Goal: Transaction & Acquisition: Complete application form

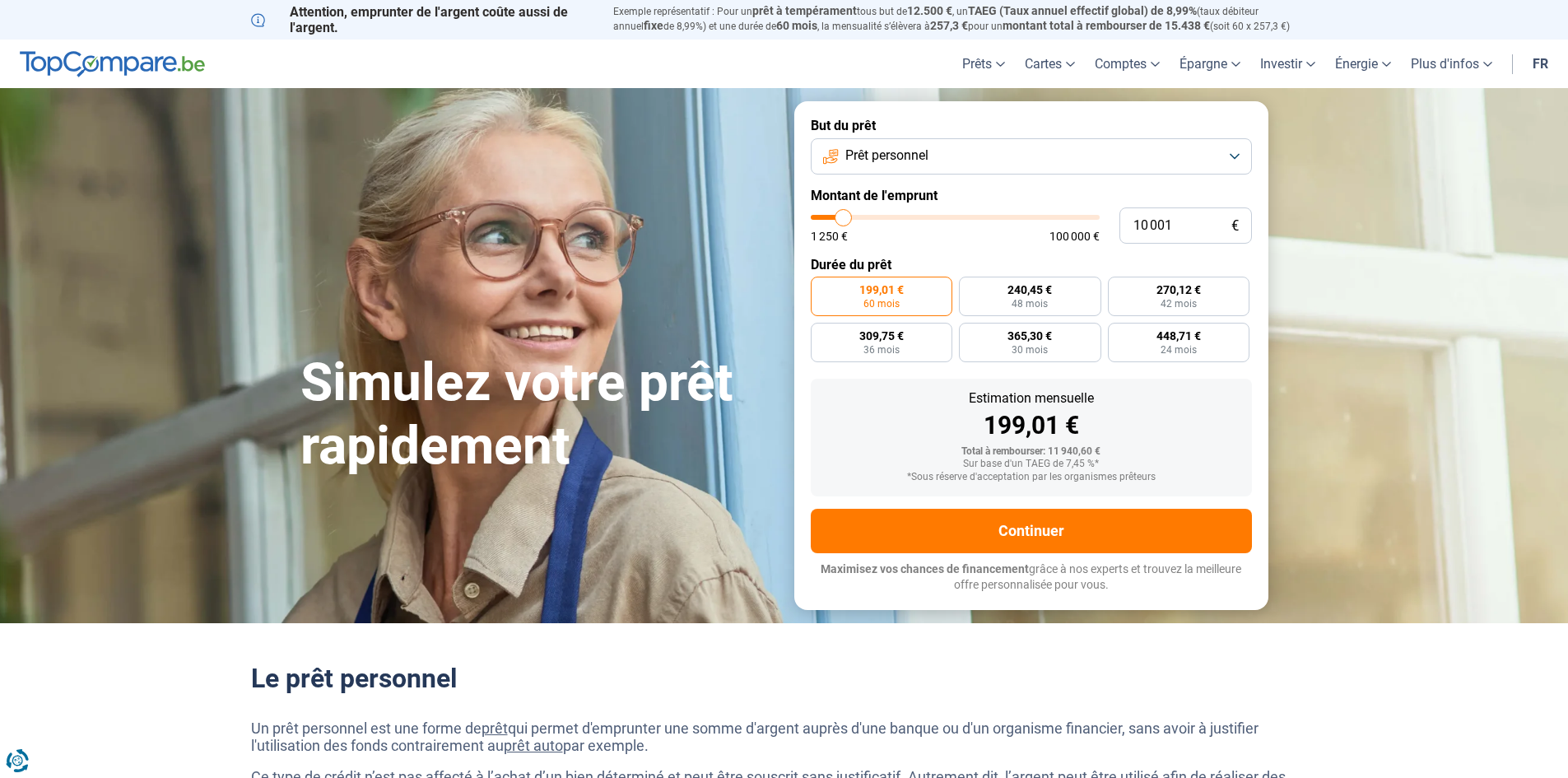
click at [863, 164] on button "Prêt personnel" at bounding box center [1031, 156] width 441 height 36
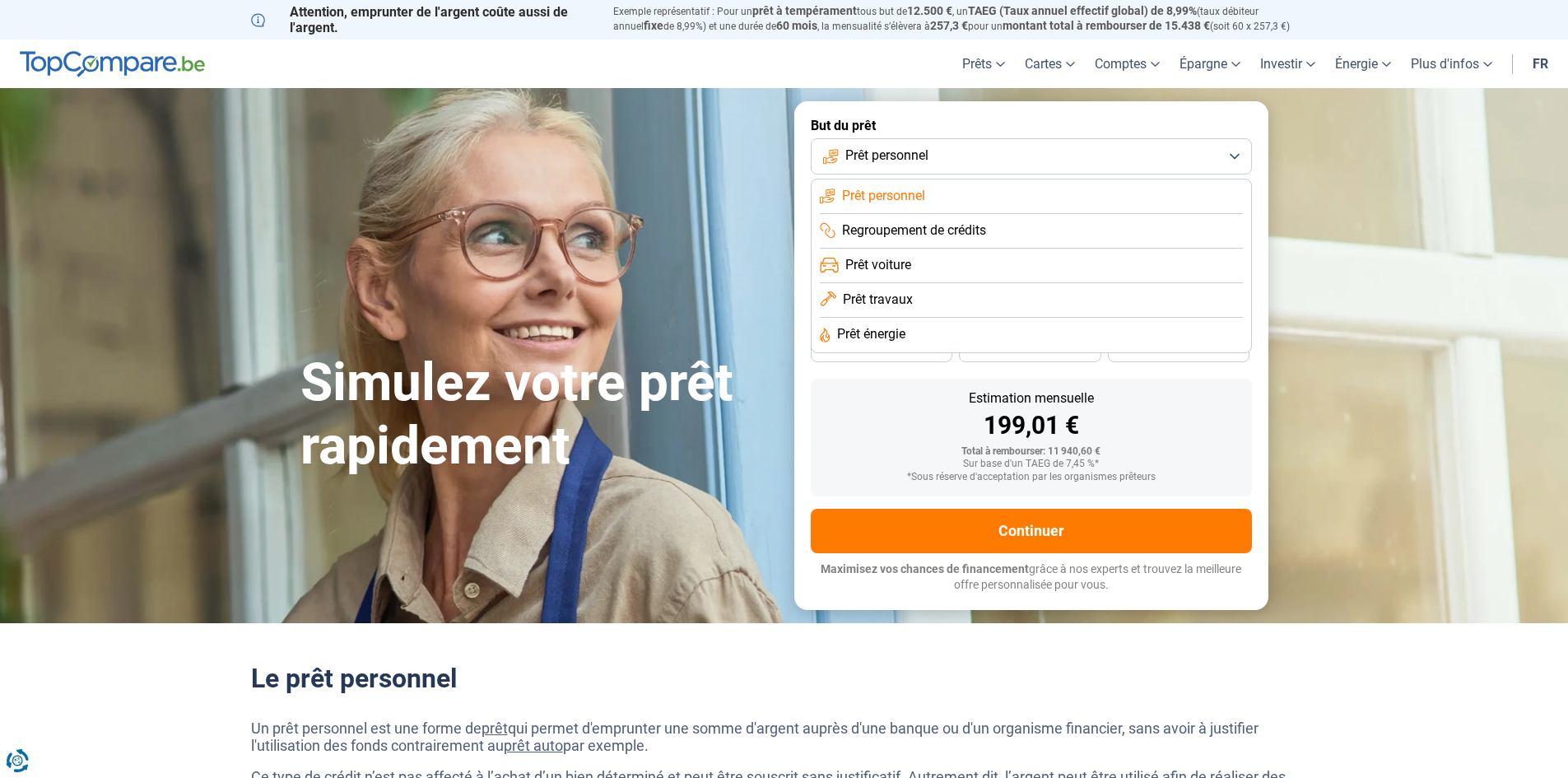
click at [863, 163] on span "Prêt personnel" at bounding box center [886, 156] width 83 height 18
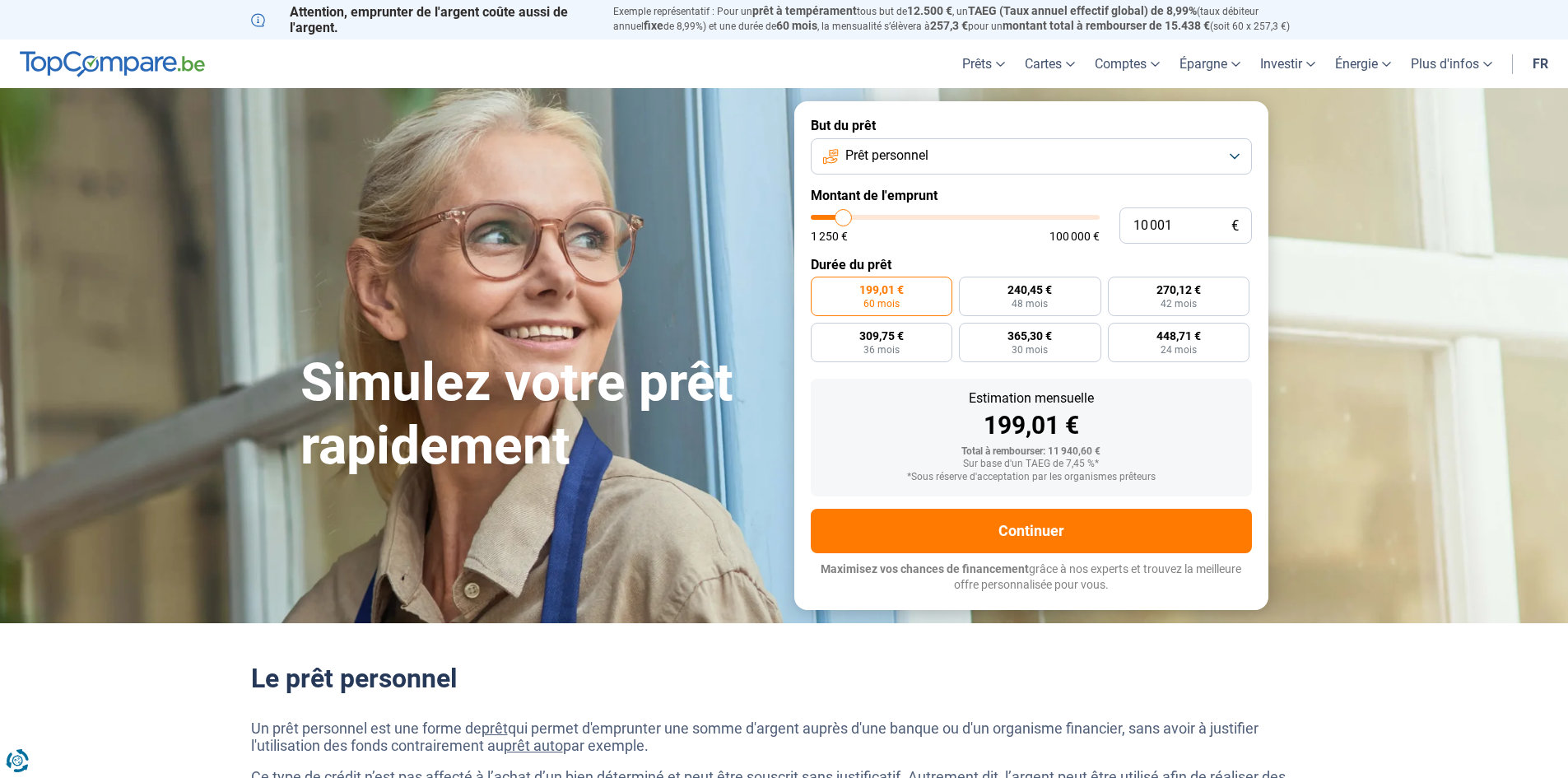
type input "10 250"
type input "10250"
type input "10 000"
type input "10000"
type input "10 500"
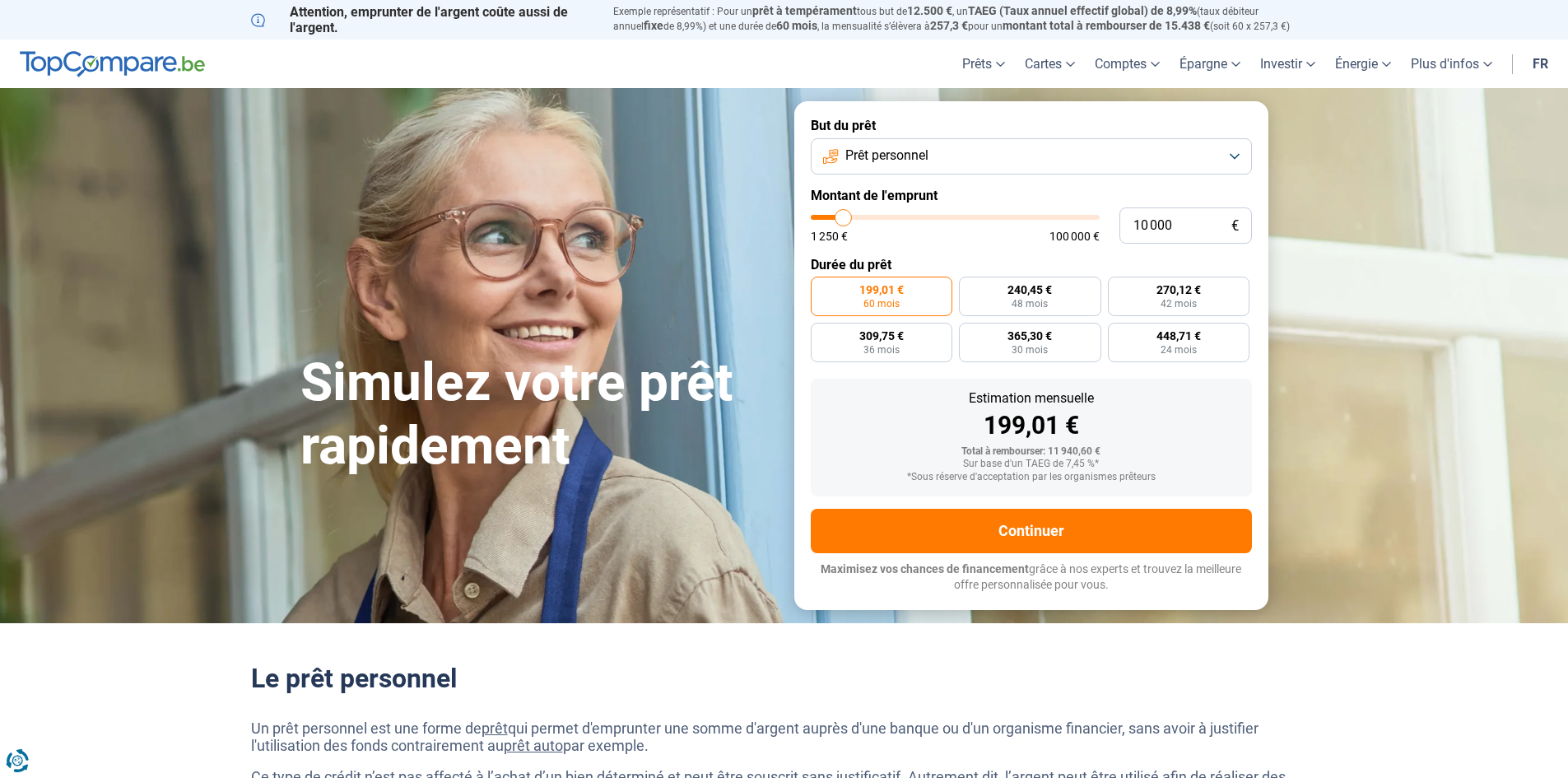
type input "10500"
type input "11 250"
type input "11250"
type input "12 500"
type input "12500"
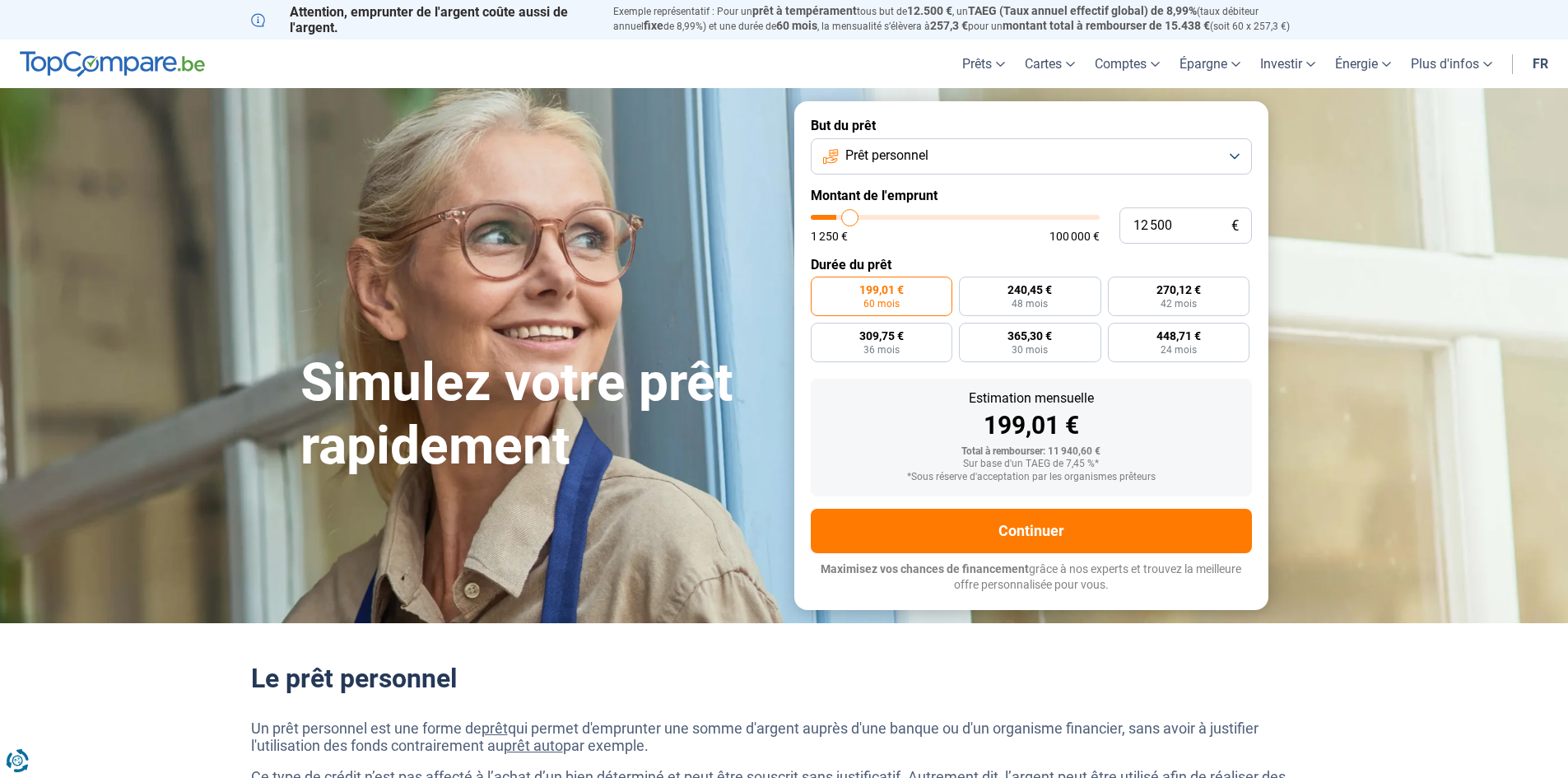
type input "13 250"
type input "13250"
type input "14 250"
type input "14250"
type input "14 750"
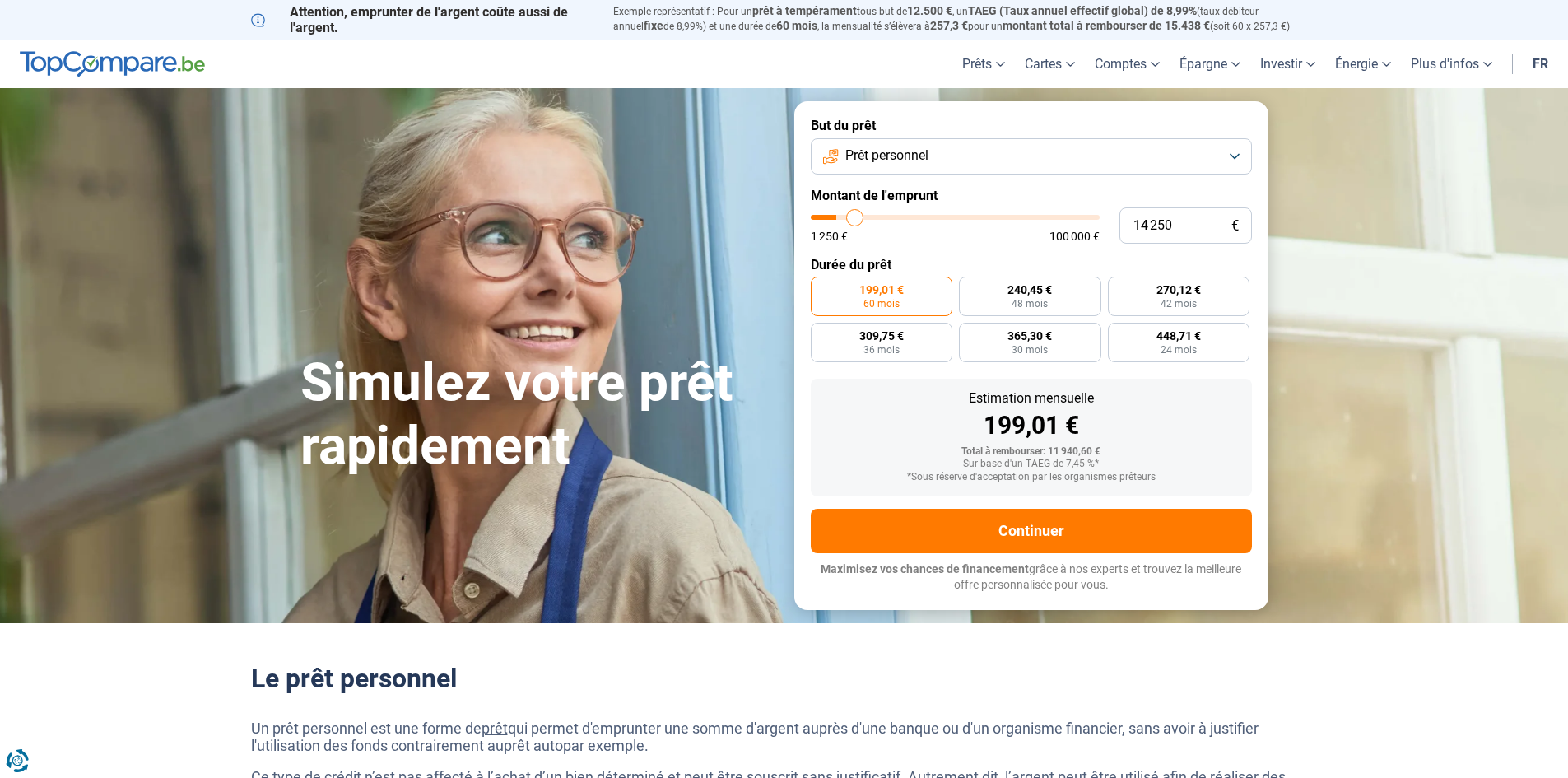
type input "14750"
type input "15 500"
type input "15500"
type input "15 750"
type input "15750"
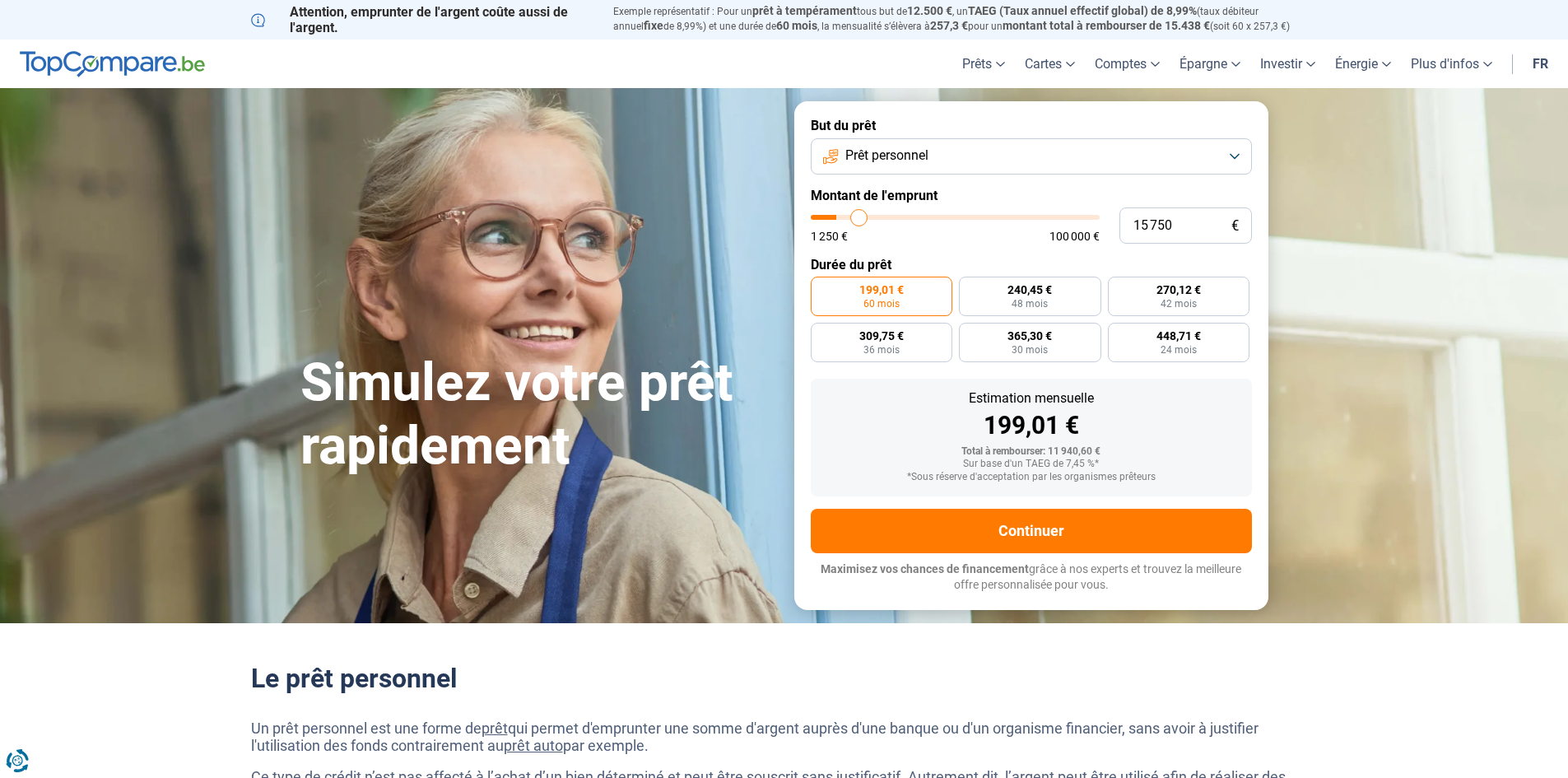
type input "16 500"
type input "16500"
type input "17 250"
type input "17250"
type input "17 750"
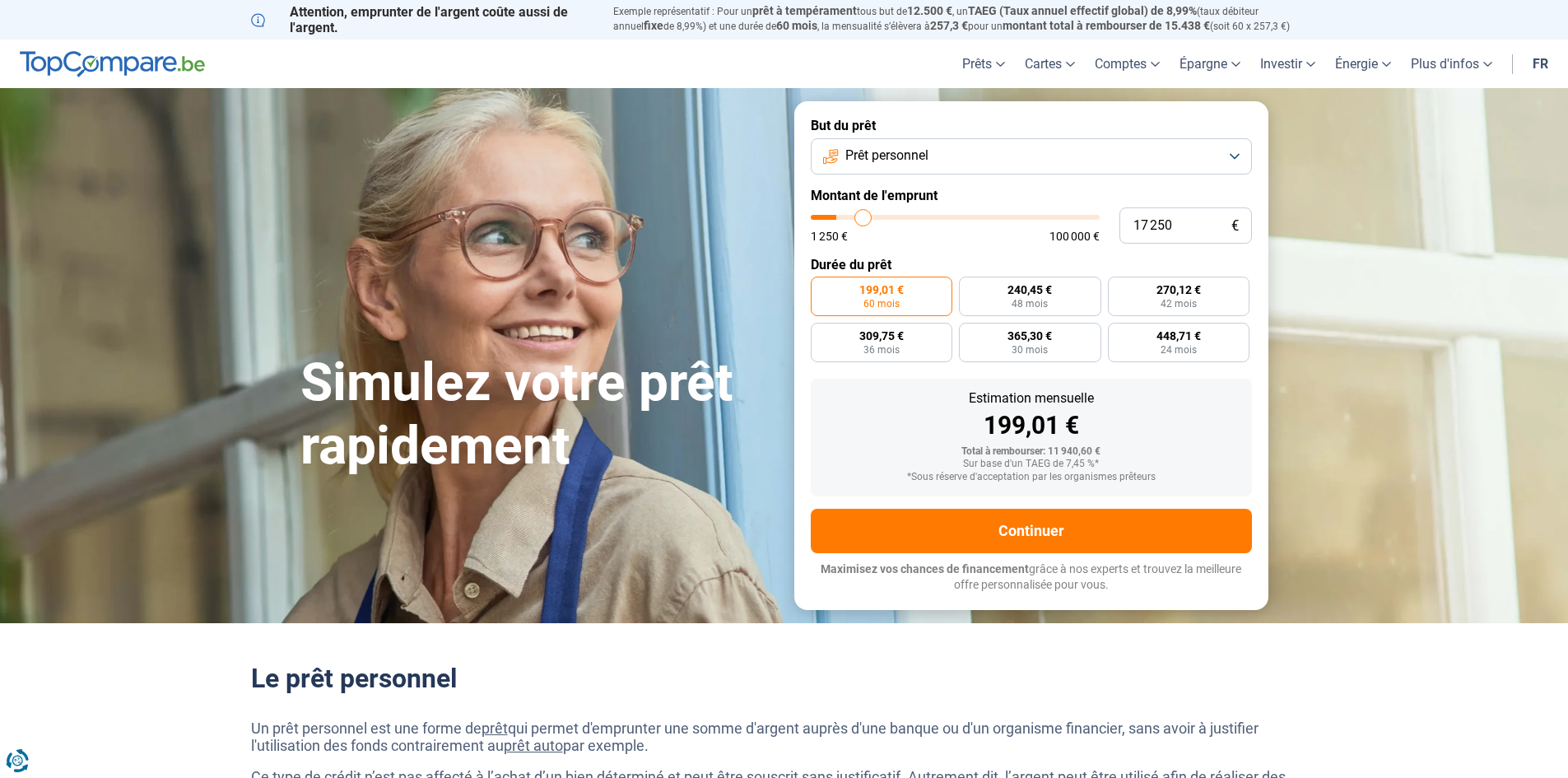
type input "17750"
type input "18 750"
type input "18750"
type input "19 000"
type input "19000"
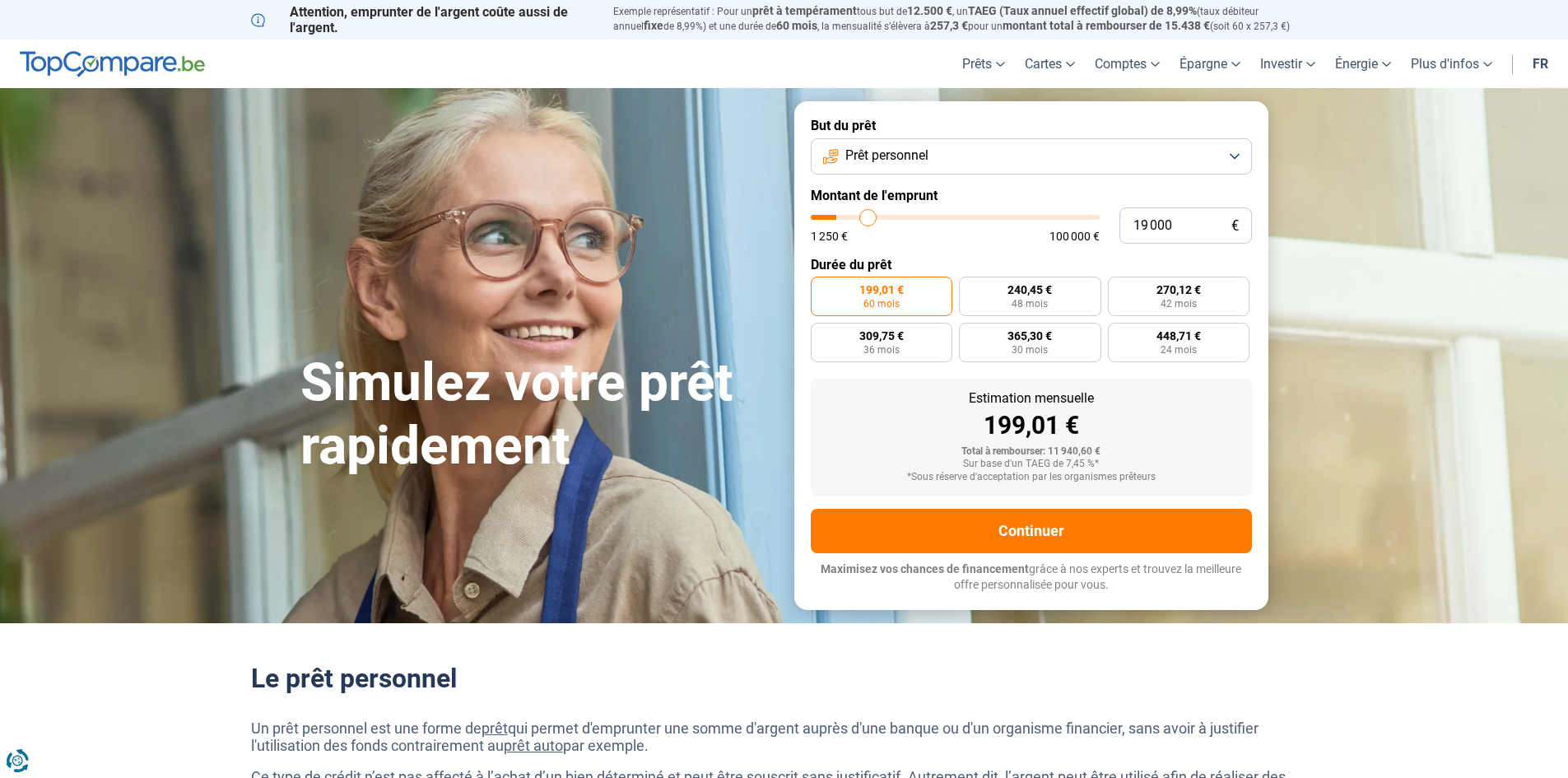
type input "20 000"
type input "20000"
type input "20 250"
type input "20250"
type input "20 500"
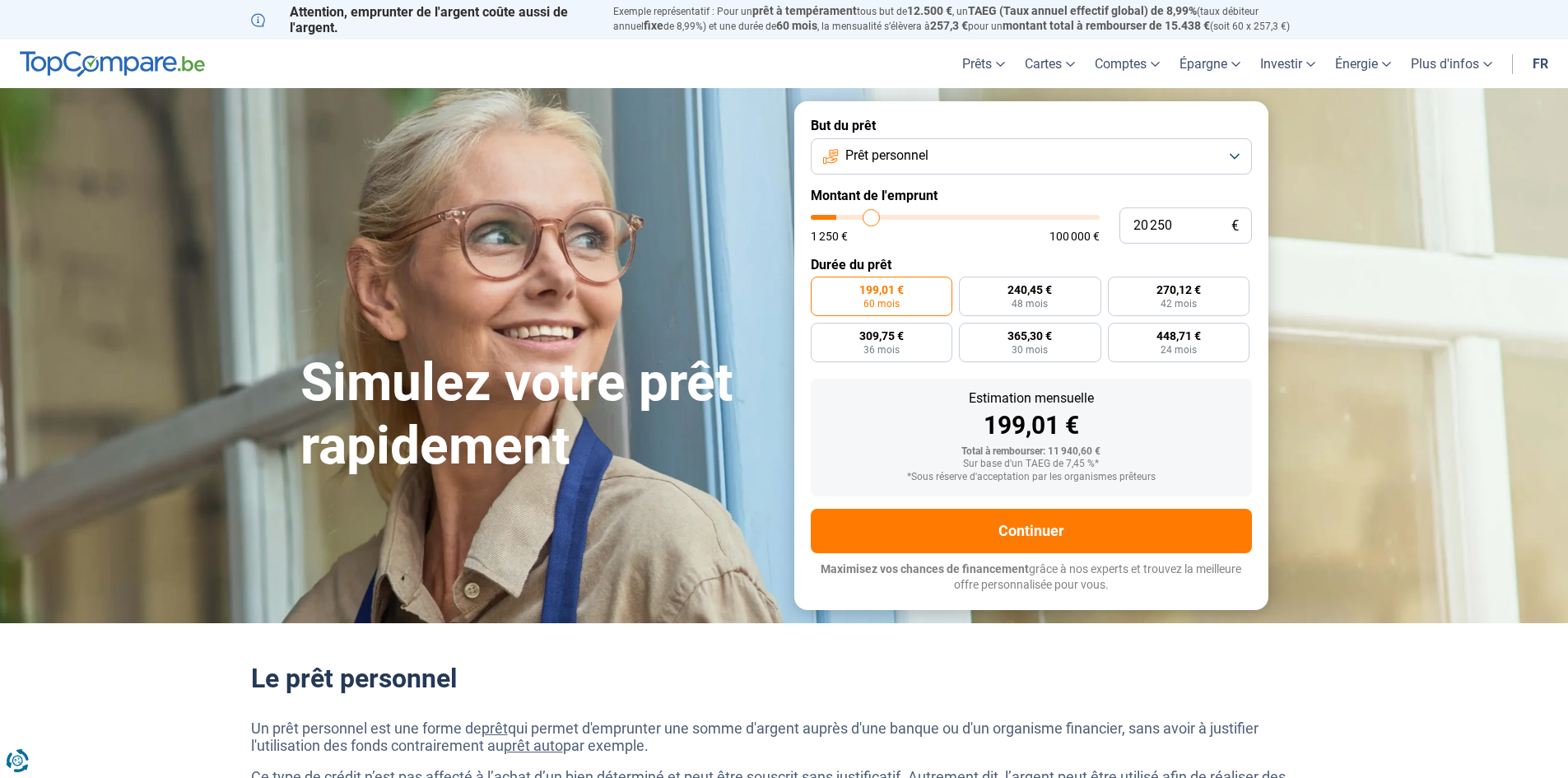
type input "20500"
type input "21 250"
type input "21250"
type input "21 500"
type input "21500"
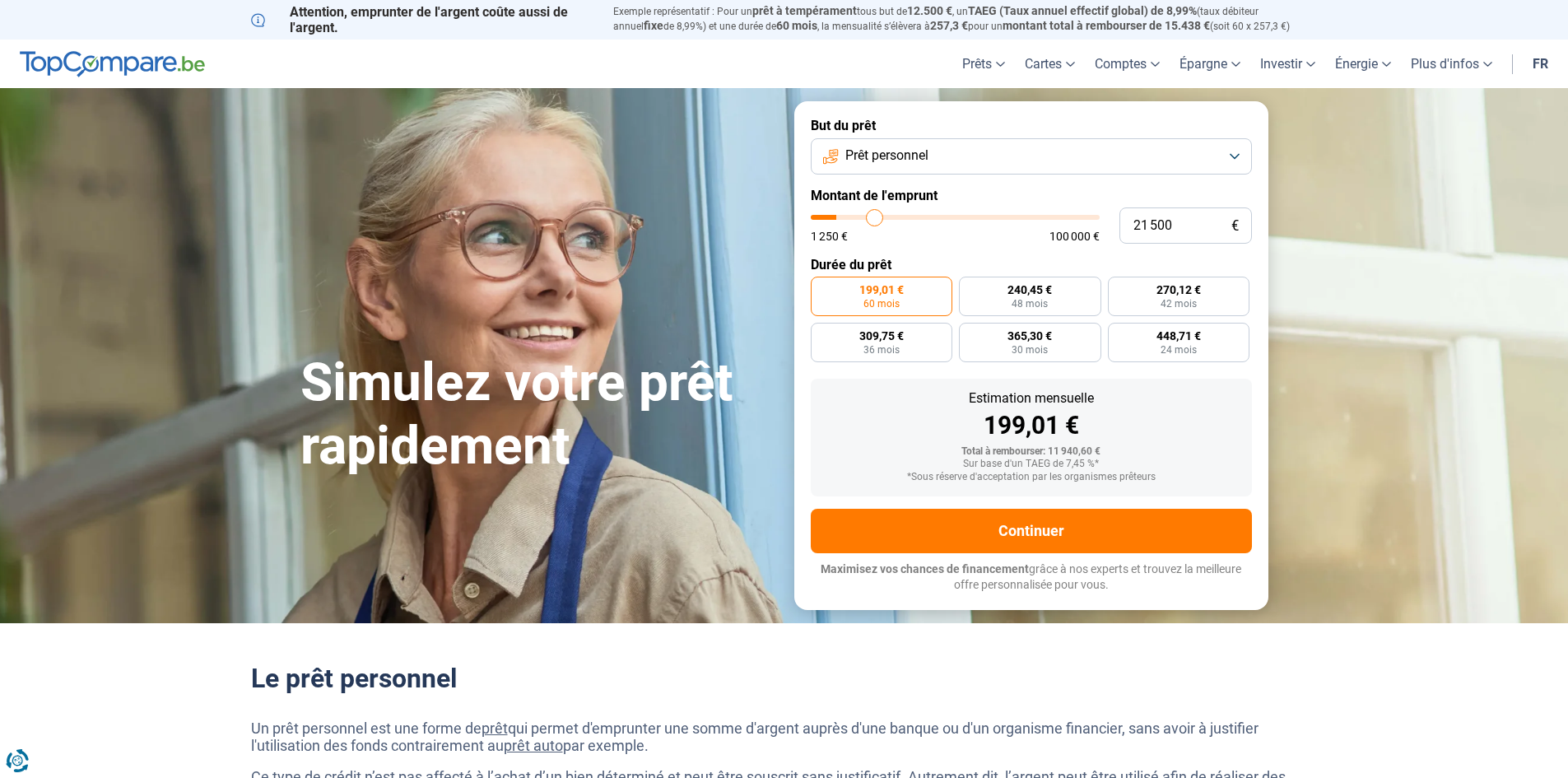
type input "21 750"
type input "21750"
type input "22 000"
type input "22000"
type input "22 250"
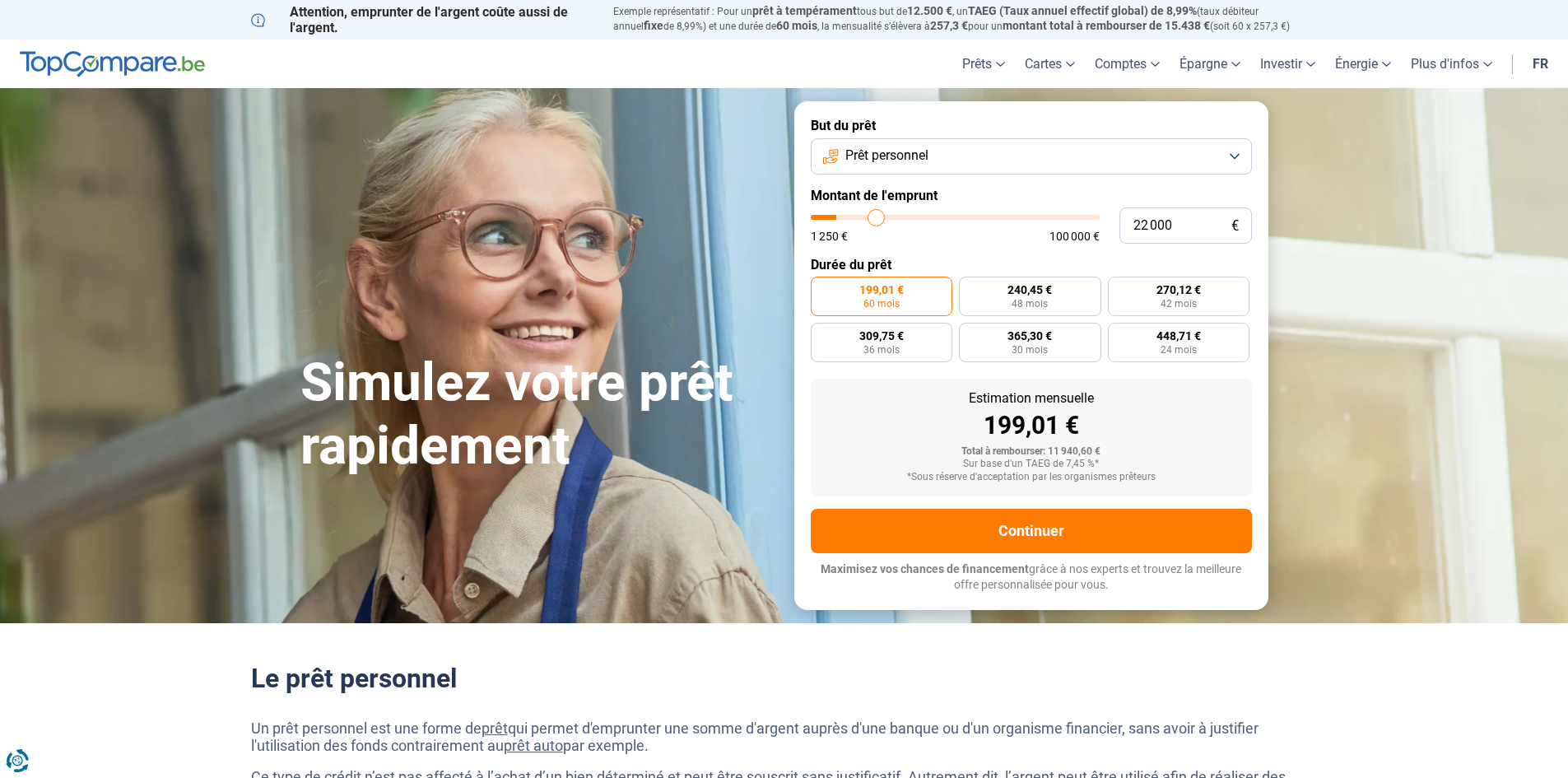
type input "22250"
type input "22 750"
type input "22750"
type input "23 000"
type input "23000"
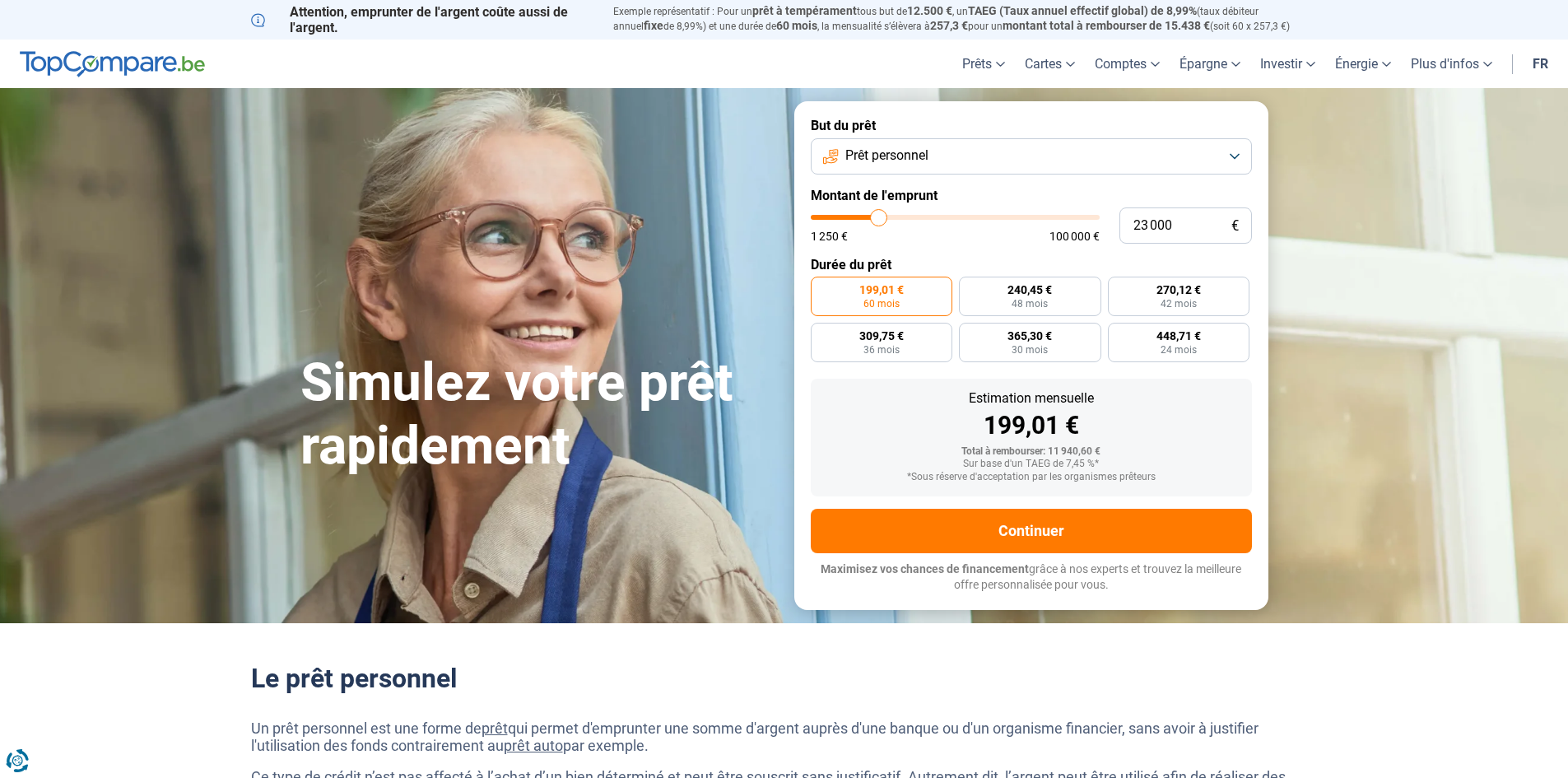
type input "23 500"
type input "23500"
type input "24 250"
type input "24250"
type input "24 750"
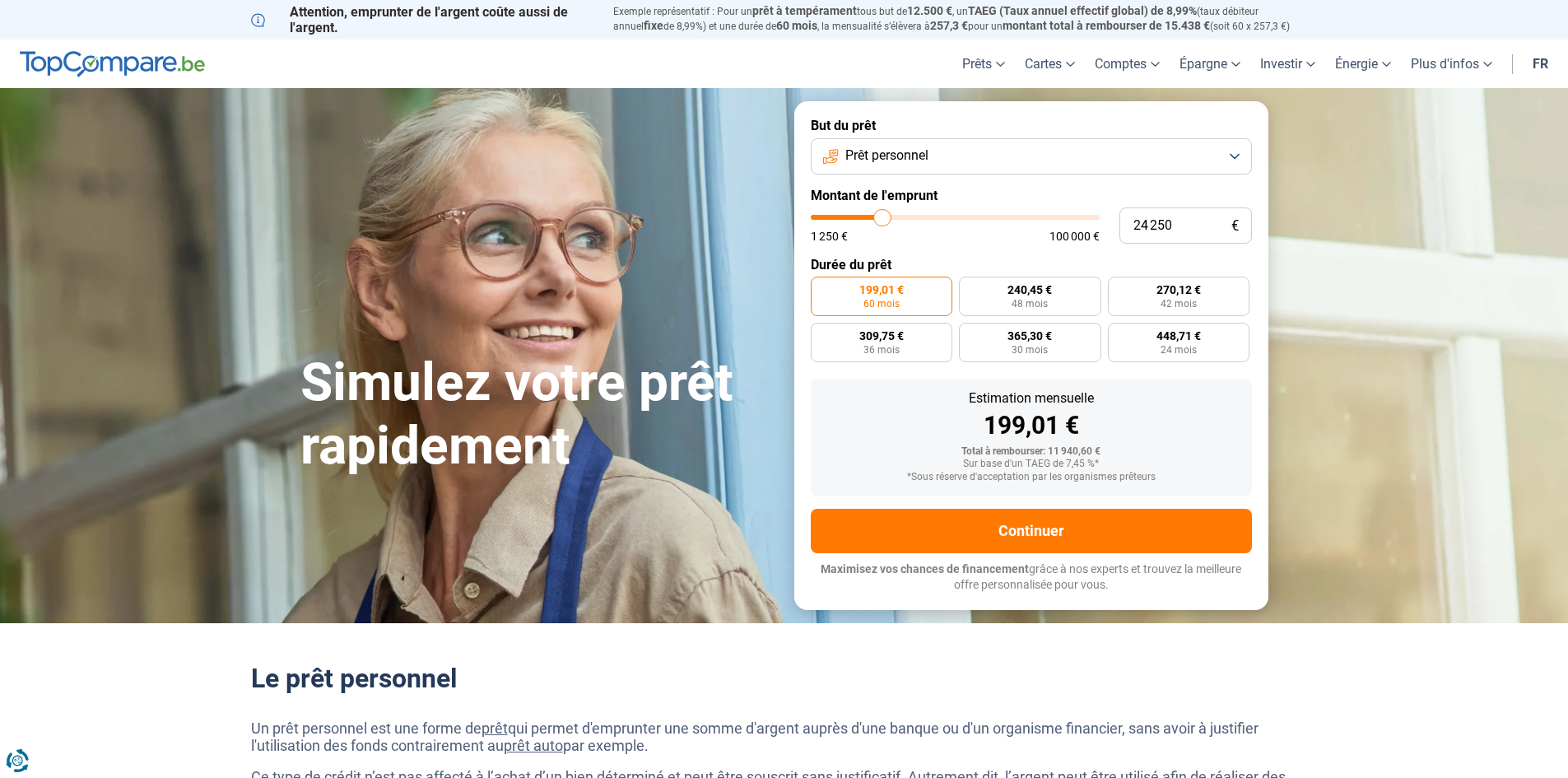
type input "24750"
type input "25 750"
type input "25750"
type input "26 000"
type input "26000"
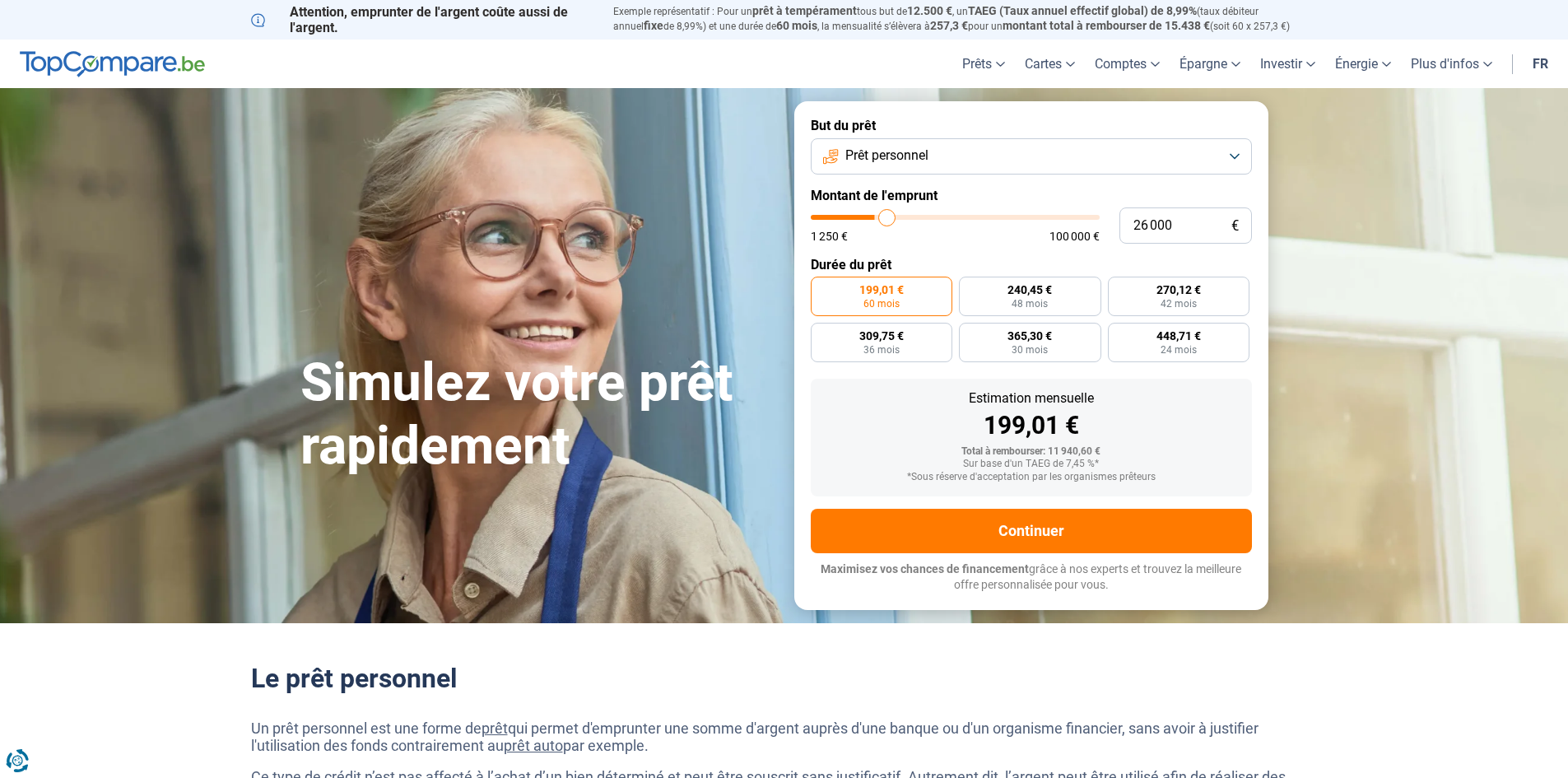
type input "26 500"
type input "26500"
type input "27 500"
type input "27500"
type input "28 000"
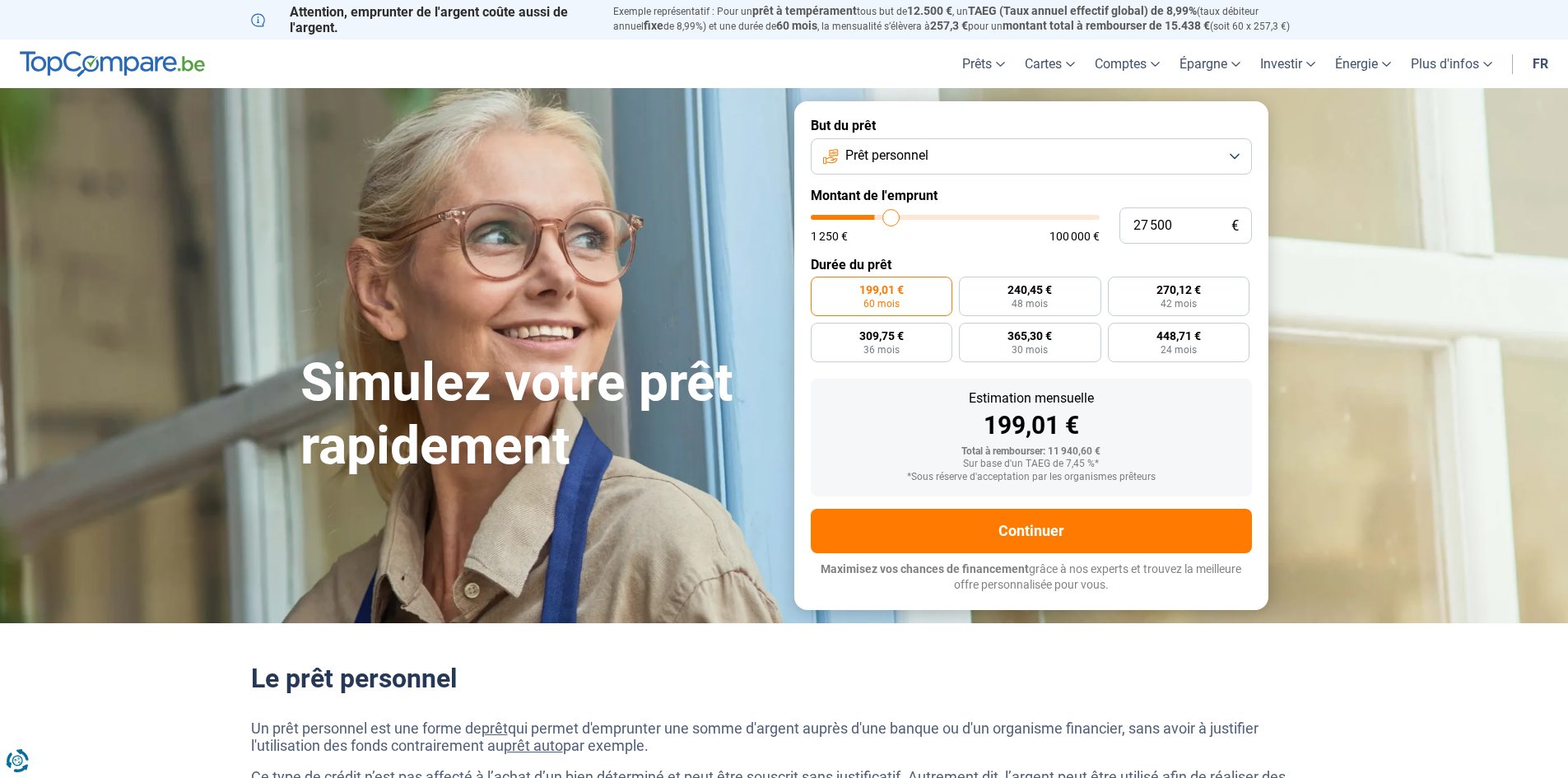
type input "28000"
type input "28 750"
type input "28750"
type input "29 500"
type input "29500"
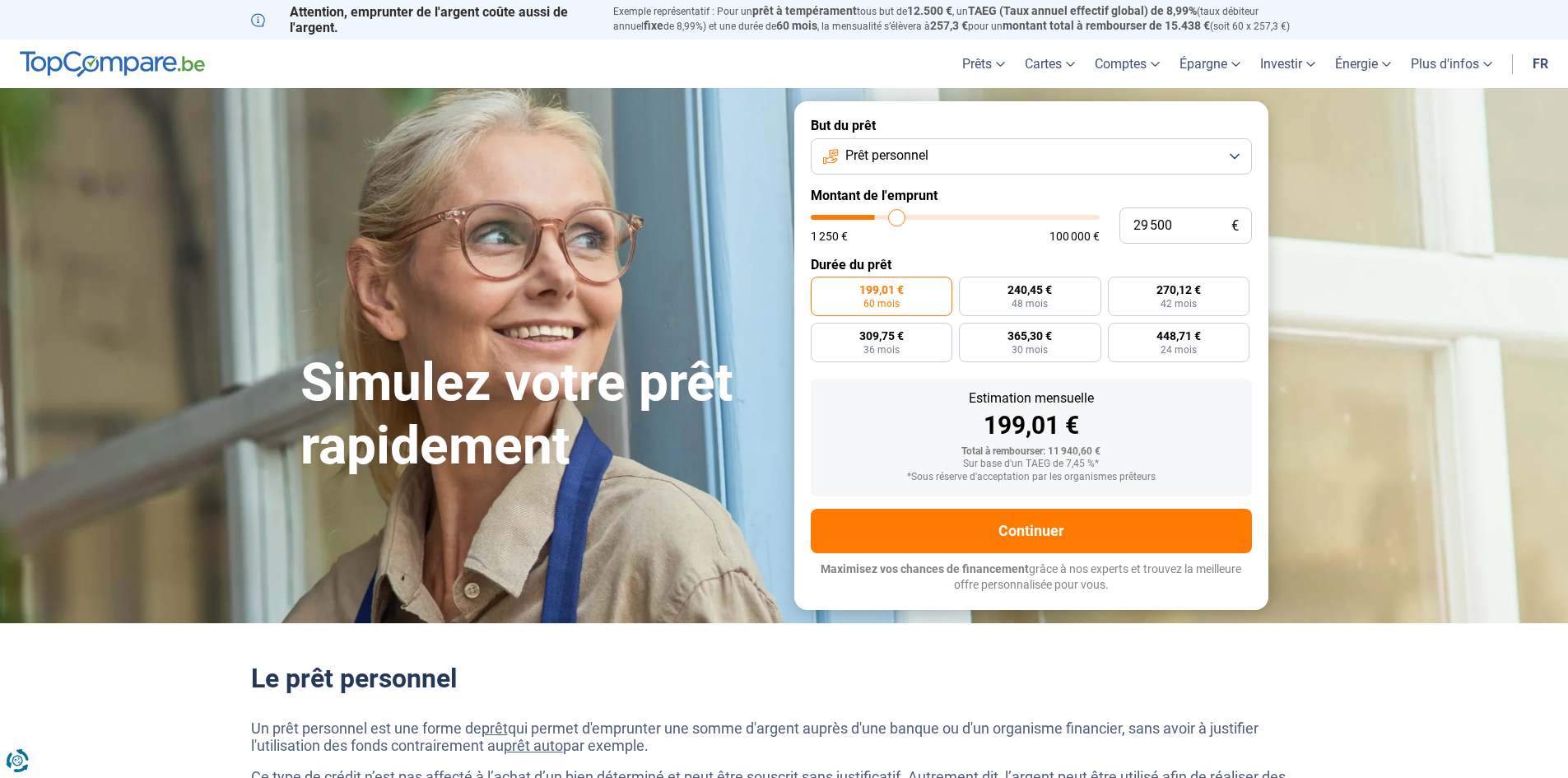
type input "29 750"
type input "29750"
type input "30 250"
type input "30250"
type input "31 250"
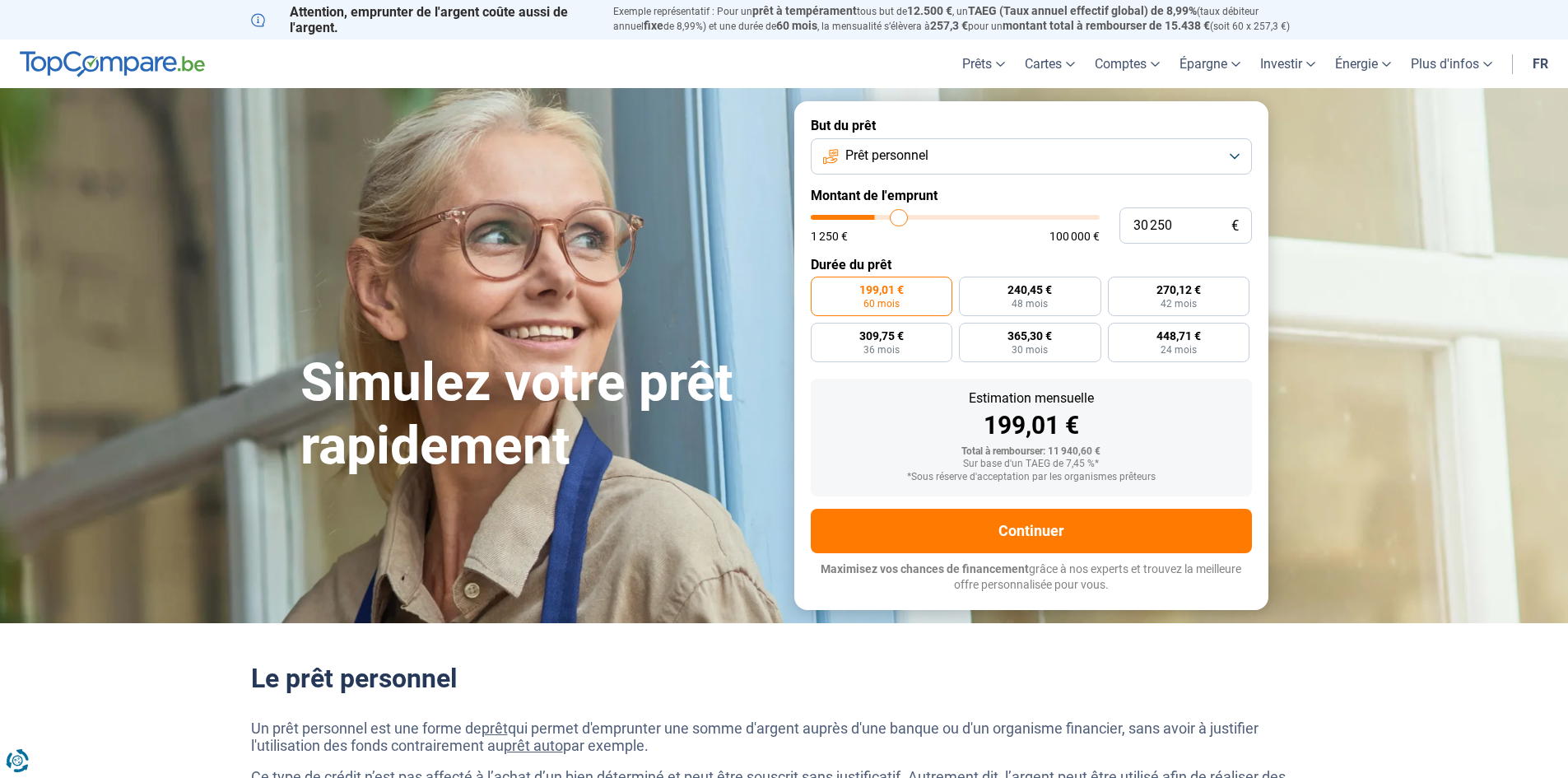
type input "31250"
type input "32 000"
type input "32000"
type input "32 250"
type input "32250"
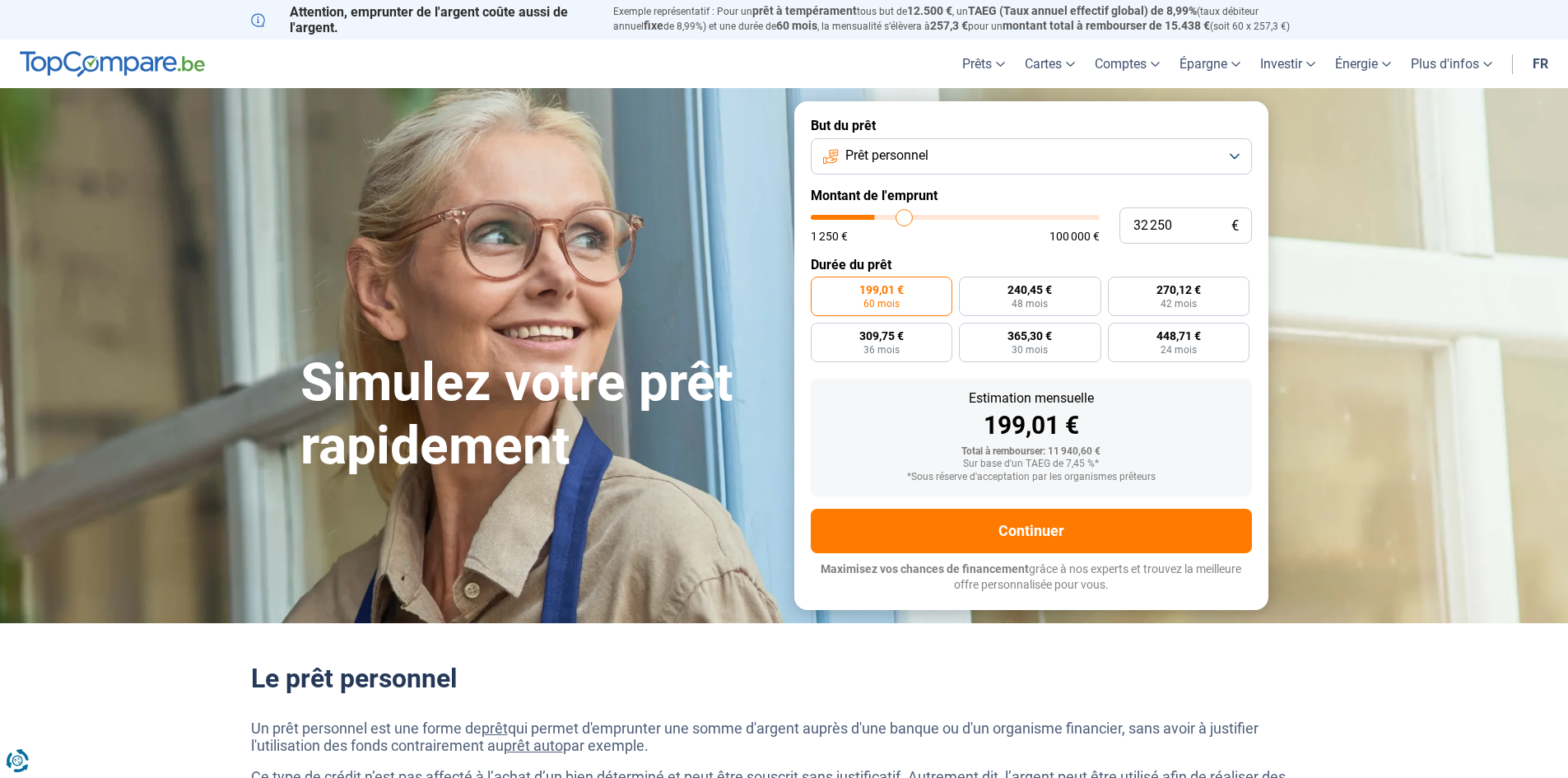
type input "32 500"
type input "32500"
type input "32 750"
type input "32750"
type input "33 250"
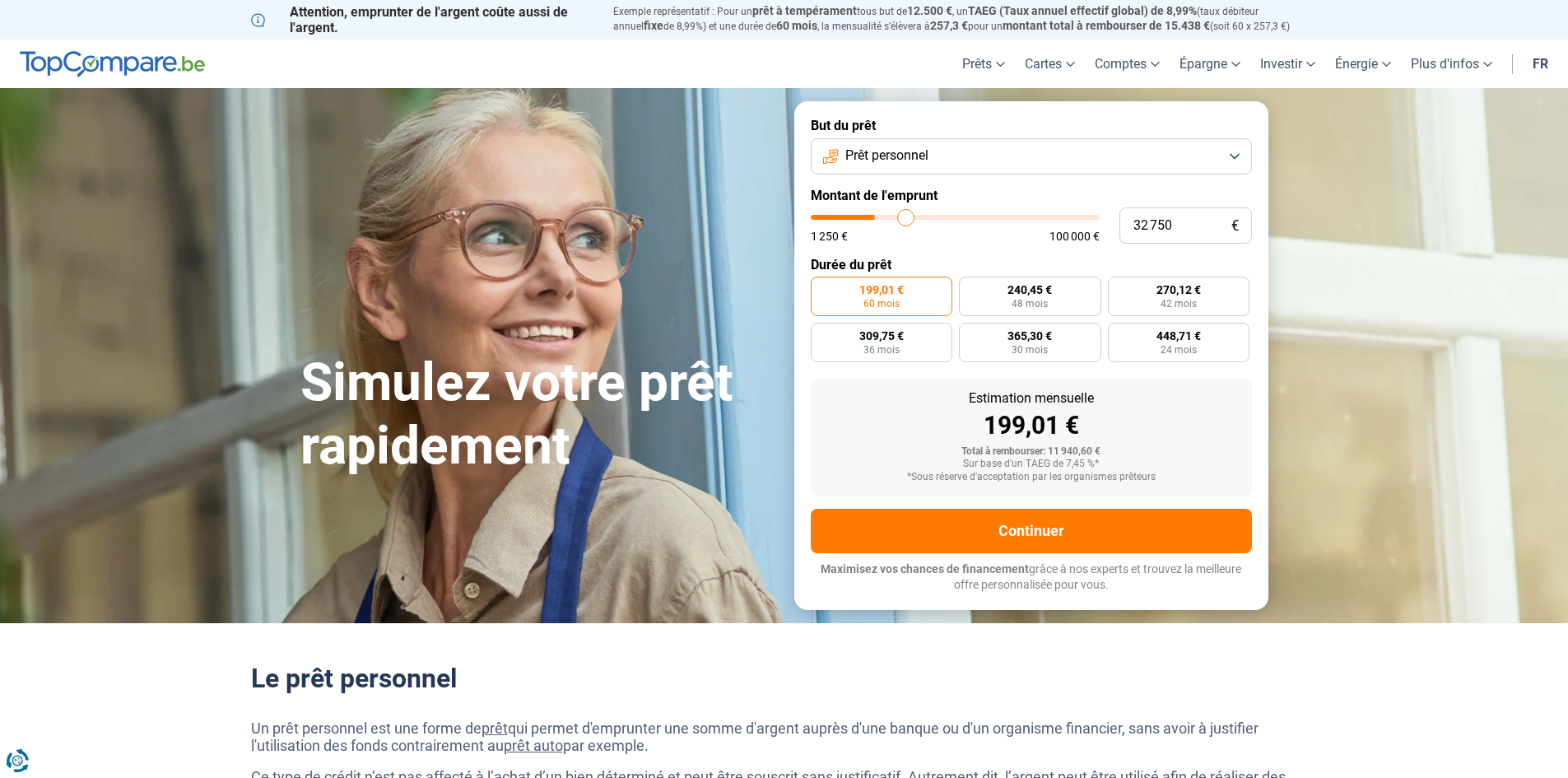
type input "33250"
type input "33 750"
type input "33750"
type input "34 000"
type input "34000"
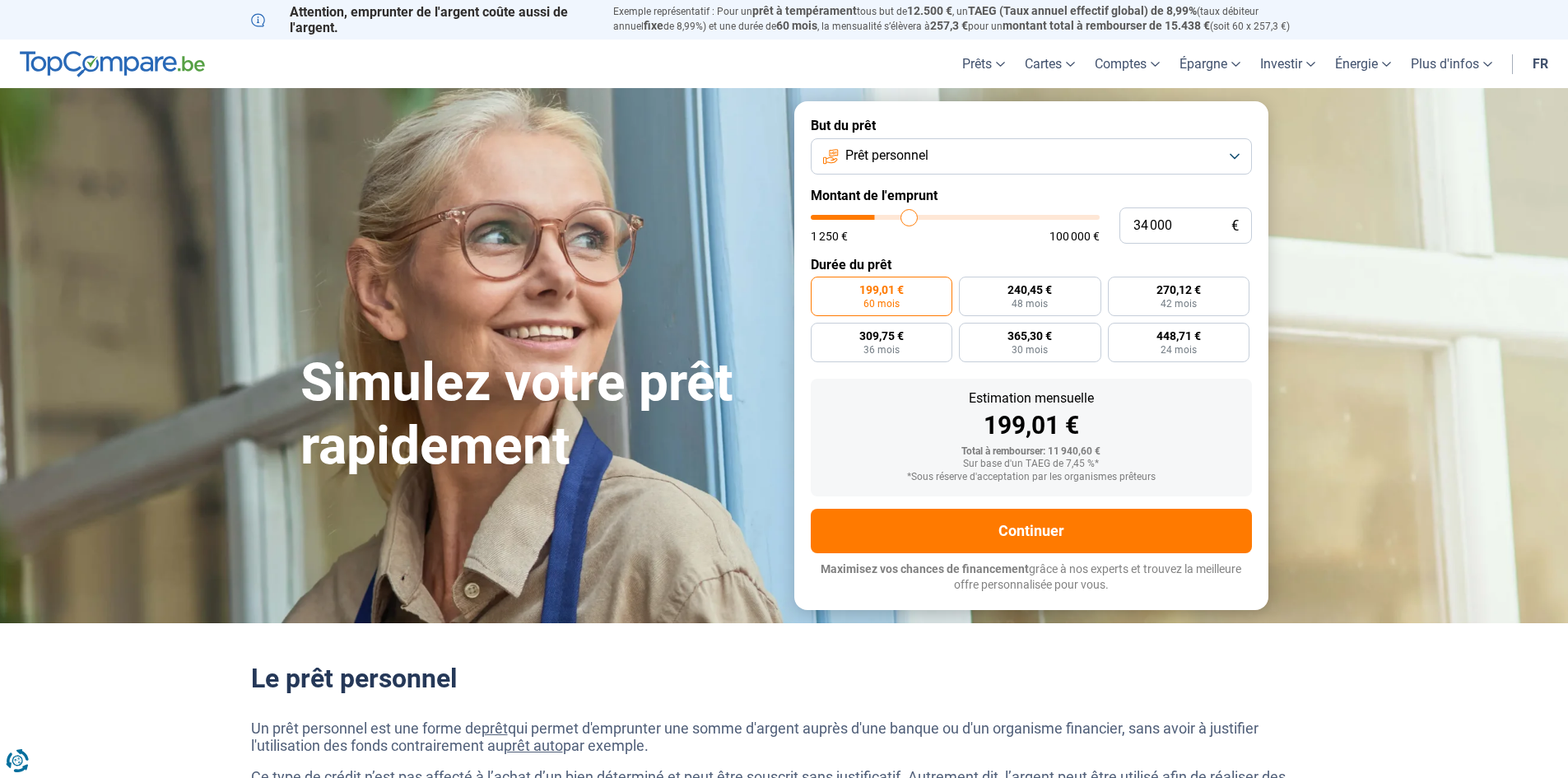
type input "34 250"
type input "34250"
type input "34 750"
type input "34750"
type input "35 000"
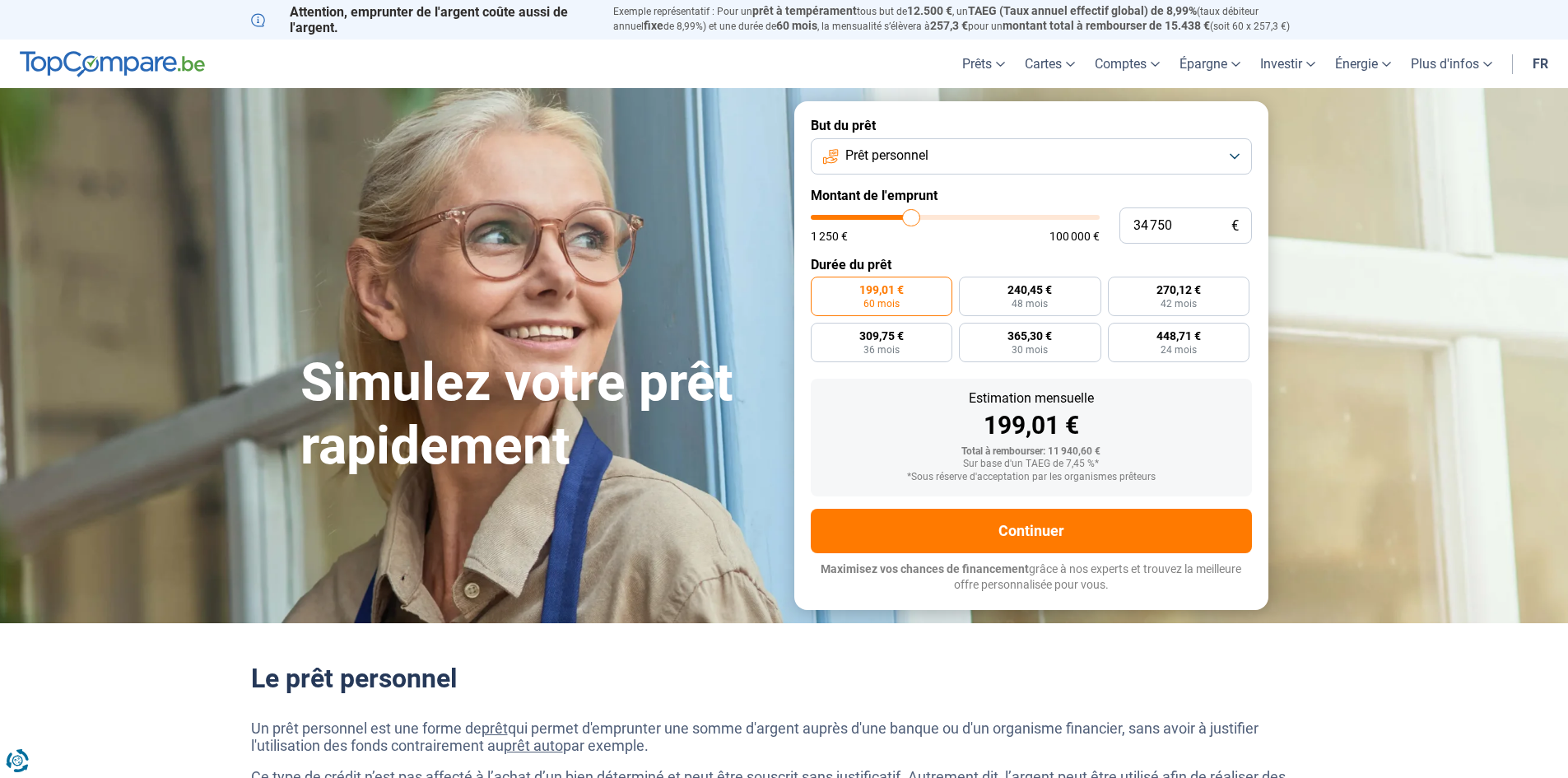
type input "35000"
type input "35 250"
type input "35250"
type input "35 500"
type input "35500"
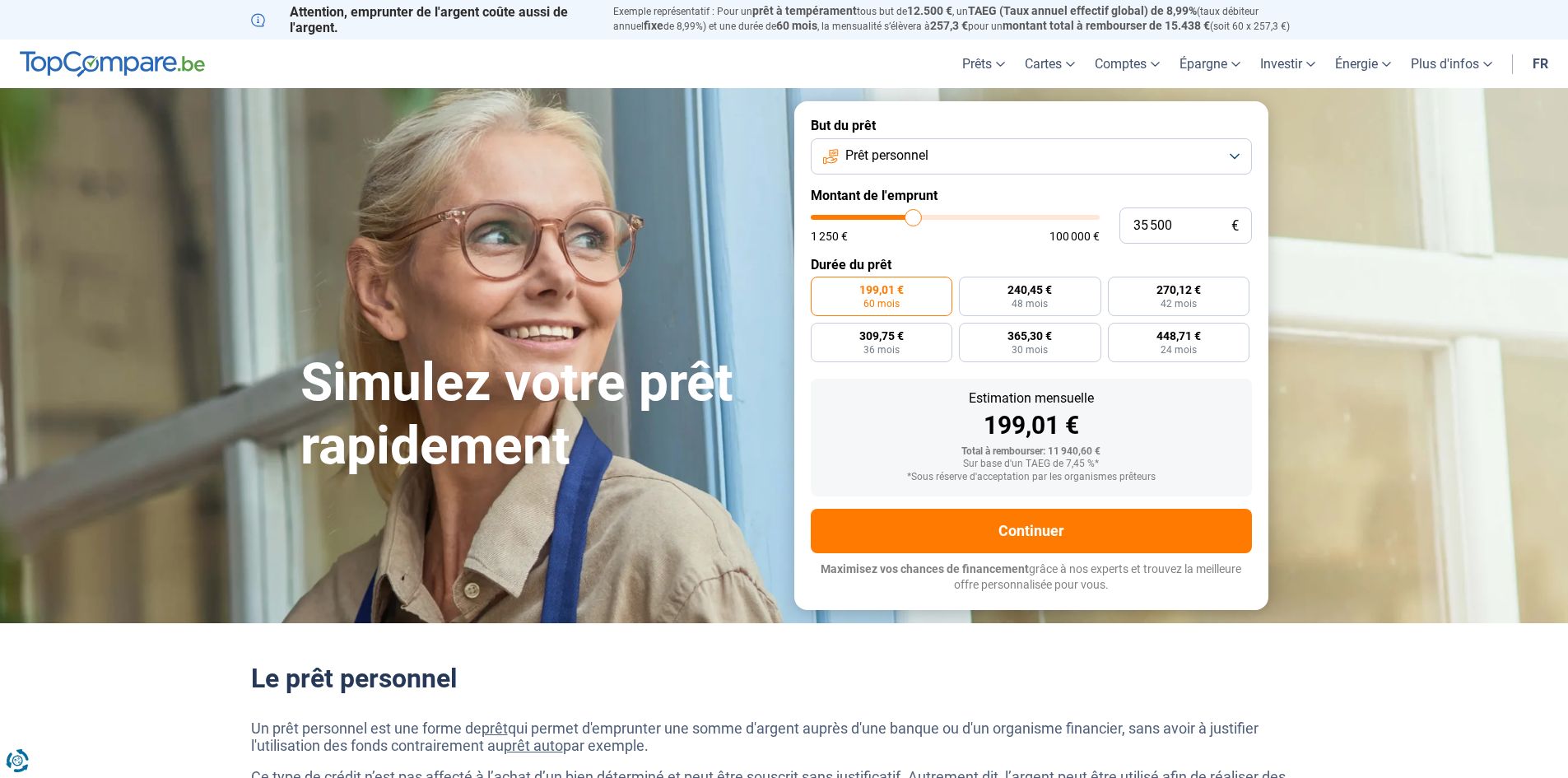
type input "35 750"
type input "35750"
type input "36 250"
type input "36250"
type input "36 500"
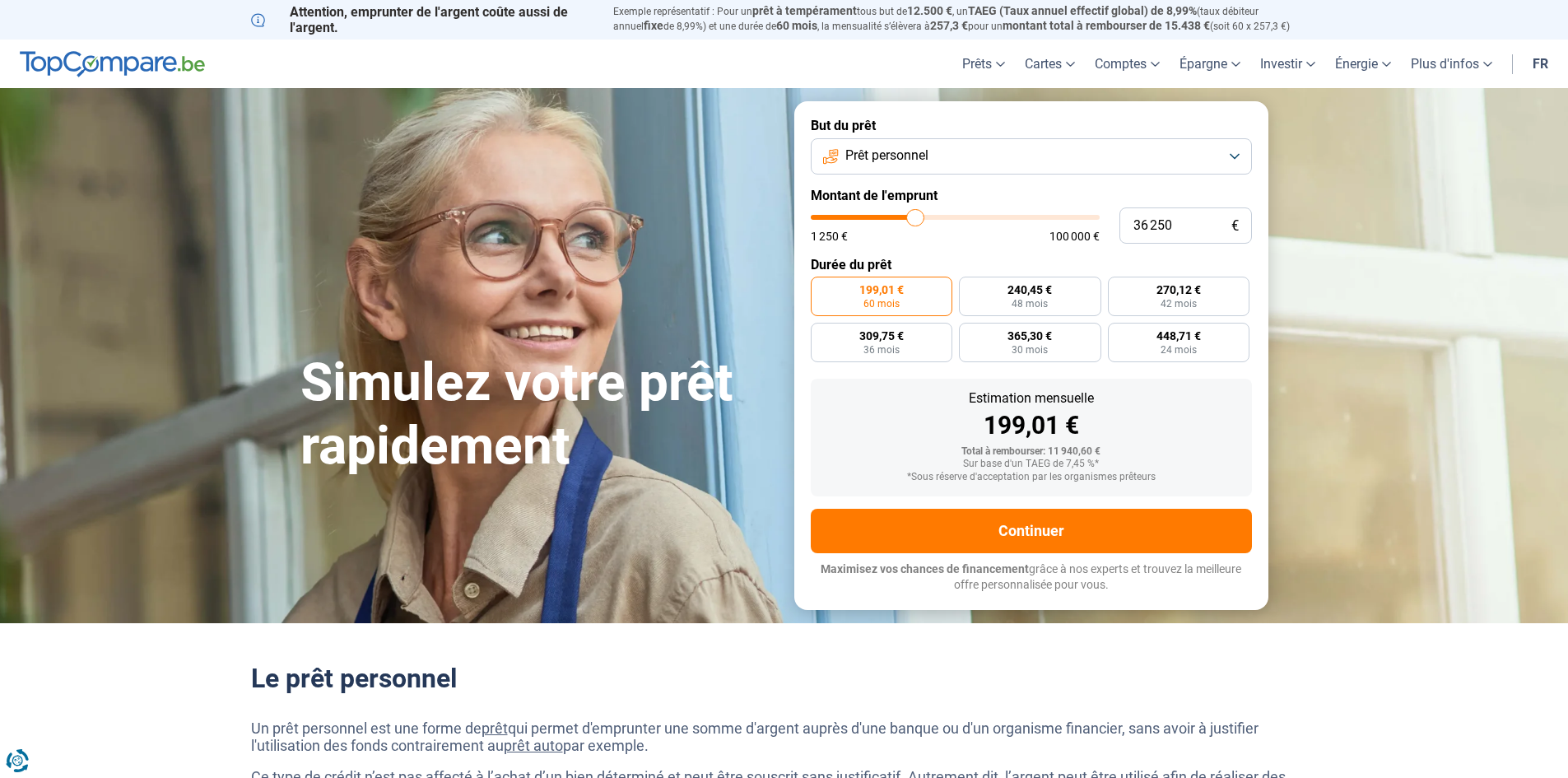
type input "36500"
type input "36 750"
type input "36750"
type input "37 000"
type input "37000"
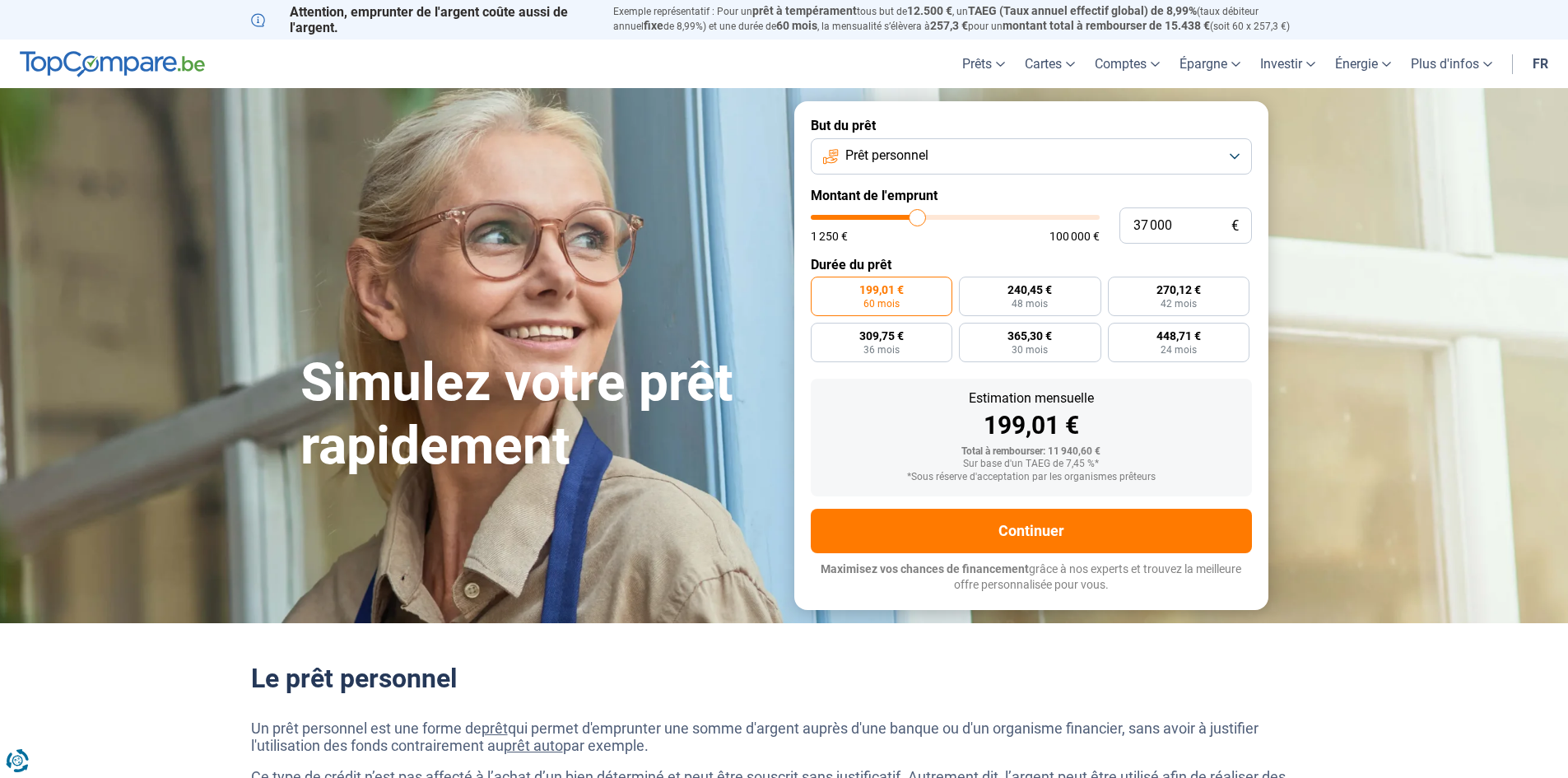
type input "37 250"
type input "37250"
type input "37 750"
type input "37750"
type input "38 000"
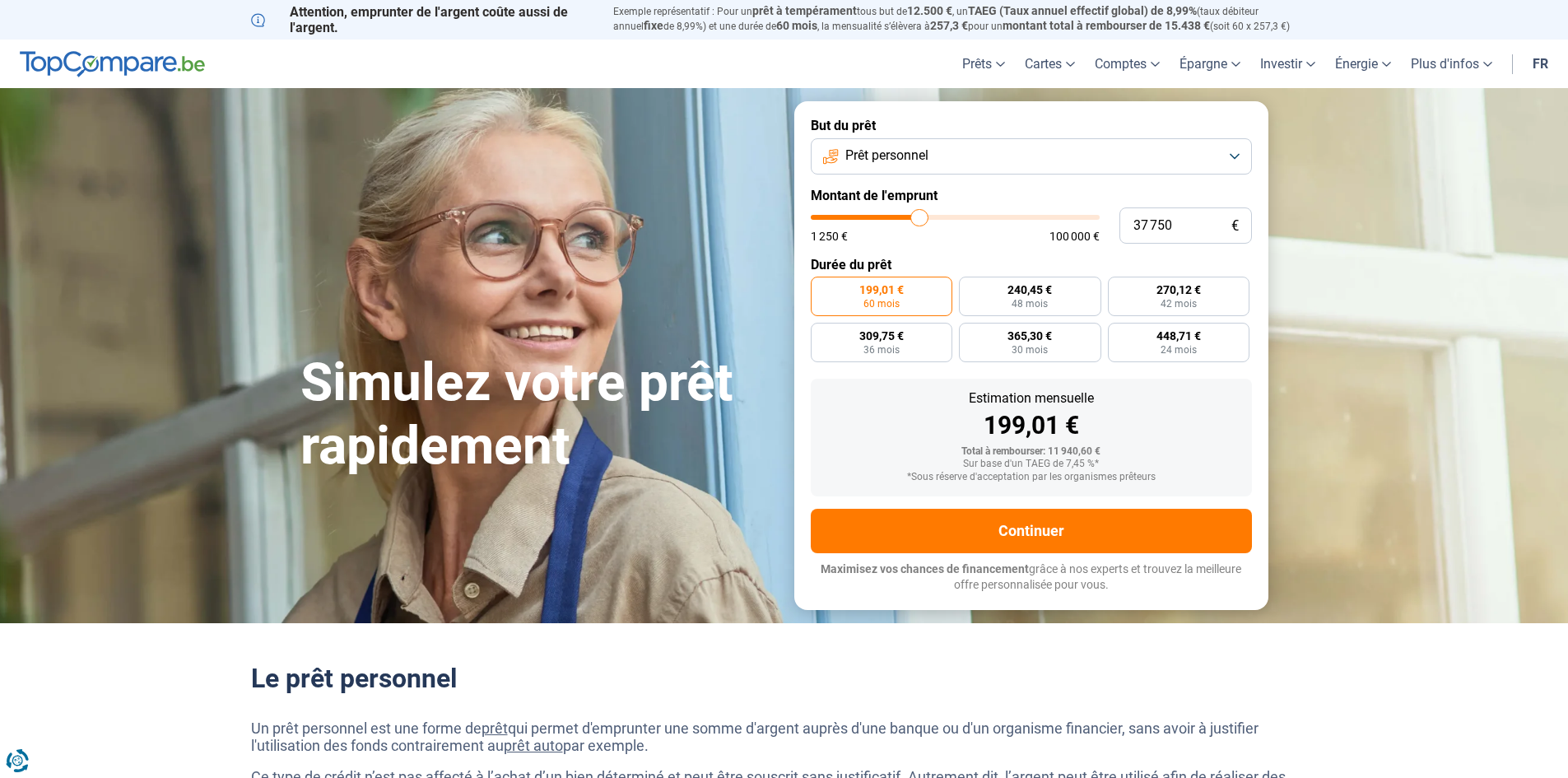
type input "38000"
type input "38 250"
type input "38250"
type input "38 500"
type input "38500"
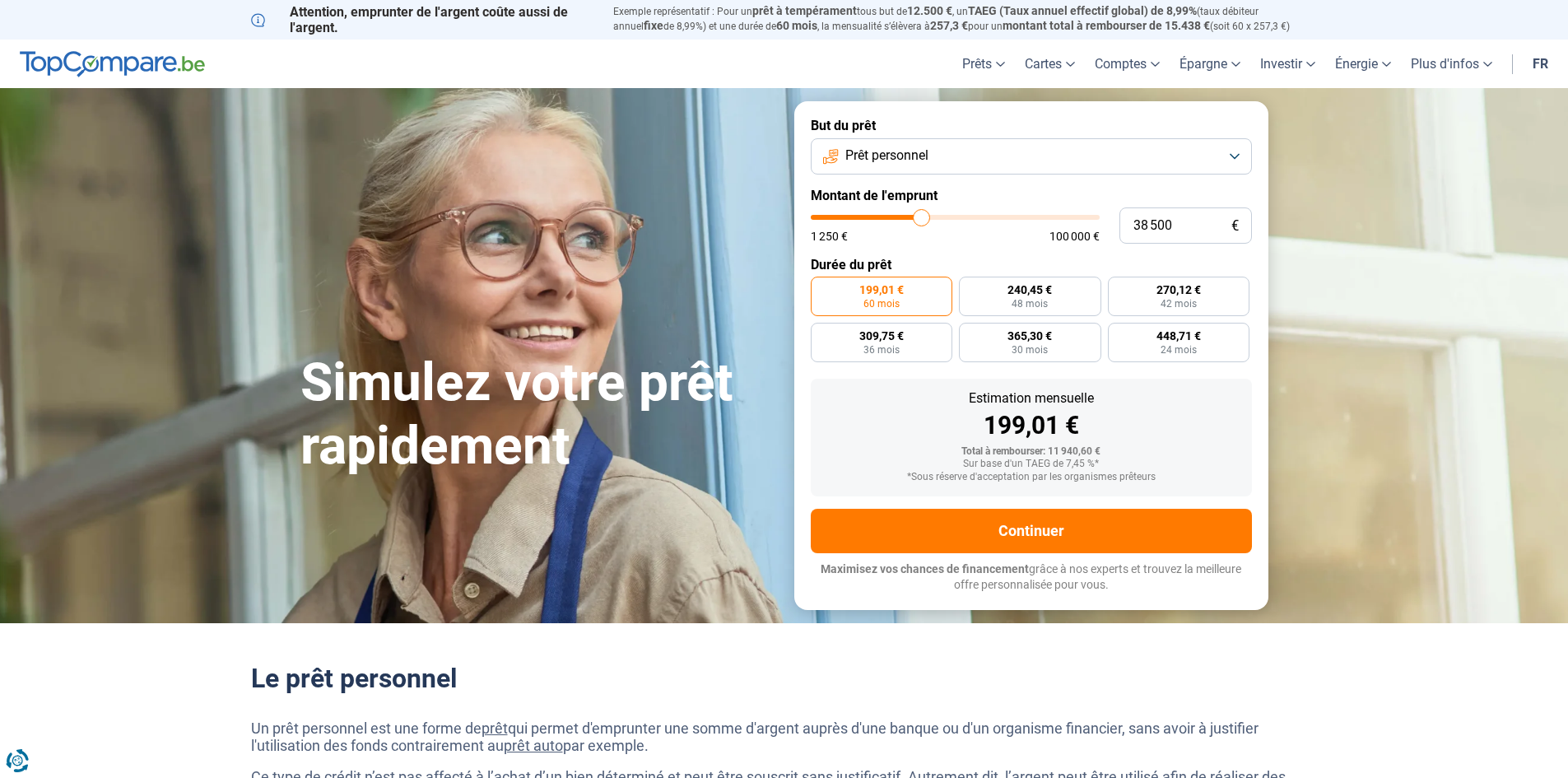
type input "39 250"
type input "39250"
type input "39 500"
type input "39500"
type input "39 750"
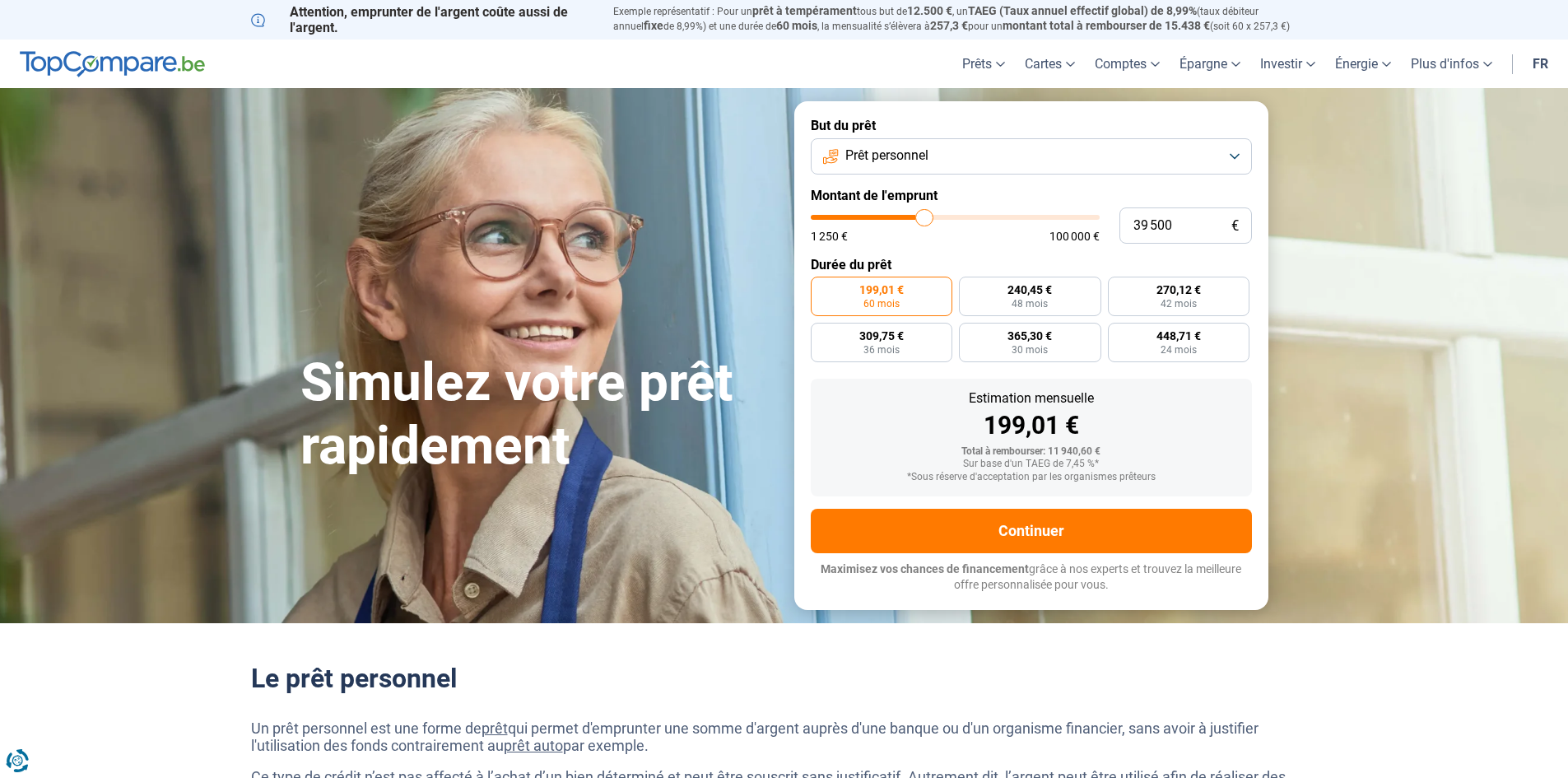
type input "39750"
type input "40 000"
type input "40000"
type input "40 250"
type input "40250"
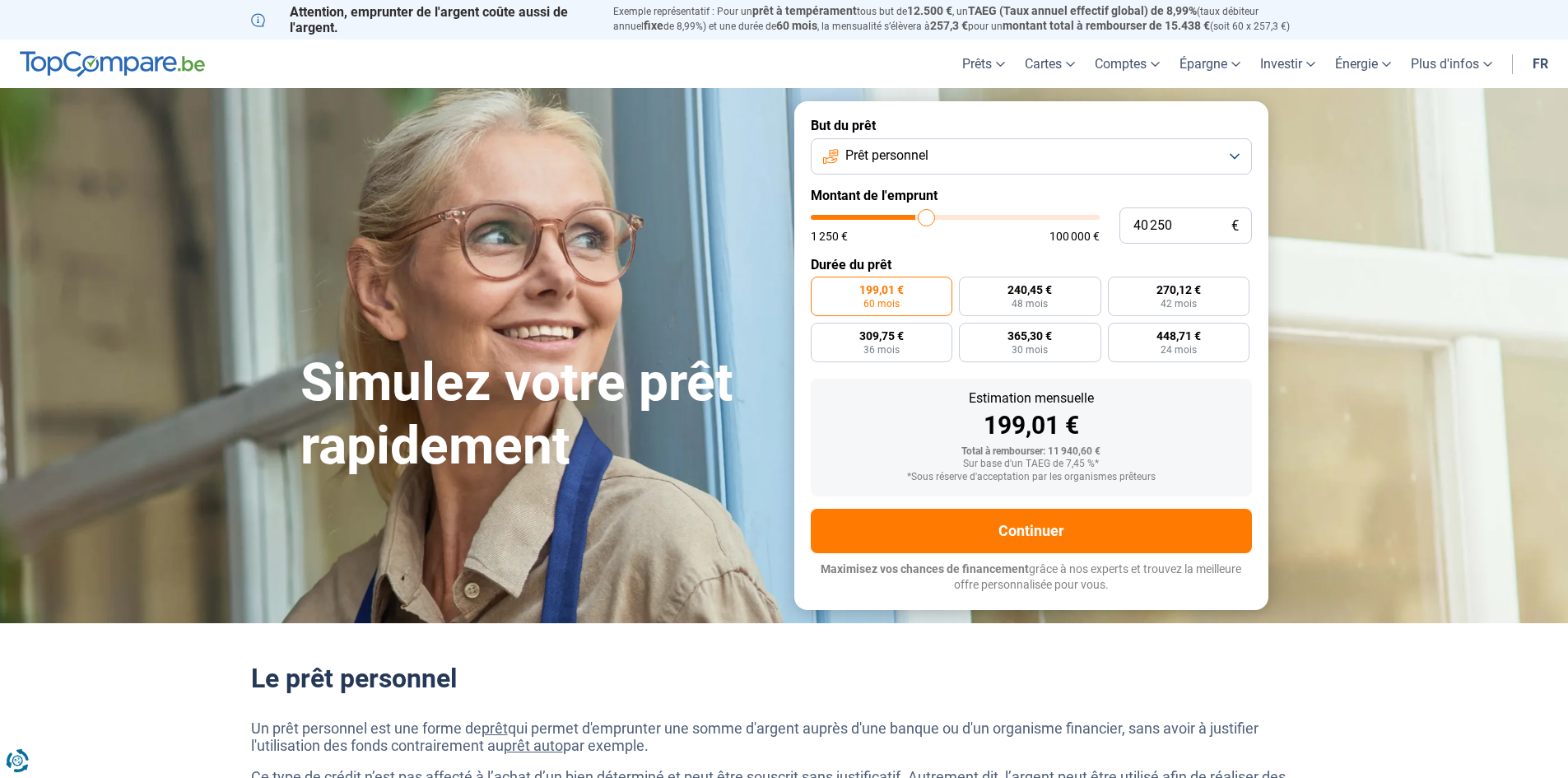
type input "40 750"
type input "40750"
type input "41 000"
type input "41000"
type input "40 250"
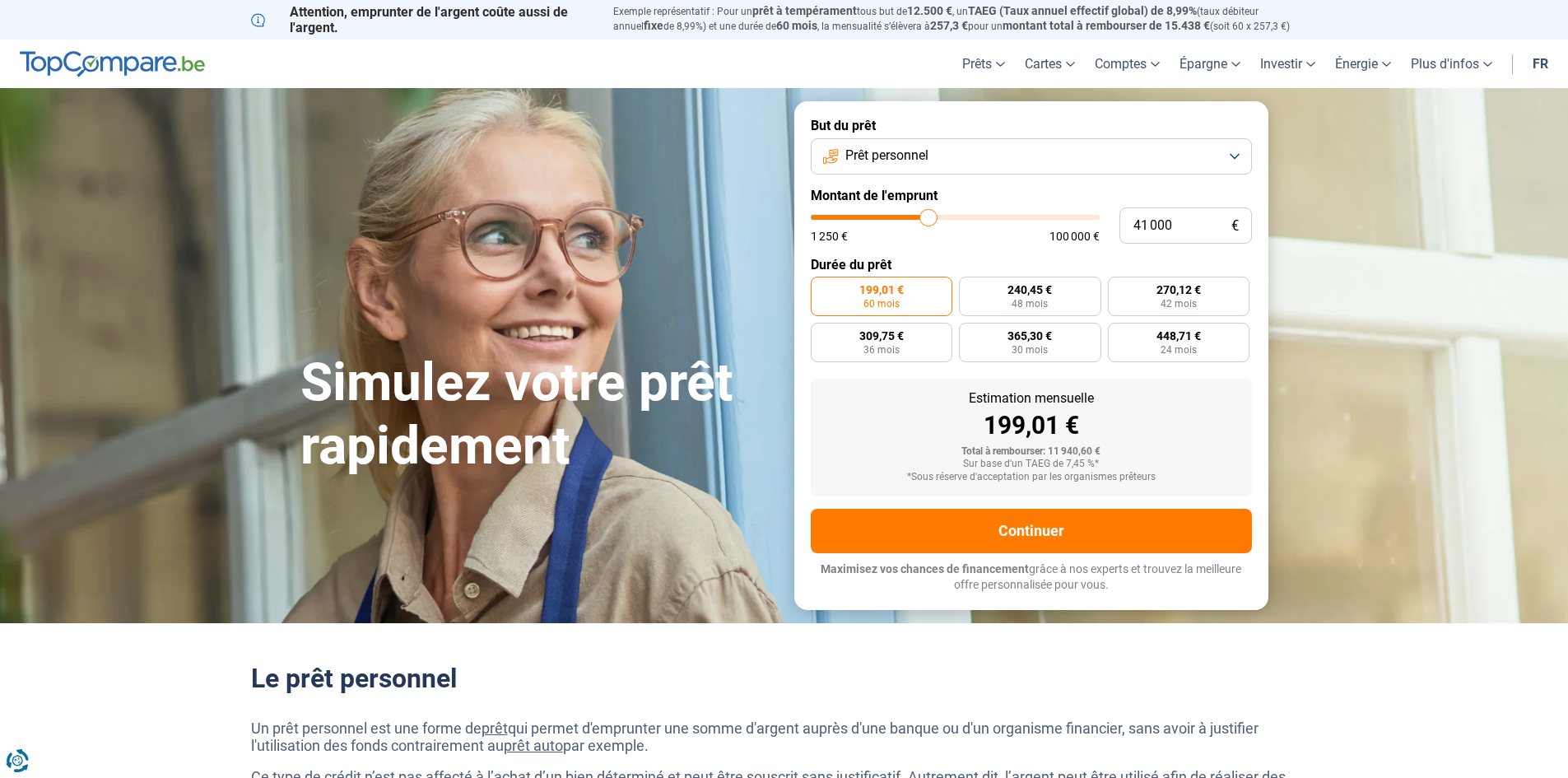
type input "40250"
type input "39 750"
type input "39750"
type input "39 500"
type input "39500"
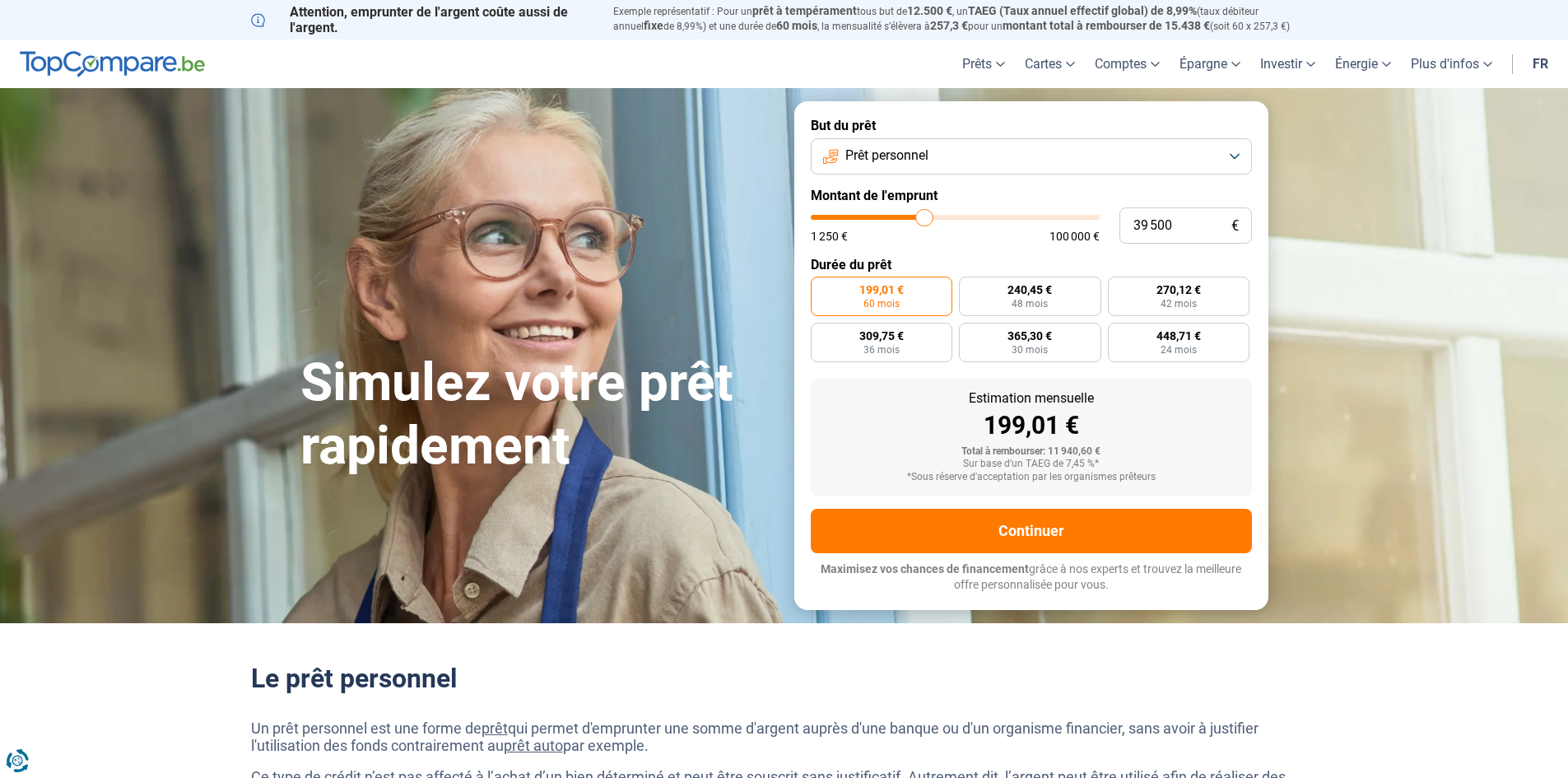
type input "38 750"
type input "38750"
type input "38 250"
type input "38250"
type input "37 750"
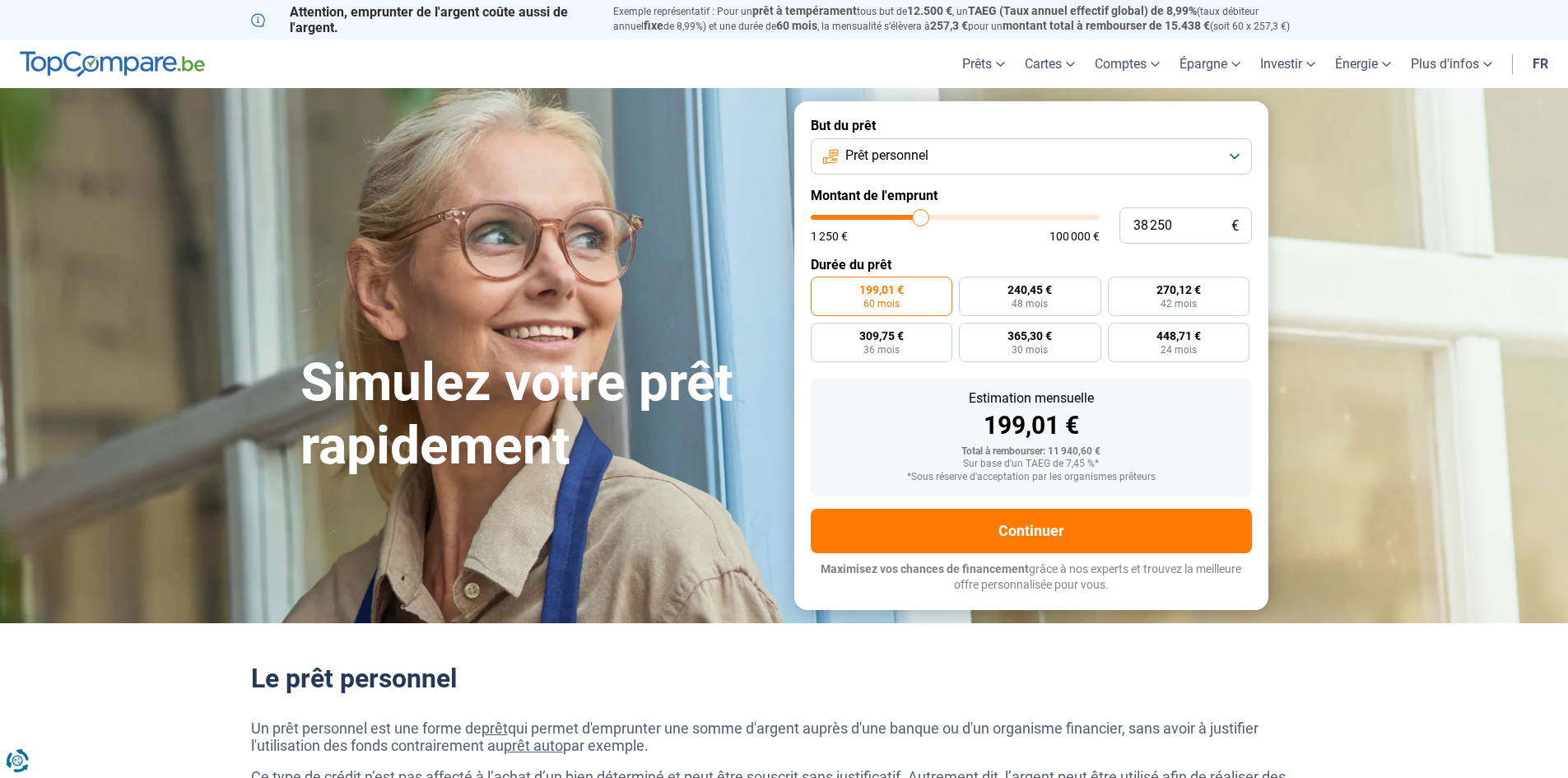
type input "37750"
type input "36 750"
type input "36750"
type input "36 500"
type input "36500"
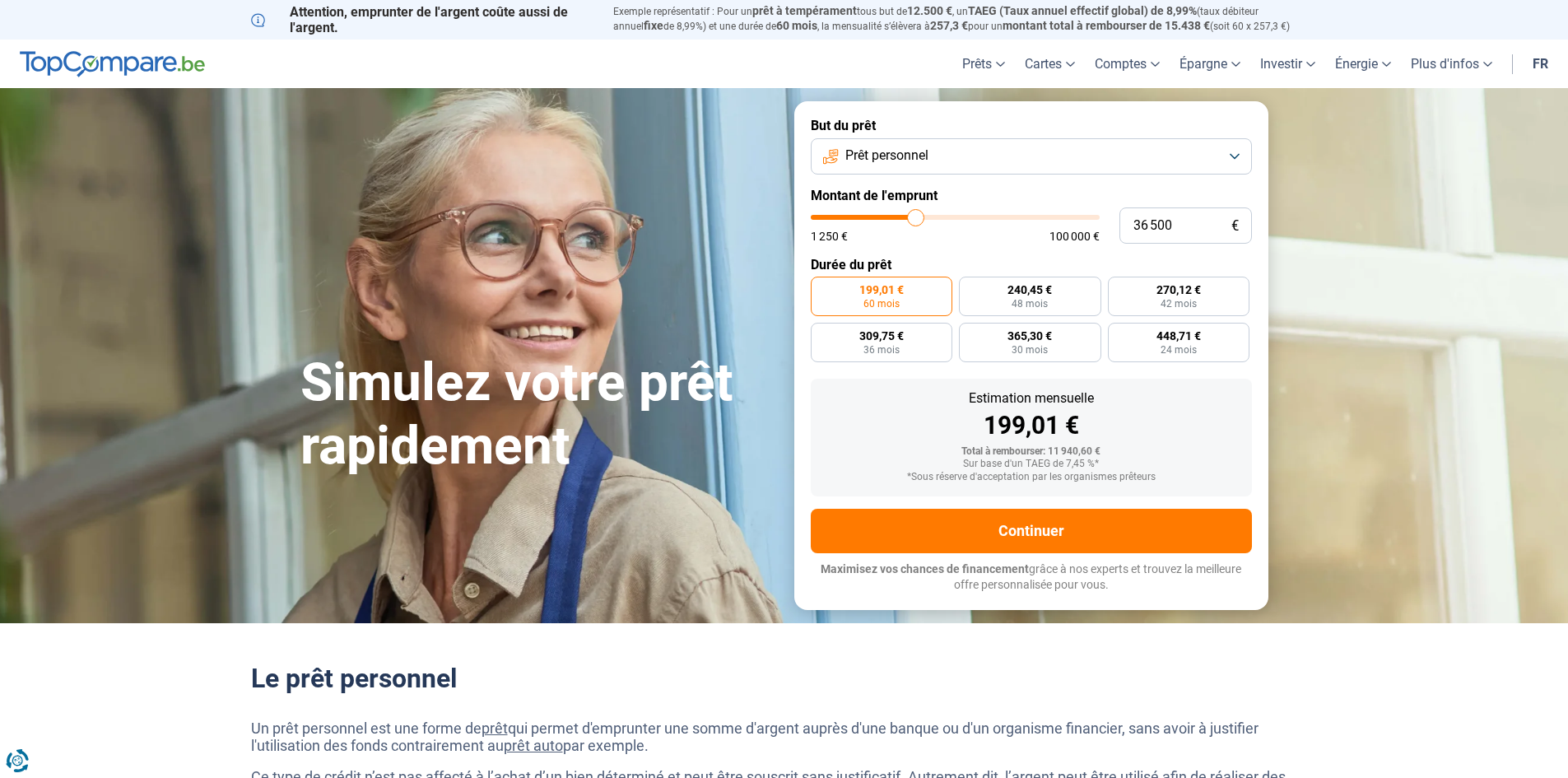
type input "35 750"
type input "35750"
type input "35 250"
type input "35250"
type input "34 250"
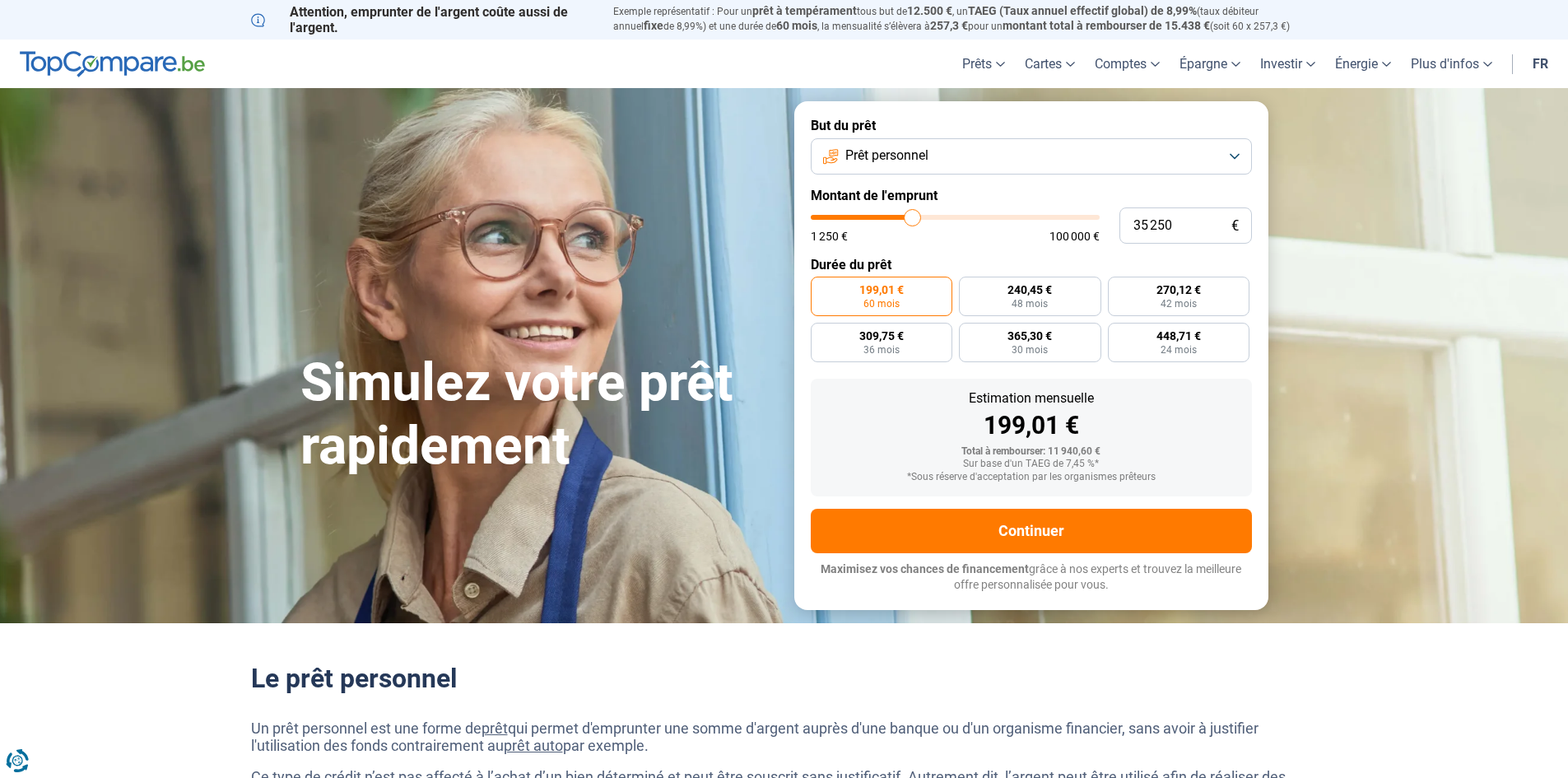
type input "34250"
type input "33 750"
type input "33750"
type input "33 250"
type input "33250"
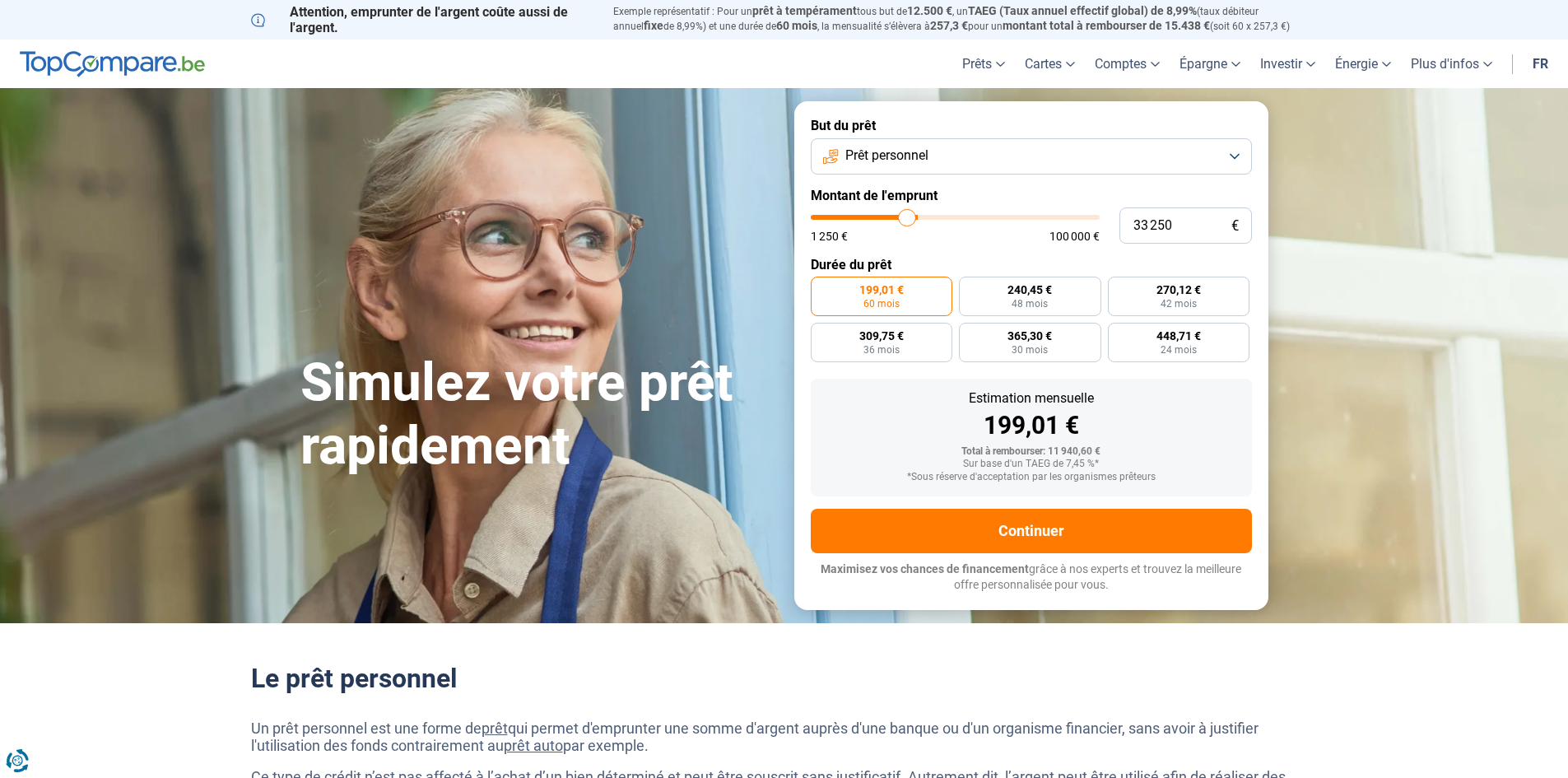
type input "32 500"
type input "32500"
type input "31 750"
type input "31750"
type input "31 000"
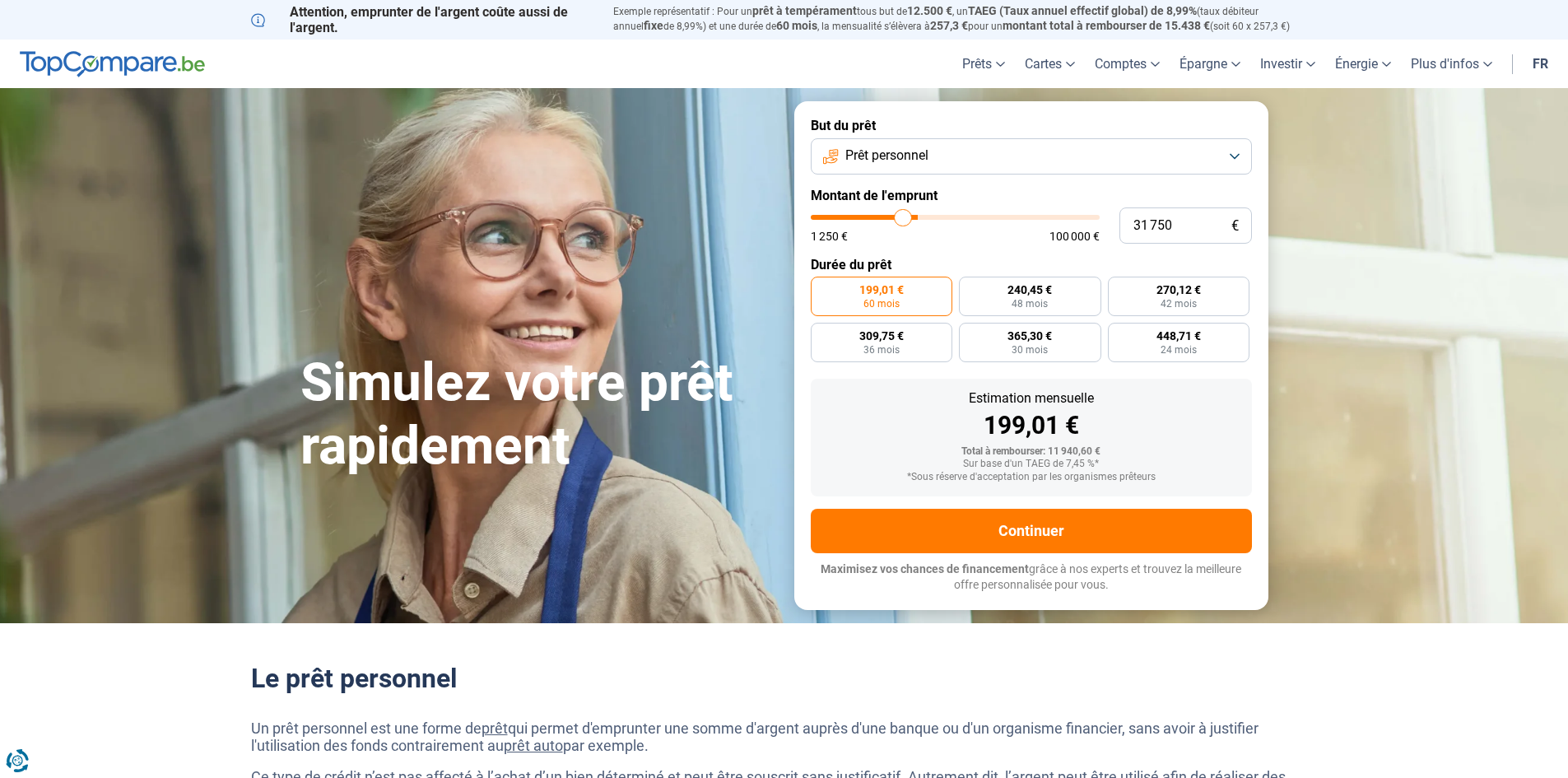
type input "31000"
type input "30 500"
type input "30500"
type input "29 750"
type input "29750"
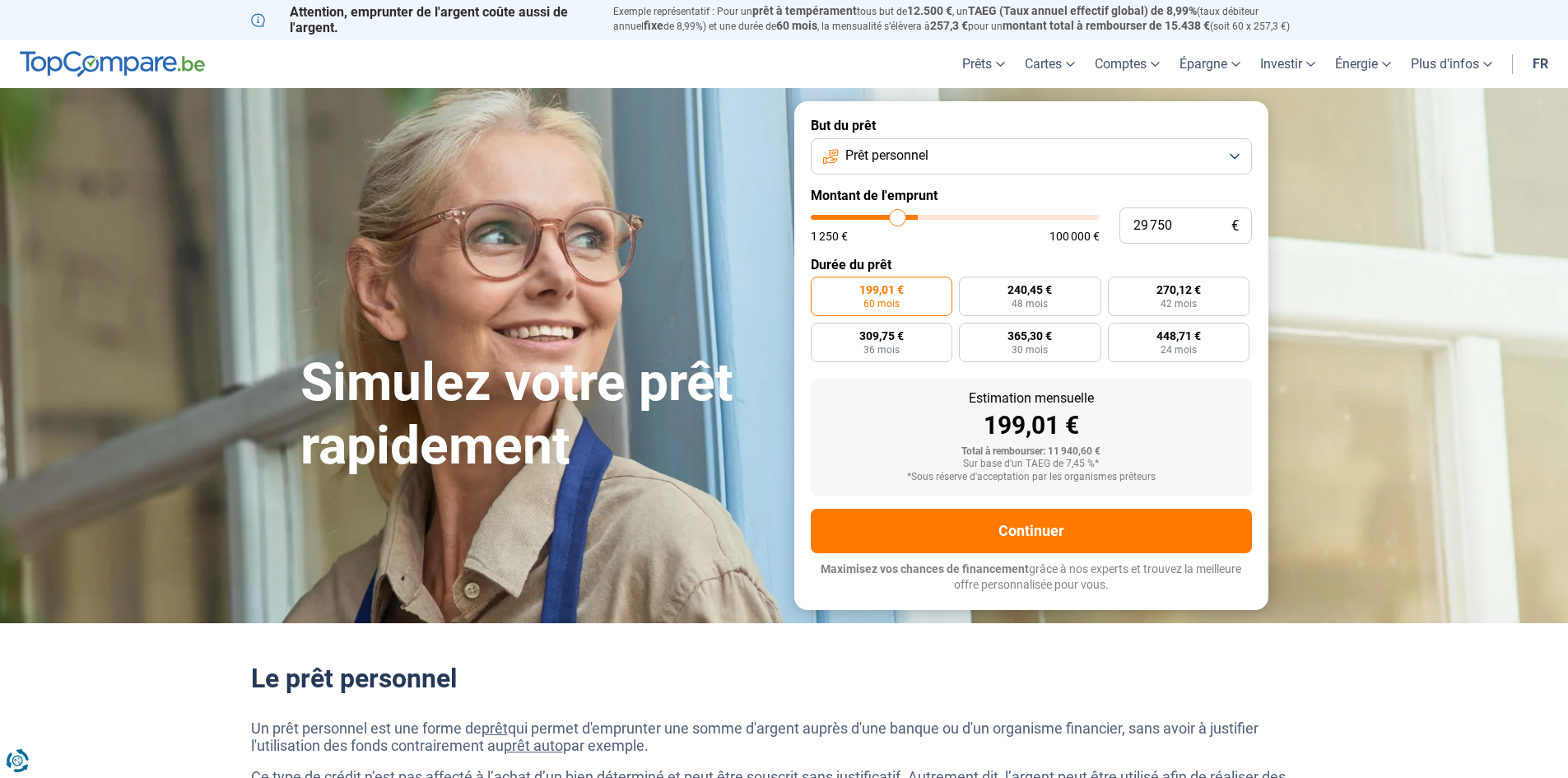
type input "29 250"
type input "29250"
type input "28 250"
type input "28250"
type input "28 000"
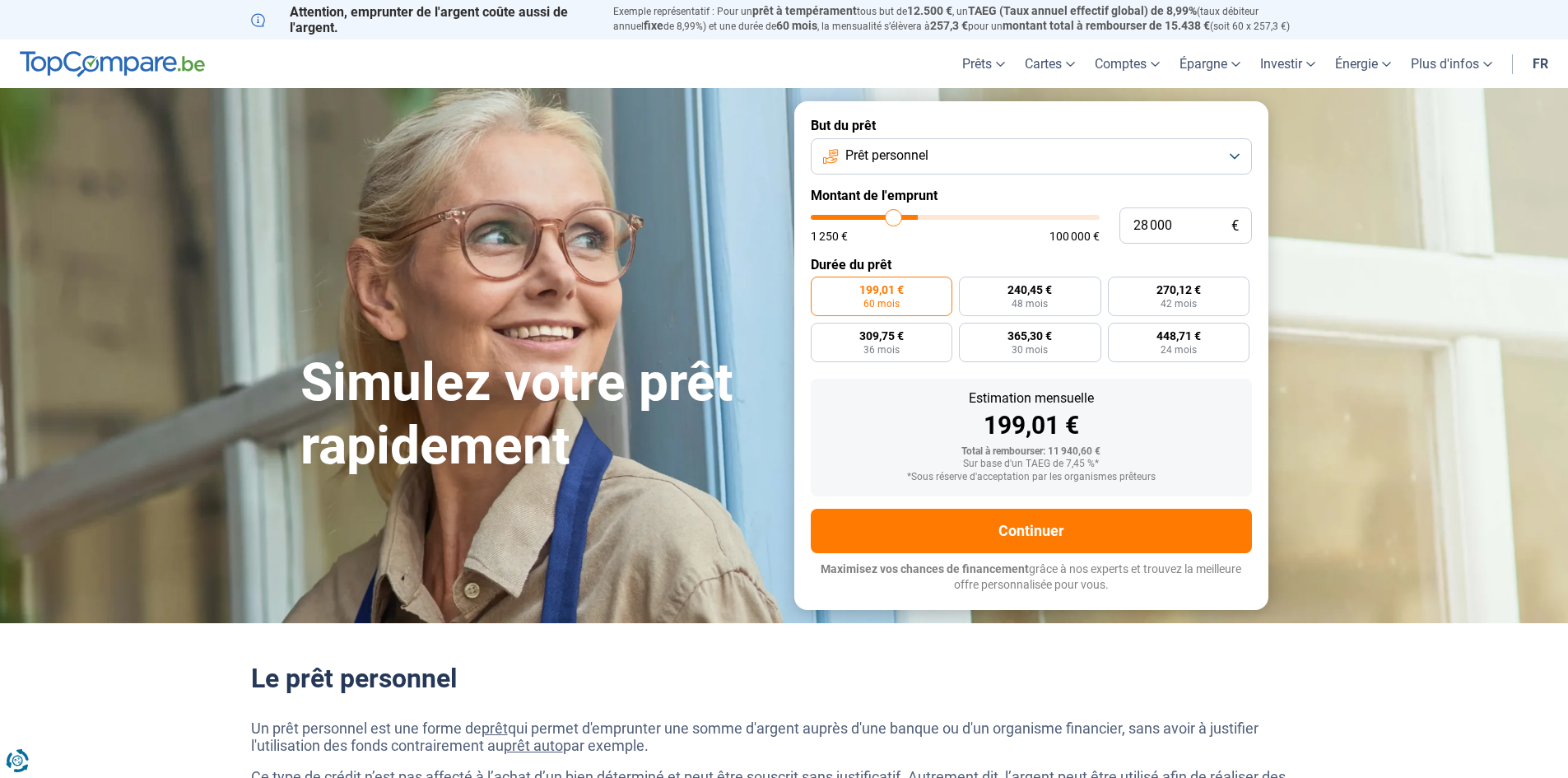
type input "28000"
type input "27 500"
type input "27500"
type input "27 250"
type input "27250"
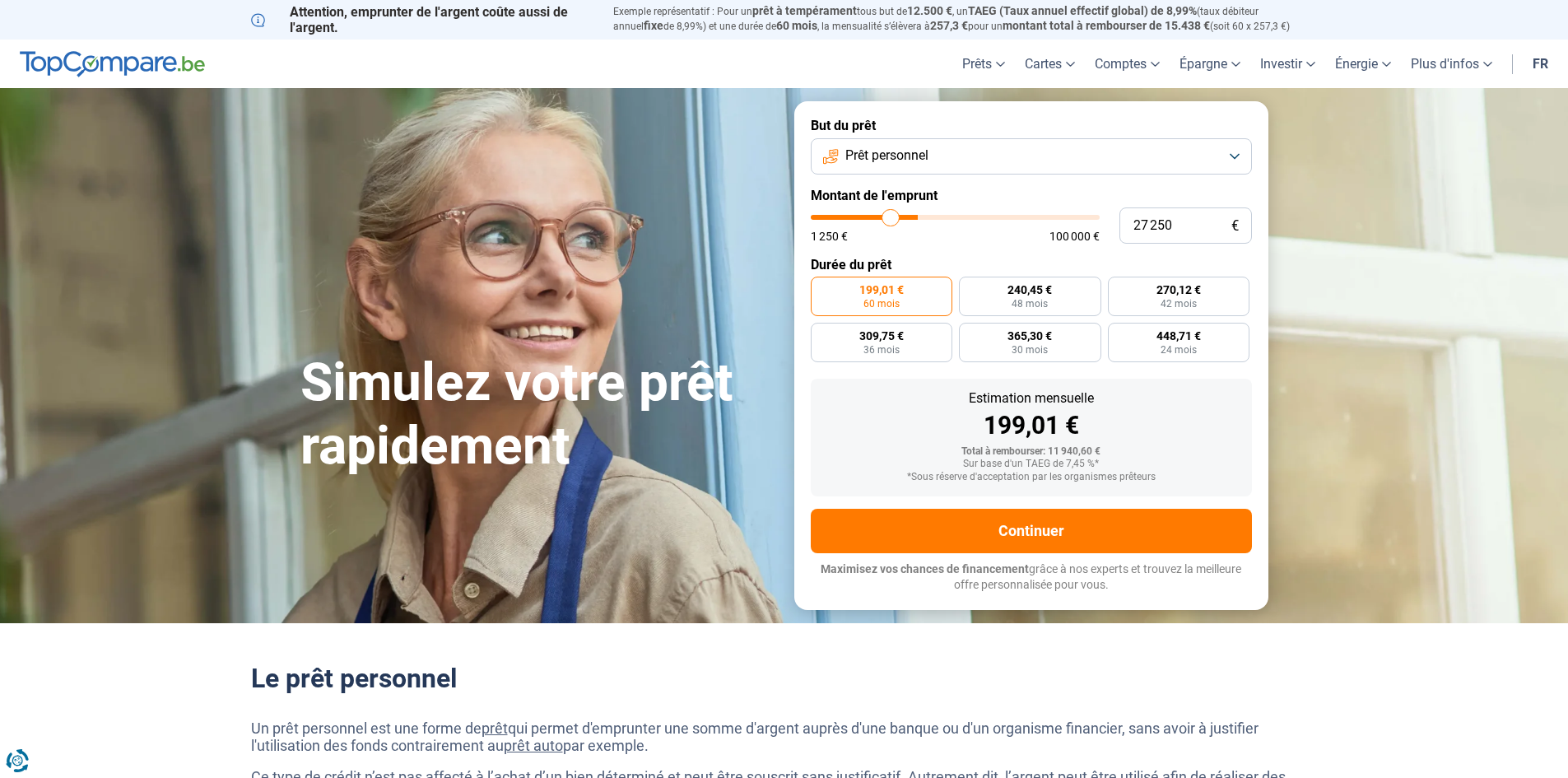
type input "26 500"
type input "26500"
type input "25 250"
type input "25250"
type input "25 000"
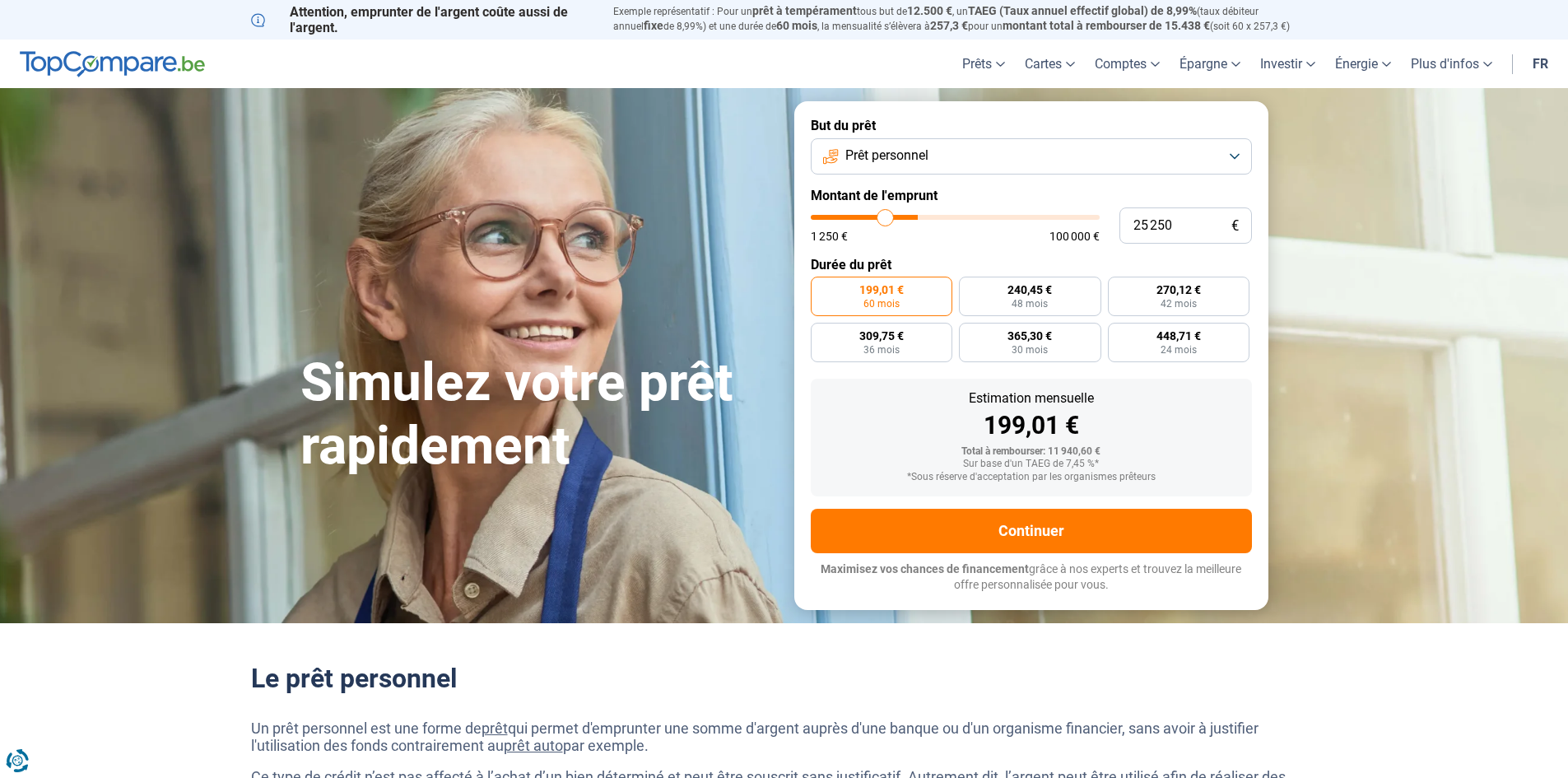
type input "25000"
type input "24 750"
type input "24750"
type input "23 750"
type input "23750"
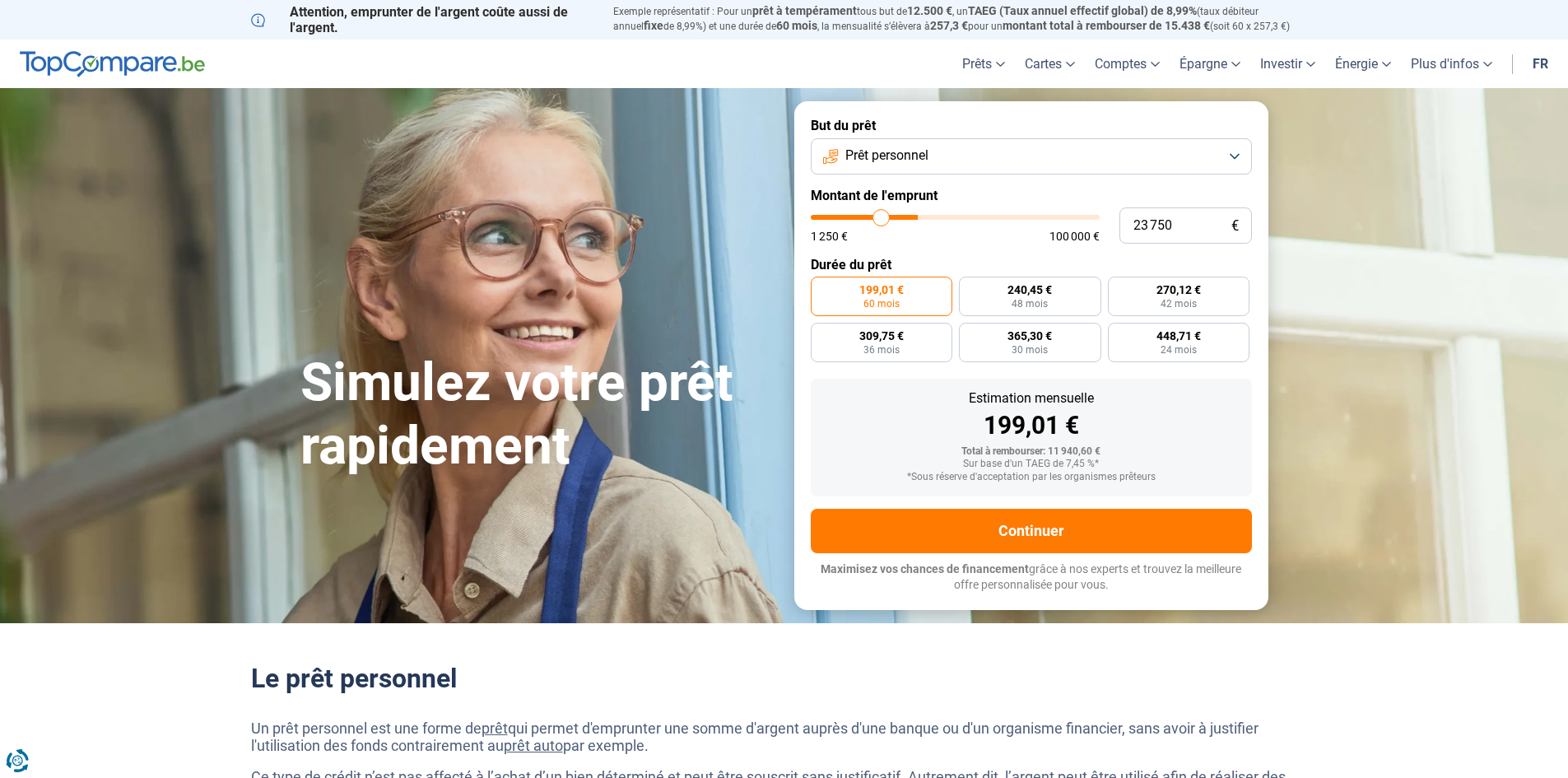
type input "23 500"
type input "23500"
type input "23 250"
type input "23250"
type input "22 750"
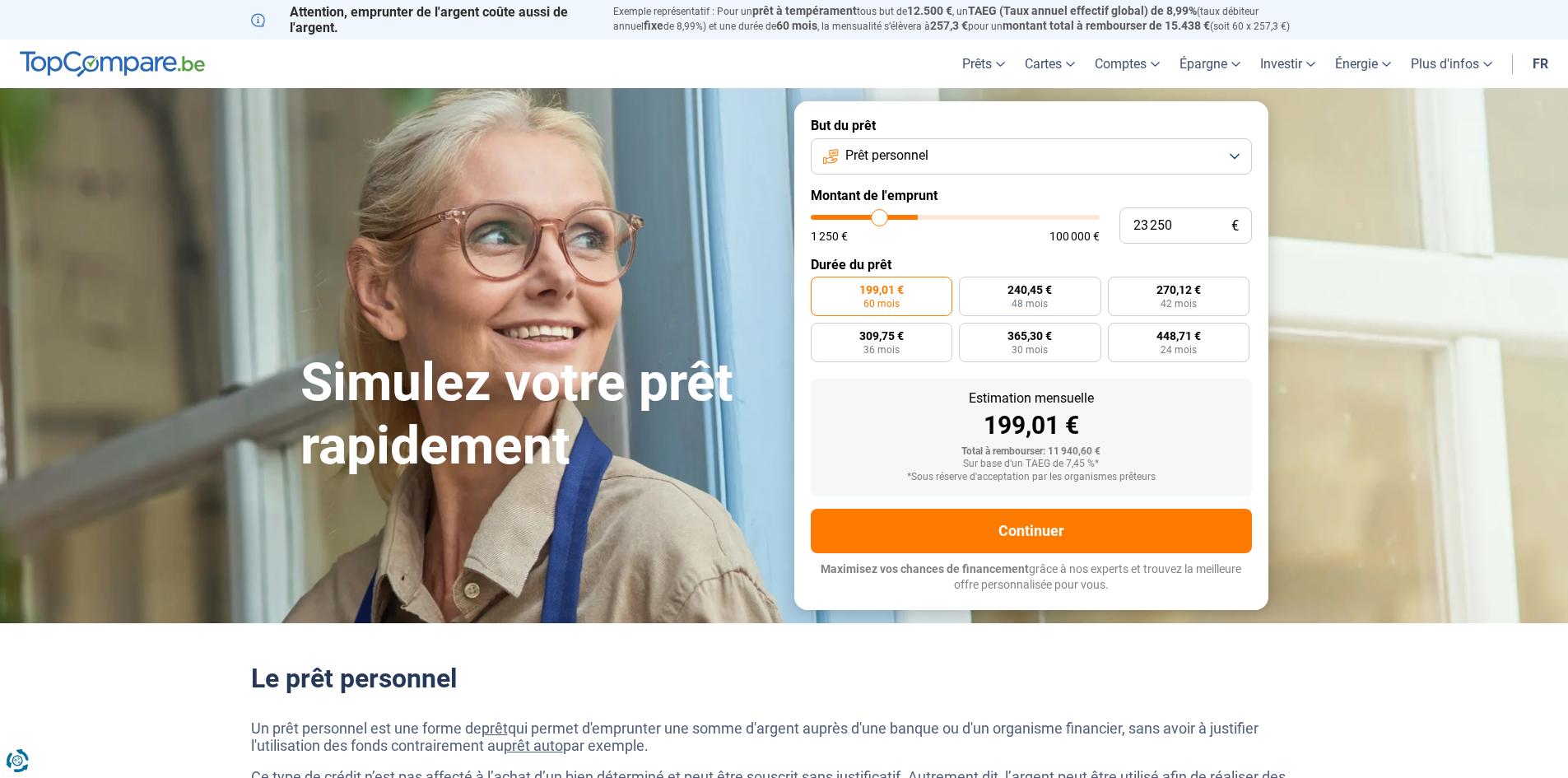
type input "22750"
type input "22 000"
type input "22000"
type input "21 500"
type input "21500"
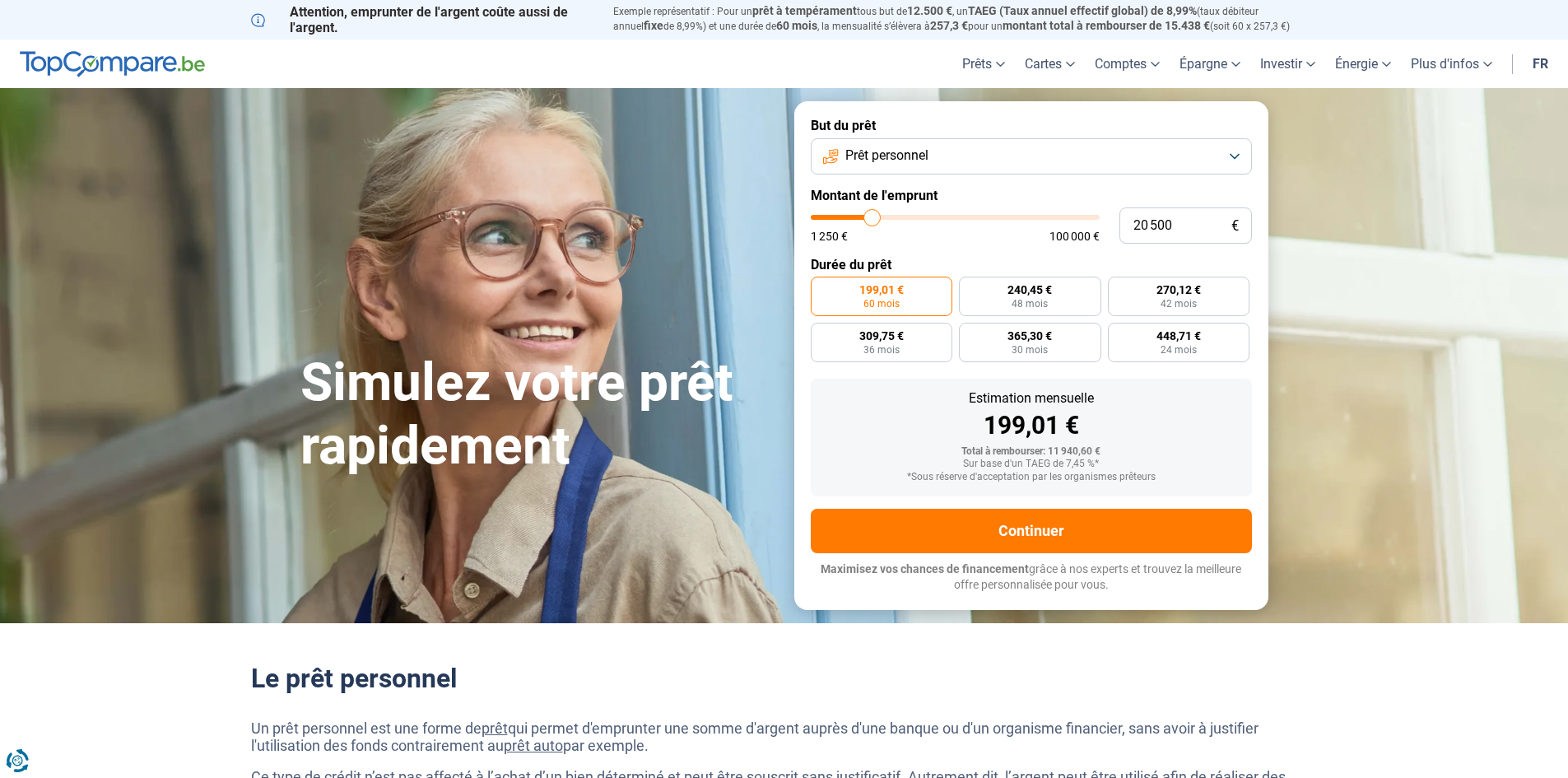
drag, startPoint x: 845, startPoint y: 217, endPoint x: 873, endPoint y: 216, distance: 28.0
click at [873, 216] on input "range" at bounding box center [955, 217] width 289 height 5
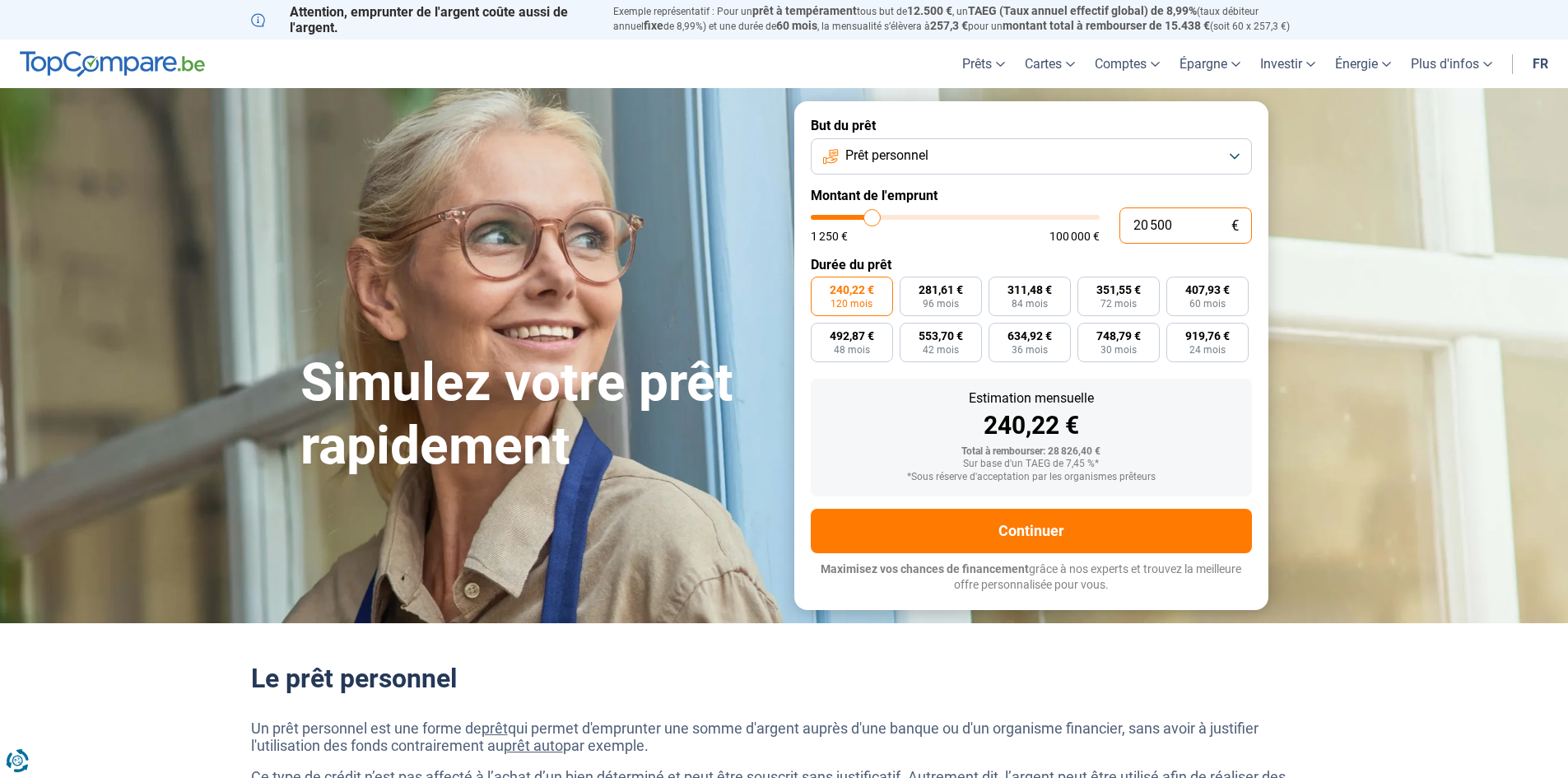
click at [1197, 229] on input "20 500" at bounding box center [1186, 225] width 133 height 36
click at [1212, 194] on label "Montant de l'emprunt" at bounding box center [1031, 195] width 441 height 16
click at [927, 336] on span "567,20 €" at bounding box center [941, 336] width 44 height 11
click at [910, 333] on input "567,20 € 42 mois" at bounding box center [905, 329] width 11 height 11
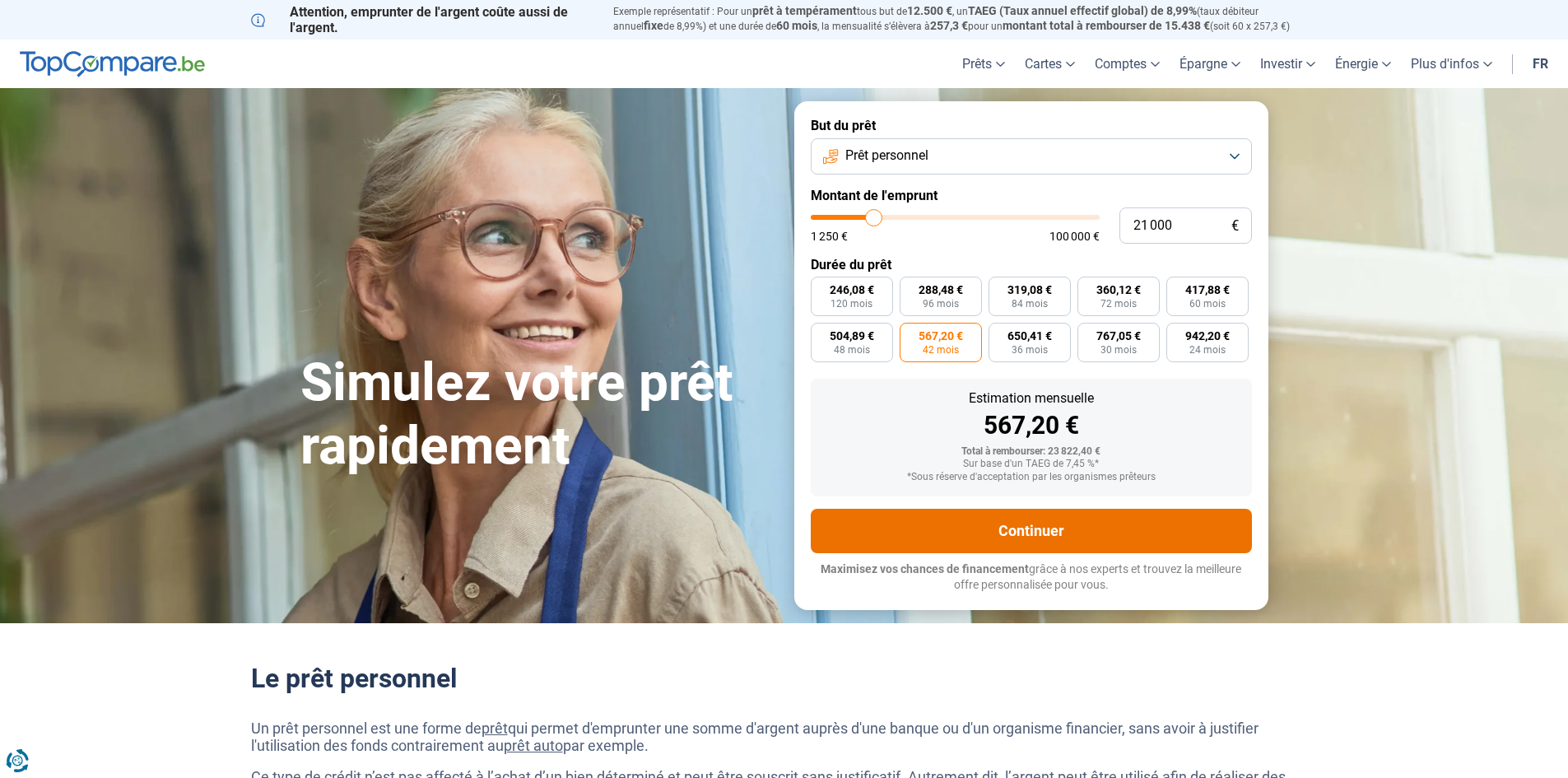
click at [1039, 529] on button "Continuer" at bounding box center [1031, 531] width 441 height 44
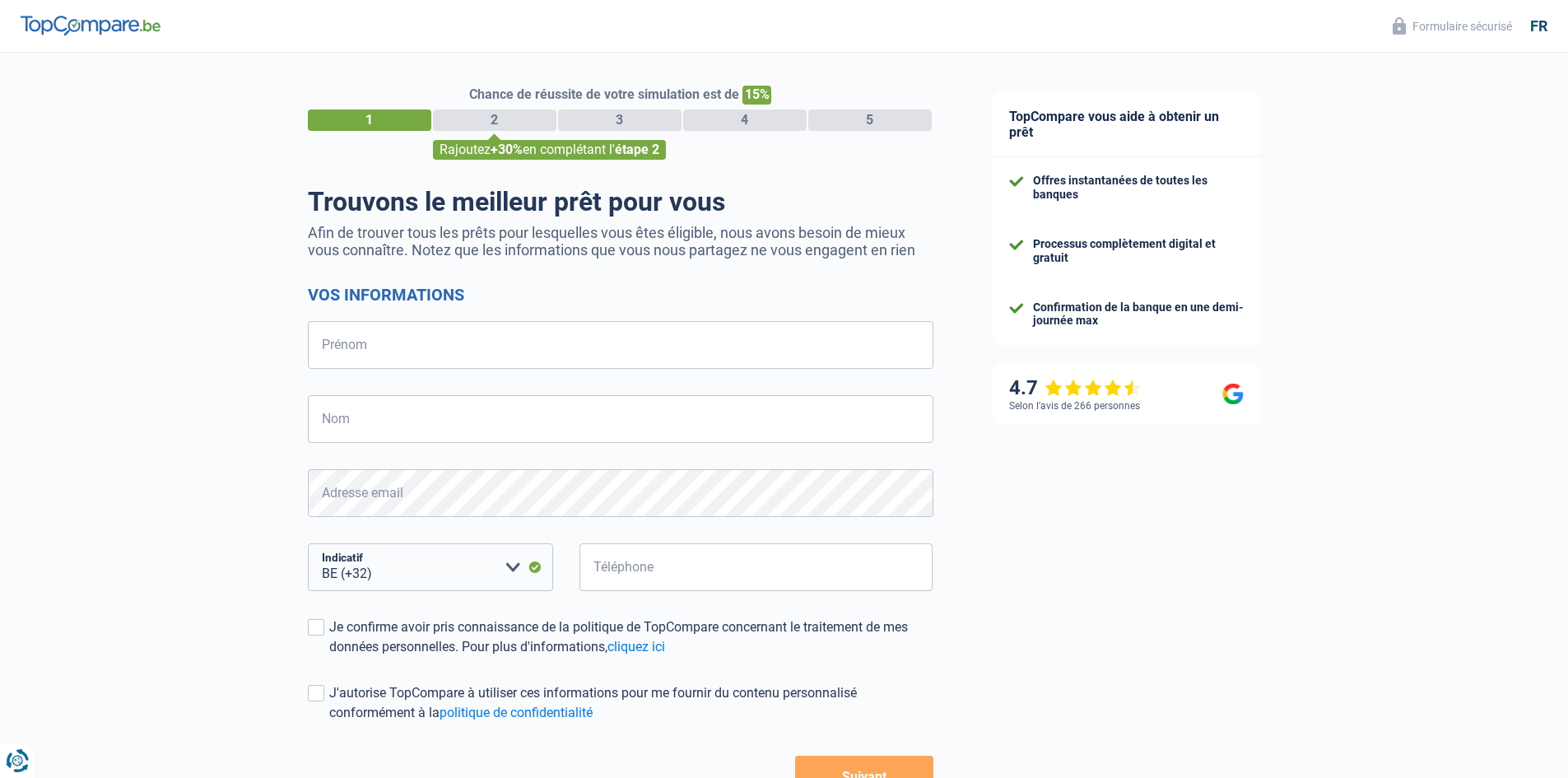
select select "32"
click at [400, 341] on input "Prénom" at bounding box center [621, 345] width 625 height 48
type input "Stefan"
type input "Iordache"
click at [242, 473] on div "Chance de réussite de votre simulation est de 15% 1 2 3 4 5 Rajoutez +30% en co…" at bounding box center [481, 467] width 963 height 843
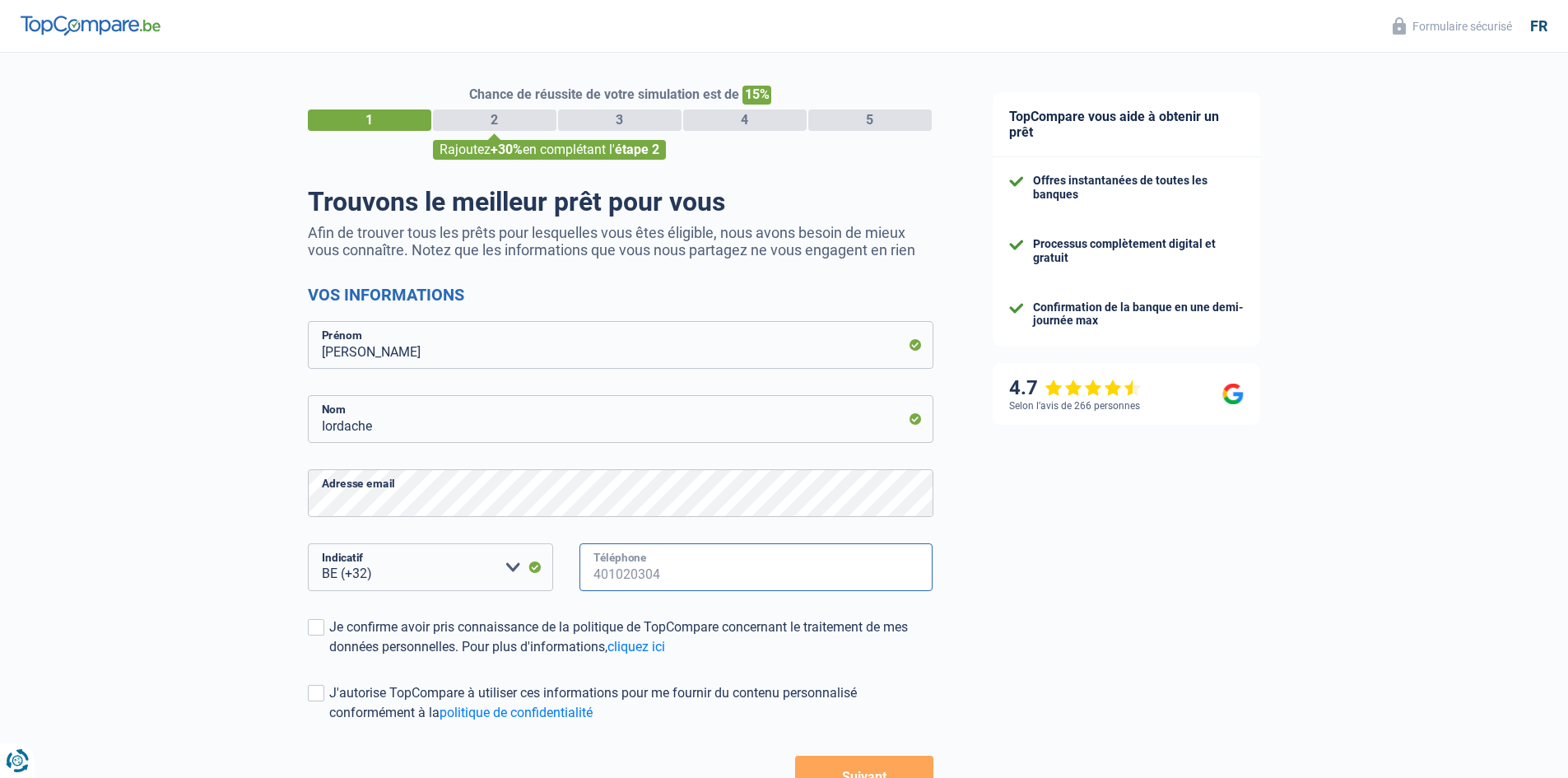
click at [646, 585] on input "Téléphone" at bounding box center [756, 568] width 354 height 48
type input "497786065"
click at [318, 633] on span at bounding box center [316, 628] width 17 height 17
click at [329, 657] on input "Je confirme avoir pris connaissance de la politique de TopCompare concernant le…" at bounding box center [329, 657] width 0 height 0
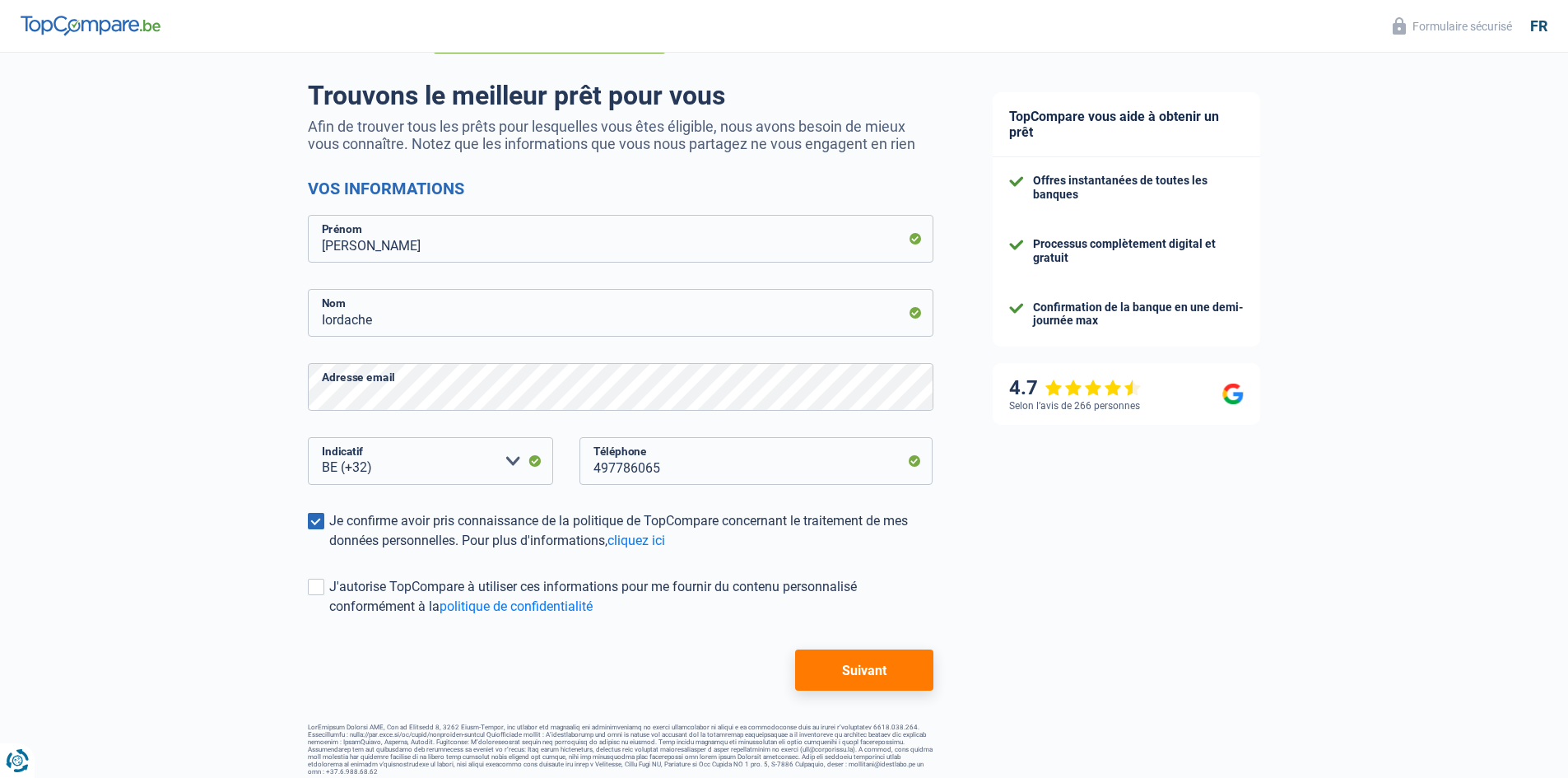
scroll to position [116, 0]
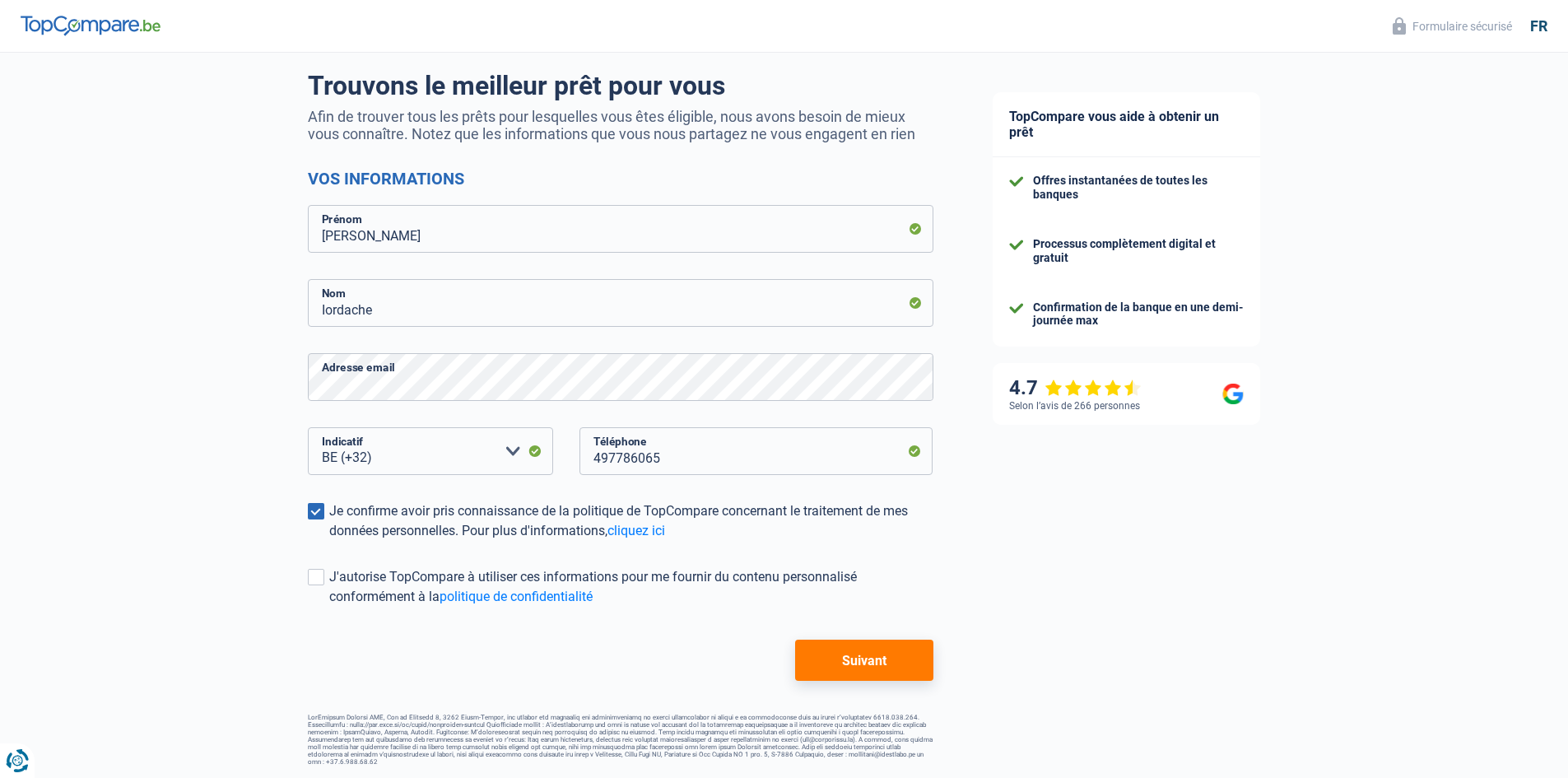
click at [860, 652] on button "Suivant" at bounding box center [863, 660] width 137 height 42
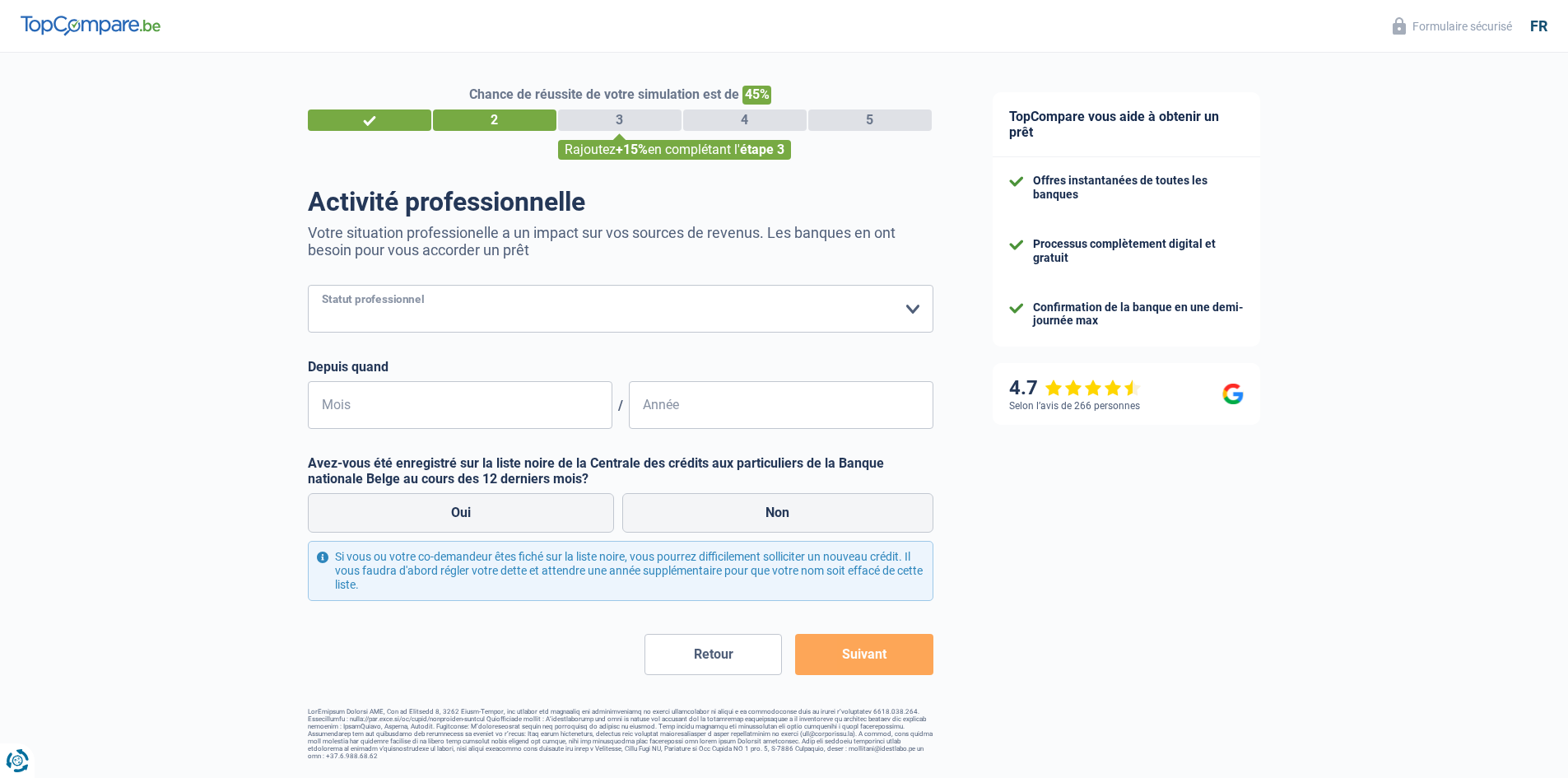
click at [552, 320] on select "Ouvrier Employé privé Employé public Invalide Indépendant Pensionné Chômeur Mut…" at bounding box center [621, 309] width 625 height 48
select select "privateEmployee"
click at [308, 287] on select "Ouvrier Employé privé Employé public Invalide Indépendant Pensionné Chômeur Mut…" at bounding box center [621, 309] width 625 height 48
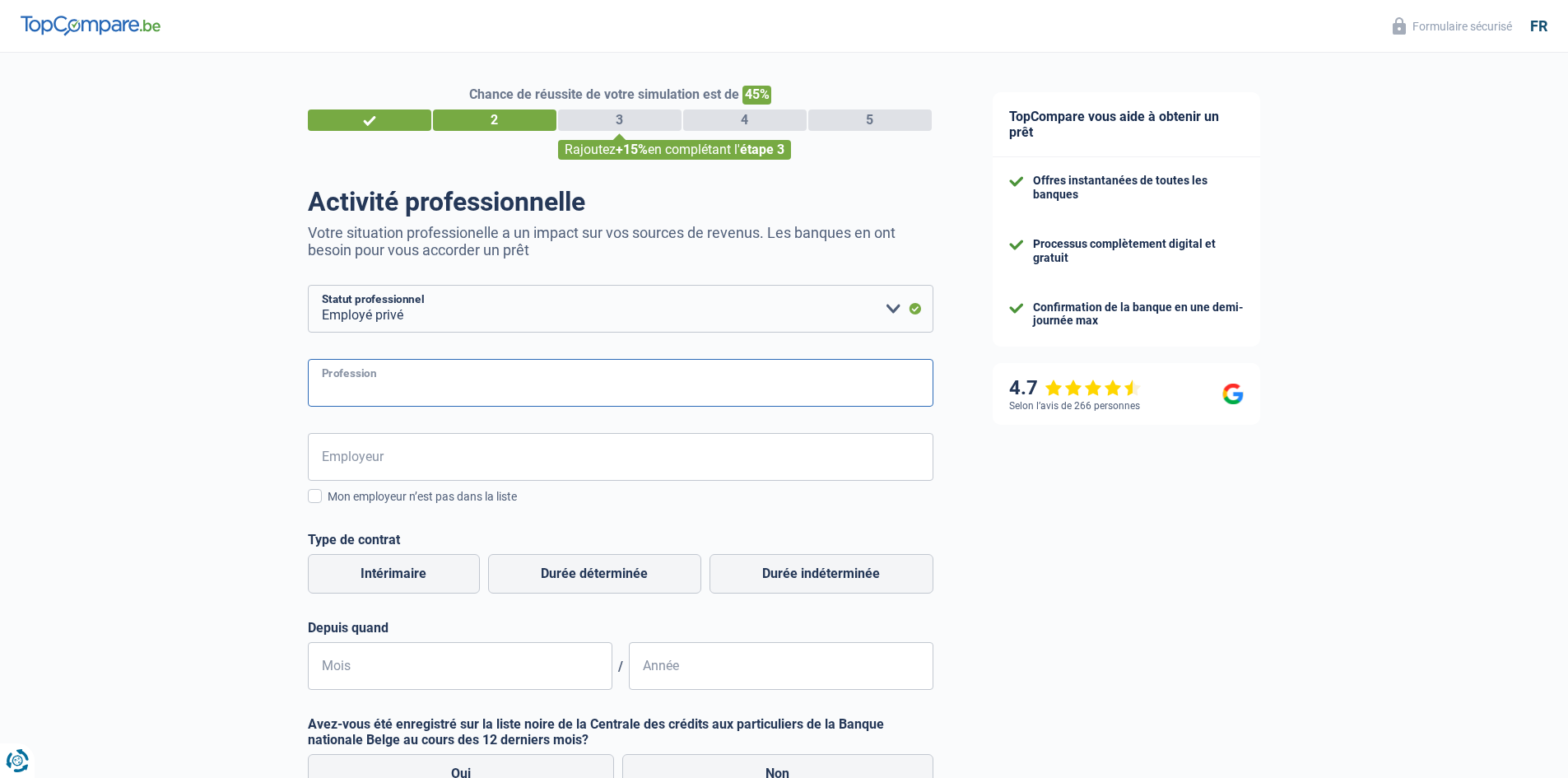
click at [474, 387] on input "Profession" at bounding box center [621, 383] width 625 height 48
type input "Courtier assurance"
click at [386, 435] on input "Employeur" at bounding box center [621, 457] width 625 height 48
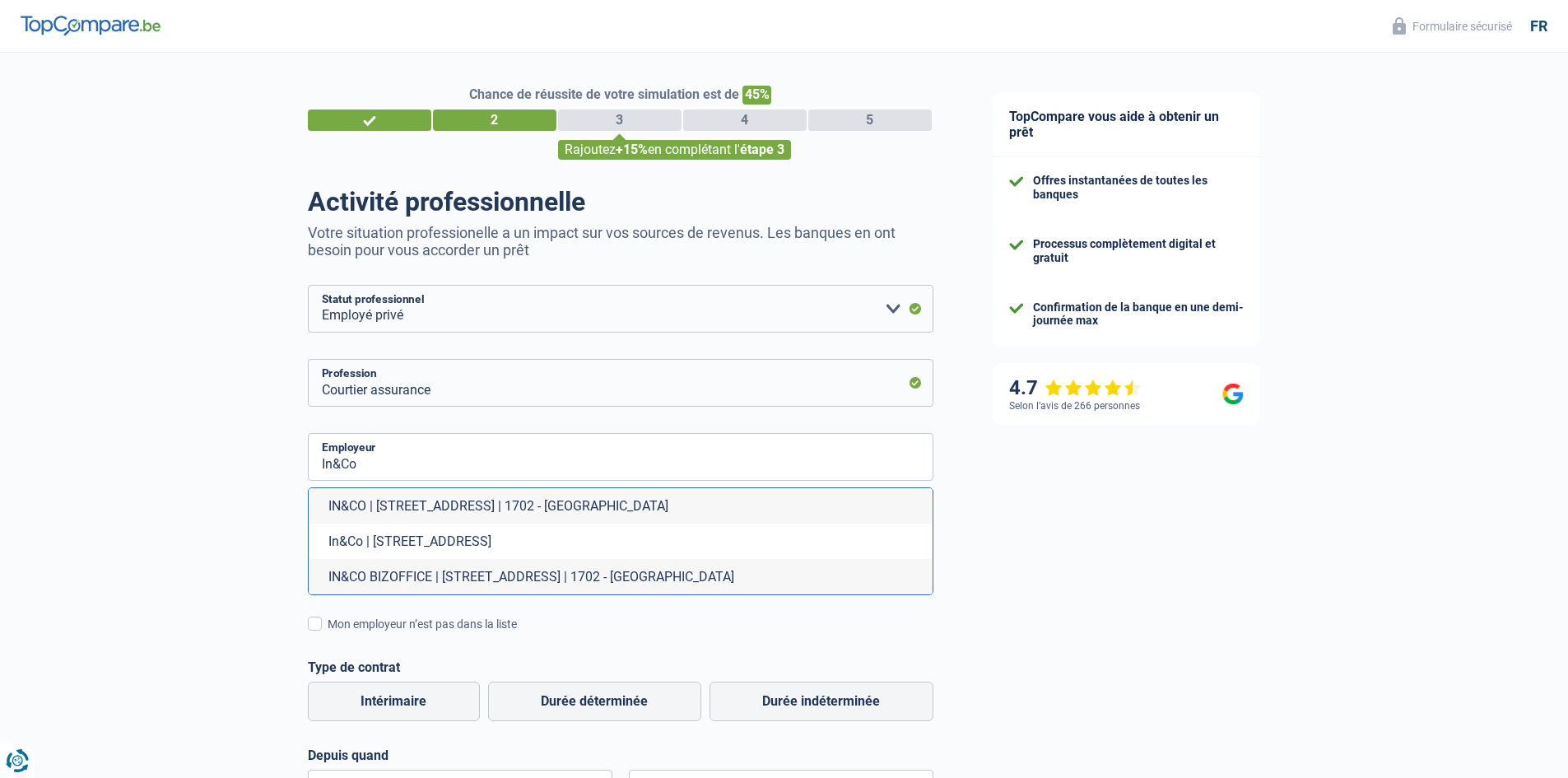
click at [462, 492] on li "IN&CO | Brusselstraat, 368 | 1702 - Dilbeek" at bounding box center [621, 506] width 624 height 35
type input "IN&CO | Brusselstraat, 368 | 1702 - Dilbeek"
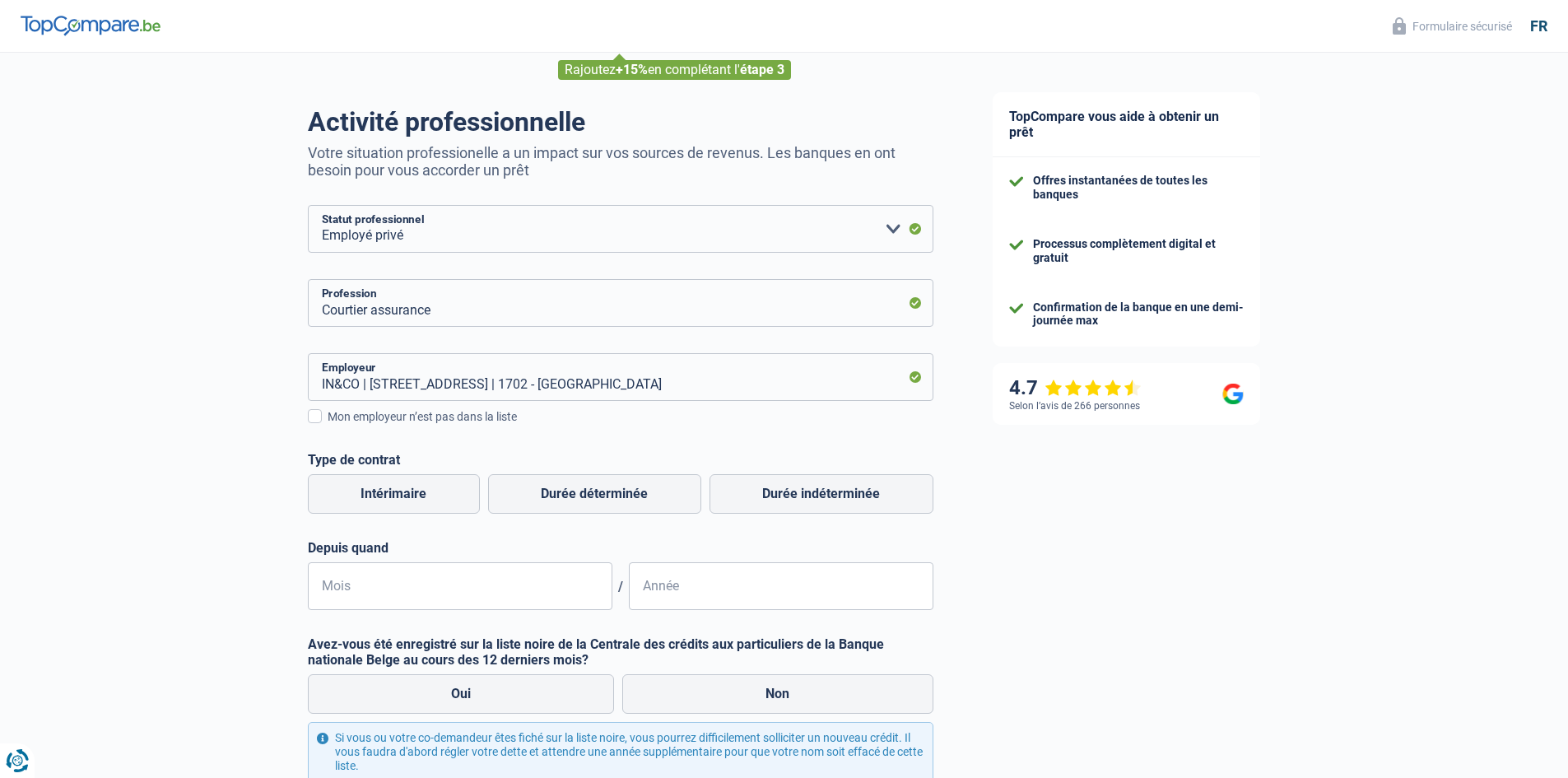
scroll to position [82, 0]
click at [768, 497] on label "Durée indéterminée" at bounding box center [821, 491] width 224 height 40
click at [768, 497] on input "Durée indéterminée" at bounding box center [821, 491] width 224 height 40
radio input "true"
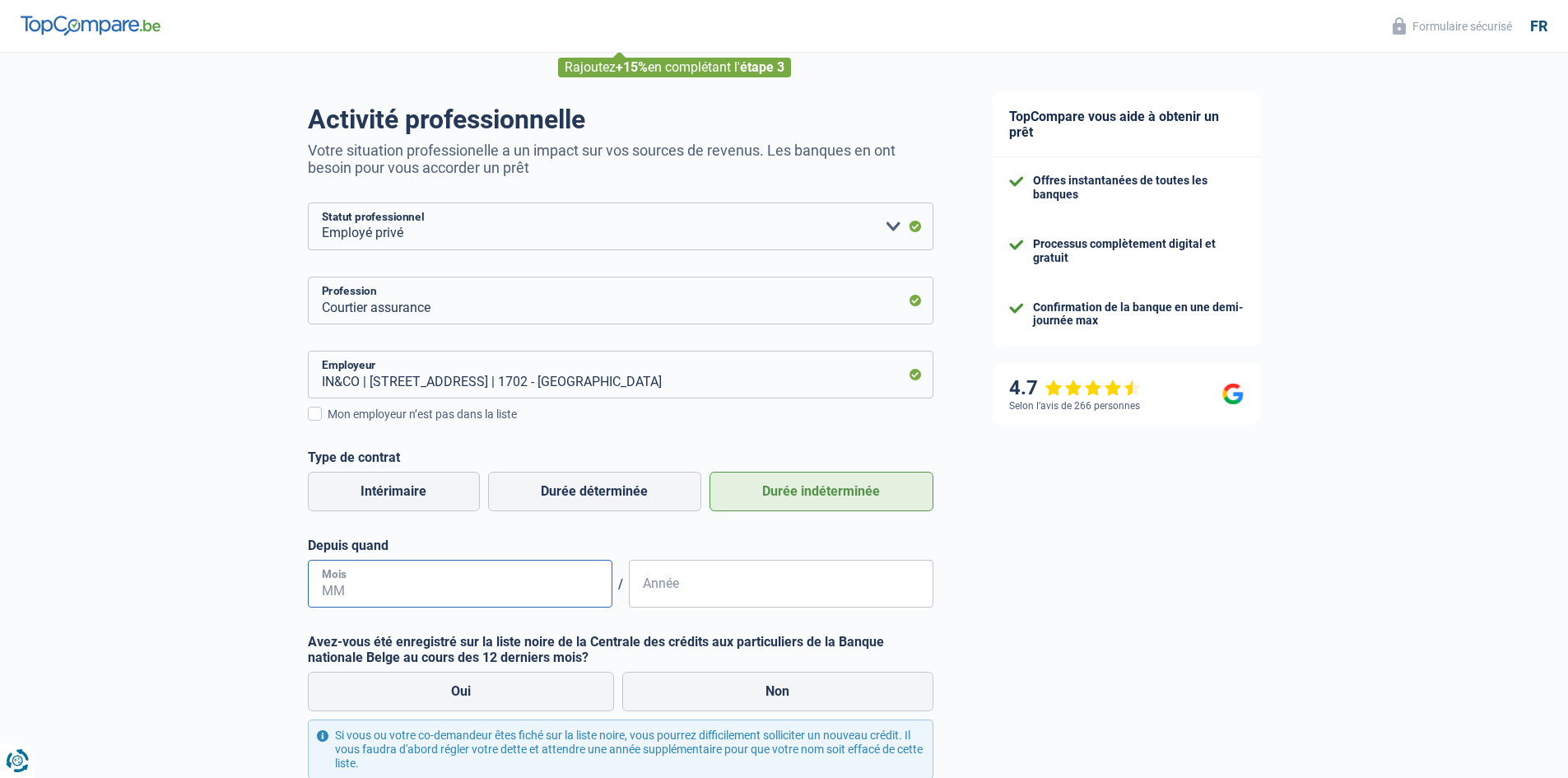
click at [435, 585] on input "Mois" at bounding box center [460, 584] width 304 height 48
type input "06"
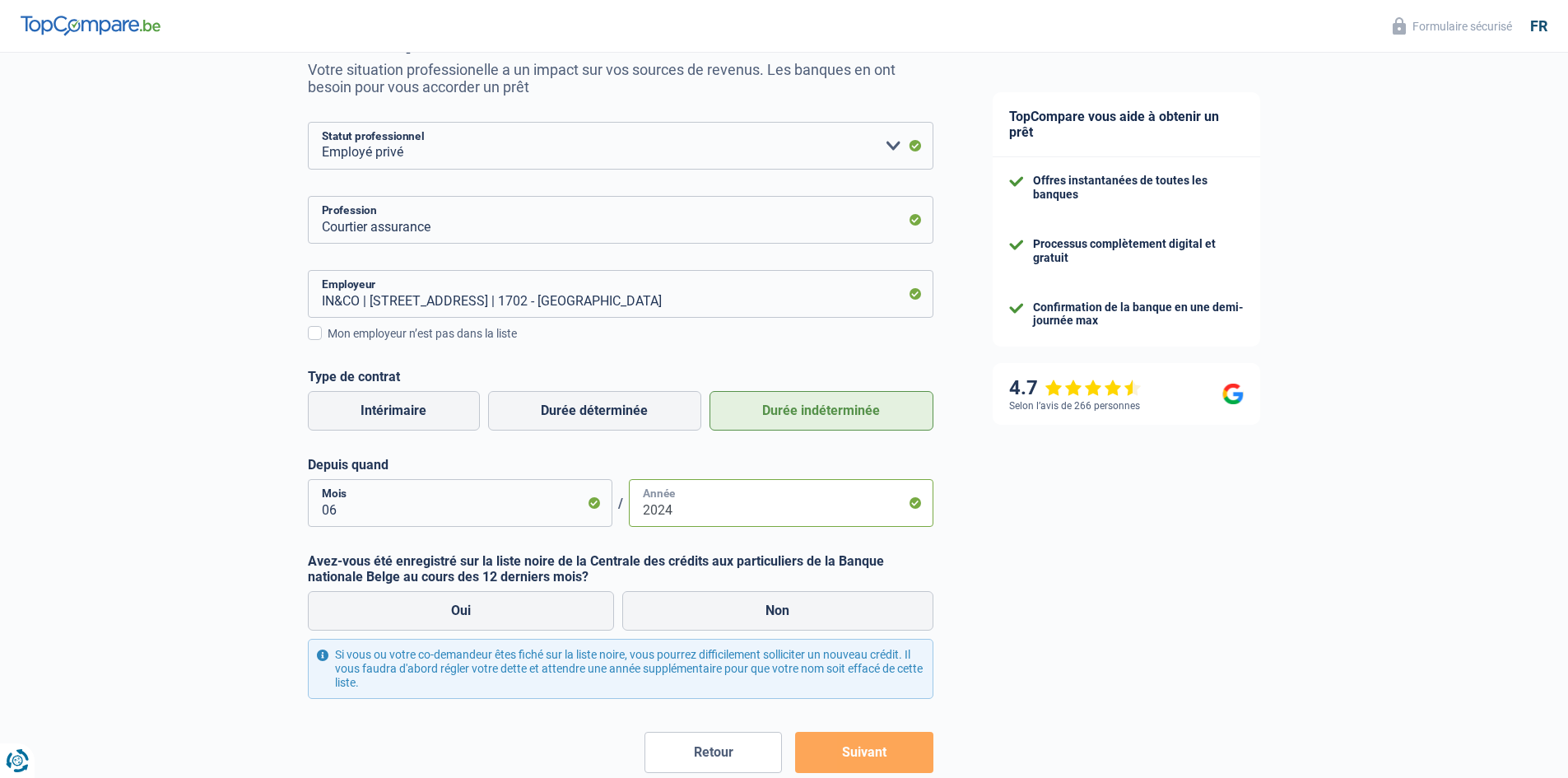
scroll to position [164, 0]
type input "2024"
click at [702, 604] on label "Non" at bounding box center [778, 609] width 311 height 40
click at [702, 604] on input "Non" at bounding box center [778, 609] width 311 height 40
radio input "true"
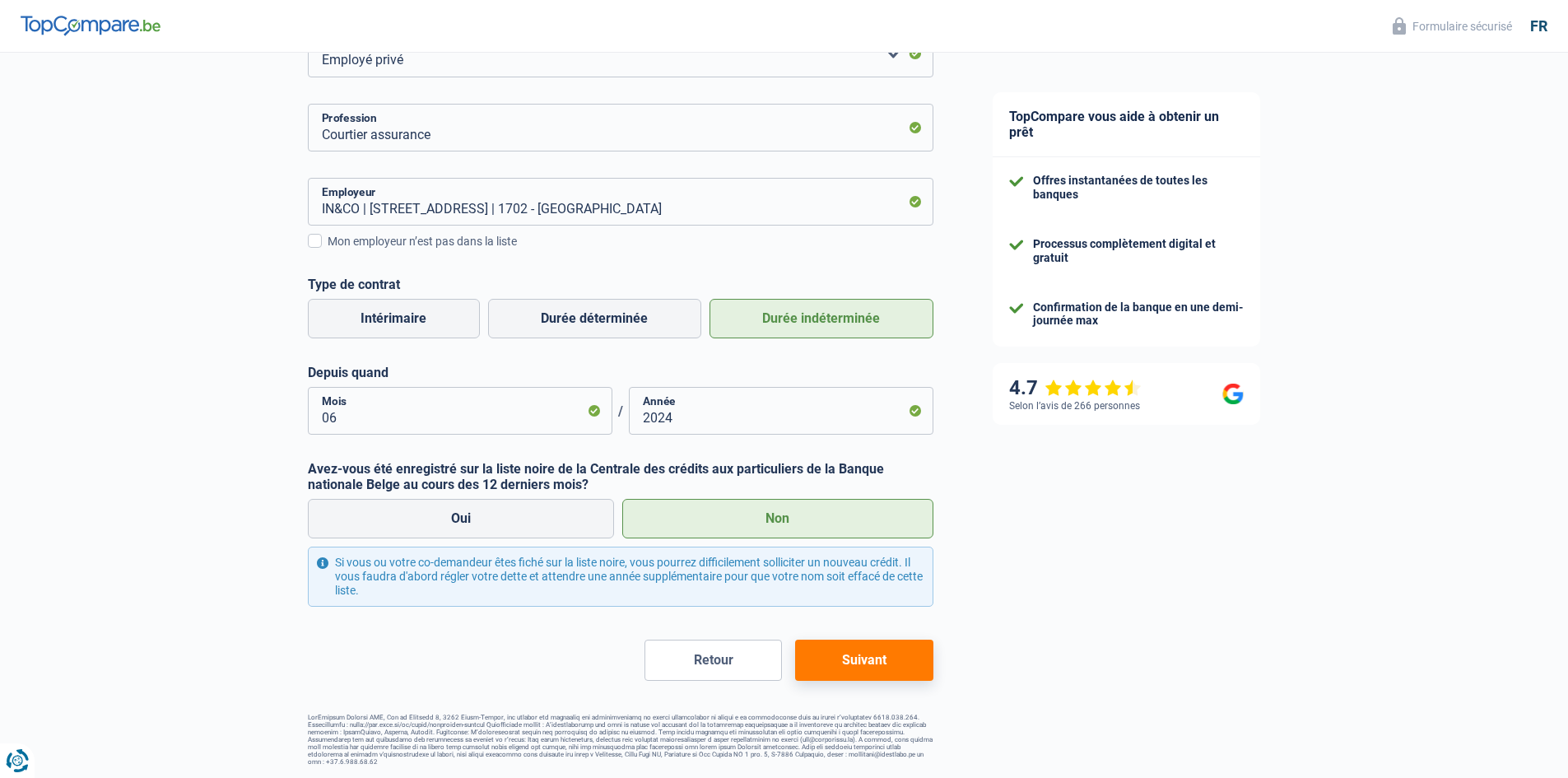
click at [901, 658] on button "Suivant" at bounding box center [863, 660] width 137 height 42
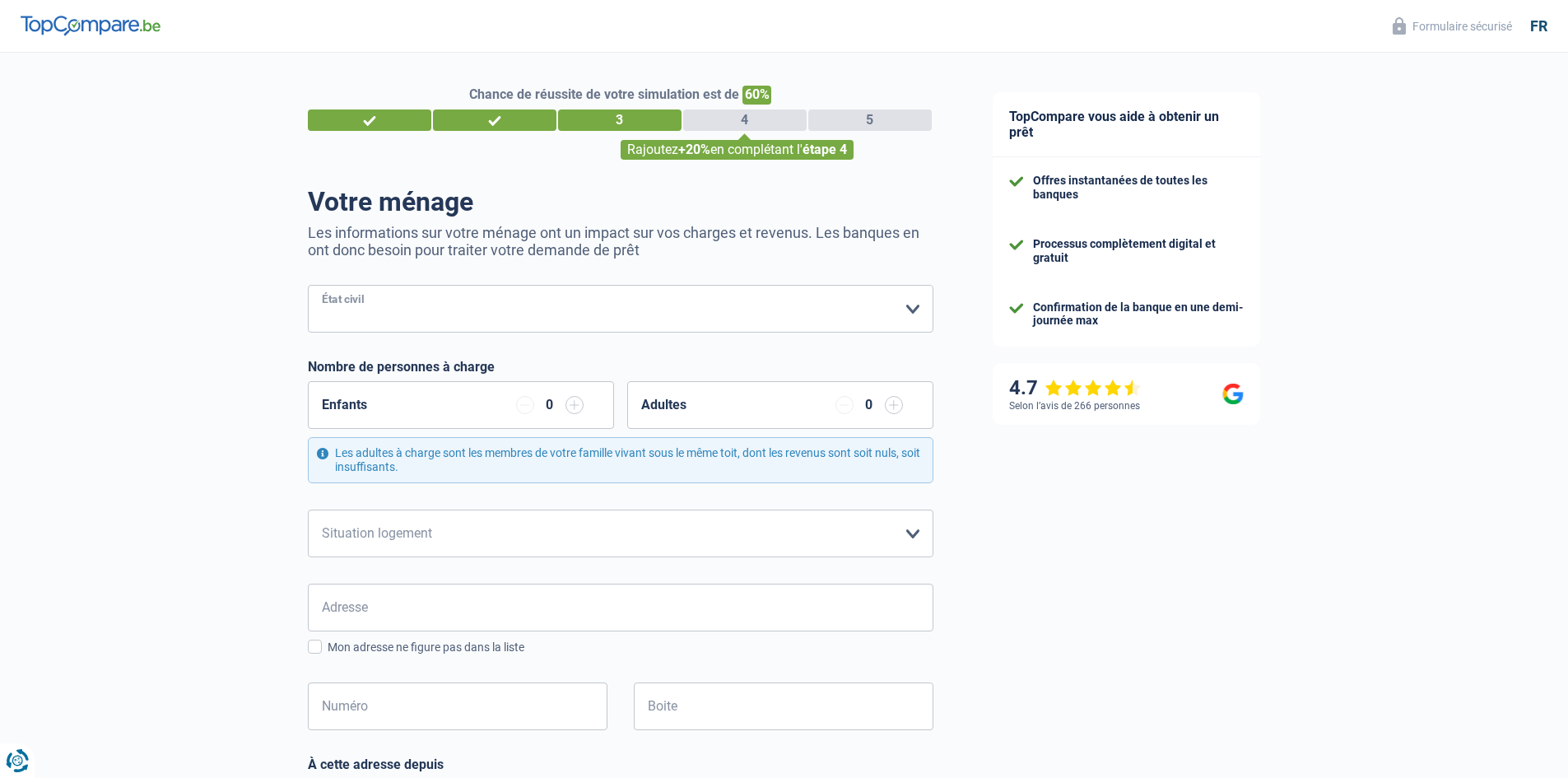
click at [511, 317] on select "Célibataire Marié(e) Cohabitant(e) légal(e) Divorcé(e) Veuf(ve) Séparé (de fait…" at bounding box center [621, 309] width 625 height 48
select select "single"
click at [308, 287] on select "Célibataire Marié(e) Cohabitant(e) légal(e) Divorcé(e) Veuf(ve) Séparé (de fait…" at bounding box center [621, 309] width 625 height 48
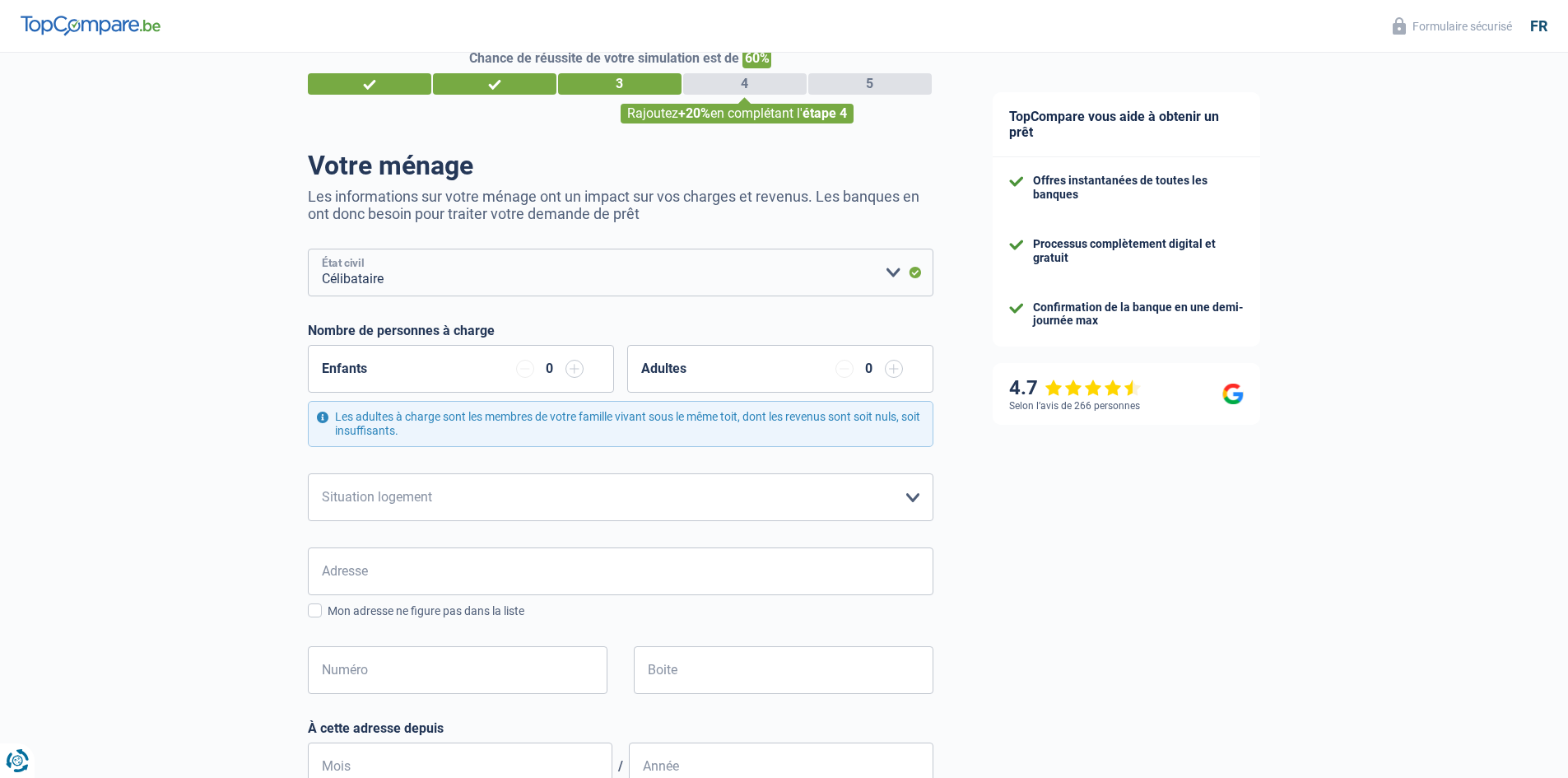
scroll to position [82, 0]
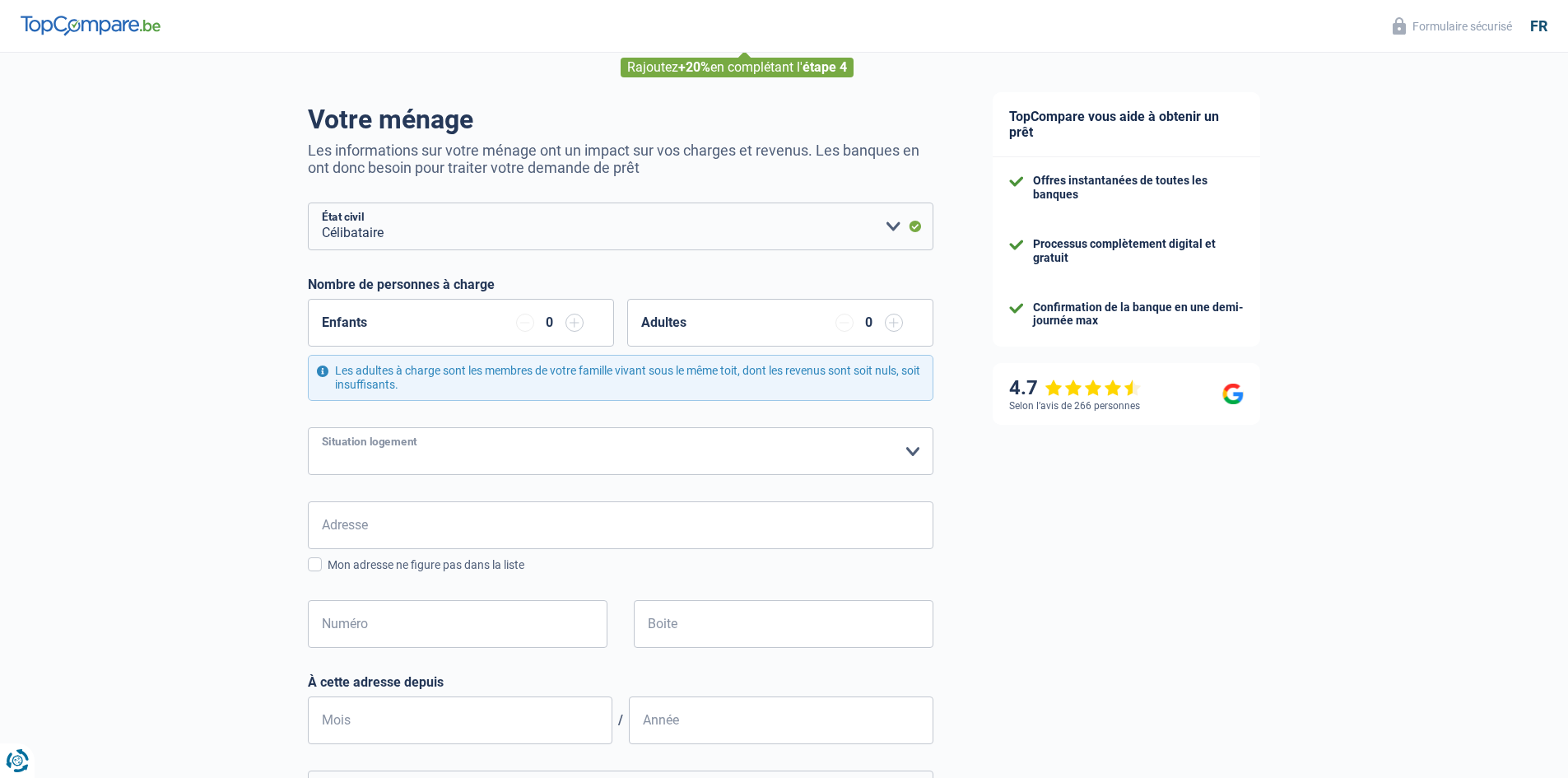
click at [486, 437] on select "Locataire Propriétaire avec prêt hypothécaire Propriétaire sans prêt hypothécai…" at bounding box center [621, 451] width 625 height 48
click at [489, 439] on select "Locataire Propriétaire avec prêt hypothécaire Propriétaire sans prêt hypothécai…" at bounding box center [621, 451] width 625 height 48
select select "liveWithParents"
click at [308, 428] on select "Locataire Propriétaire avec prêt hypothécaire Propriétaire sans prêt hypothécai…" at bounding box center [621, 451] width 625 height 48
click at [394, 539] on input "Adresse" at bounding box center [621, 525] width 625 height 48
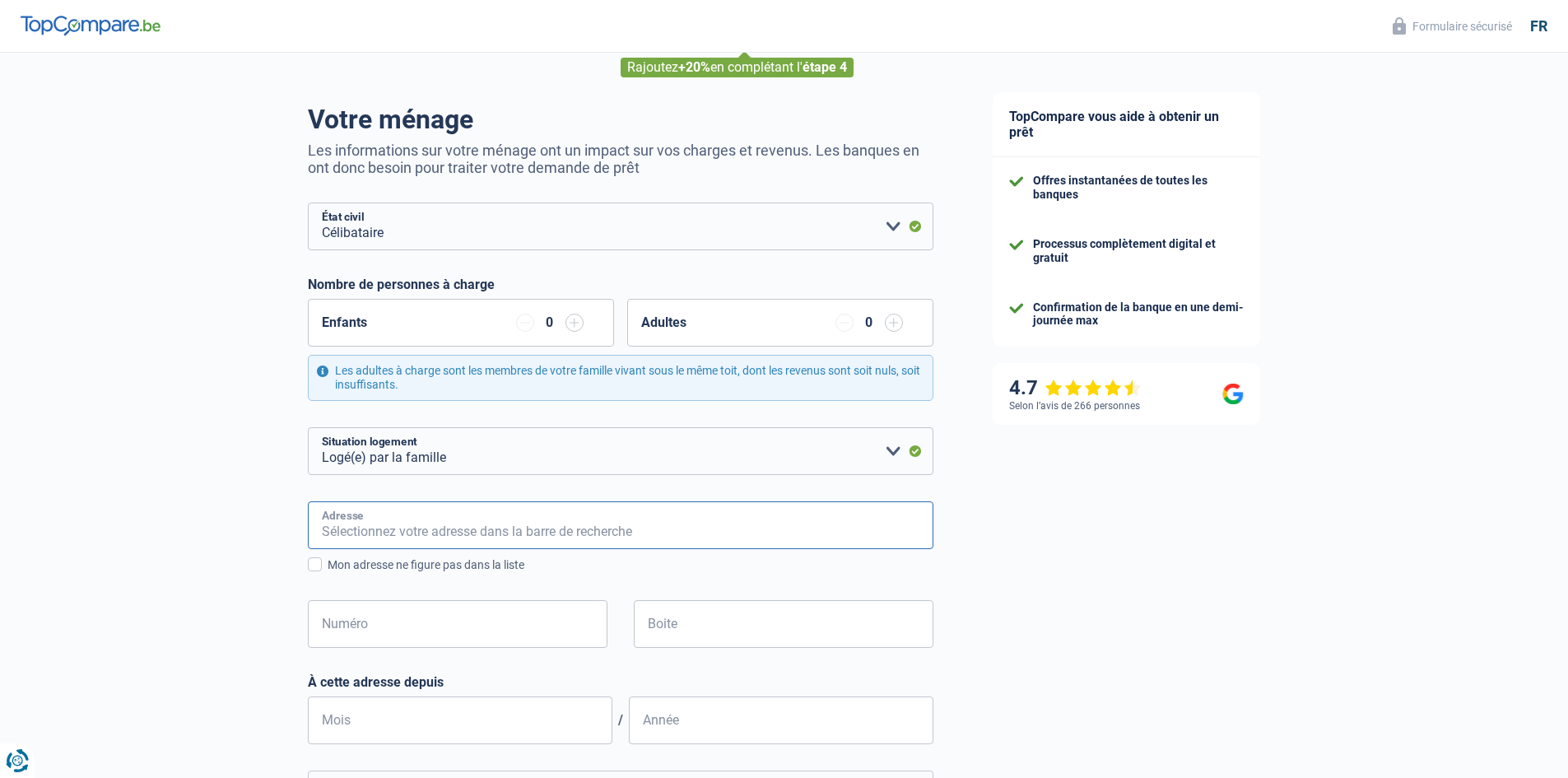
type input "Nijvelsesteenweg 103"
type input "Belgique"
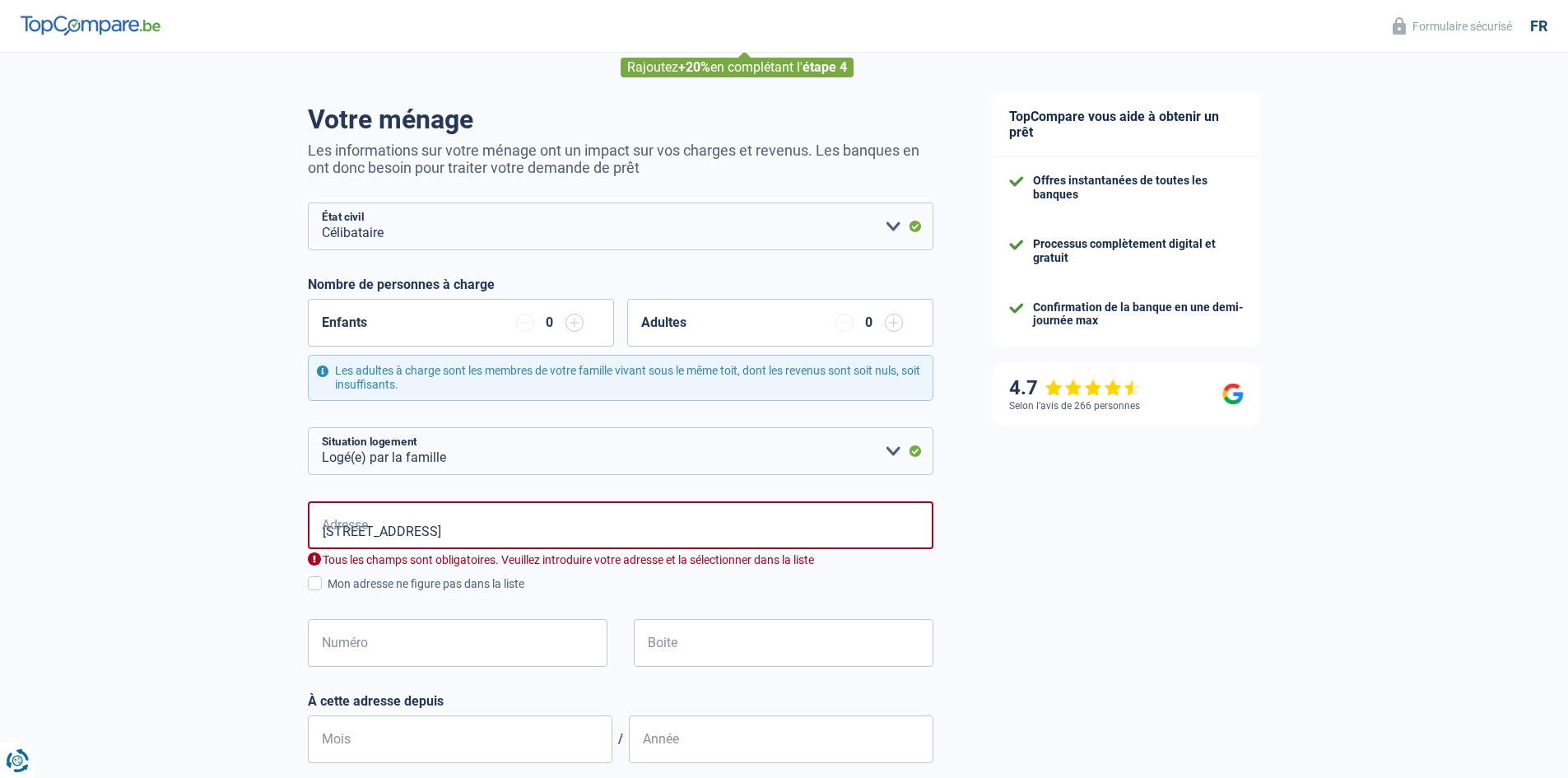
type input "Belgique"
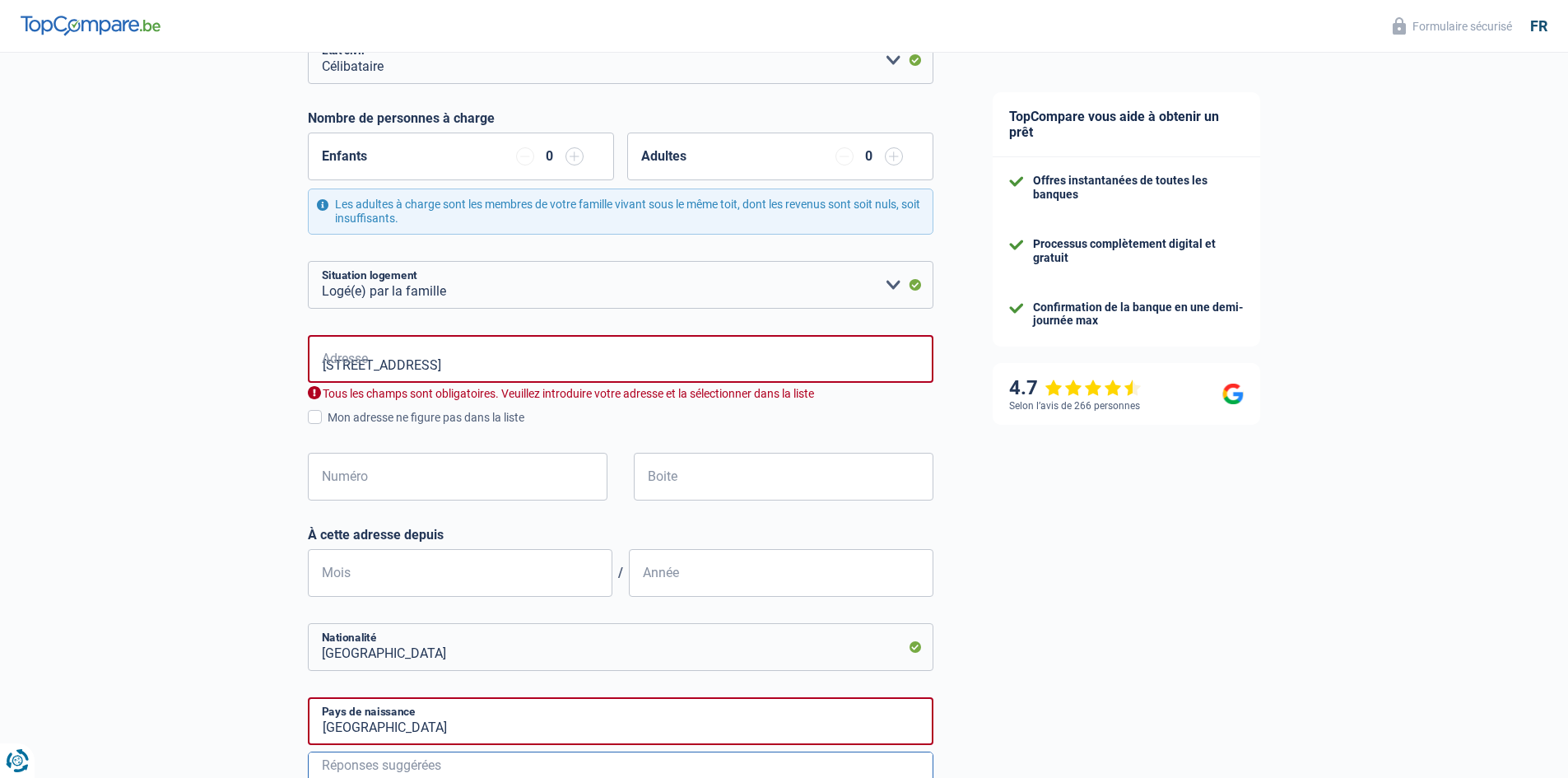
scroll to position [247, 0]
click at [370, 494] on input "Numéro" at bounding box center [457, 479] width 300 height 48
click at [449, 375] on input "Nijvelsesteenweg 103" at bounding box center [621, 361] width 625 height 48
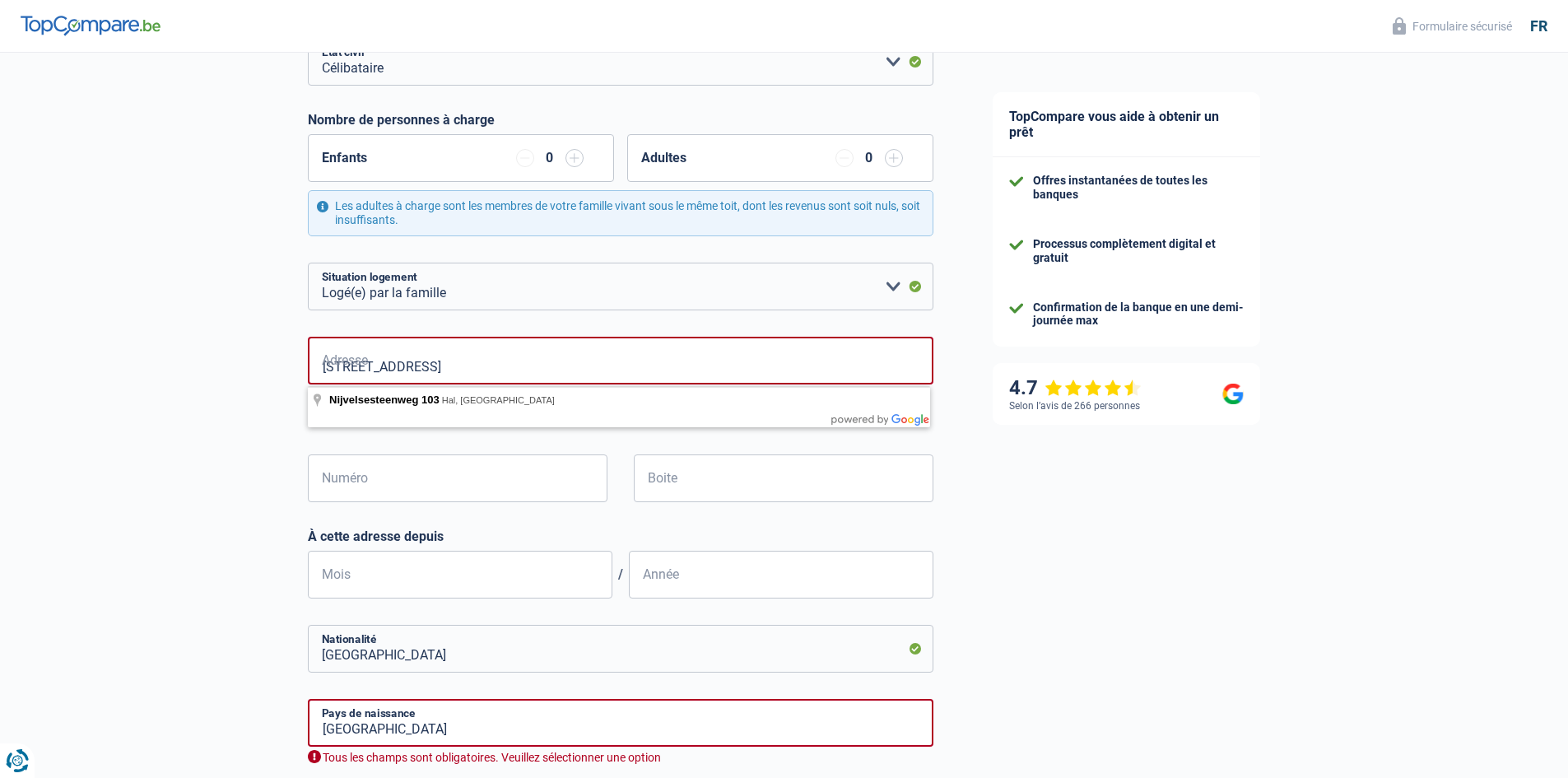
type input "Nijvelsesteenweg, 1500, Halle, BE"
type input "103"
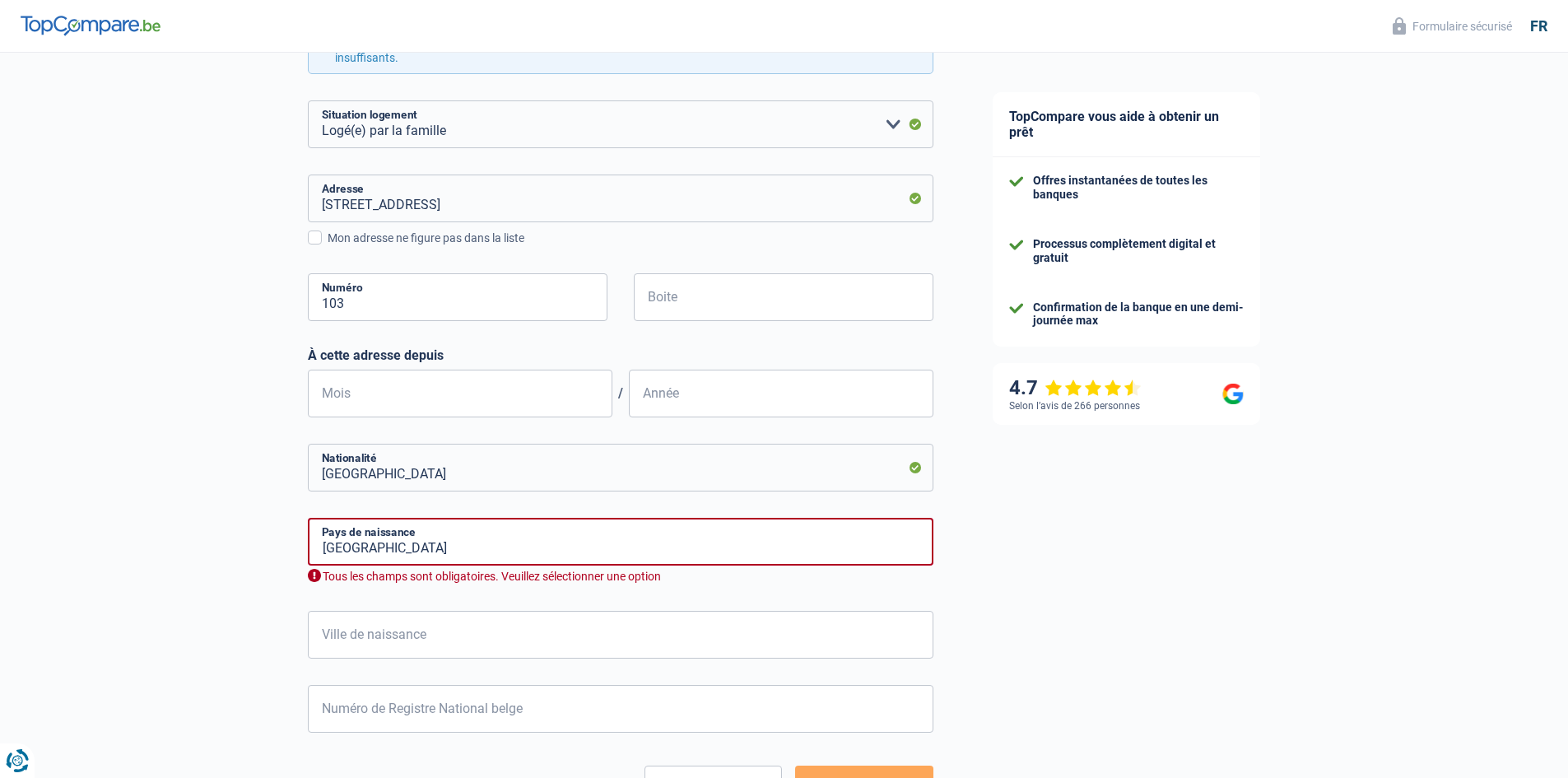
scroll to position [412, 0]
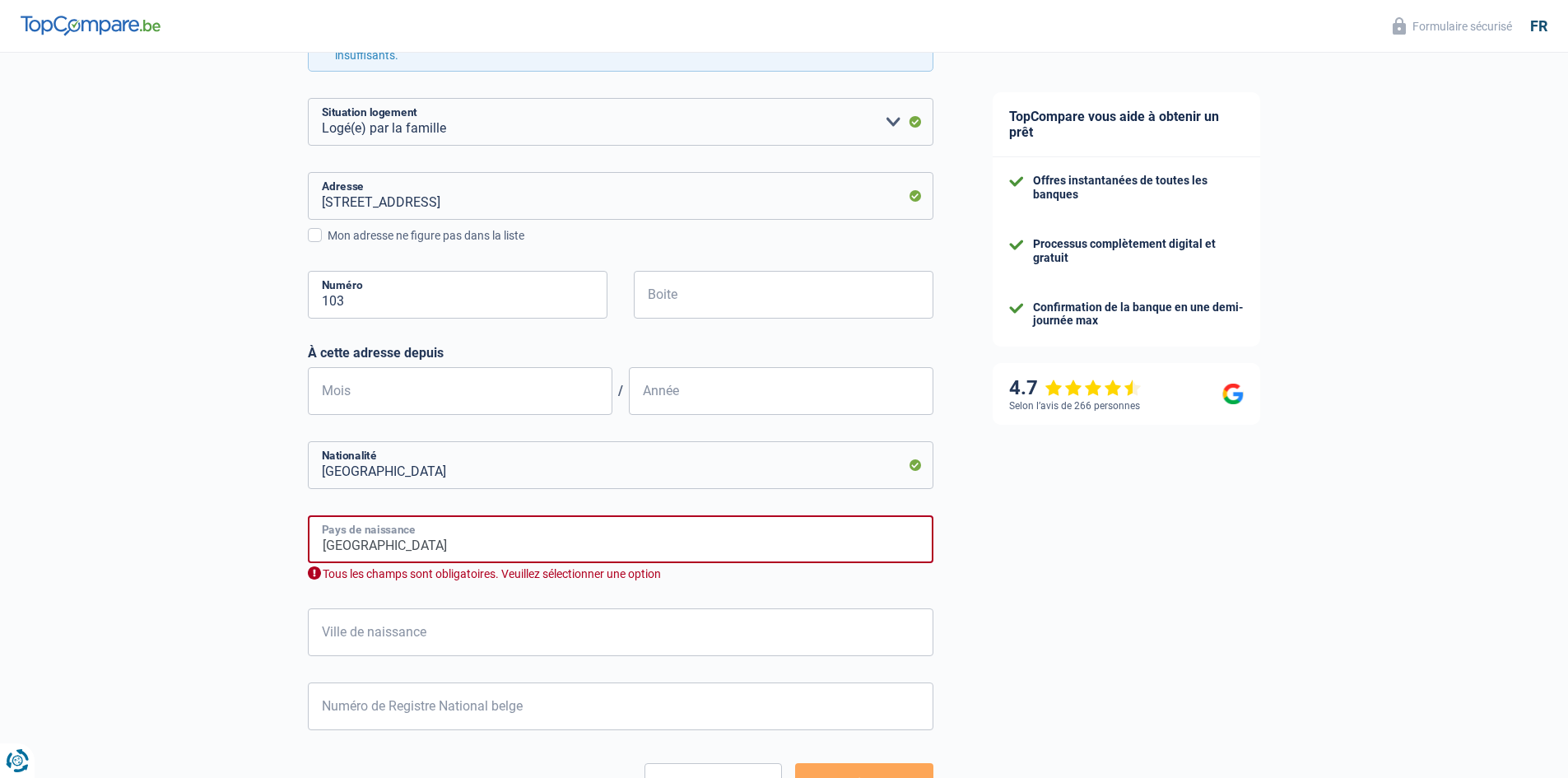
click at [445, 545] on input "Belgique" at bounding box center [621, 540] width 625 height 48
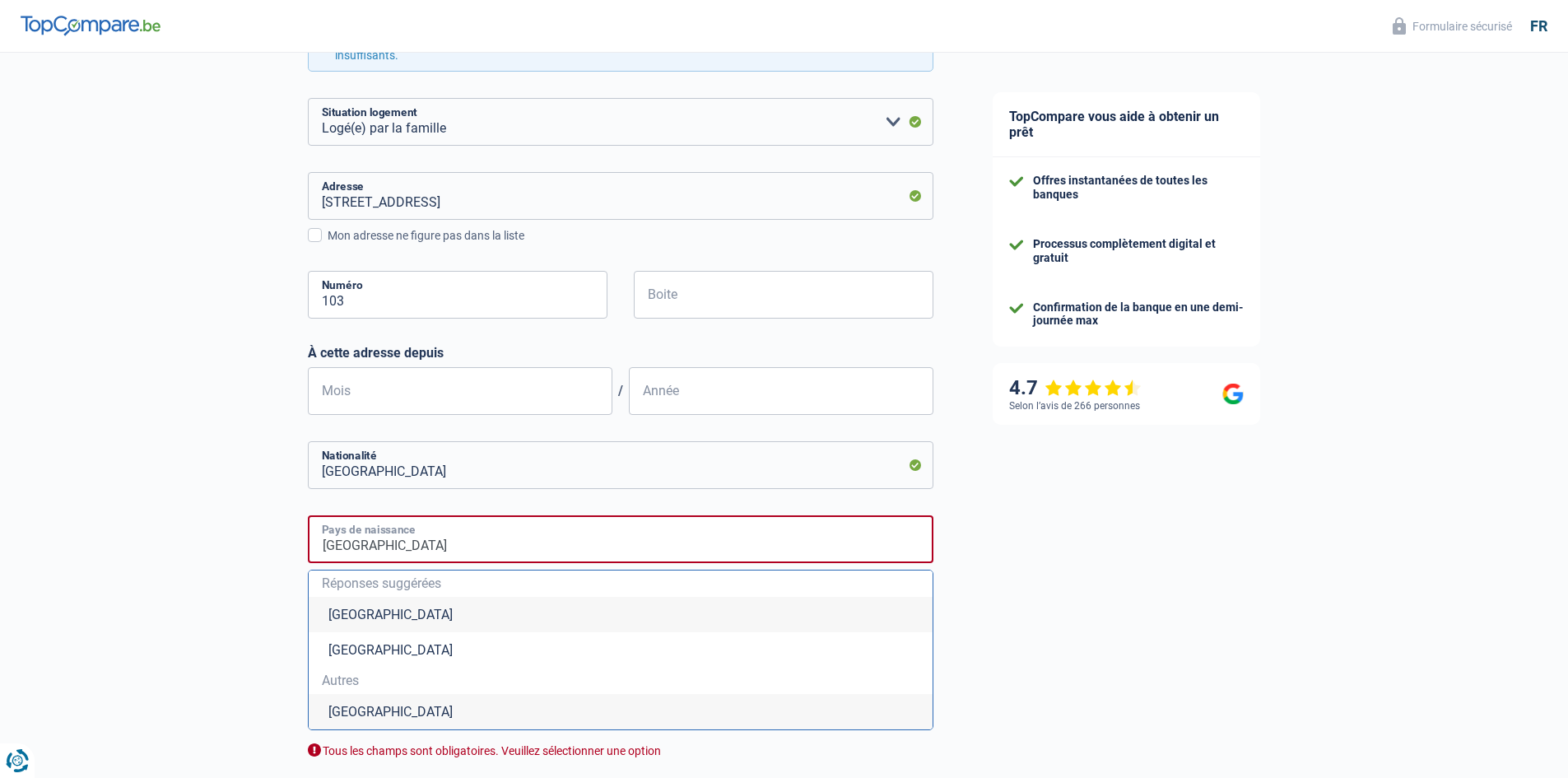
click at [447, 546] on input "Belgique" at bounding box center [621, 540] width 625 height 48
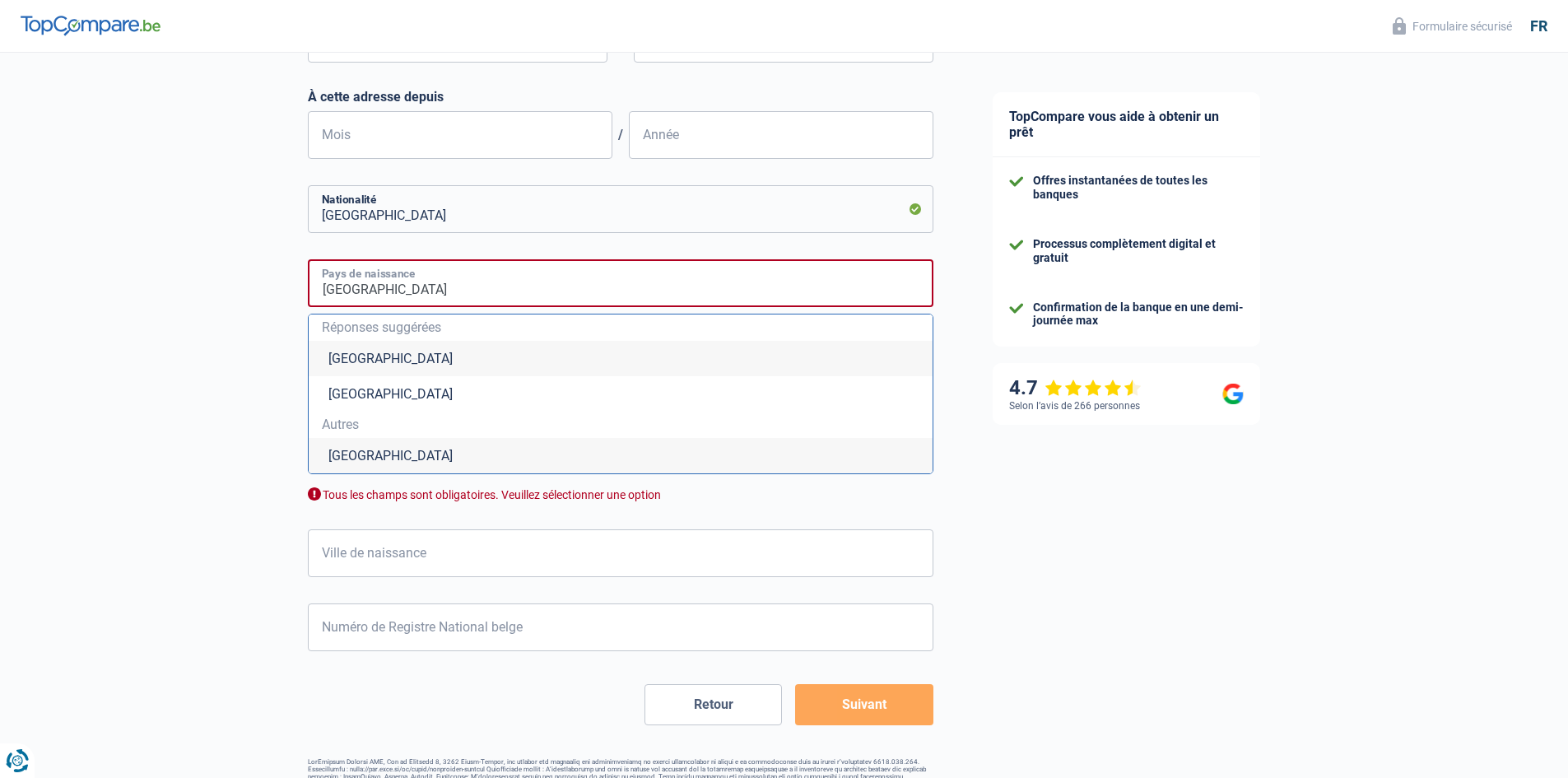
scroll to position [465, 0]
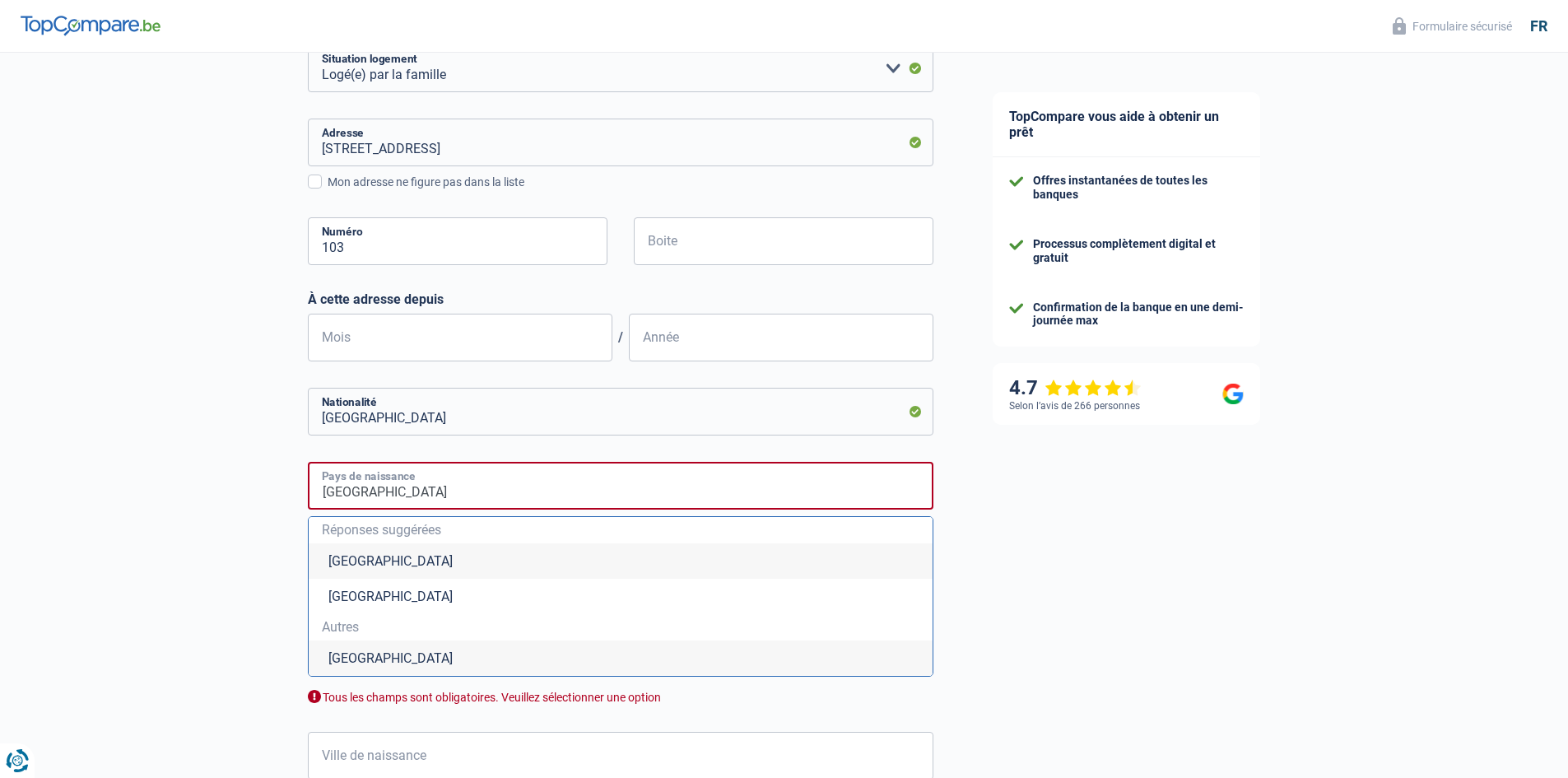
click at [404, 494] on input "Belgique" at bounding box center [621, 486] width 625 height 48
click at [421, 651] on li "Roumanie" at bounding box center [621, 658] width 624 height 35
type input "Roumanie"
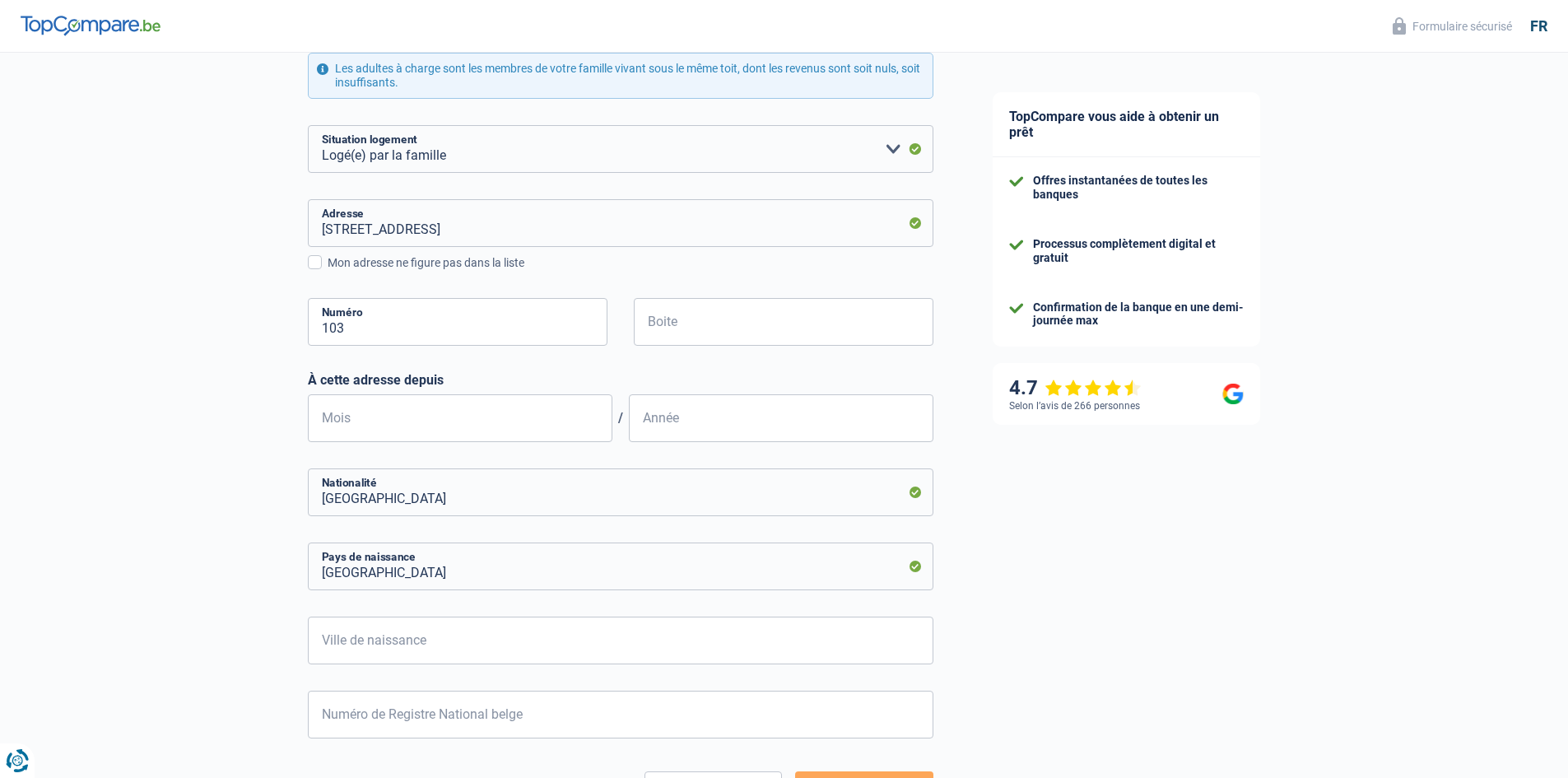
scroll to position [383, 0]
click at [449, 429] on input "Mois" at bounding box center [460, 420] width 304 height 48
type input "07"
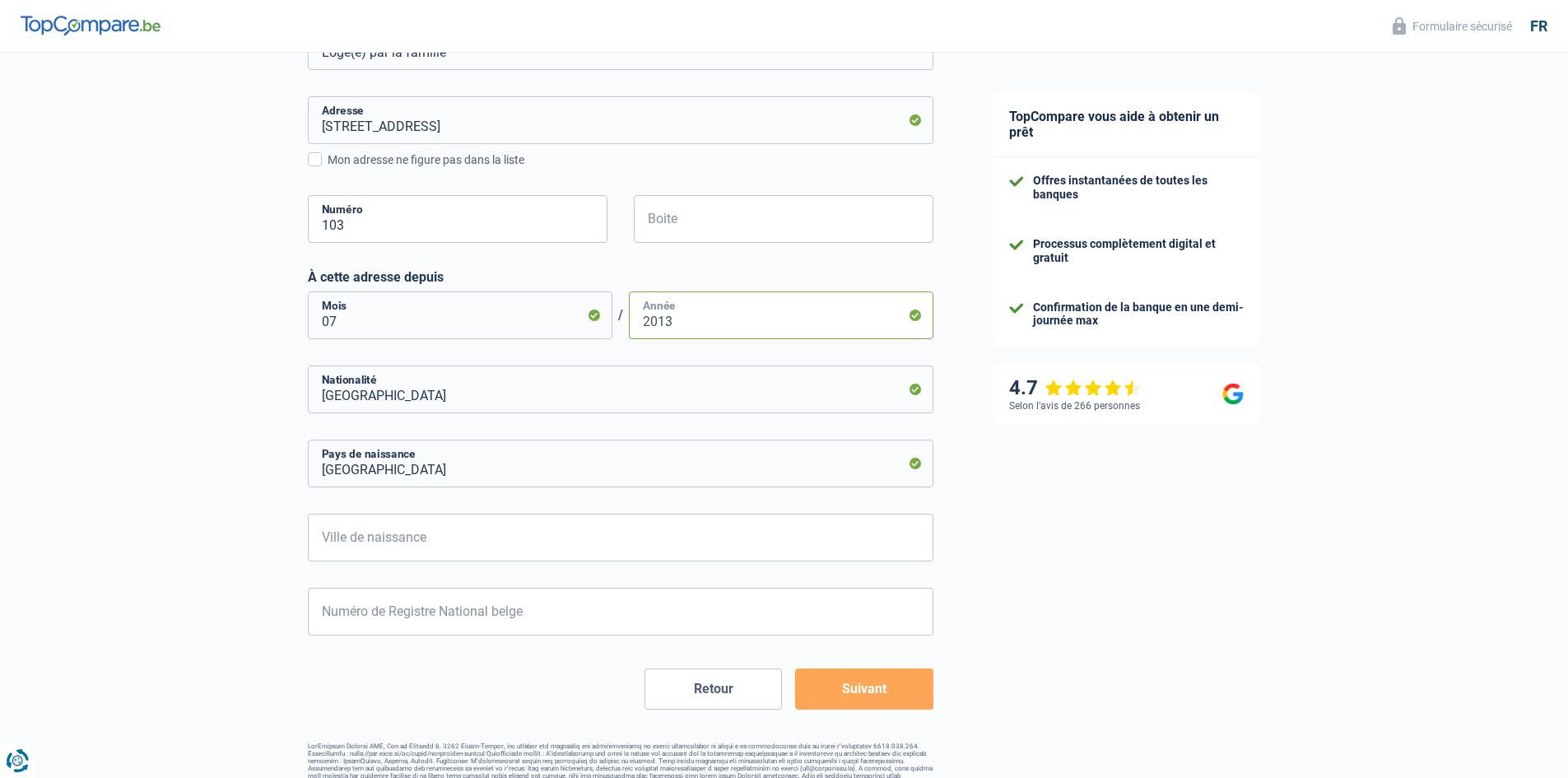
scroll to position [517, 0]
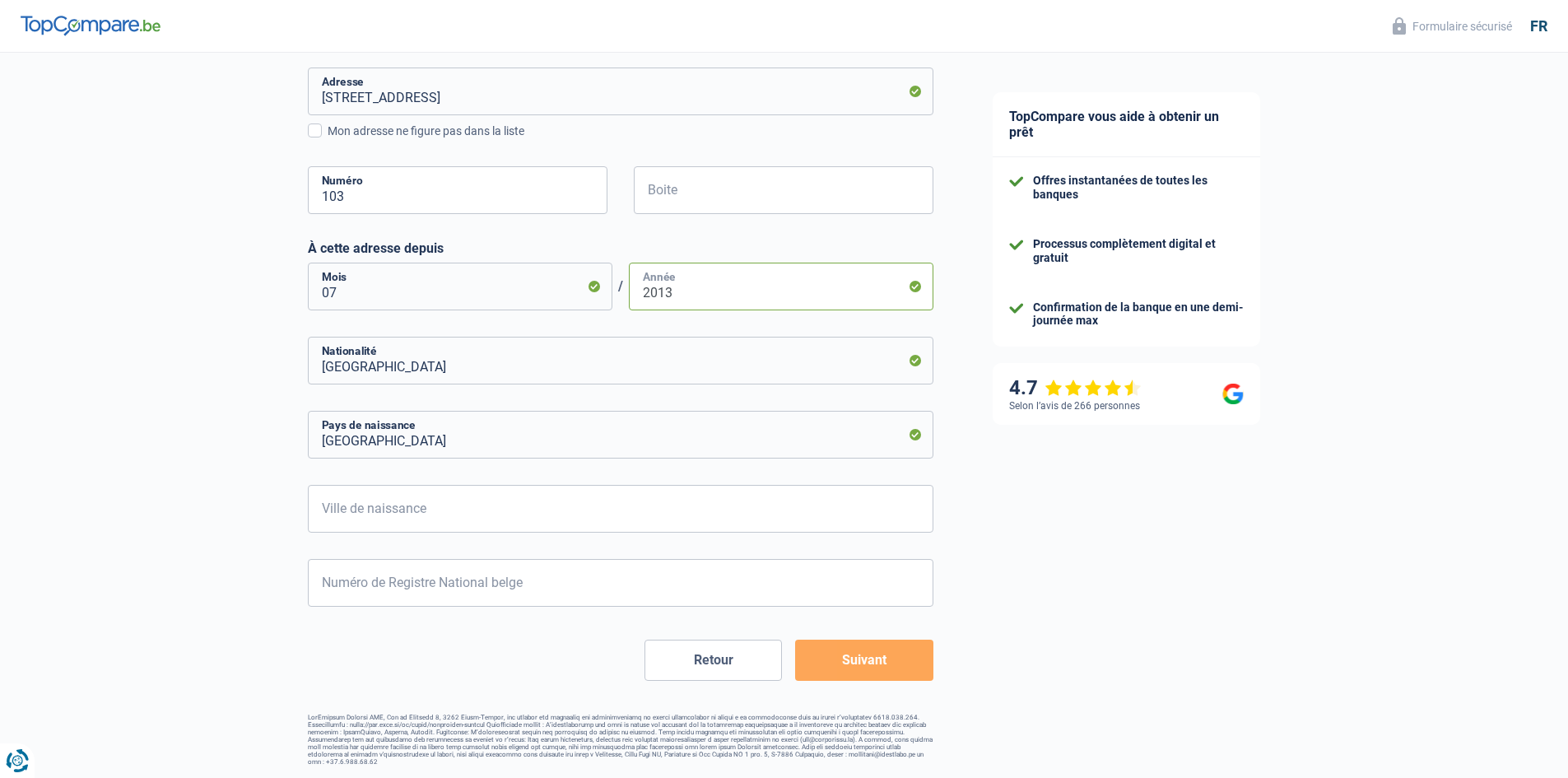
type input "2013"
click at [484, 485] on form "Célibataire Marié(e) Cohabitant(e) légal(e) Divorcé(e) Veuf(ve) Séparé (de fait…" at bounding box center [621, 224] width 625 height 913
click at [479, 501] on input "Ville de naissance" at bounding box center [621, 509] width 625 height 48
type input "Petrosani"
click at [395, 581] on input "Numéro de Registre National belge" at bounding box center [621, 583] width 625 height 48
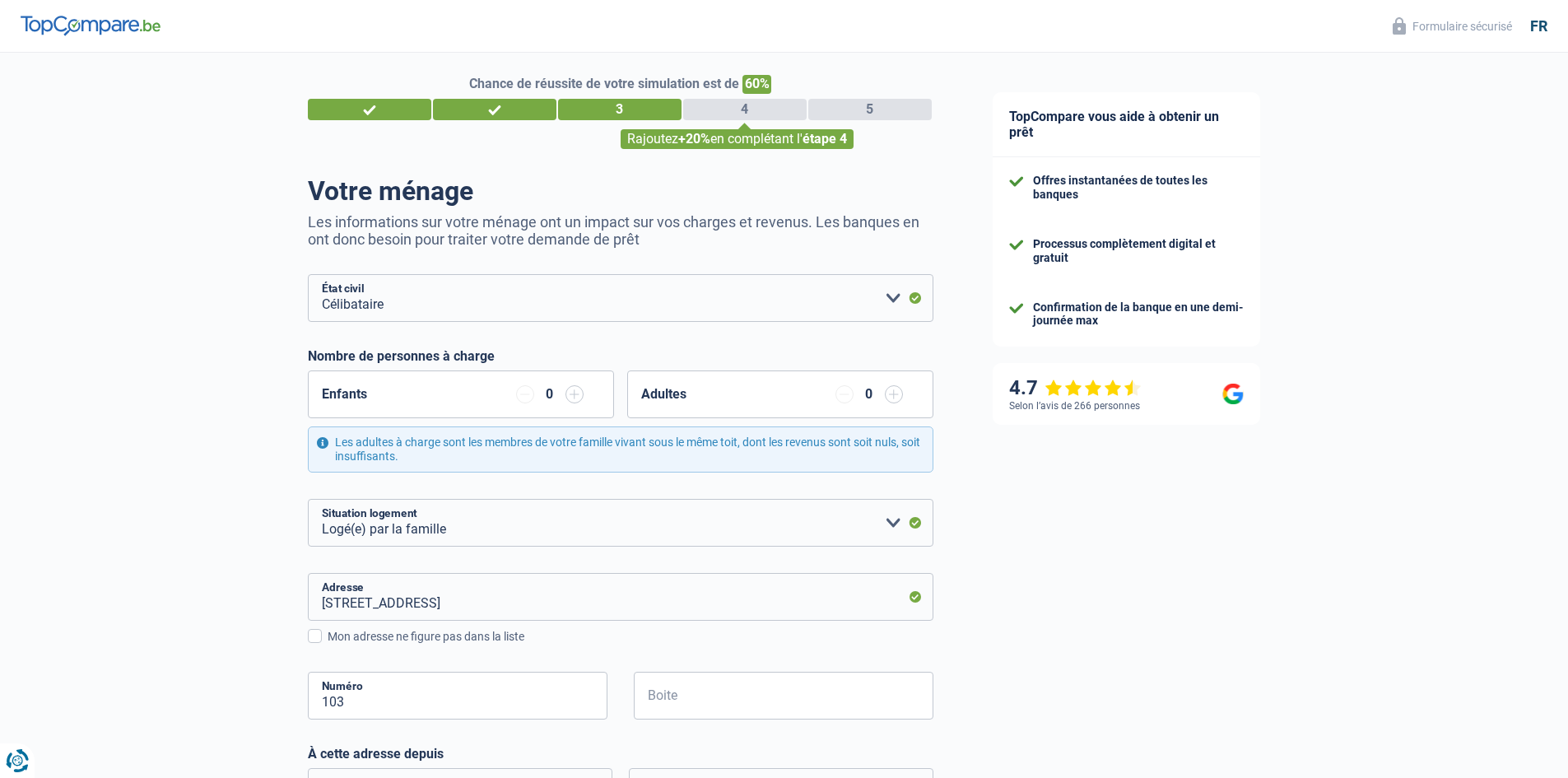
scroll to position [0, 0]
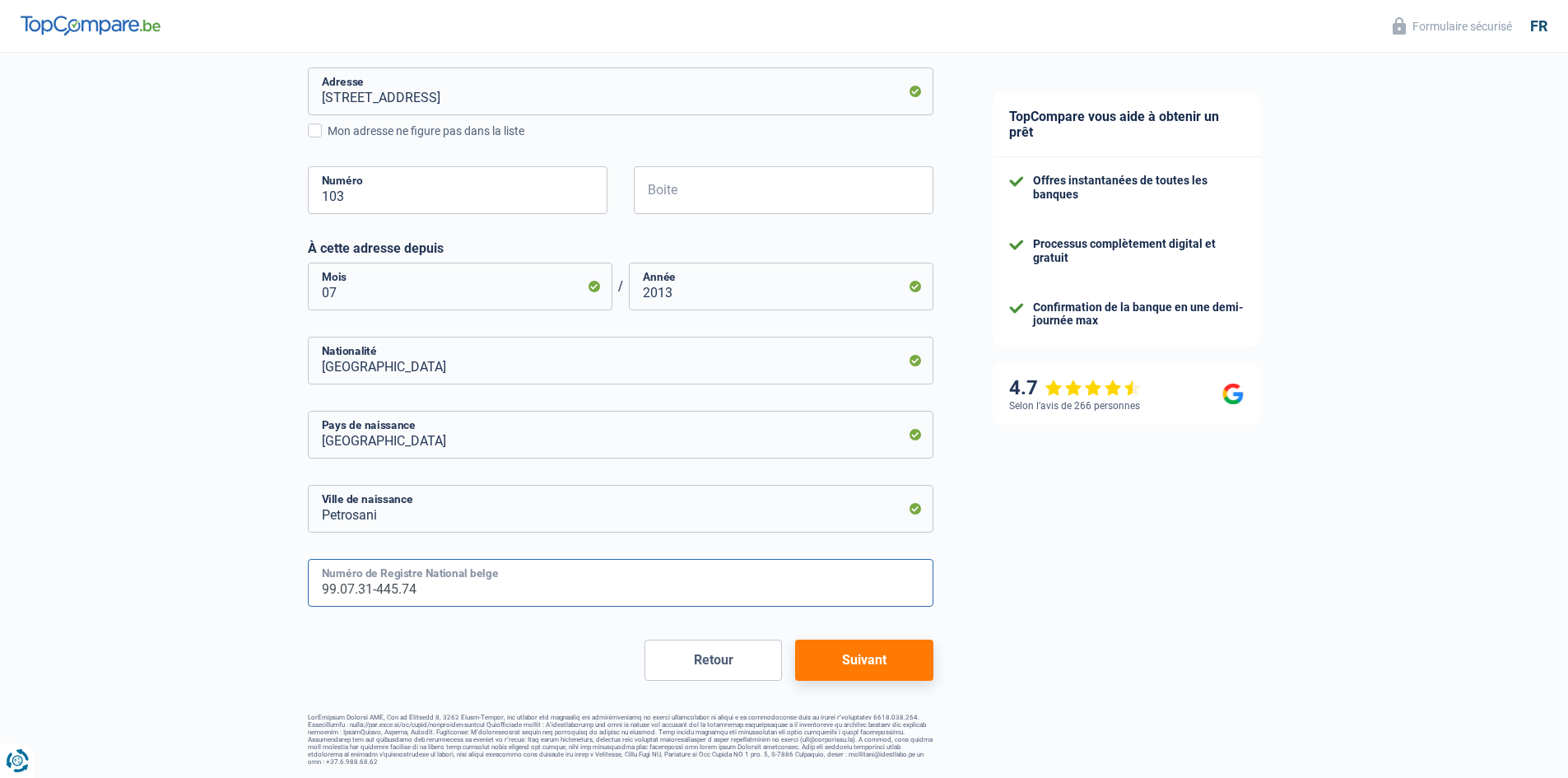
type input "99.07.31-445.74"
click at [849, 655] on button "Suivant" at bounding box center [863, 660] width 137 height 42
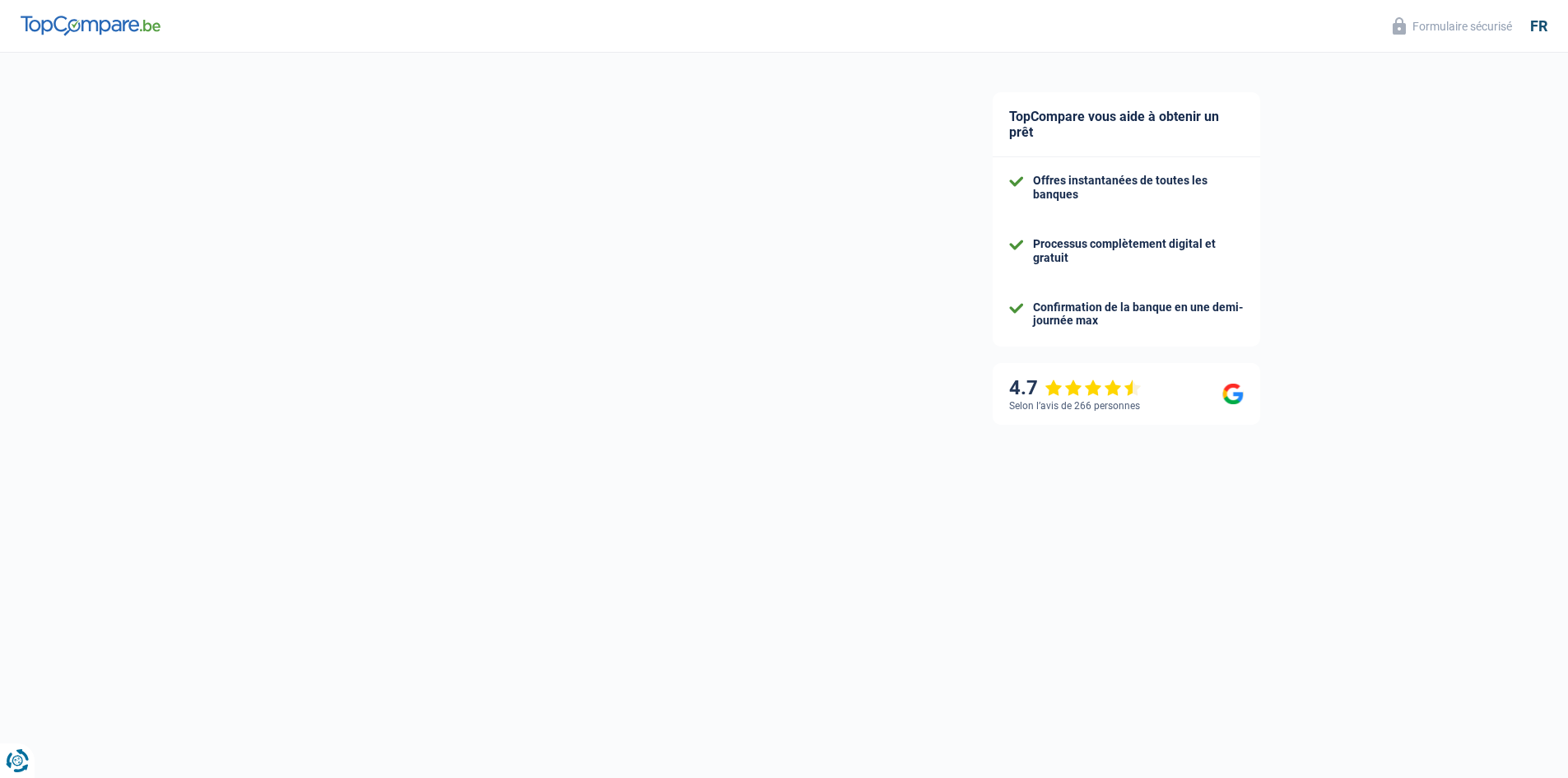
select select "netSalary"
select select "mealVouchers"
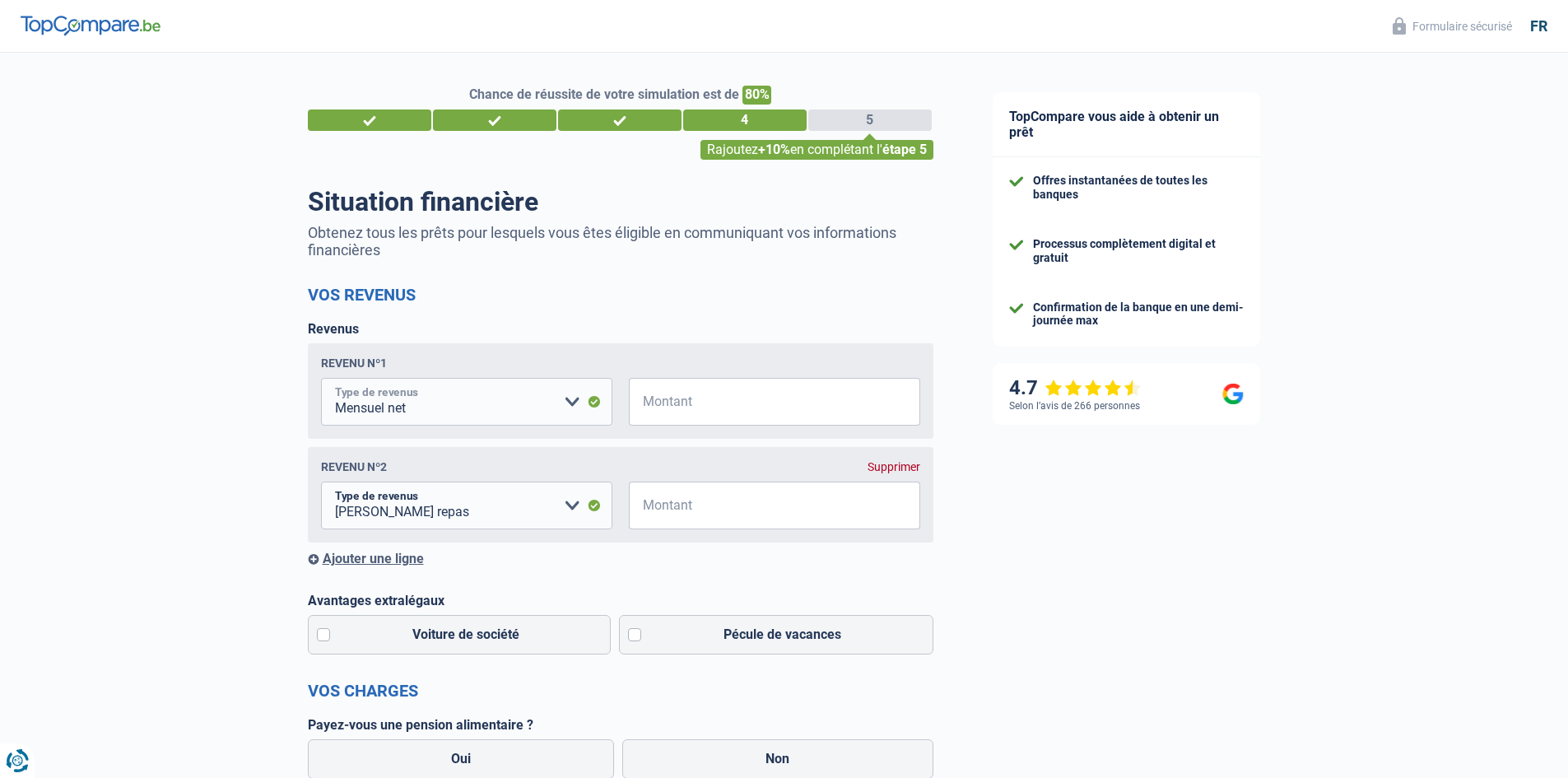
click at [489, 418] on select "Allocation d'handicap Allocations chômage Allocations familiales Chèques repas …" at bounding box center [467, 402] width 291 height 48
click at [490, 414] on select "Allocation d'handicap Allocations chômage Allocations familiales Chèques repas …" at bounding box center [467, 402] width 291 height 48
click at [680, 402] on input "Montant" at bounding box center [785, 402] width 271 height 48
click at [482, 409] on select "Allocation d'handicap Allocations chômage Allocations familiales Chèques repas …" at bounding box center [467, 402] width 291 height 48
click at [484, 409] on select "Allocation d'handicap Allocations chômage Allocations familiales Chèques repas …" at bounding box center [467, 402] width 291 height 48
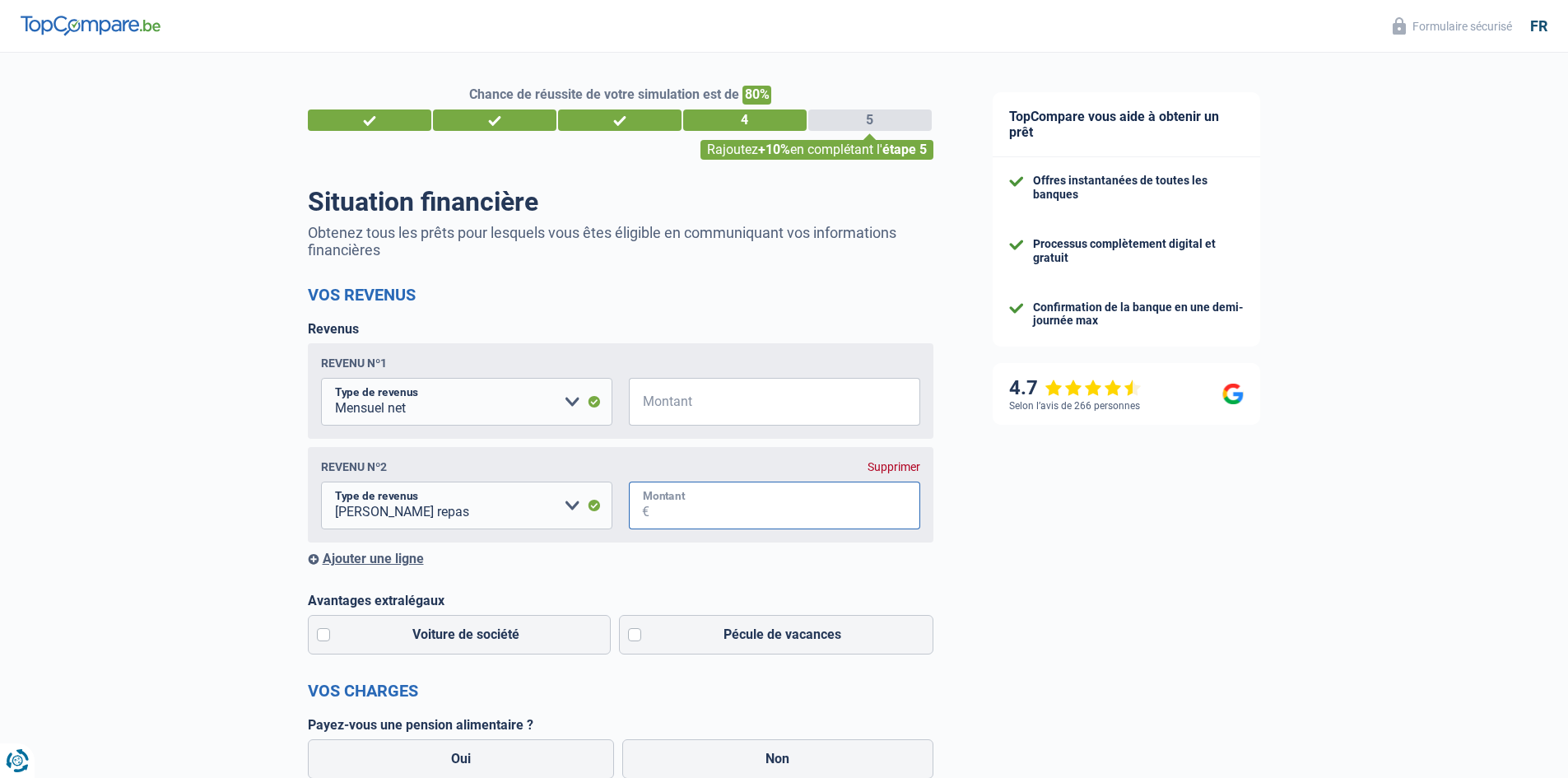
click at [689, 512] on input "Montant" at bounding box center [785, 506] width 271 height 48
type input "100"
click at [715, 410] on input "Montant" at bounding box center [785, 402] width 271 height 48
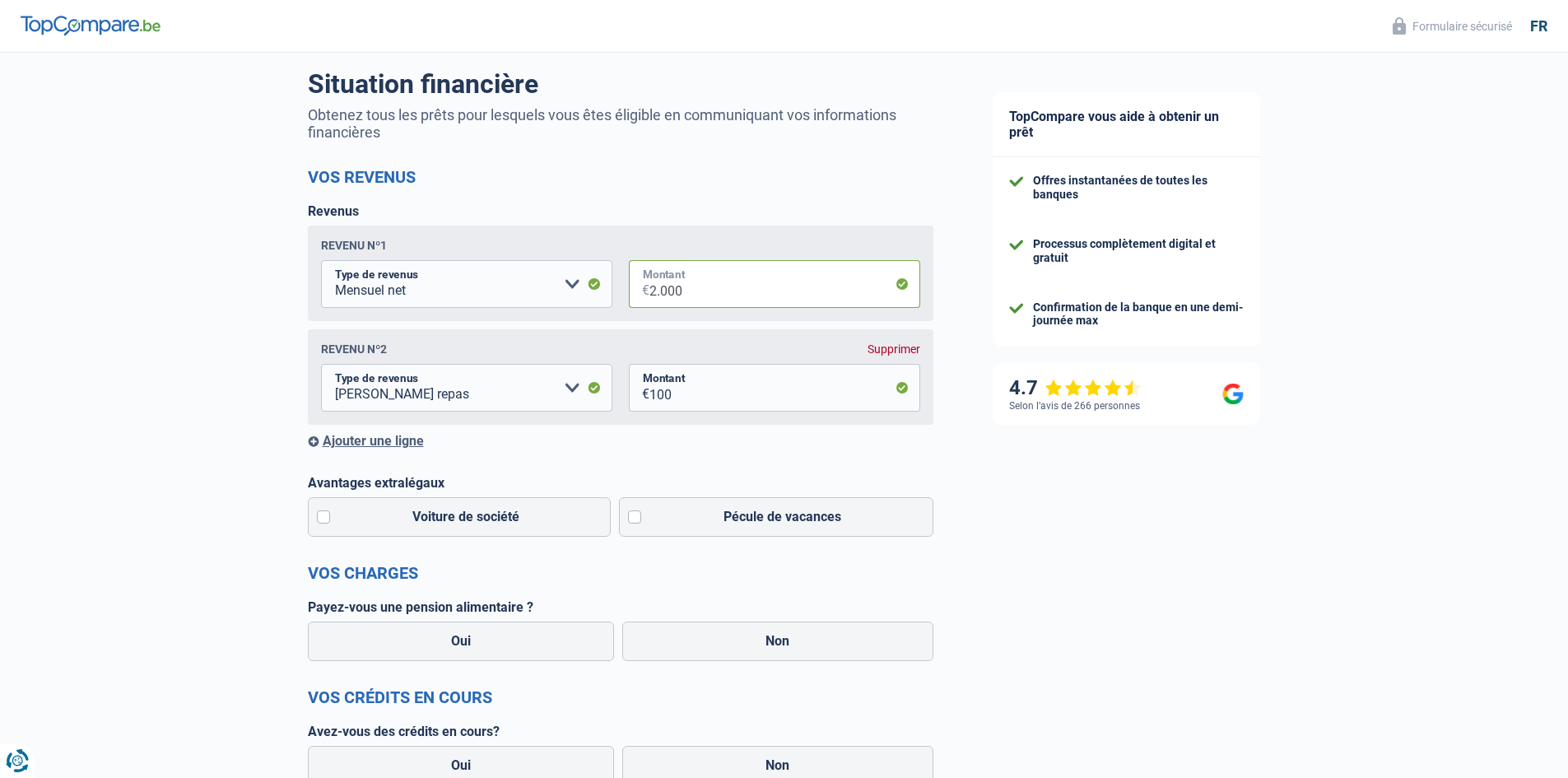
scroll to position [164, 0]
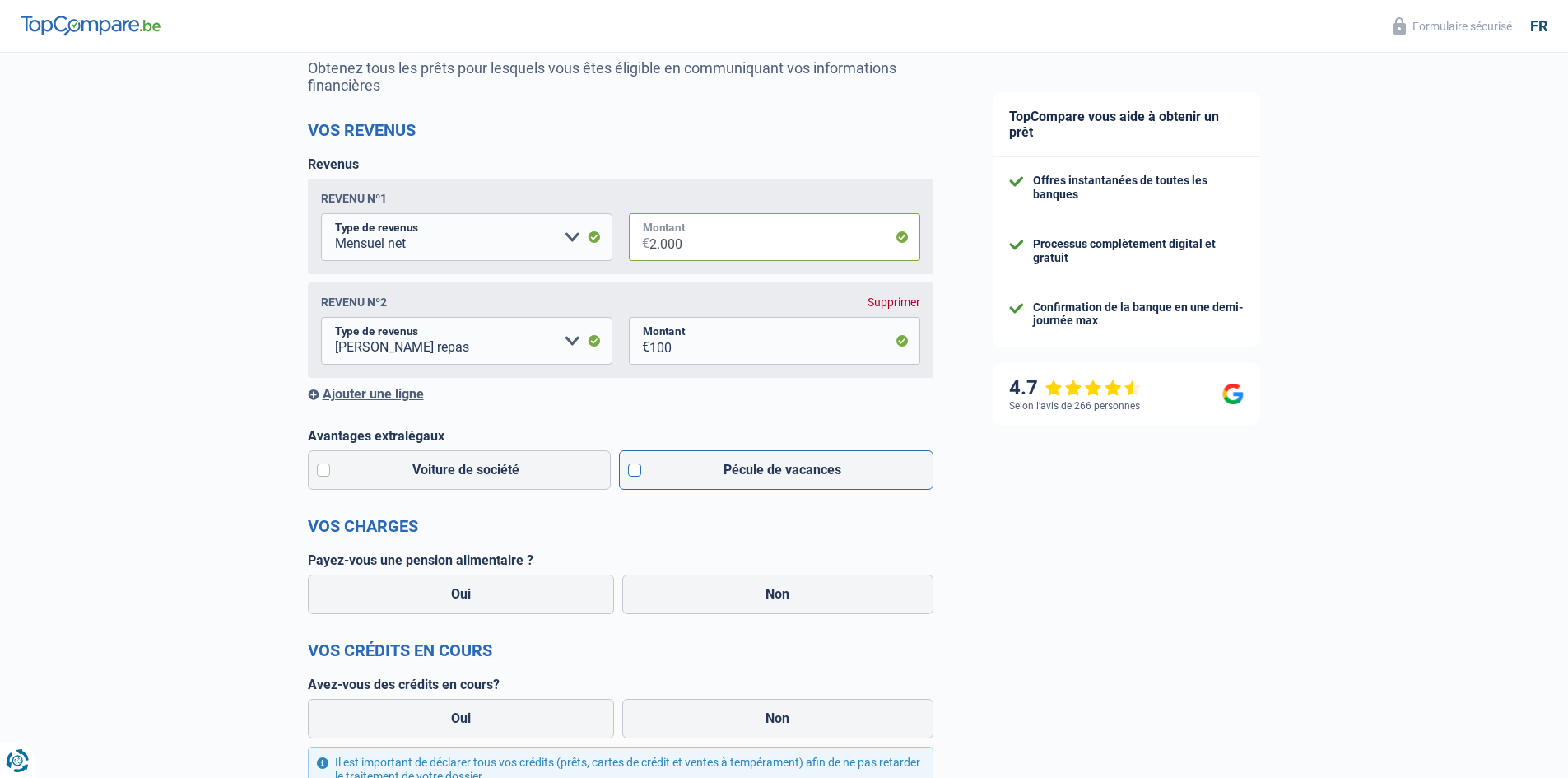
type input "2.000"
click at [633, 474] on label "Pécule de vacances" at bounding box center [776, 470] width 315 height 40
click at [633, 474] on input "Pécule de vacances" at bounding box center [776, 470] width 315 height 40
checkbox input "true"
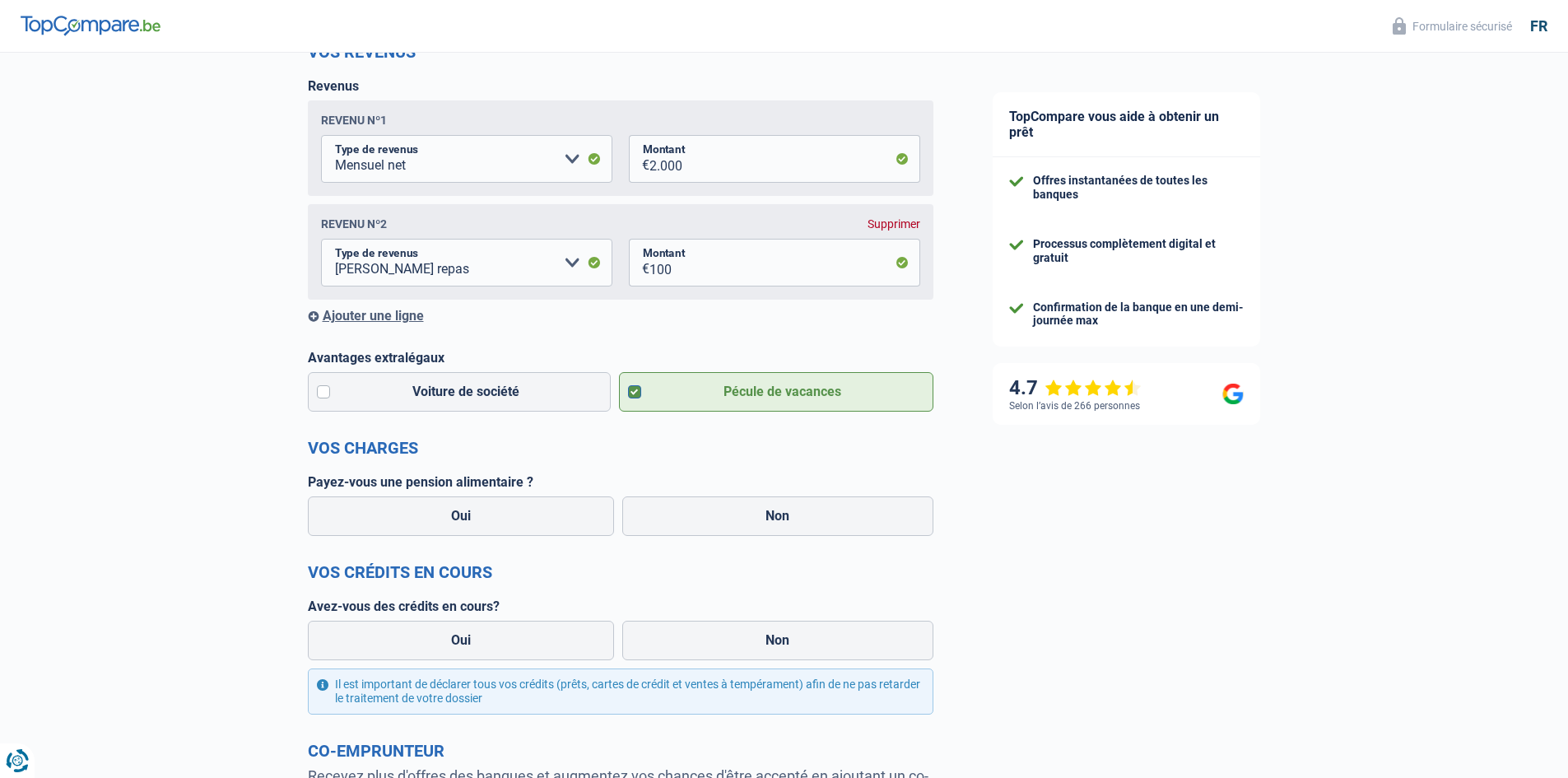
scroll to position [247, 0]
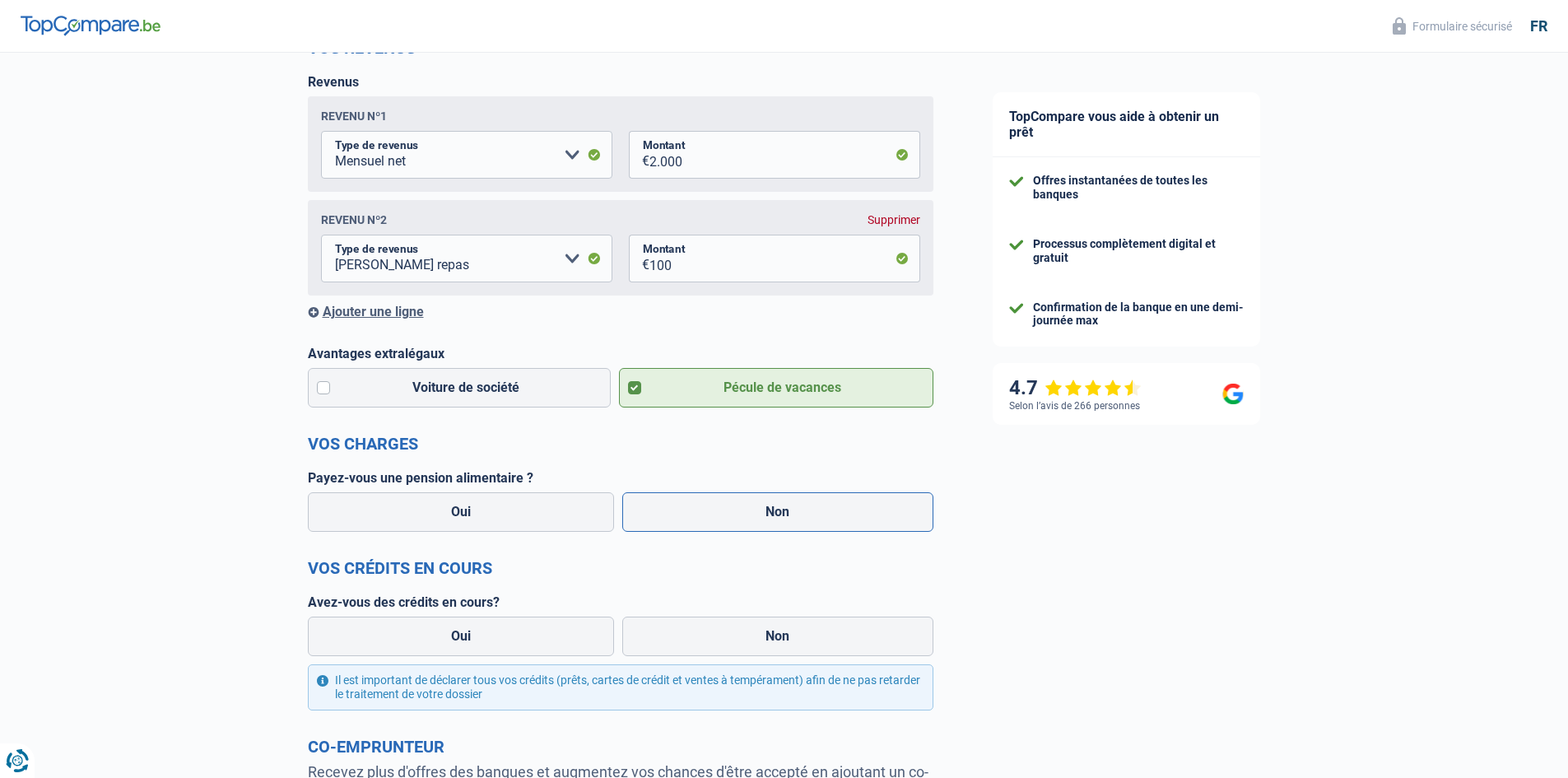
click at [705, 514] on label "Non" at bounding box center [778, 512] width 311 height 40
click at [705, 514] on input "Non" at bounding box center [778, 512] width 311 height 40
radio input "true"
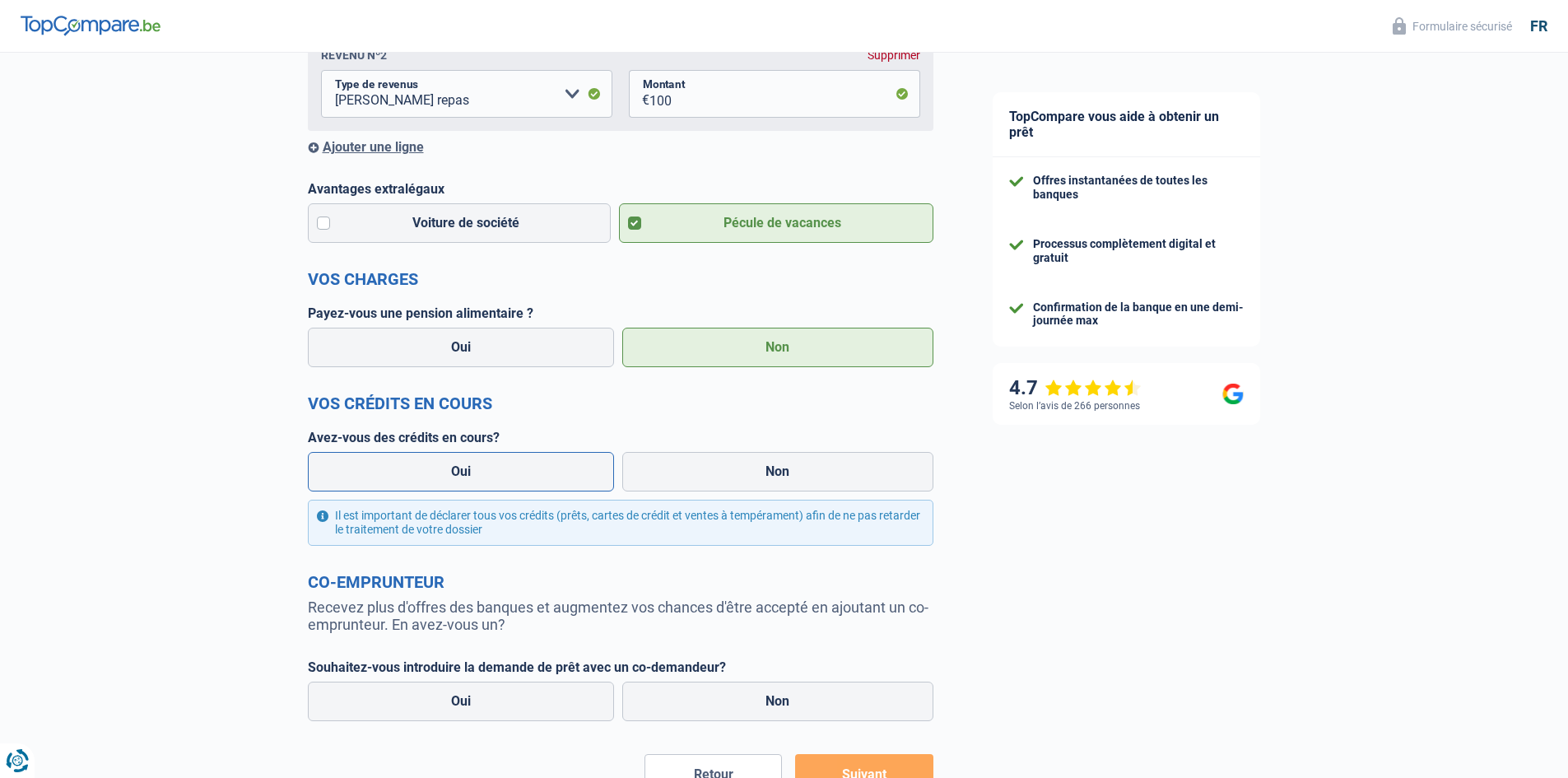
click at [460, 469] on label "Oui" at bounding box center [461, 472] width 307 height 40
click at [460, 469] on input "Oui" at bounding box center [461, 472] width 307 height 40
radio input "true"
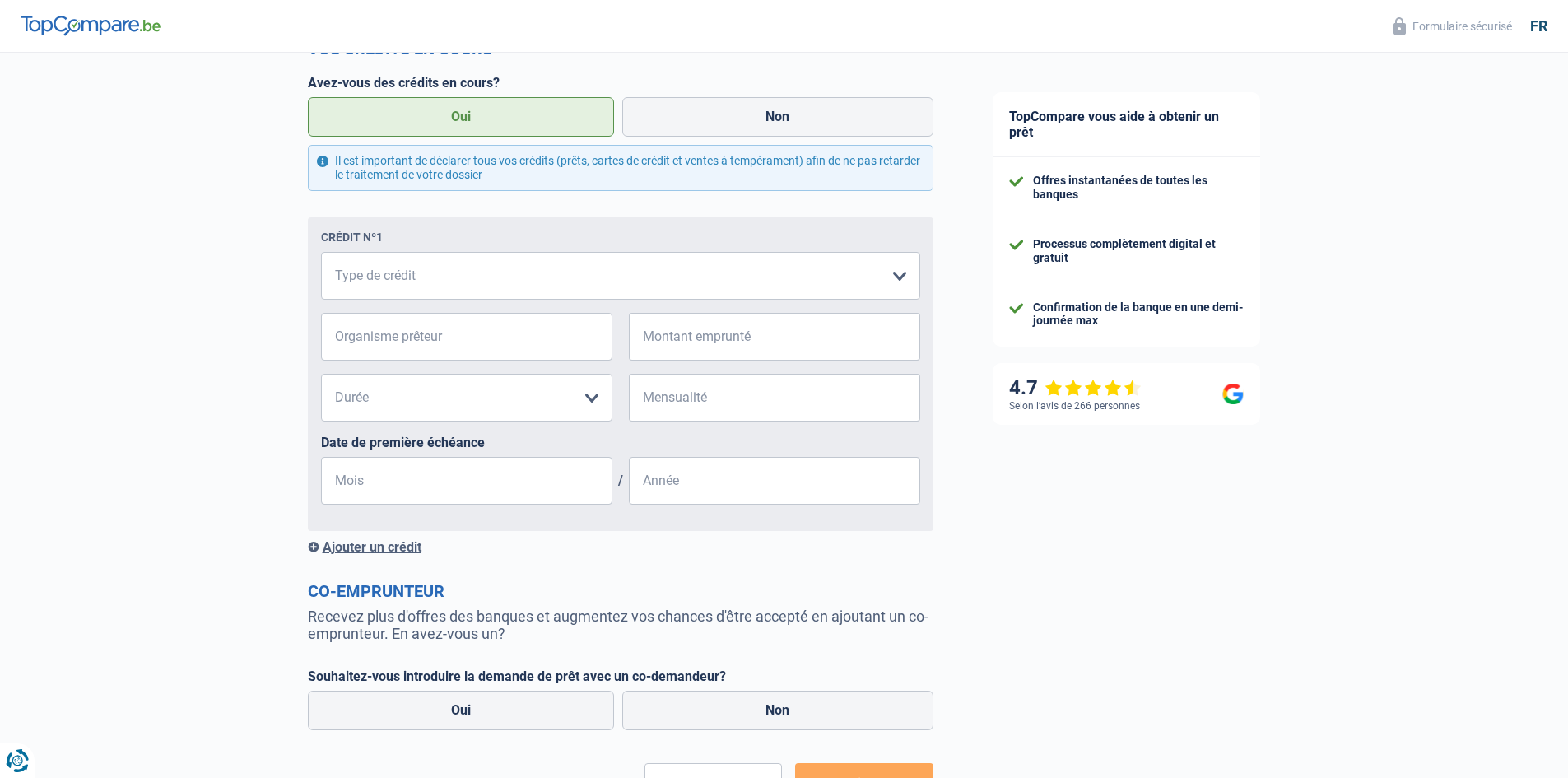
scroll to position [823, 0]
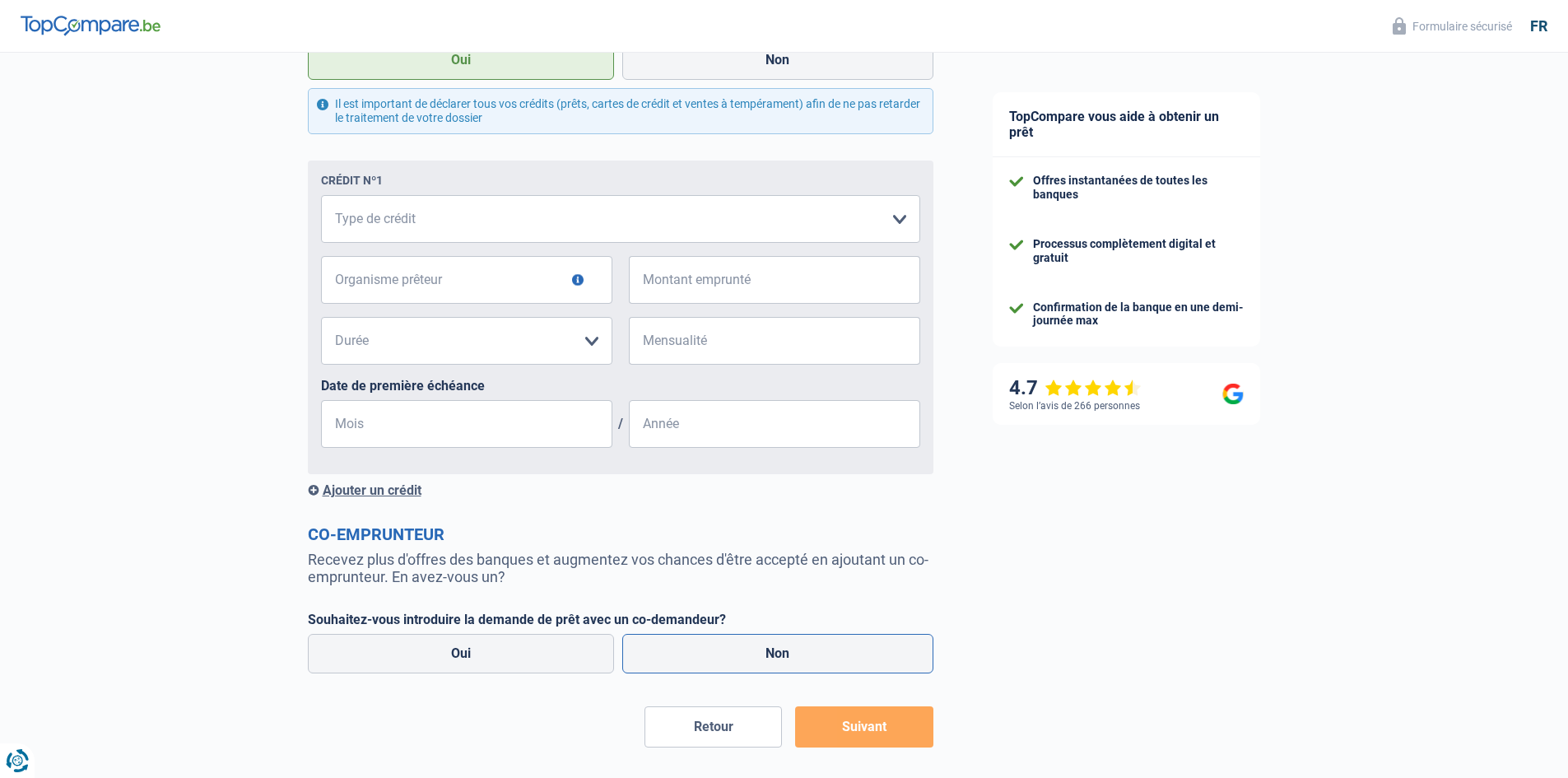
click at [754, 641] on label "Non" at bounding box center [778, 653] width 311 height 40
click at [754, 641] on input "Non" at bounding box center [778, 653] width 311 height 40
radio input "true"
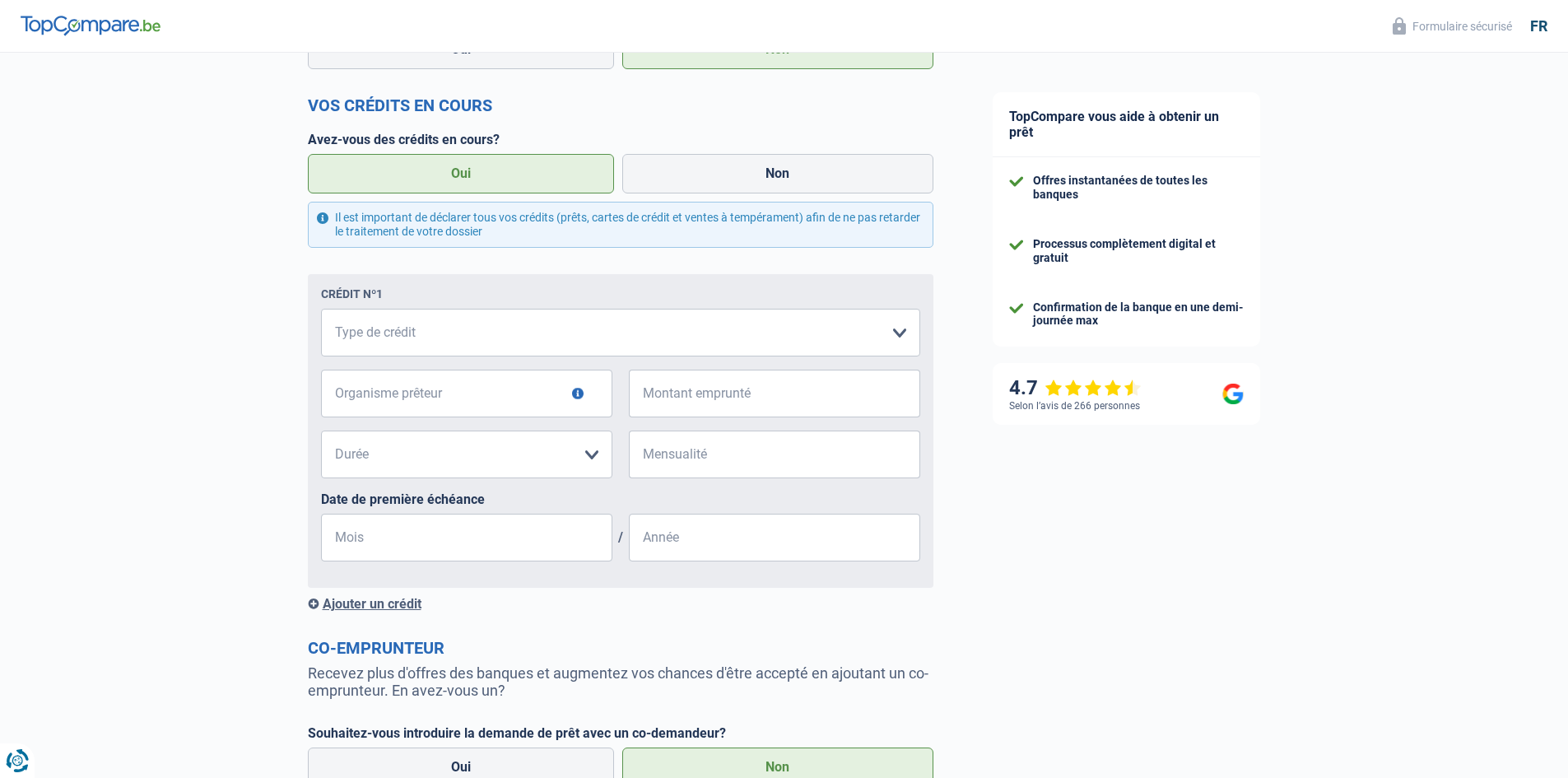
scroll to position [659, 0]
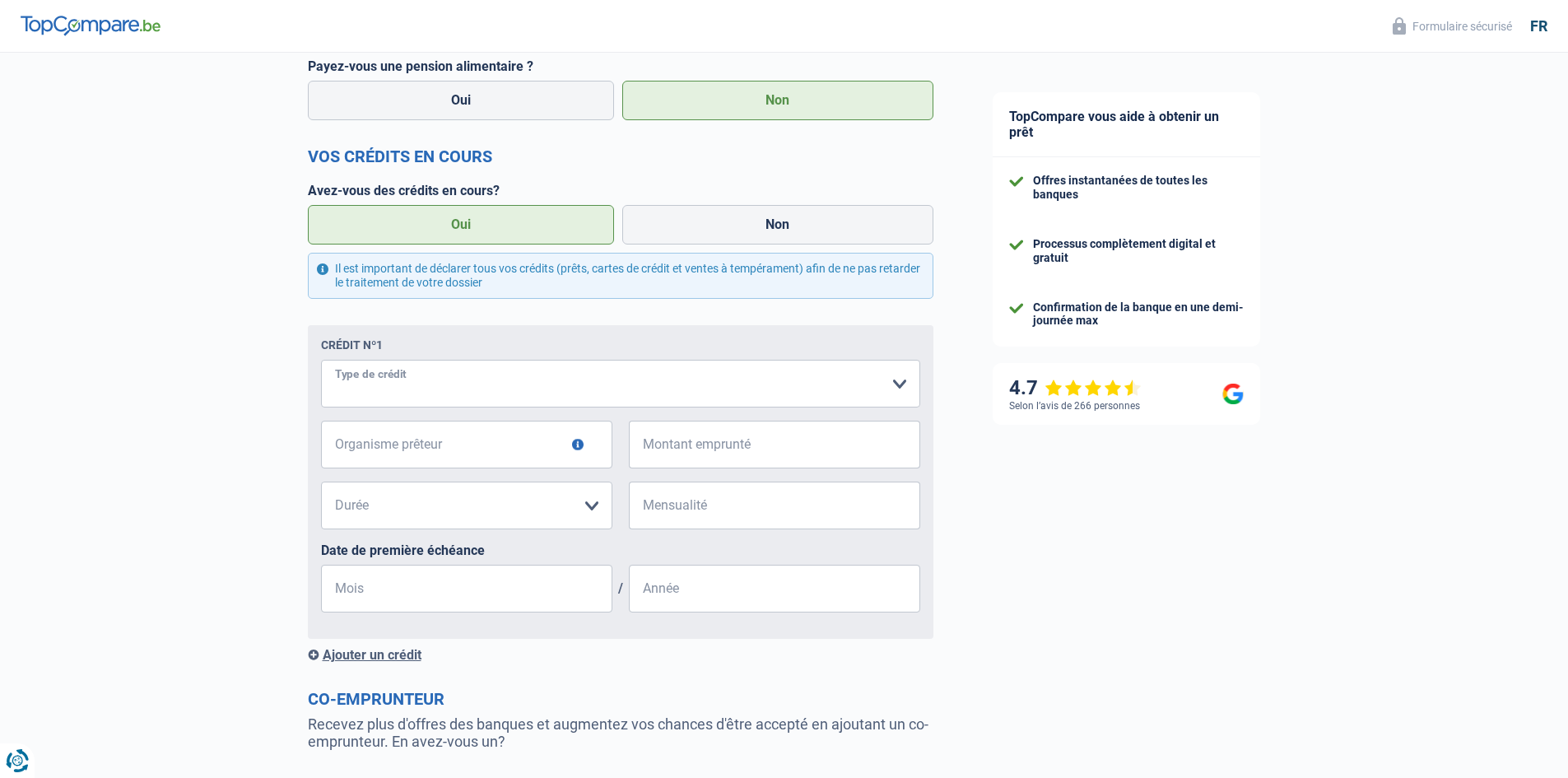
click at [517, 366] on select "Carte ou ouverture de crédit Prêt hypothécaire Vente à tempérament Prêt à tempé…" at bounding box center [621, 384] width 600 height 48
click at [527, 388] on select "Carte ou ouverture de crédit Prêt hypothécaire Vente à tempérament Prêt à tempé…" at bounding box center [621, 384] width 600 height 48
select select "carLoan"
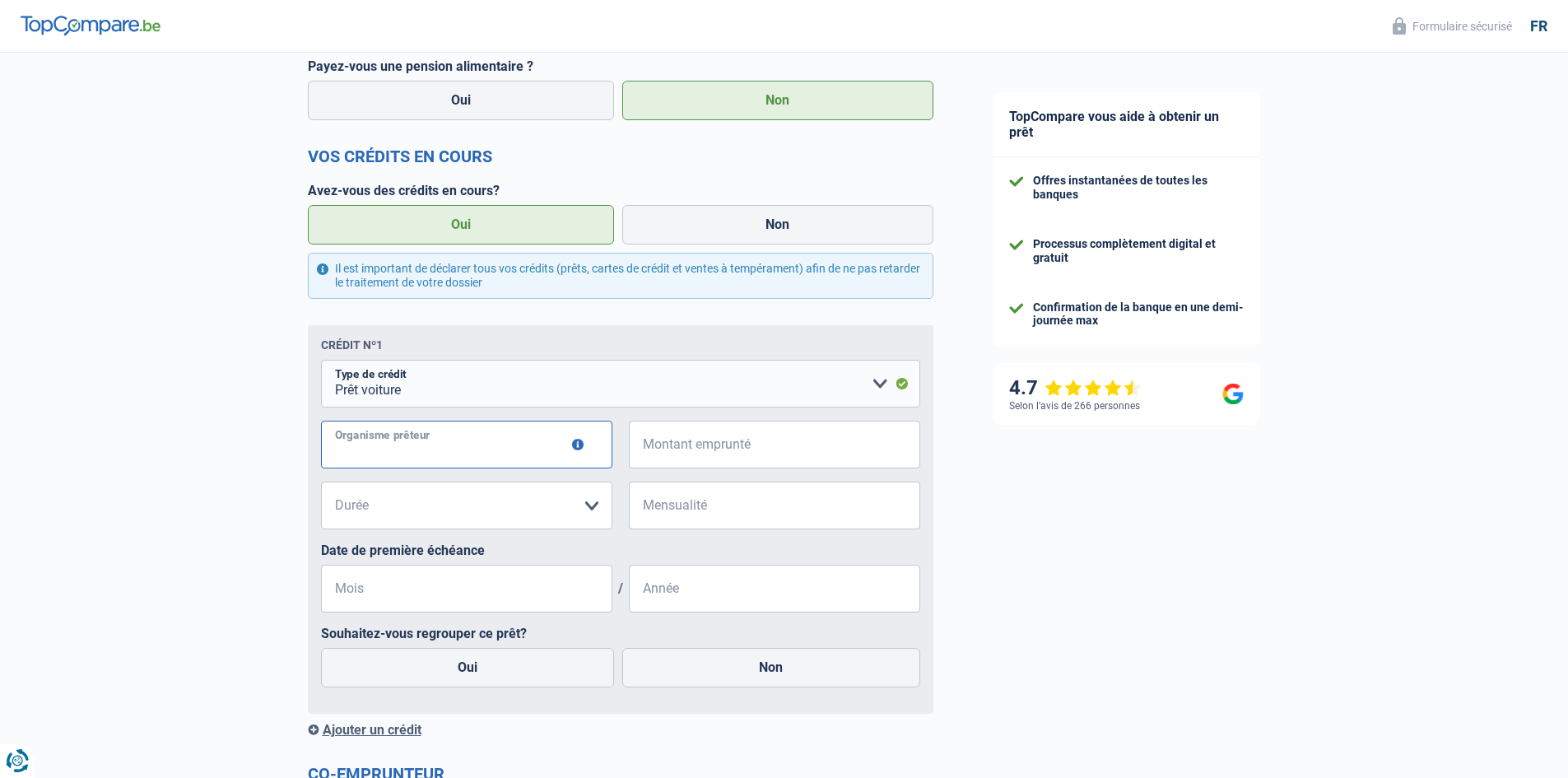
click at [418, 464] on input "Organisme prêteur" at bounding box center [467, 445] width 291 height 48
type input "Belfius"
click at [657, 461] on input "Montant emprunté" at bounding box center [785, 445] width 271 height 48
click at [487, 685] on label "Oui" at bounding box center [468, 667] width 294 height 40
click at [487, 685] on input "Oui" at bounding box center [468, 667] width 294 height 40
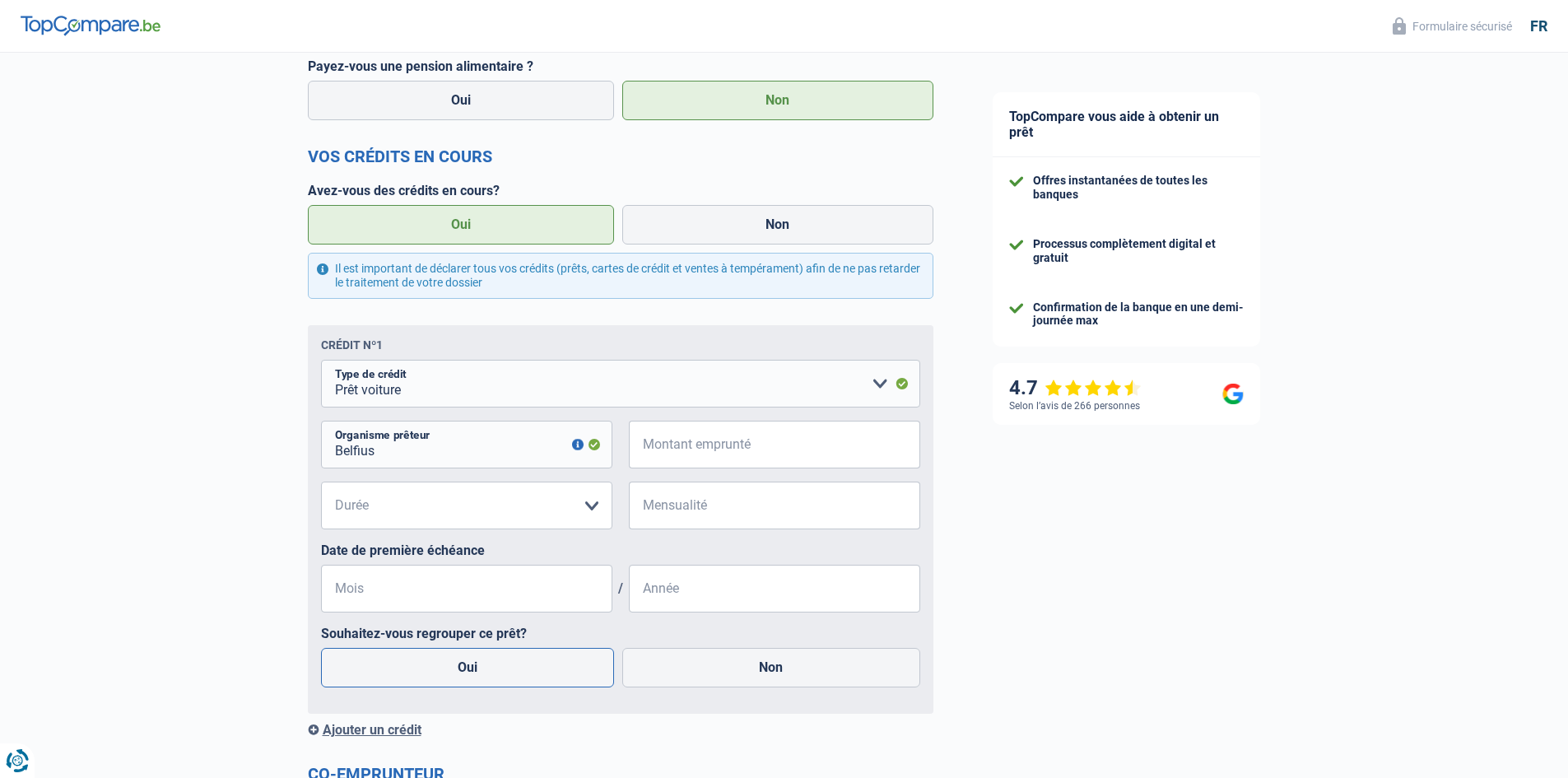
radio input "true"
click at [671, 460] on input "Montant emprunté" at bounding box center [785, 445] width 271 height 48
type input "19.500"
click at [525, 508] on select "12 mois 18 mois 24 mois 30 mois 36 mois 42 mois 48 mois 60 mois 72 mois 84 mois…" at bounding box center [467, 506] width 291 height 48
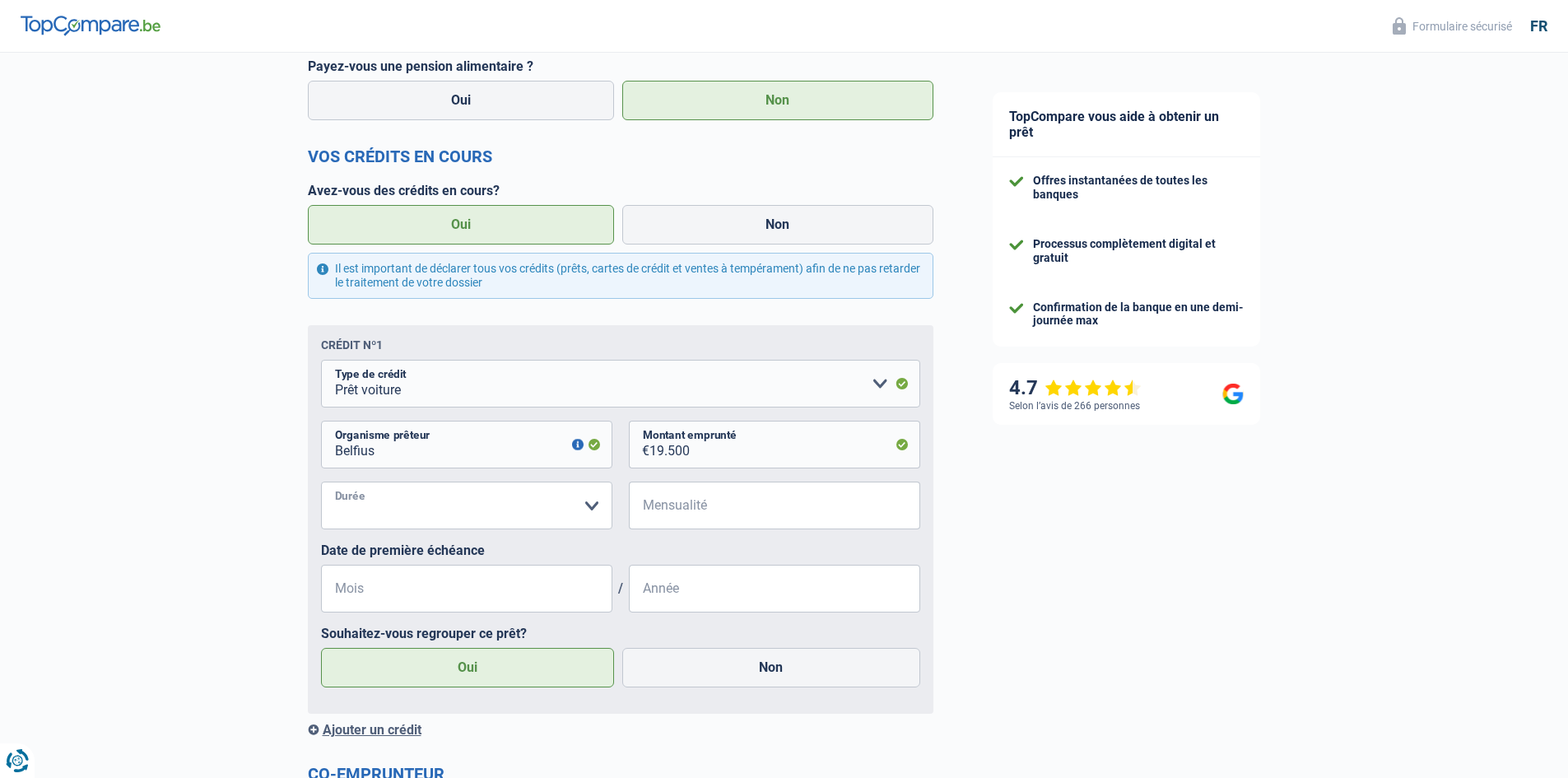
select select "60"
click at [321, 485] on select "12 mois 18 mois 24 mois 30 mois 36 mois 42 mois 48 mois 60 mois 72 mois 84 mois…" at bounding box center [467, 506] width 291 height 48
click at [661, 524] on input "Mensualité" at bounding box center [785, 506] width 271 height 48
type input "368"
click at [540, 596] on input "Mois" at bounding box center [467, 589] width 291 height 48
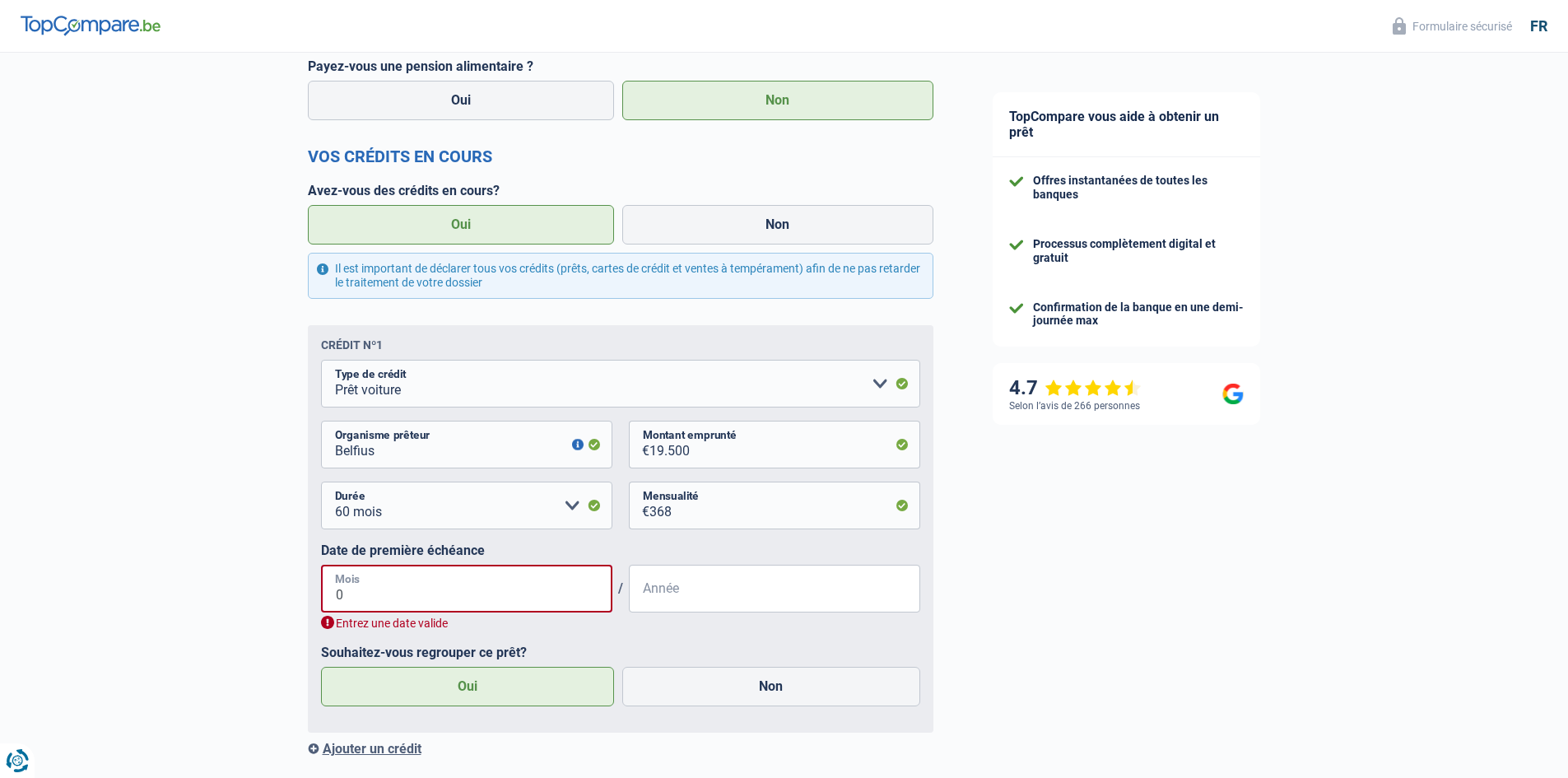
type input "07"
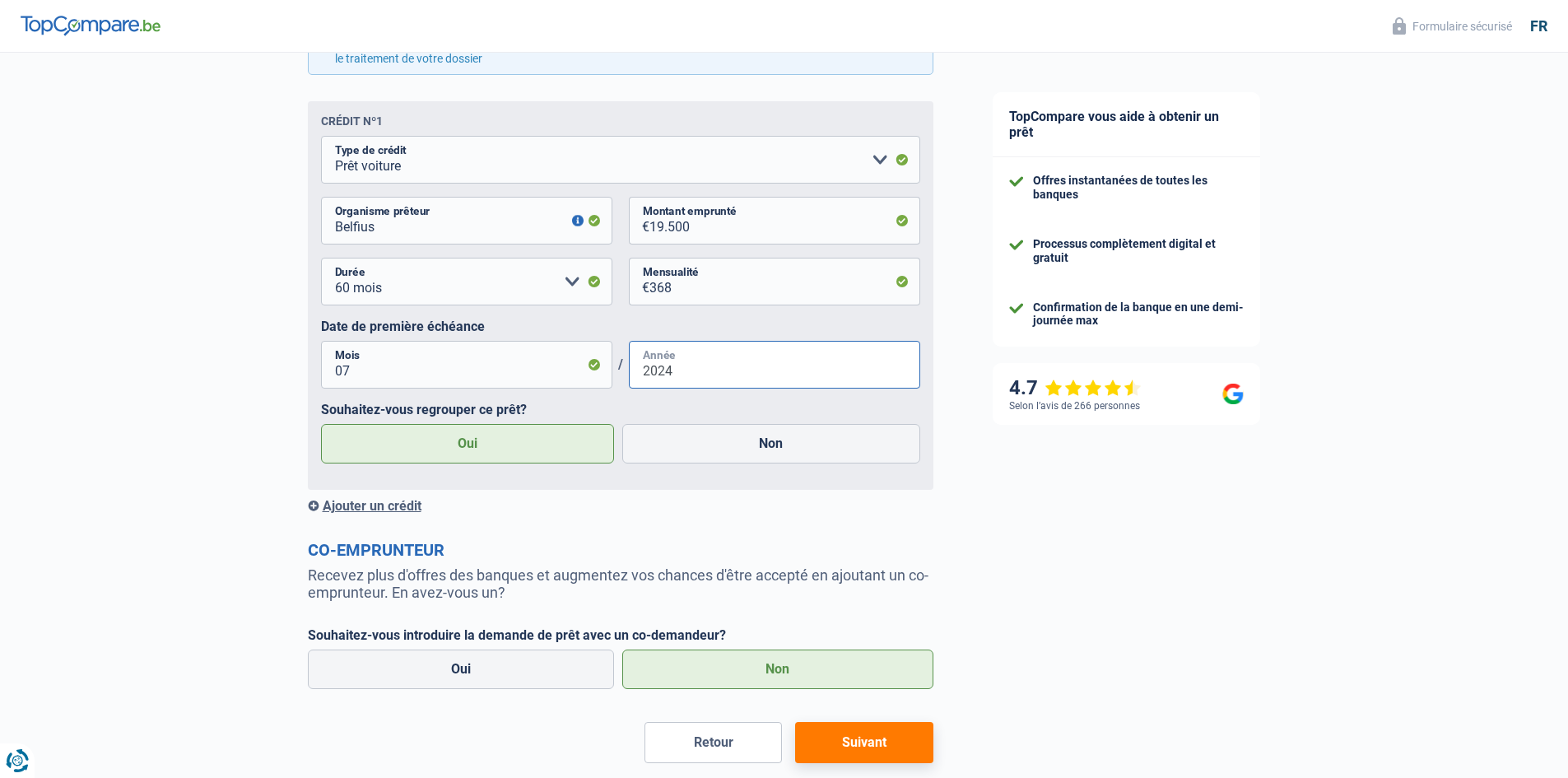
scroll to position [906, 0]
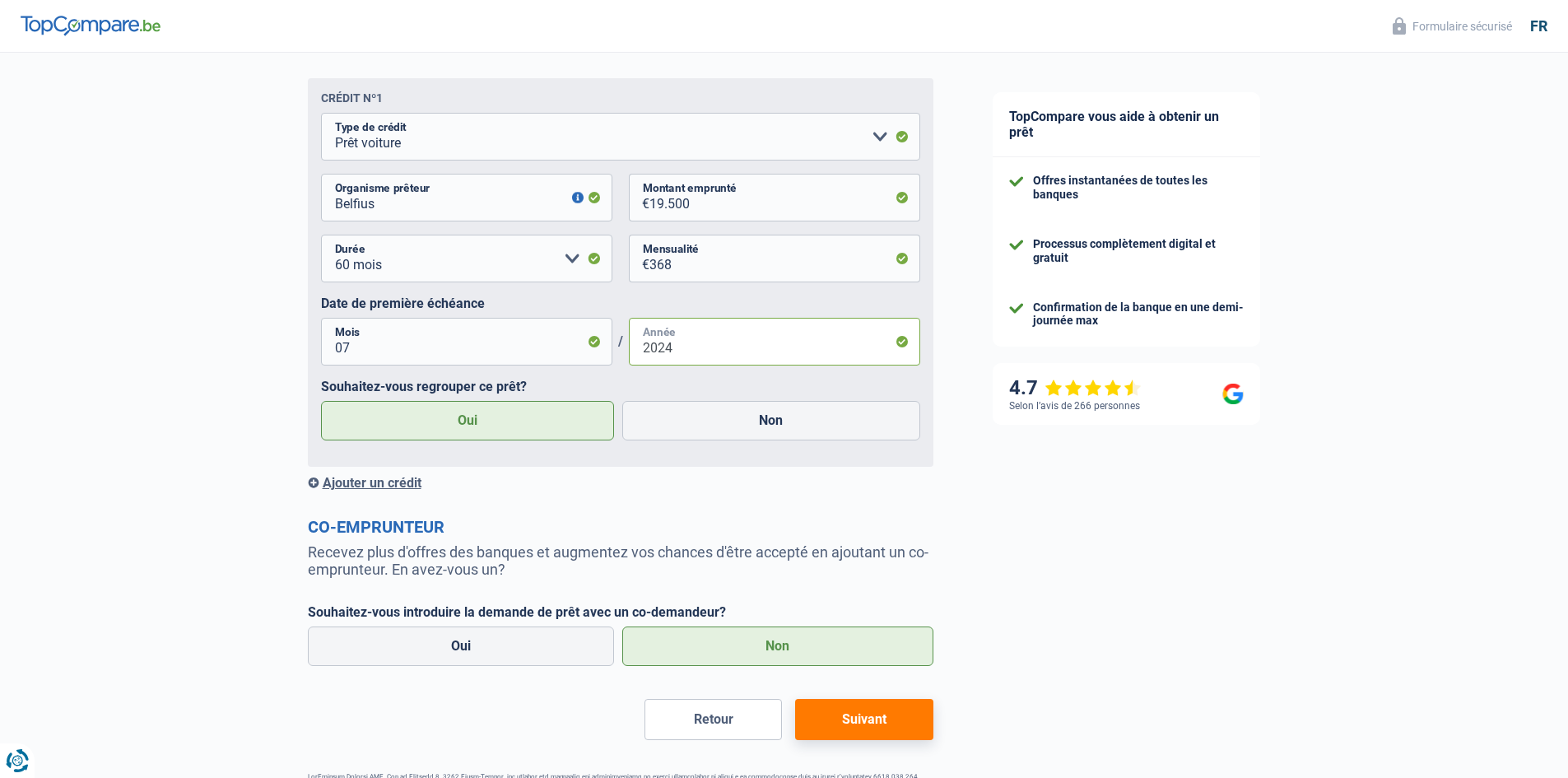
type input "2024"
click at [386, 482] on div "Ajouter un crédit" at bounding box center [621, 483] width 625 height 16
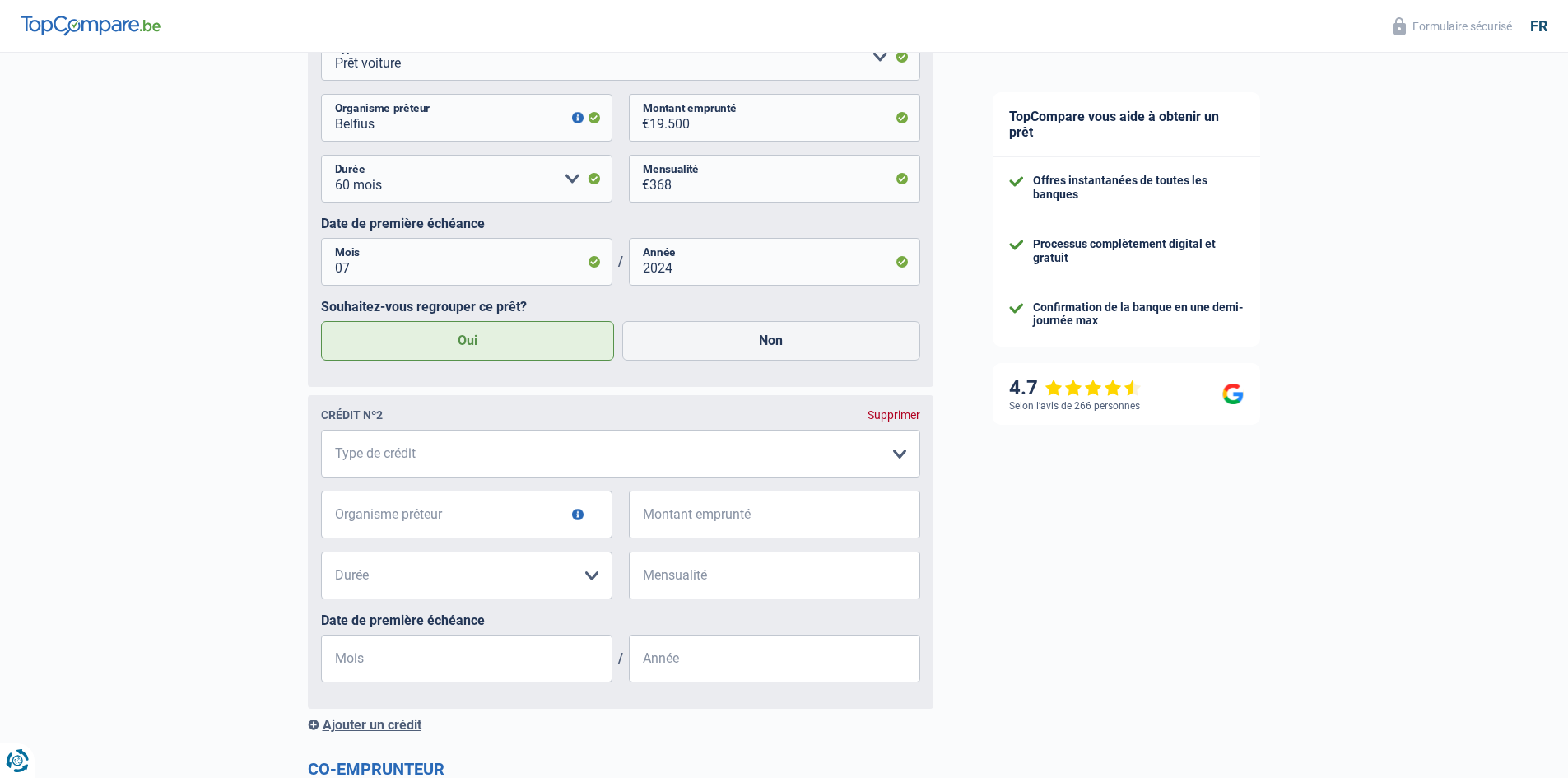
scroll to position [988, 0]
click at [439, 455] on select "Carte ou ouverture de crédit Prêt hypothécaire Vente à tempérament Prêt à tempé…" at bounding box center [621, 451] width 600 height 48
click at [438, 455] on select "Carte ou ouverture de crédit Prêt hypothécaire Vente à tempérament Prêt à tempé…" at bounding box center [621, 451] width 600 height 48
select select "personalLoan"
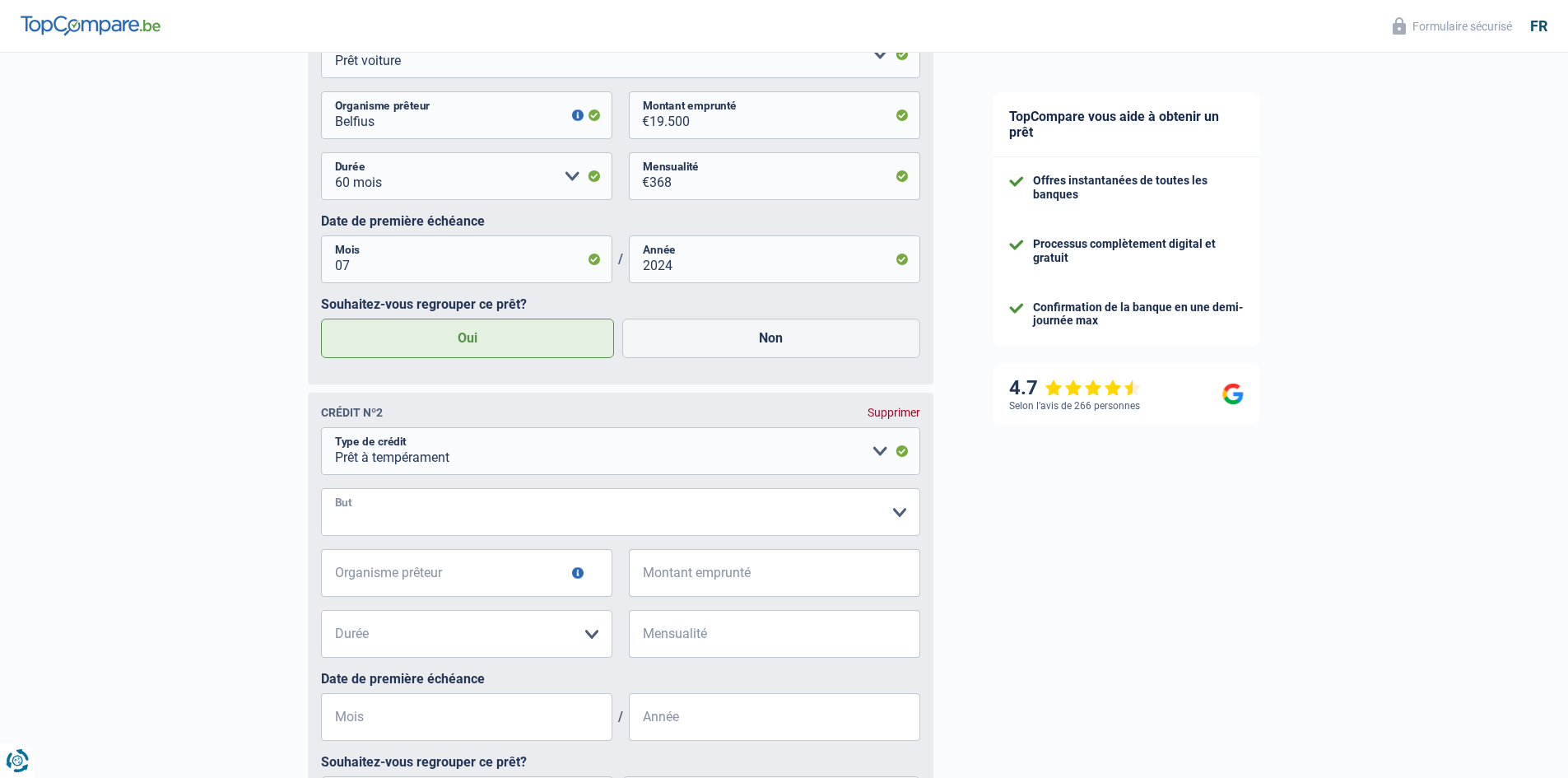
click at [398, 535] on select "Confort maison: meubles, textile, peinture, électroménager, outillage non-profe…" at bounding box center [621, 512] width 600 height 48
select select "familyEvent"
click at [321, 493] on select "Confort maison: meubles, textile, peinture, électroménager, outillage non-profe…" at bounding box center [621, 512] width 600 height 48
click at [442, 579] on input "Organisme prêteur" at bounding box center [467, 573] width 291 height 48
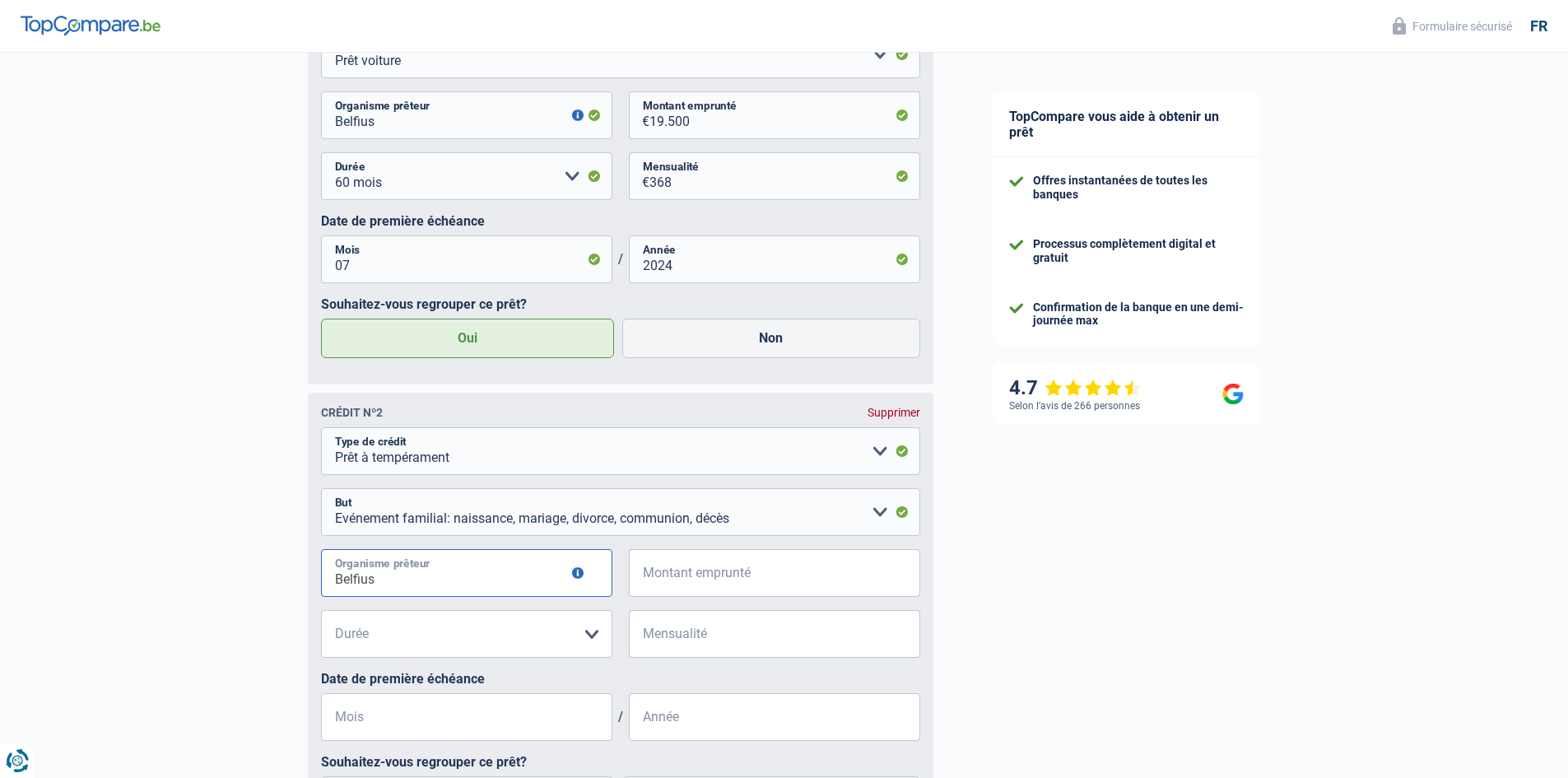
type input "Belfius"
click at [667, 584] on input "Montant emprunté" at bounding box center [785, 573] width 271 height 48
type input "4.500"
click at [418, 642] on select "12 mois 18 mois 24 mois 30 mois 36 mois Veuillez sélectionner une option" at bounding box center [467, 634] width 291 height 48
select select "30"
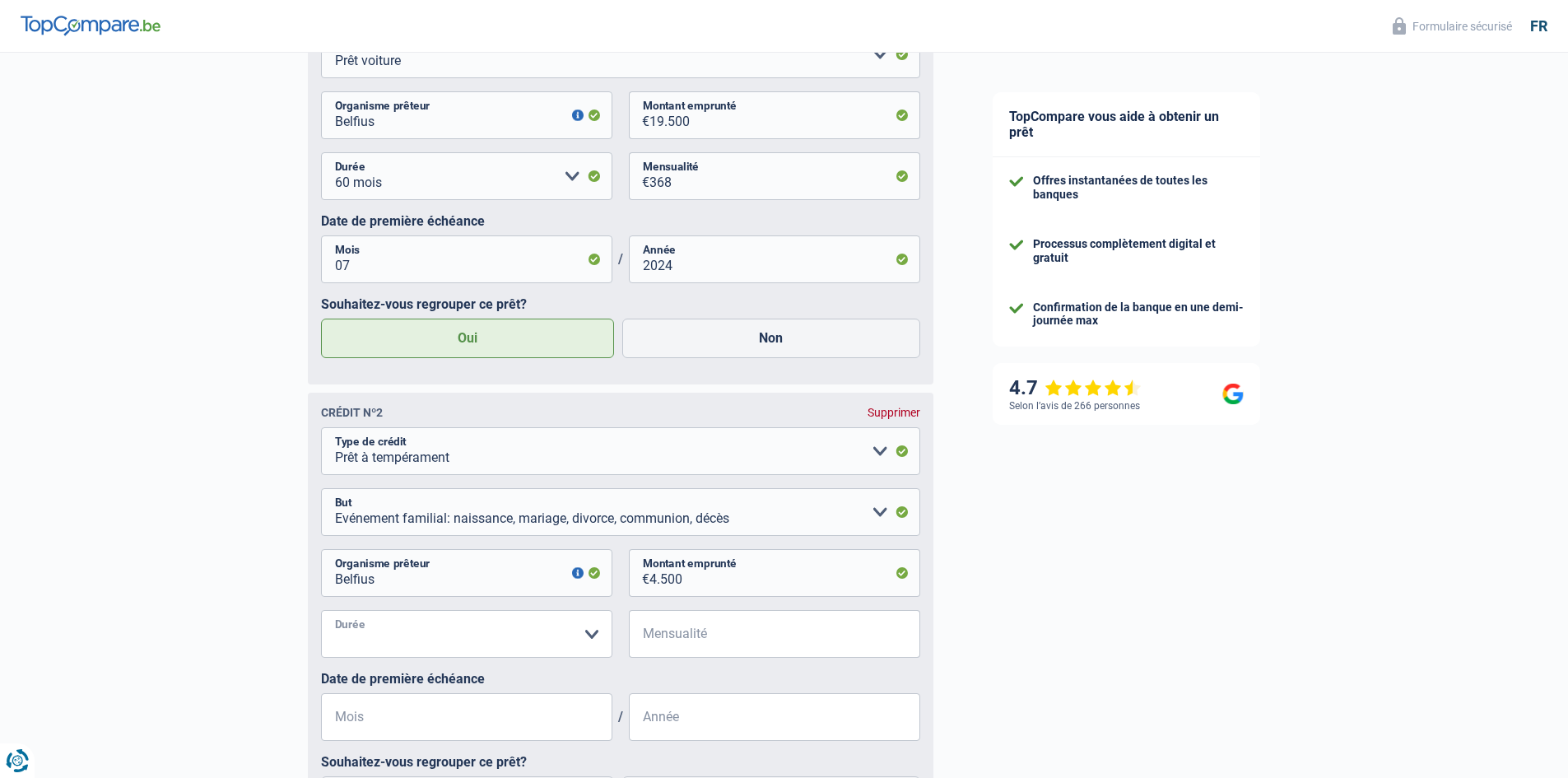
click at [321, 615] on select "12 mois 18 mois 24 mois 30 mois 36 mois Veuillez sélectionner une option" at bounding box center [467, 634] width 291 height 48
click at [612, 531] on select "Confort maison: meubles, textile, peinture, électroménager, outillage non-profe…" at bounding box center [621, 512] width 600 height 48
click at [701, 648] on input "Mensualité" at bounding box center [785, 634] width 271 height 48
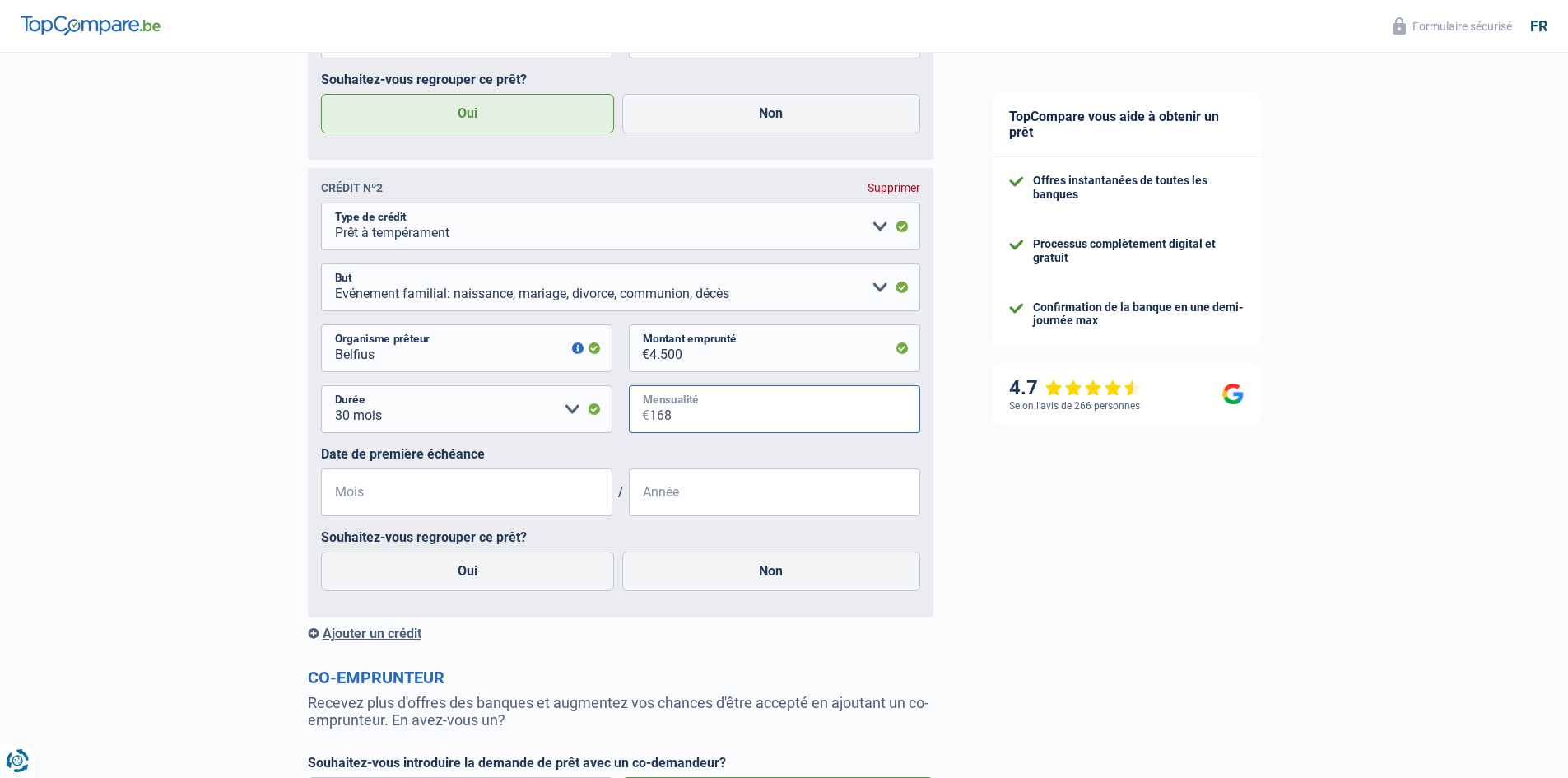
scroll to position [1236, 0]
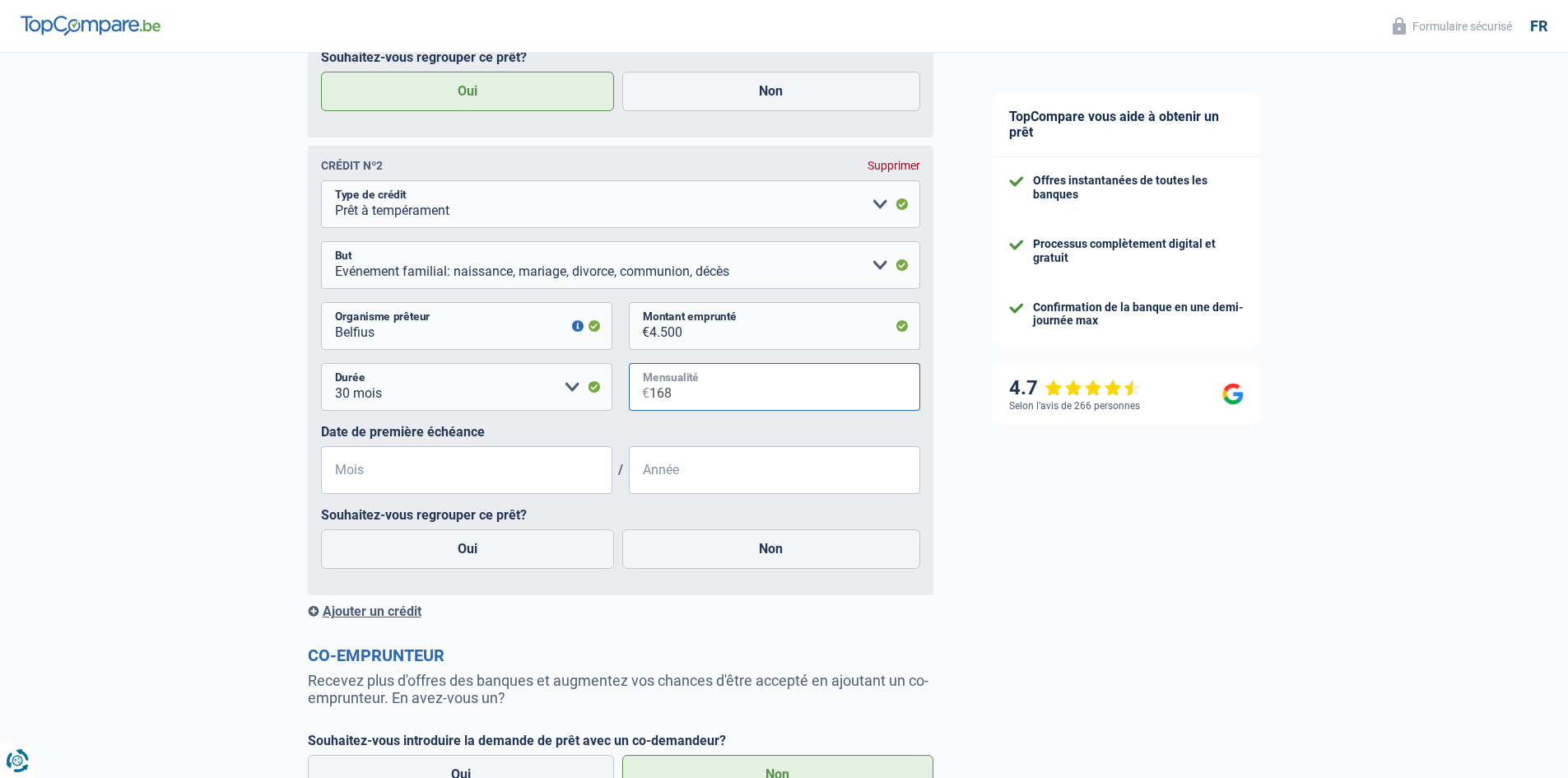
type input "168"
click at [447, 473] on input "Mois" at bounding box center [467, 471] width 291 height 48
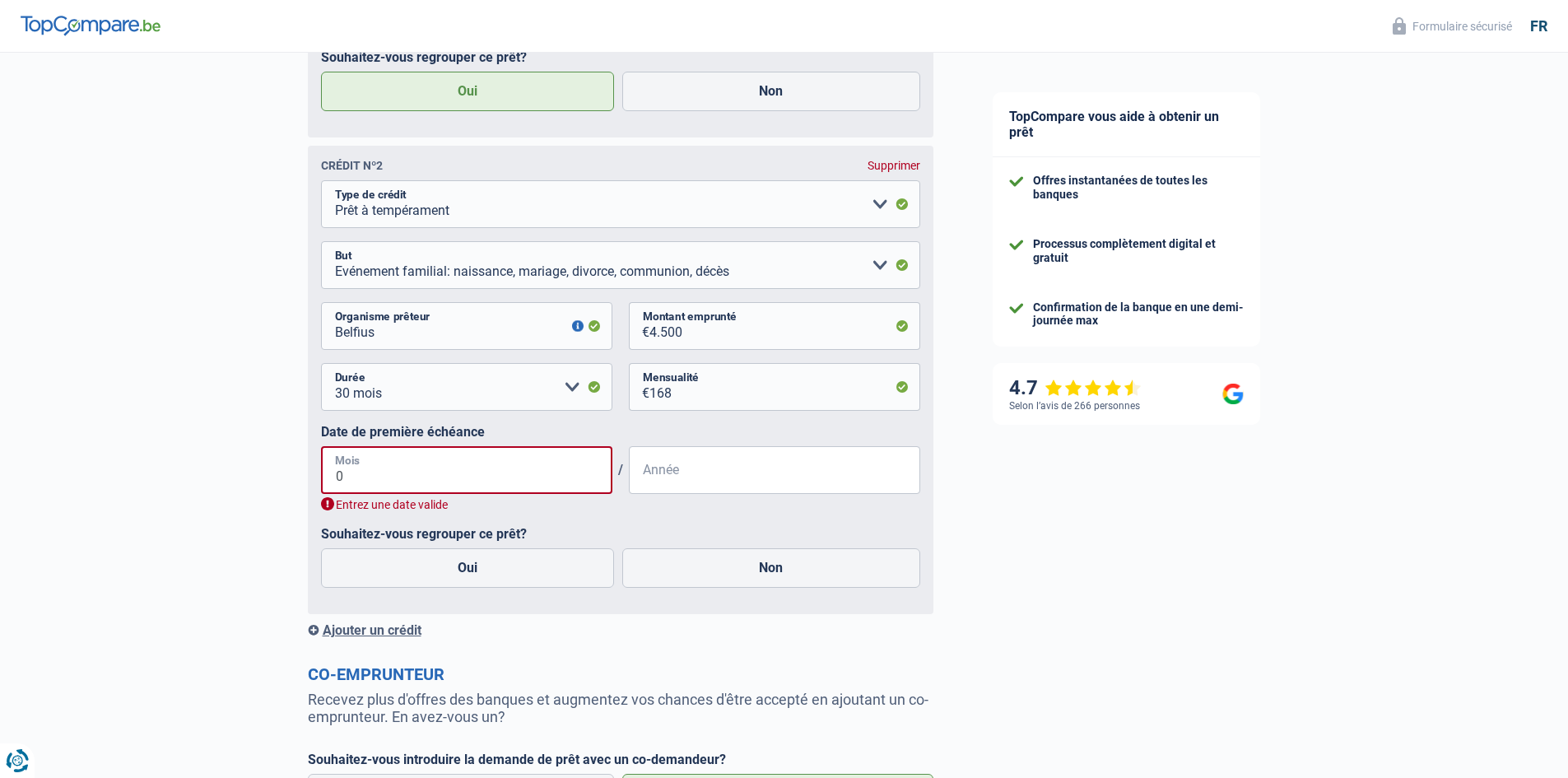
type input "04"
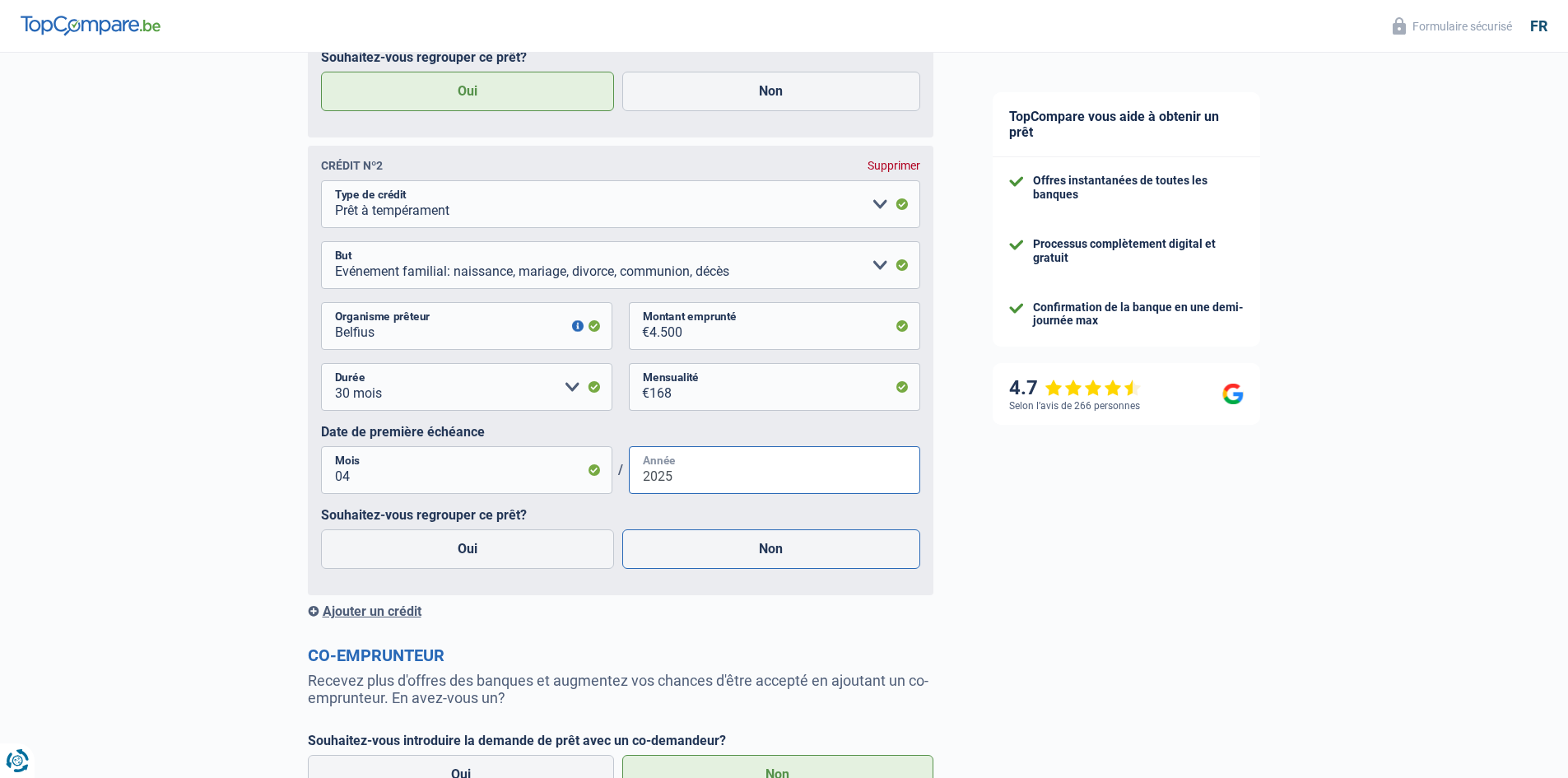
type input "2025"
click at [762, 569] on label "Non" at bounding box center [771, 549] width 298 height 40
click at [762, 569] on input "Non" at bounding box center [771, 549] width 298 height 40
radio input "true"
click at [397, 612] on div "Ajouter un crédit" at bounding box center [621, 611] width 625 height 16
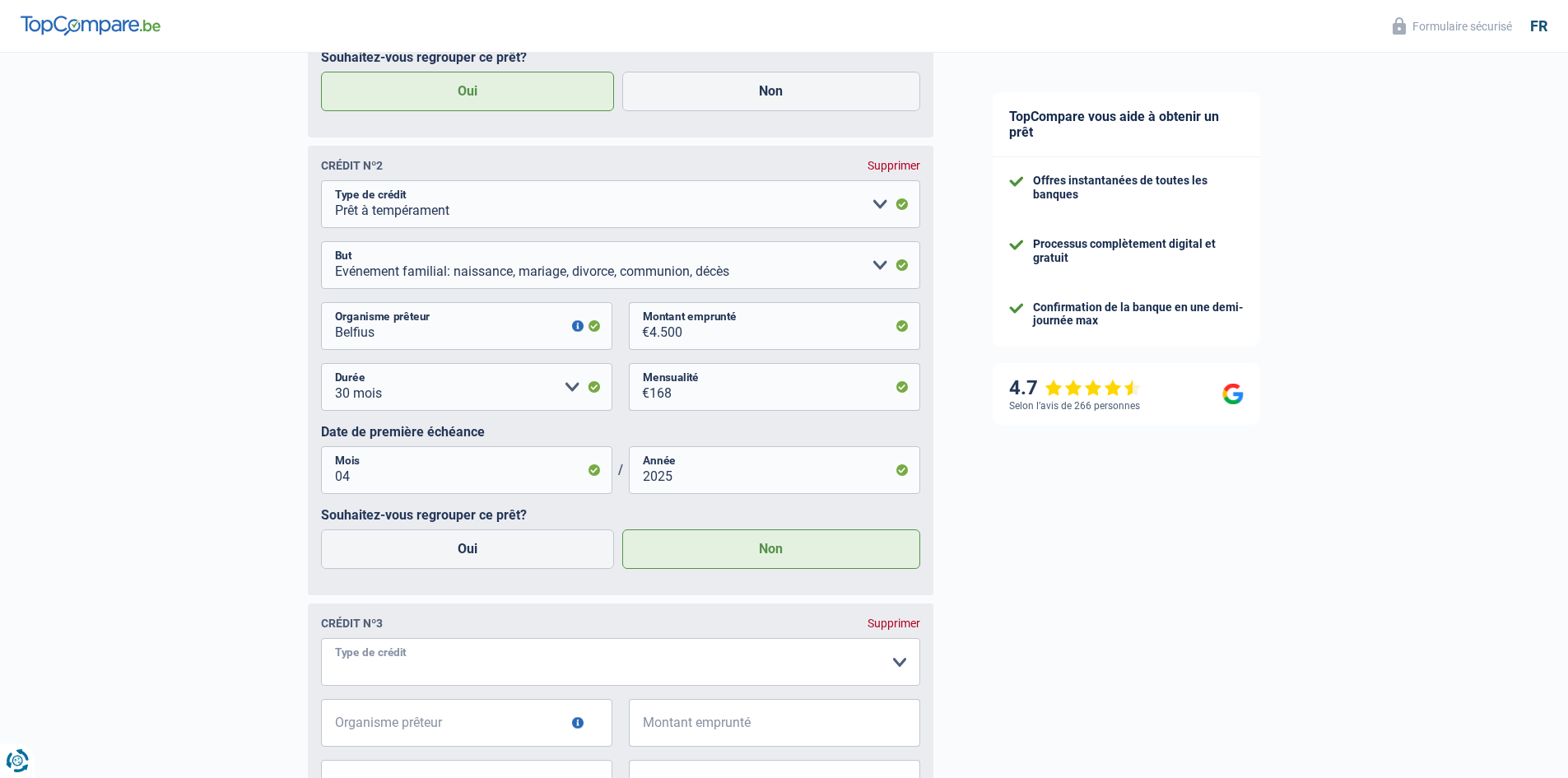
click at [432, 658] on select "Carte ou ouverture de crédit Prêt hypothécaire Vente à tempérament Prêt à tempé…" at bounding box center [621, 663] width 600 height 48
select select "personalLoan"
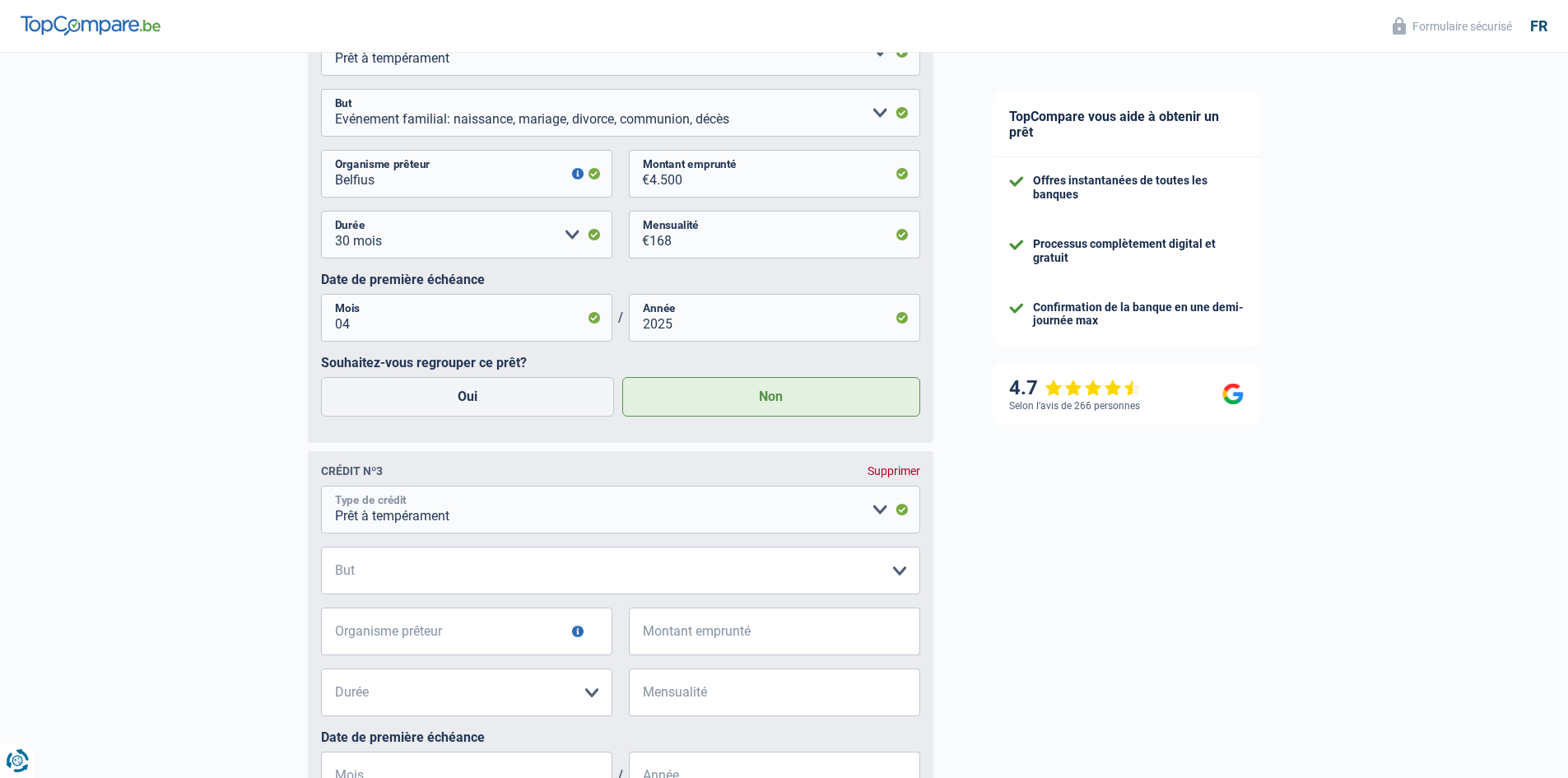
scroll to position [1400, 0]
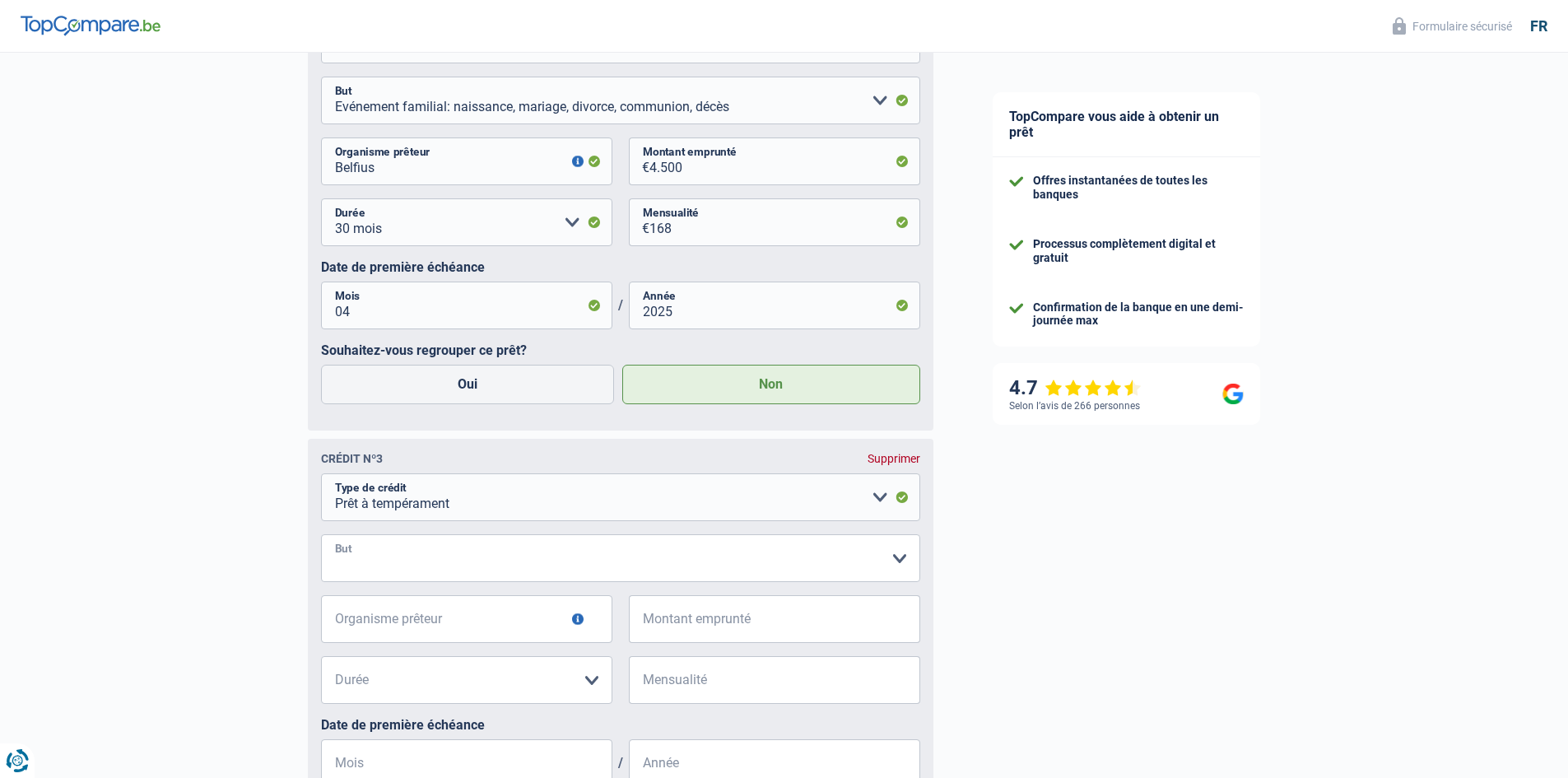
click at [420, 581] on select "Confort maison: meubles, textile, peinture, électroménager, outillage non-profe…" at bounding box center [621, 558] width 600 height 48
click at [420, 574] on select "Confort maison: meubles, textile, peinture, électroménager, outillage non-profe…" at bounding box center [621, 558] width 600 height 48
select select "familyEvent"
click at [321, 540] on select "Confort maison: meubles, textile, peinture, électroménager, outillage non-profe…" at bounding box center [621, 558] width 600 height 48
click at [415, 628] on input "Organisme prêteur" at bounding box center [467, 619] width 291 height 48
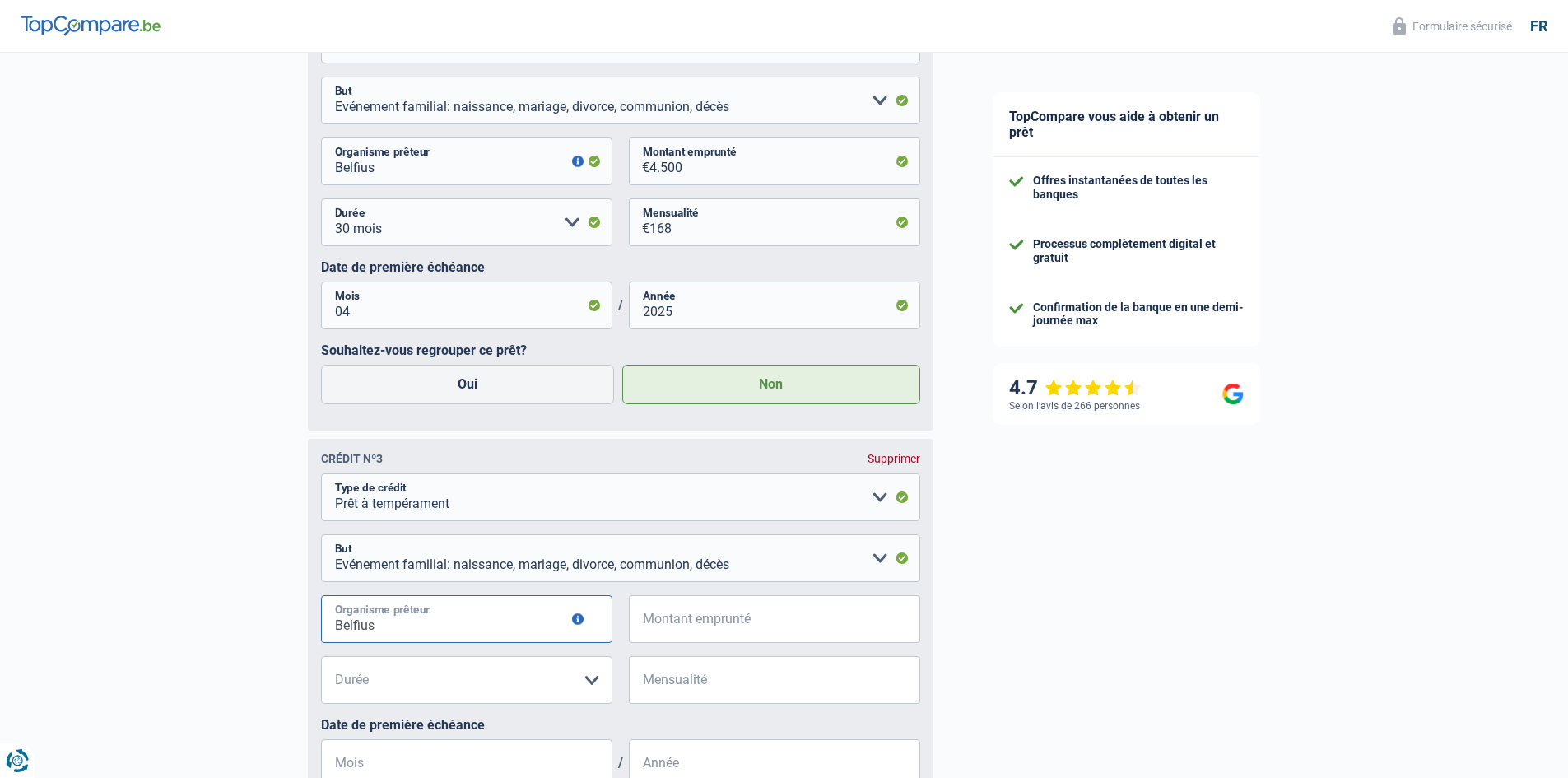
type input "Belfius"
click at [679, 640] on input "Montant emprunté" at bounding box center [785, 619] width 271 height 48
type input "4.000"
click at [543, 662] on select "12 mois 18 mois 24 mois 30 mois 36 mois Veuillez sélectionner une option" at bounding box center [467, 680] width 291 height 48
select select "24"
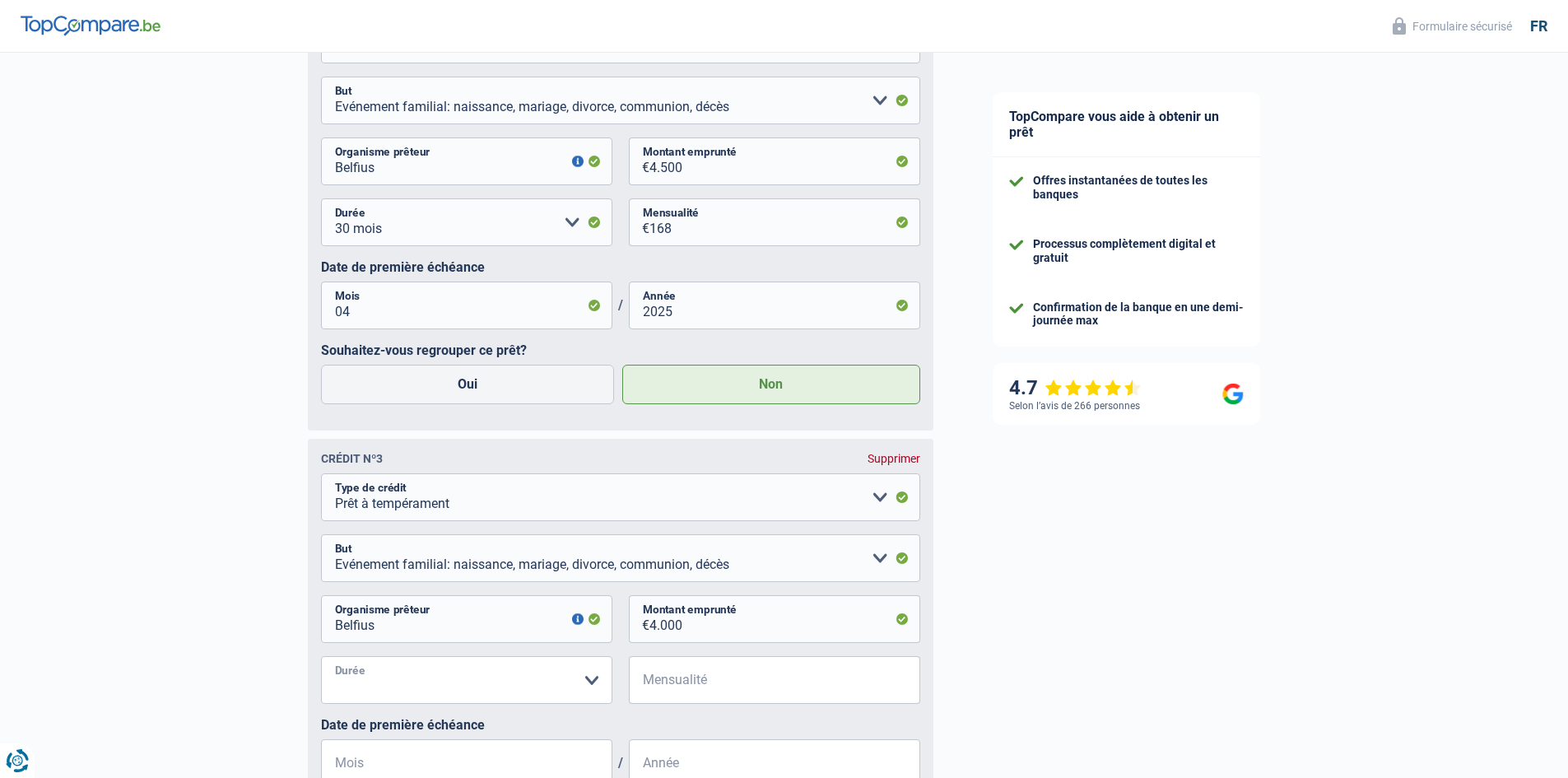
click at [321, 662] on select "12 mois 18 mois 24 mois 30 mois 36 mois Veuillez sélectionner une option" at bounding box center [467, 680] width 291 height 48
click at [707, 693] on input "Mensualité" at bounding box center [785, 680] width 271 height 48
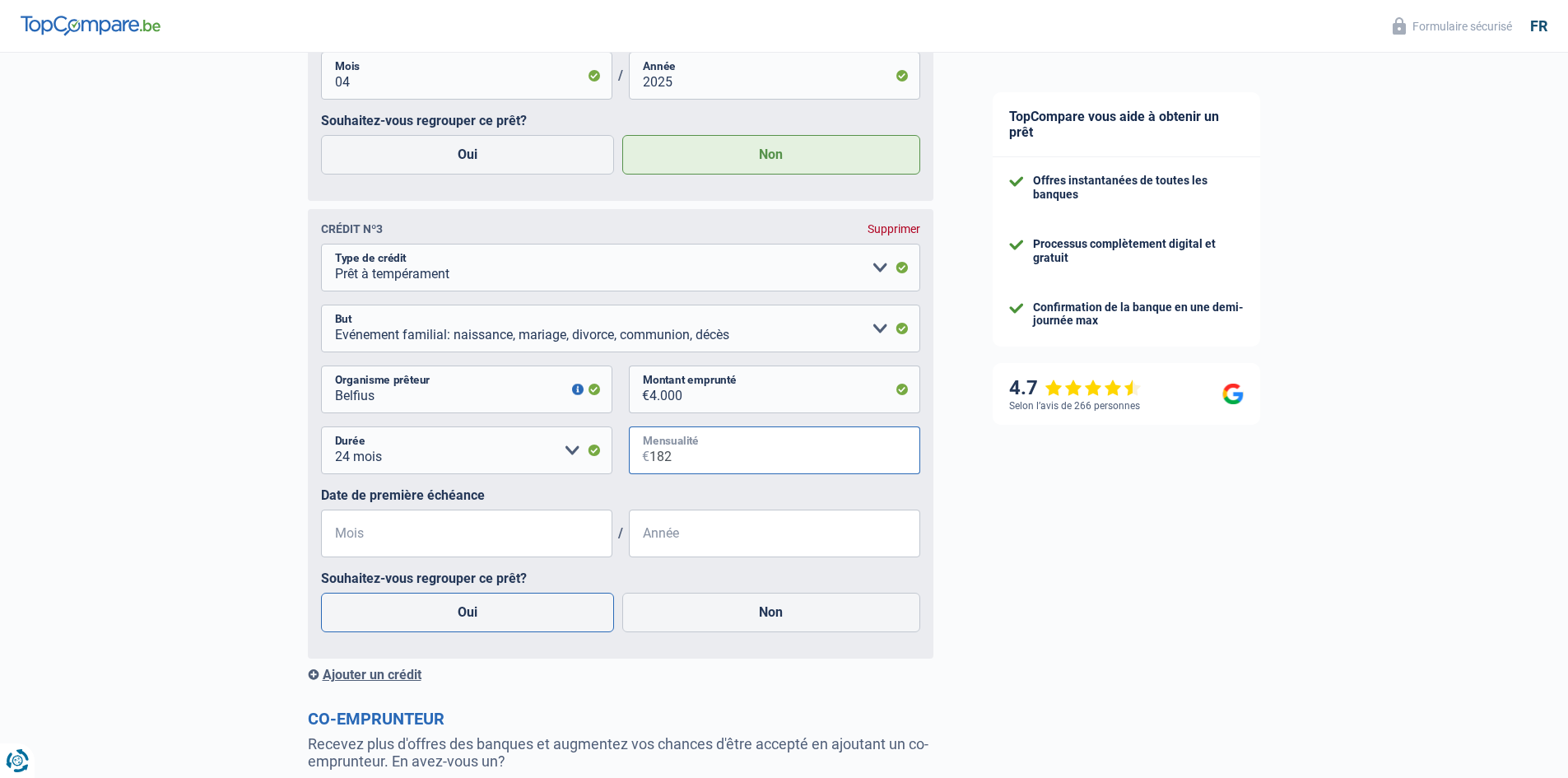
scroll to position [1647, 0]
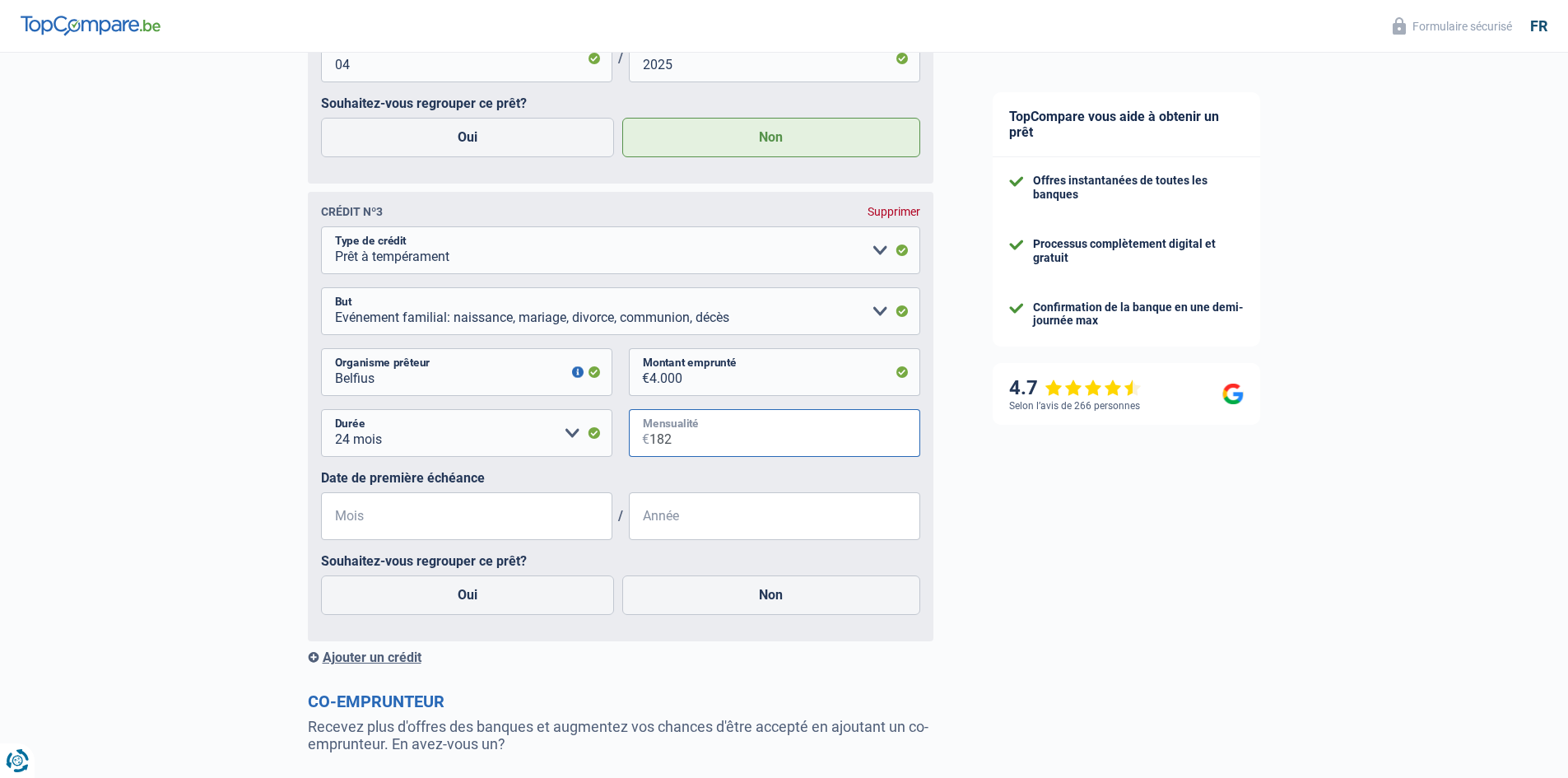
type input "182"
click at [513, 528] on input "Mois" at bounding box center [467, 517] width 291 height 48
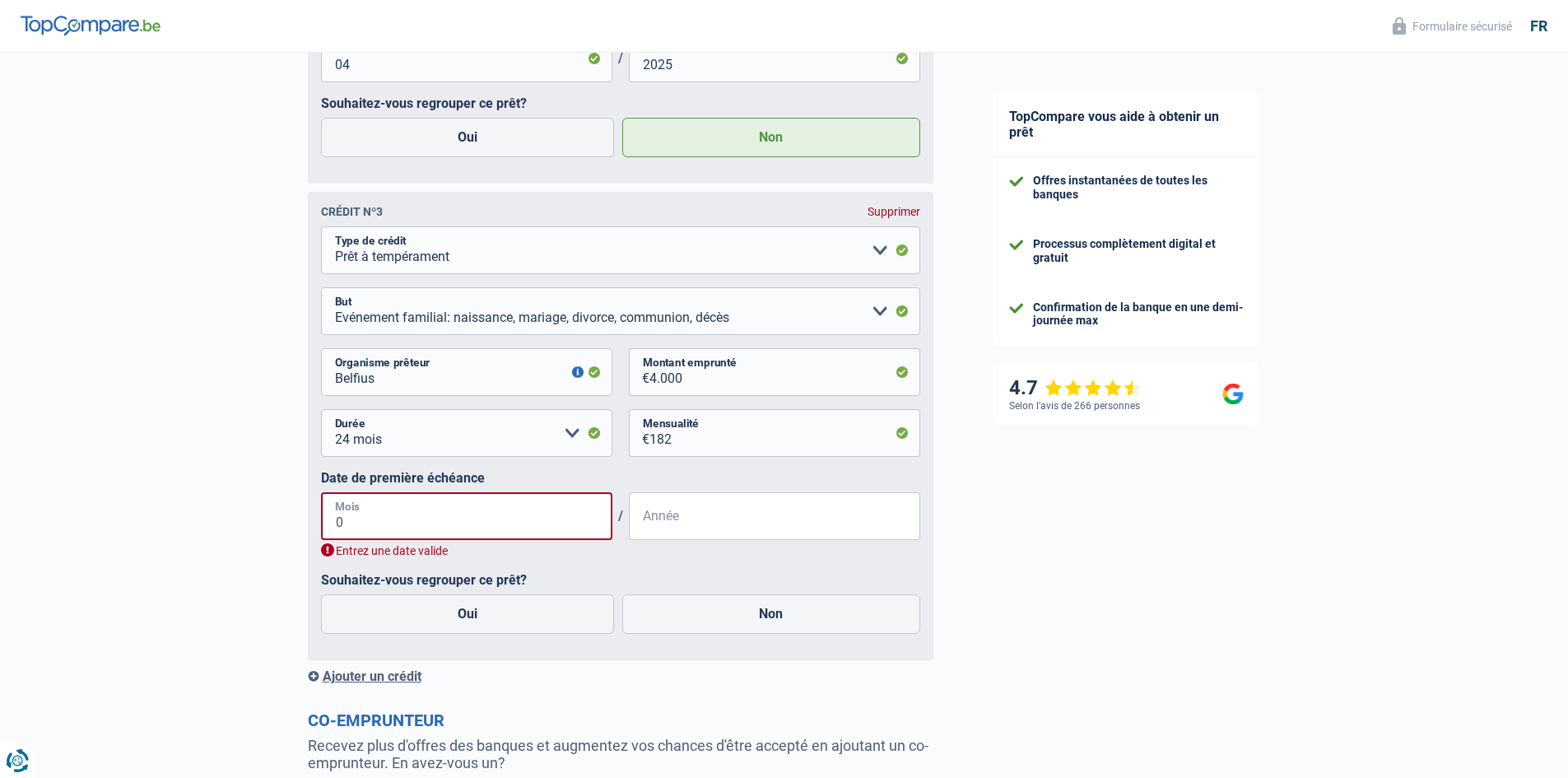
type input "06"
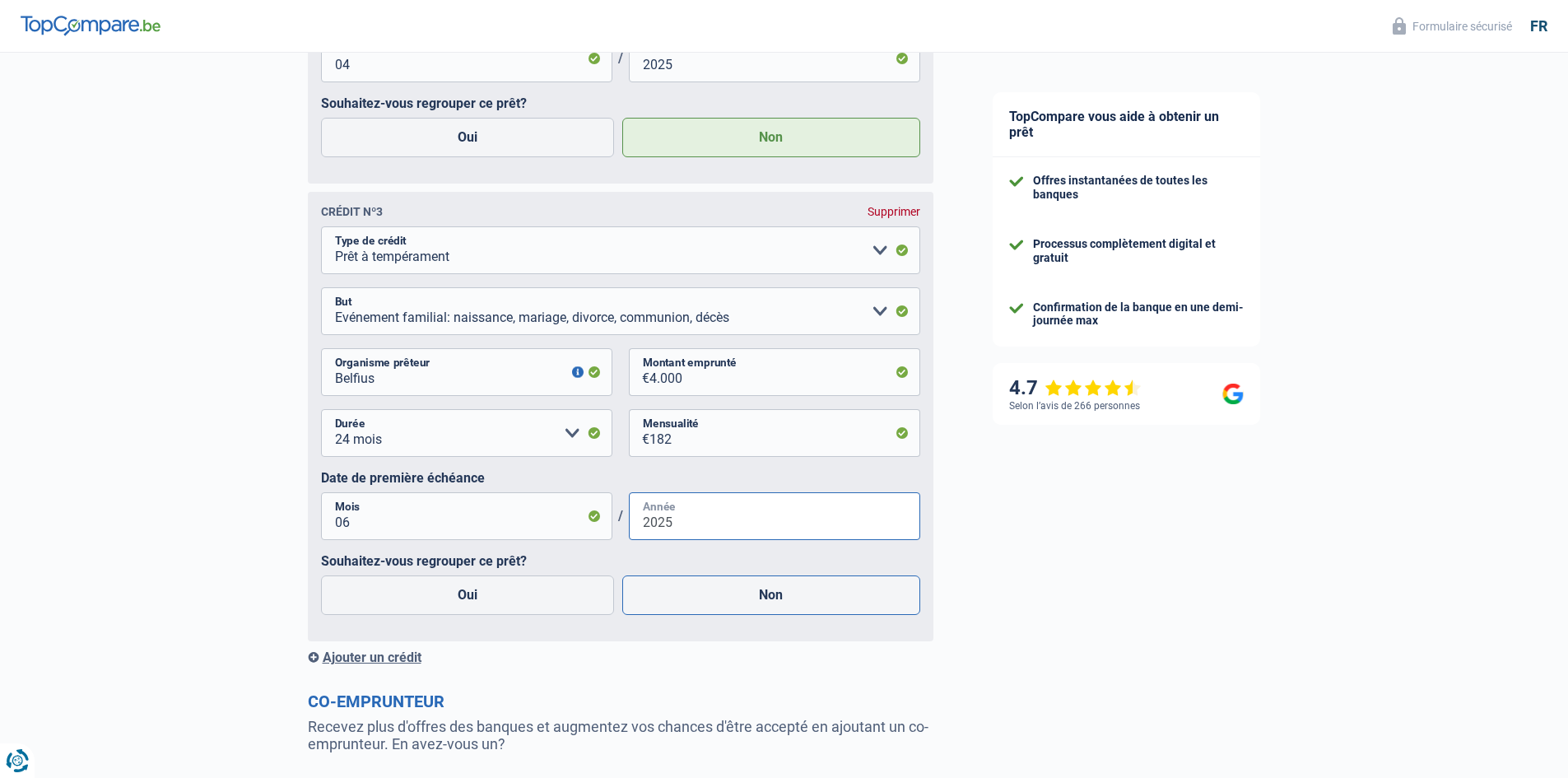
type input "2025"
click at [766, 613] on label "Non" at bounding box center [771, 595] width 298 height 40
click at [766, 613] on input "Non" at bounding box center [771, 595] width 298 height 40
radio input "true"
click at [388, 662] on div "Ajouter un crédit" at bounding box center [621, 657] width 625 height 16
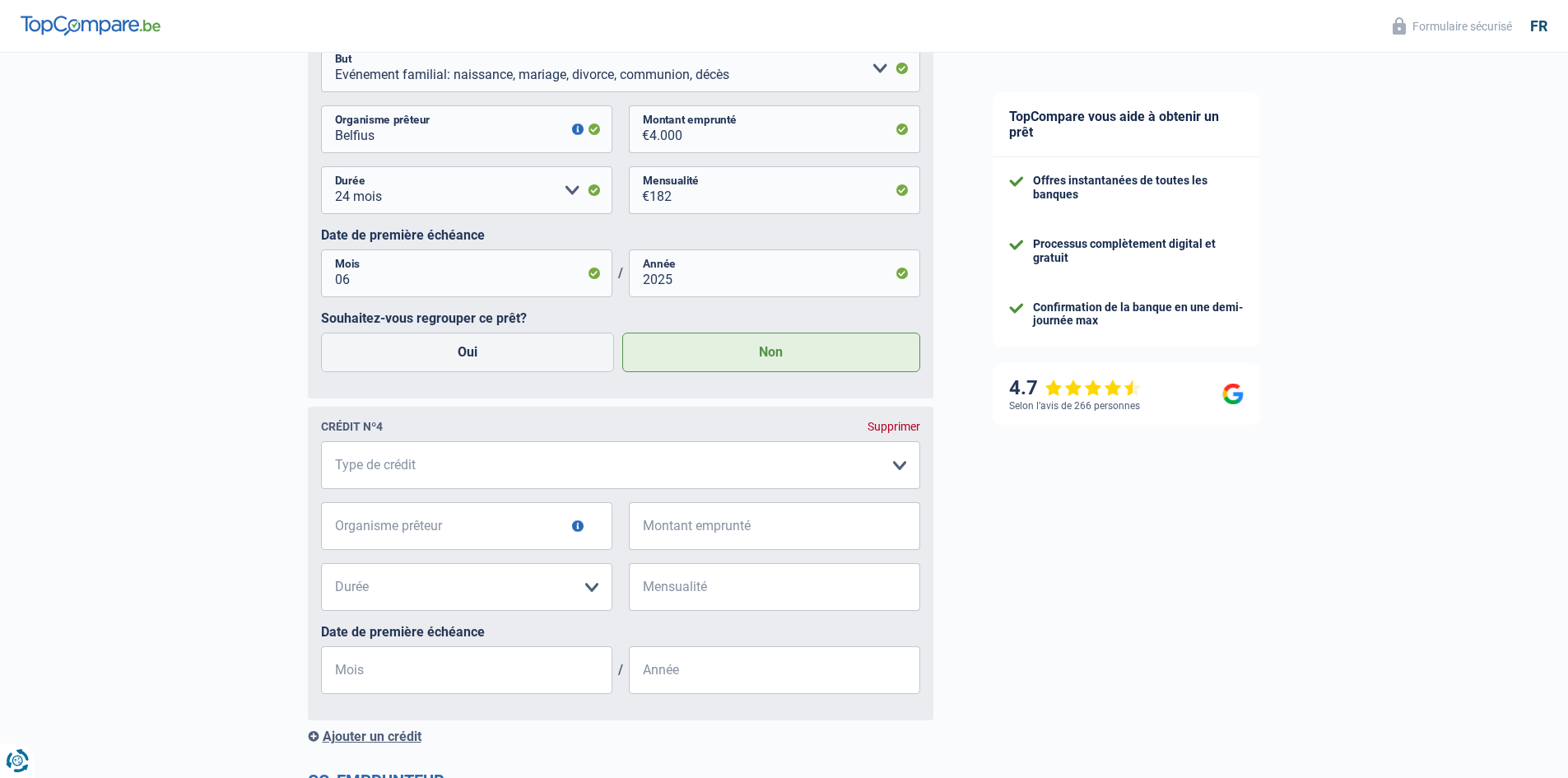
scroll to position [1894, 0]
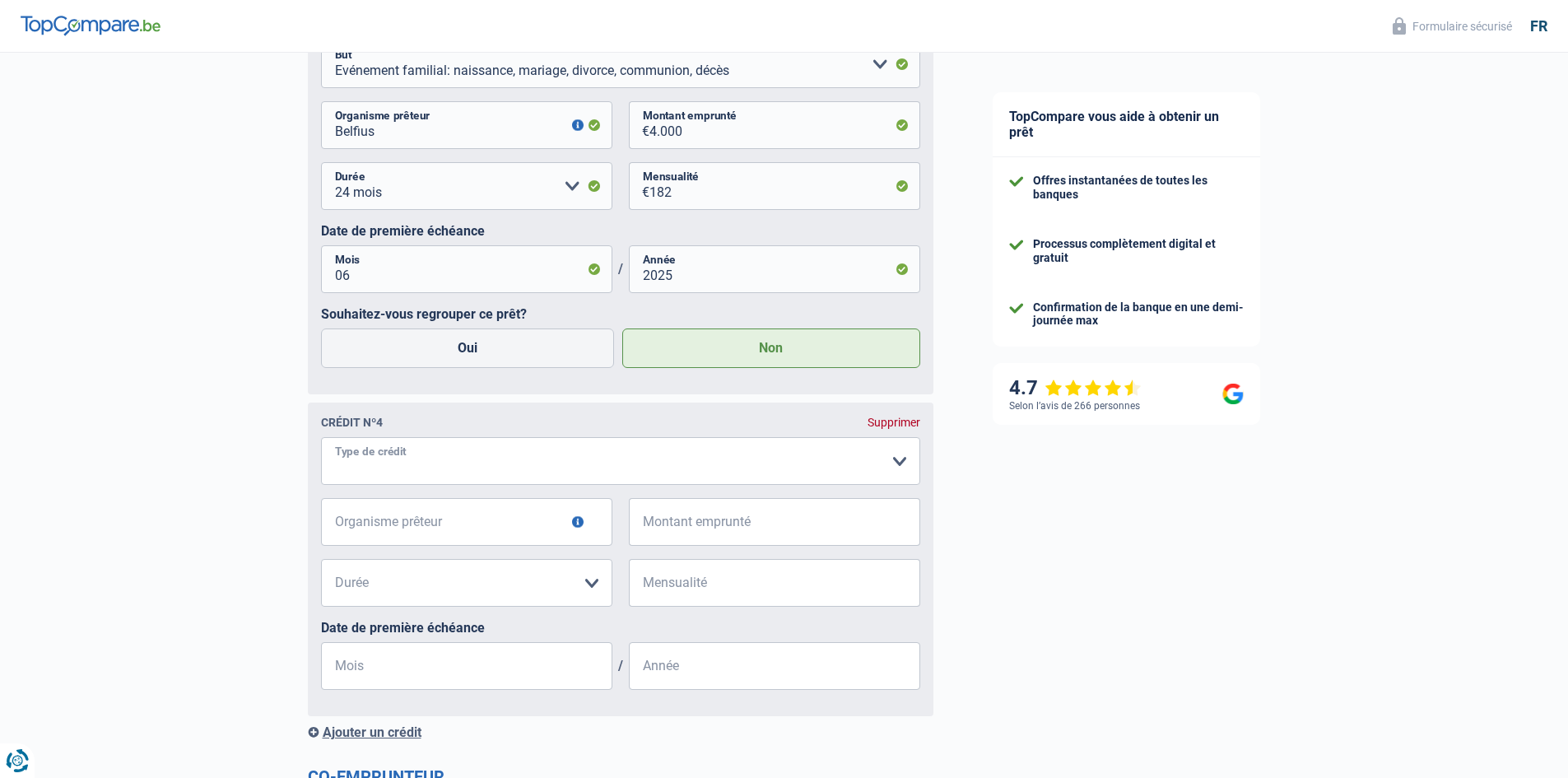
click at [386, 482] on select "Carte ou ouverture de crédit Prêt hypothécaire Vente à tempérament Prêt à tempé…" at bounding box center [621, 461] width 600 height 48
click at [507, 475] on select "Carte ou ouverture de crédit Prêt hypothécaire Vente à tempérament Prêt à tempé…" at bounding box center [621, 461] width 600 height 48
select select "cardOrCredit"
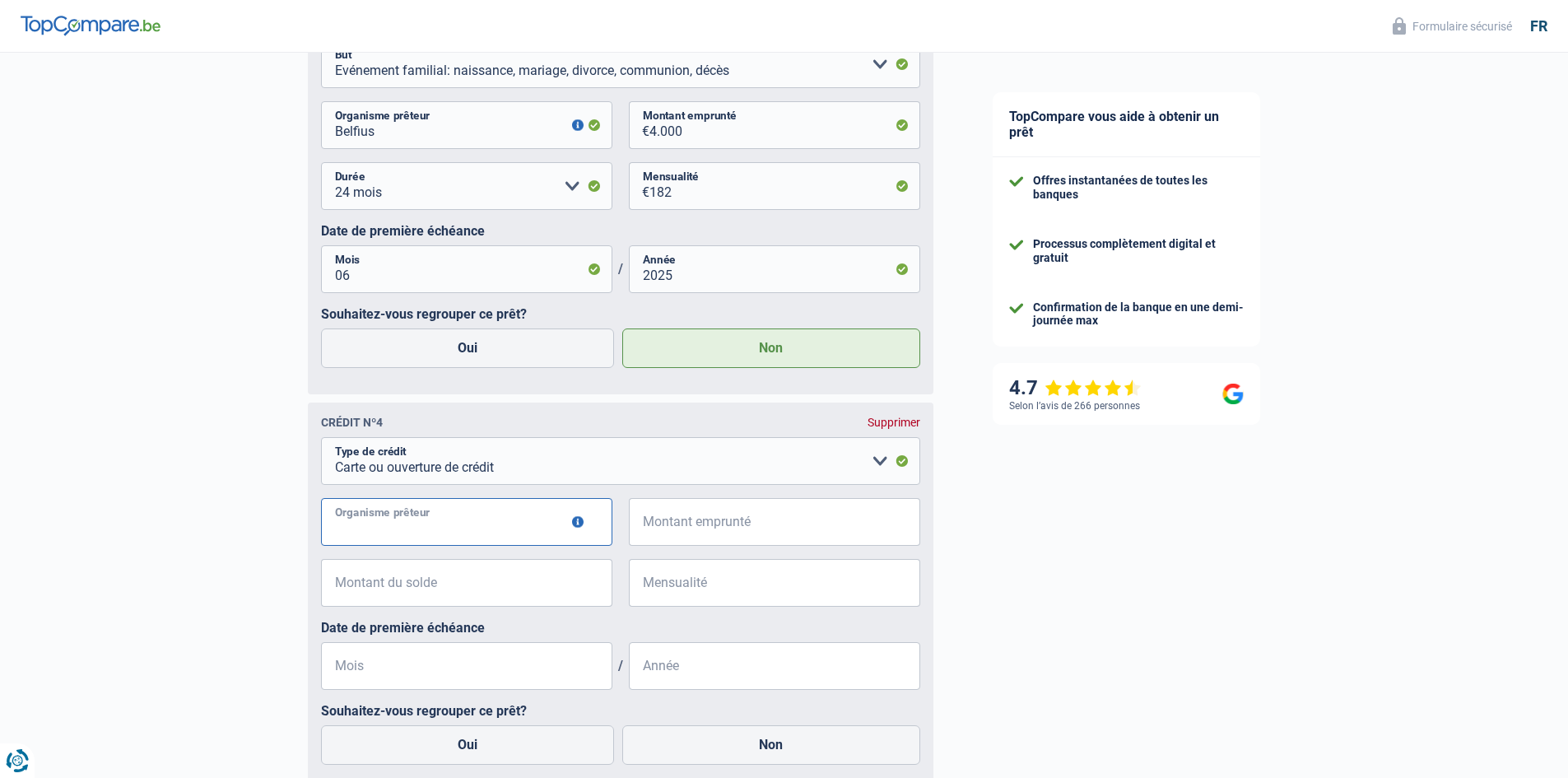
click at [444, 546] on input "Organisme prêteur" at bounding box center [467, 522] width 291 height 48
click at [458, 754] on label "Oui" at bounding box center [468, 745] width 294 height 40
click at [458, 754] on input "Oui" at bounding box center [468, 745] width 294 height 40
radio input "true"
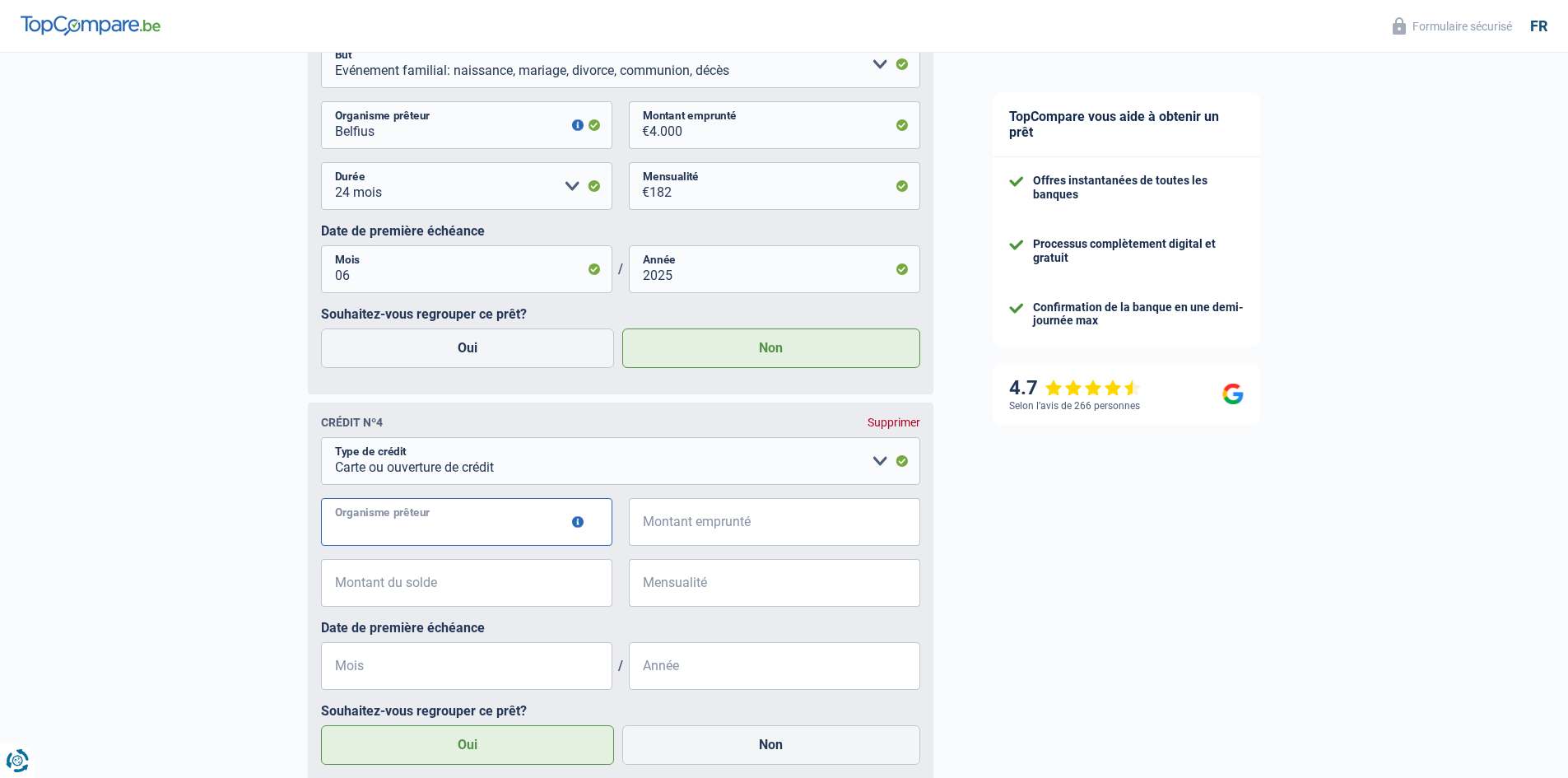
click at [426, 540] on input "Organisme prêteur" at bounding box center [467, 522] width 291 height 48
type input "BUYWAY"
click at [650, 545] on input "Montant emprunté" at bounding box center [785, 522] width 271 height 48
type input "1.250"
click at [501, 599] on input "Montant du solde" at bounding box center [477, 583] width 271 height 48
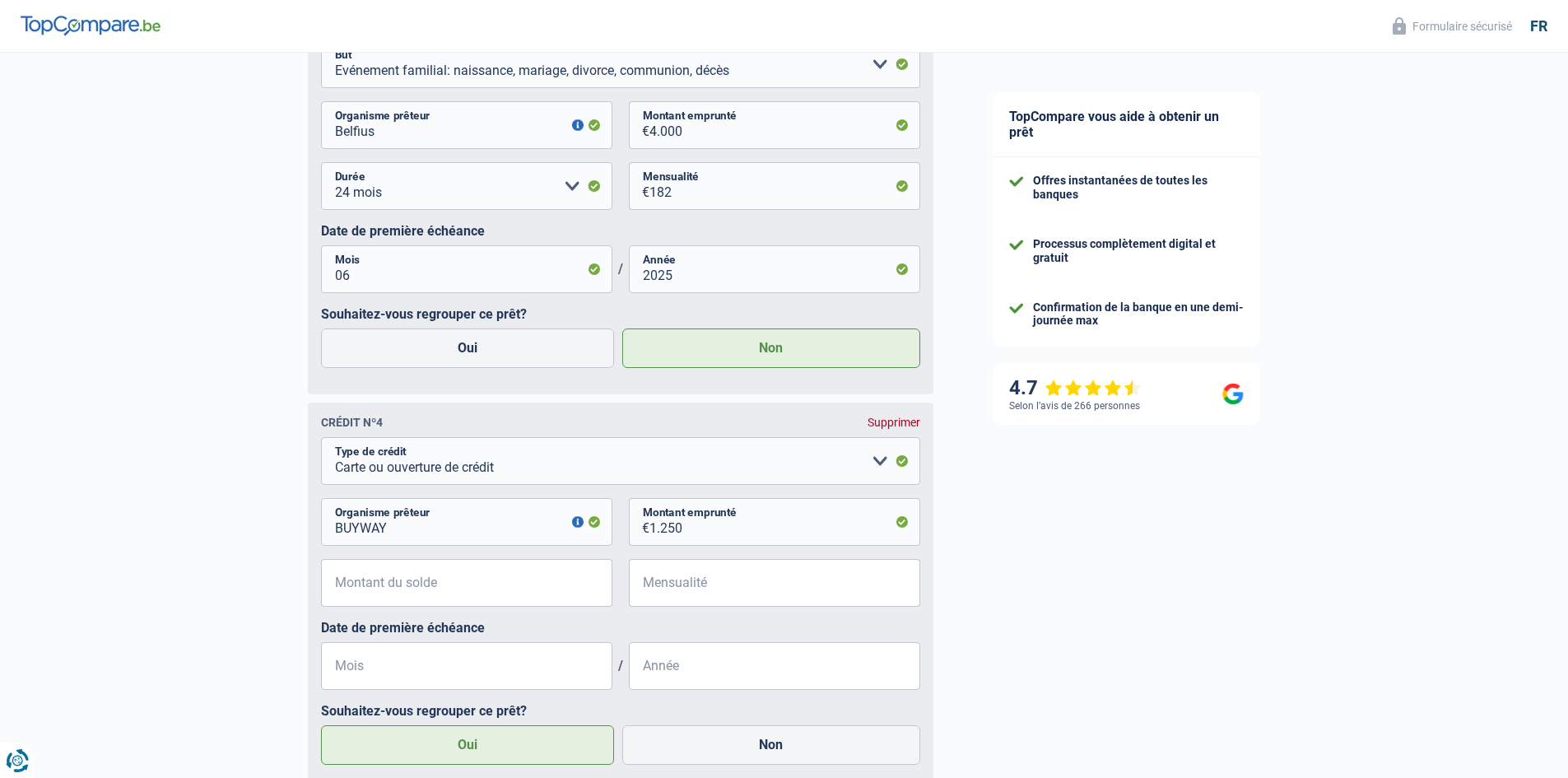
click at [641, 604] on span "€" at bounding box center [639, 583] width 20 height 48
click at [657, 588] on input "Mensualité" at bounding box center [785, 583] width 271 height 48
type input "60"
click at [508, 663] on input "Mois" at bounding box center [467, 666] width 291 height 48
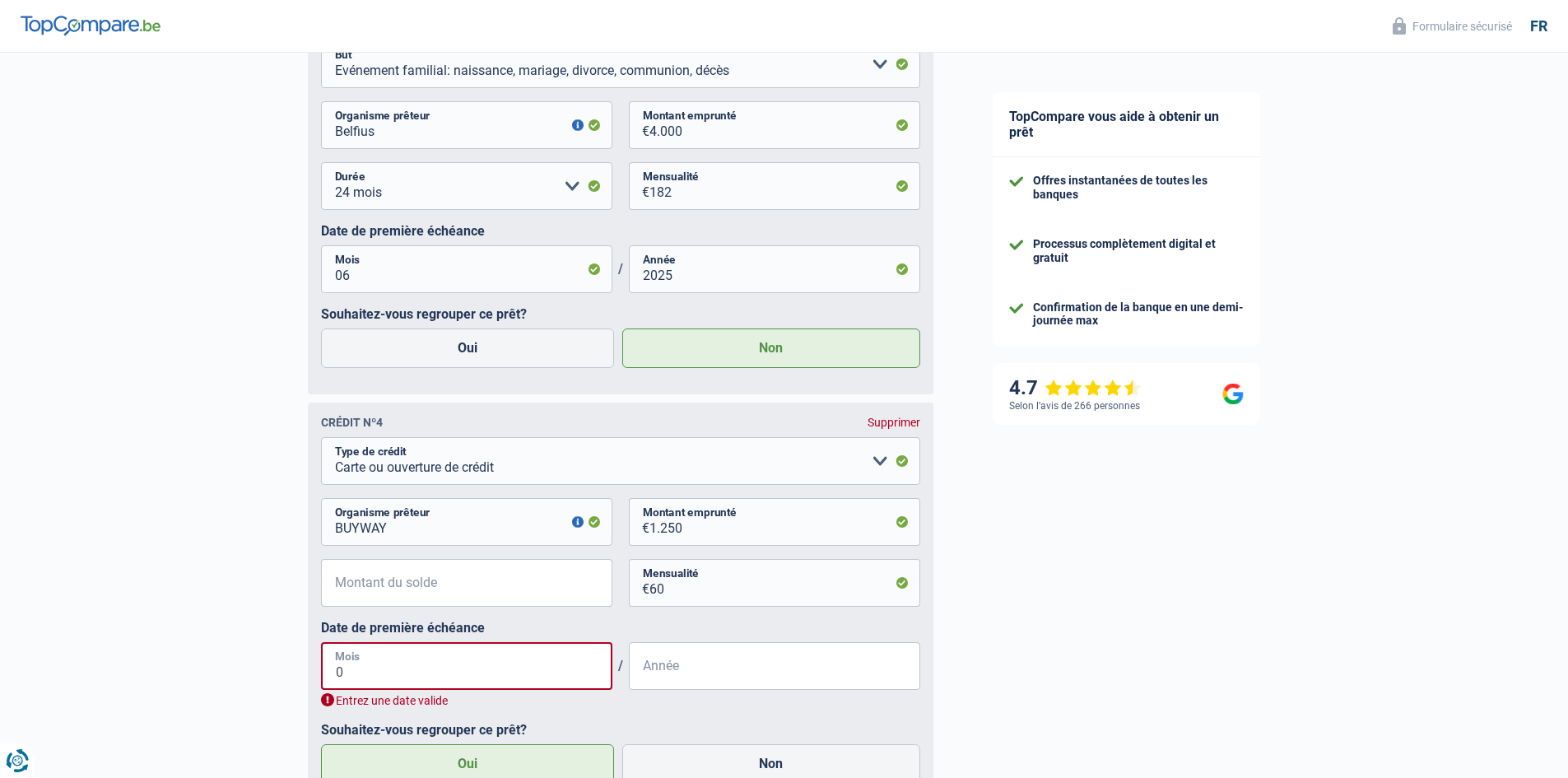
type input "01"
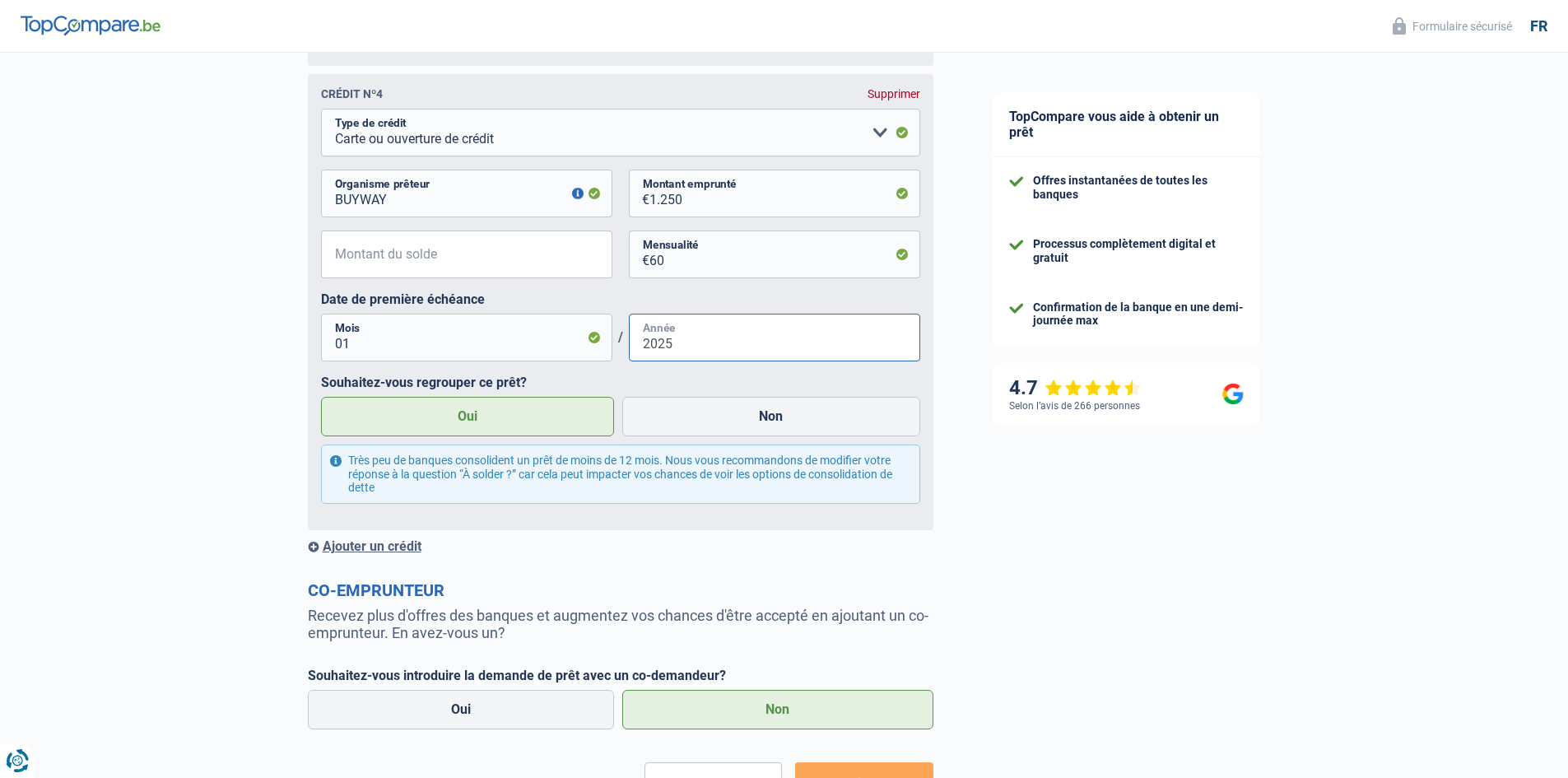
scroll to position [2223, 0]
type input "2025"
click at [378, 554] on div "Ajouter un crédit" at bounding box center [621, 545] width 625 height 16
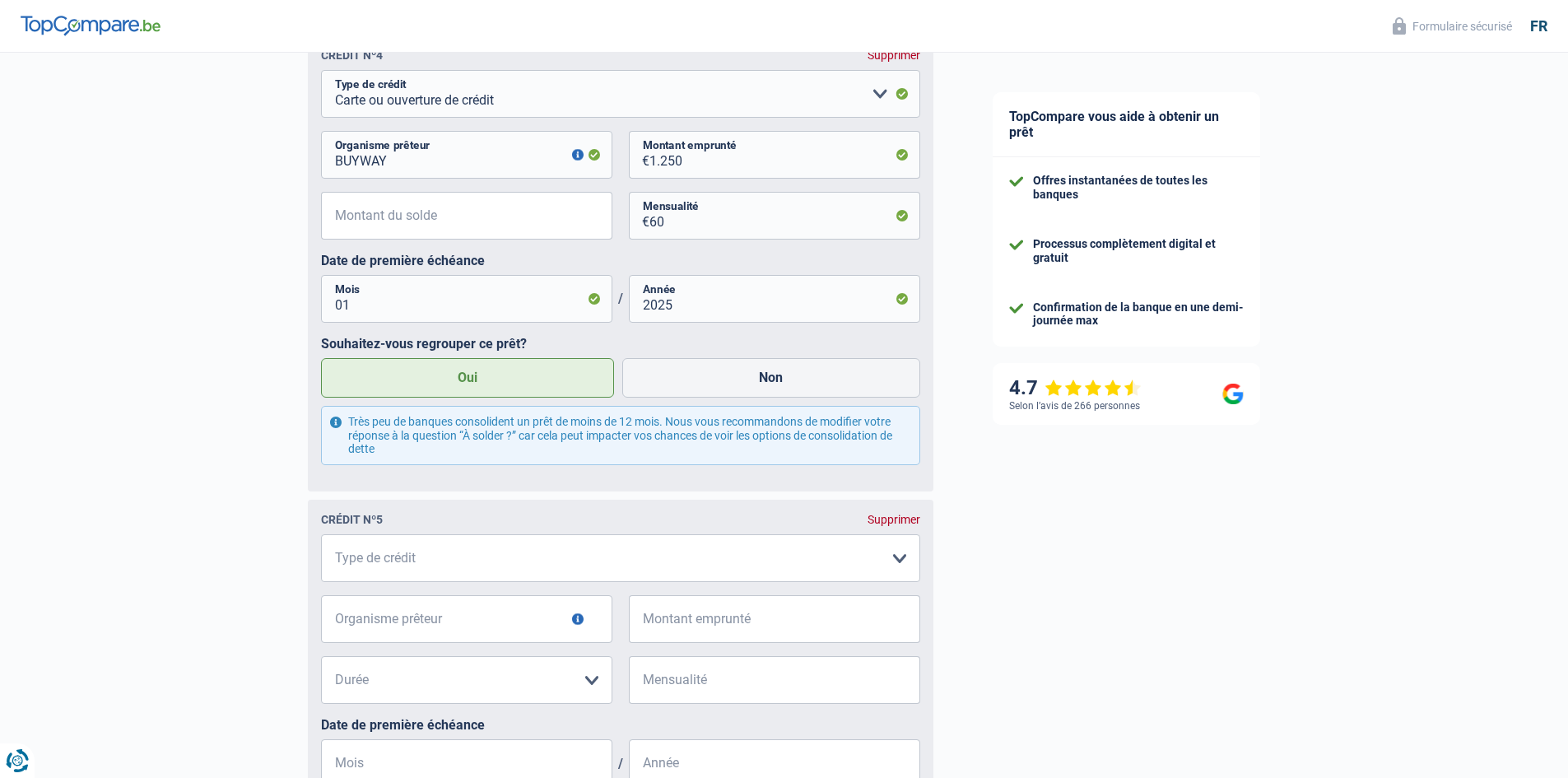
scroll to position [2306, 0]
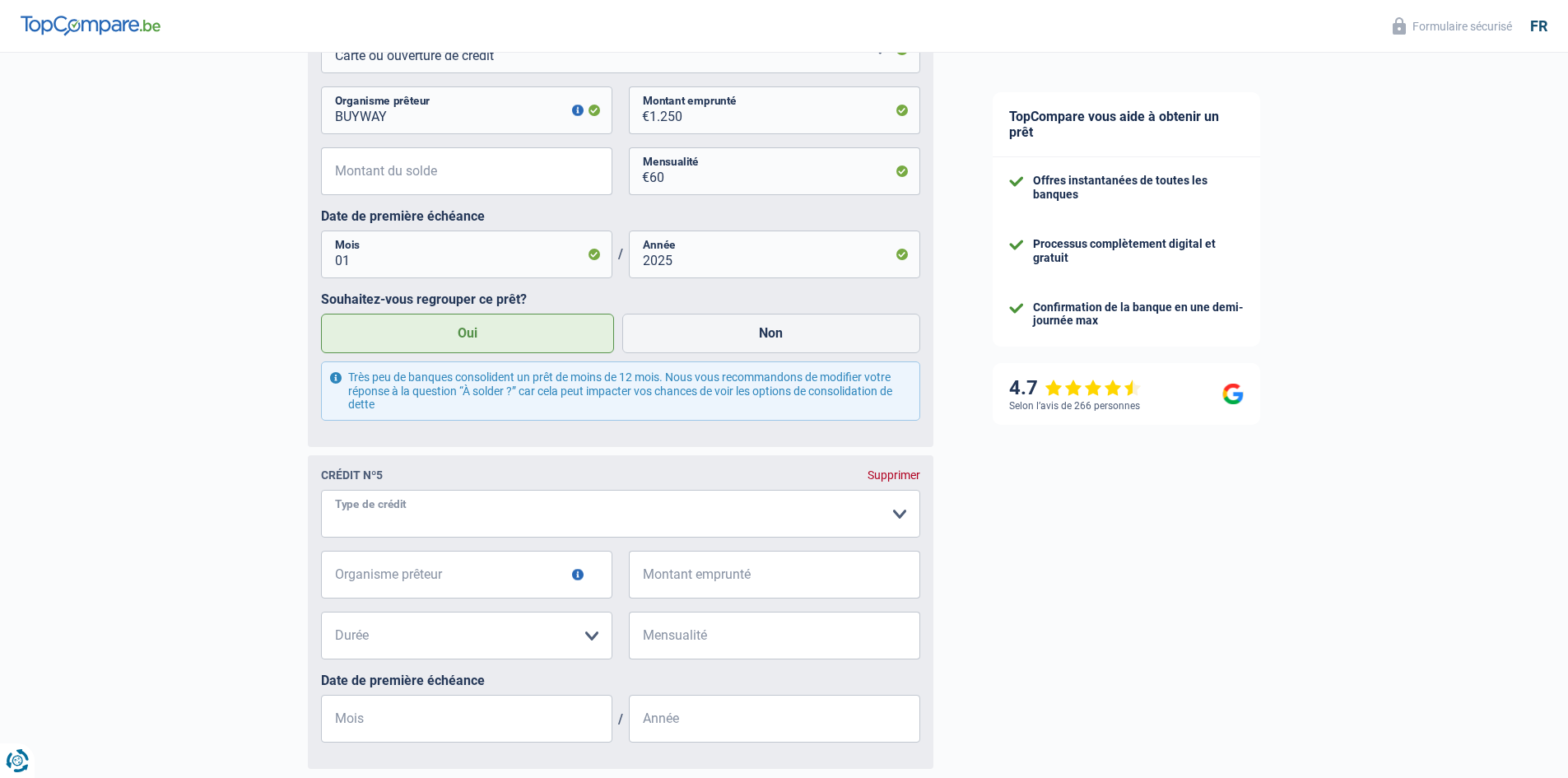
click at [421, 528] on select "Carte ou ouverture de crédit Prêt hypothécaire Vente à tempérament Prêt à tempé…" at bounding box center [621, 514] width 600 height 48
select select "cardOrCredit"
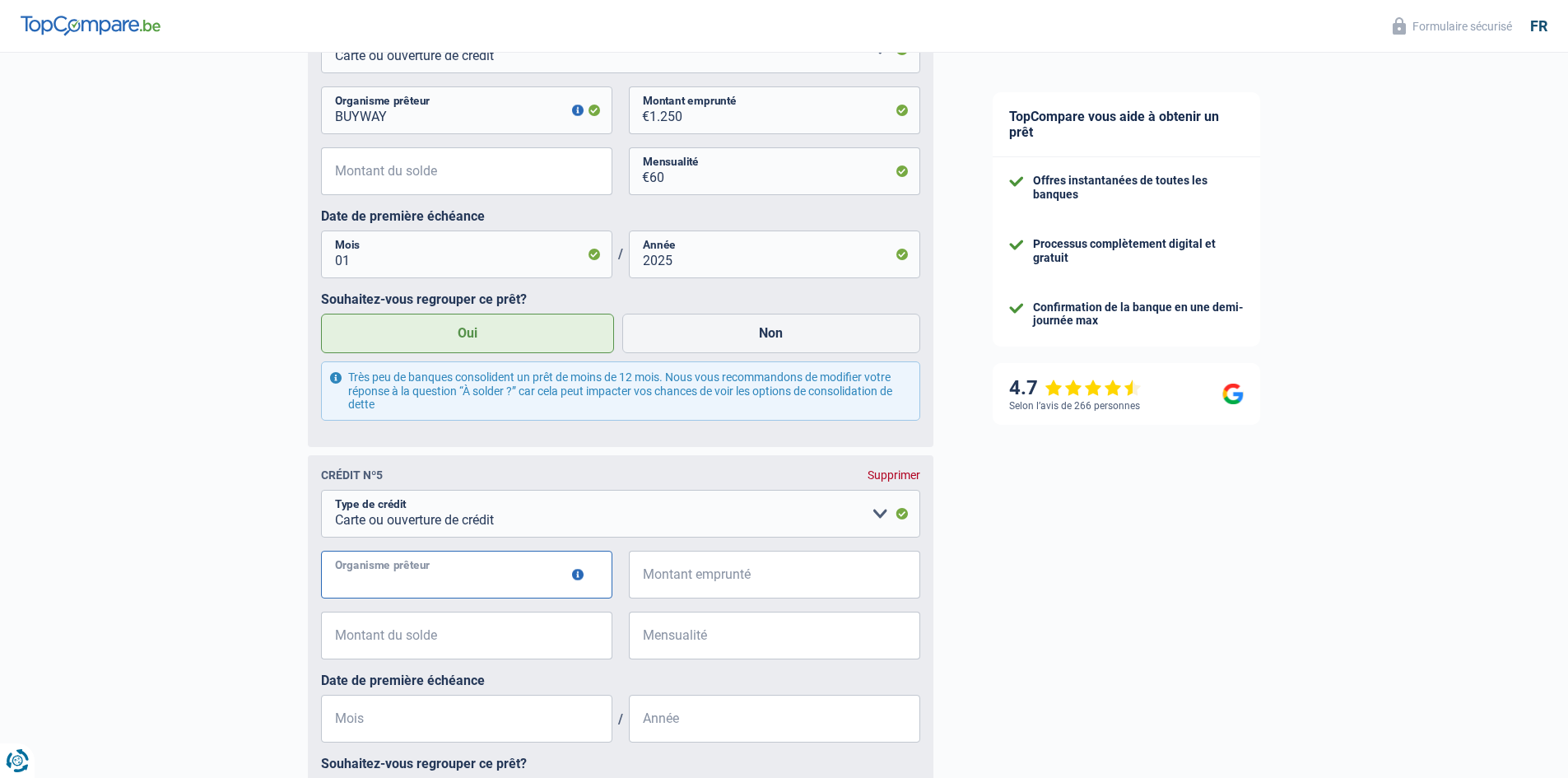
click at [443, 581] on input "Organisme prêteur" at bounding box center [467, 575] width 291 height 48
type input "COFIDIS"
click at [719, 581] on input "Montant emprunté" at bounding box center [785, 575] width 271 height 48
type input "2.500"
click at [680, 644] on input "Mensualité" at bounding box center [785, 636] width 271 height 48
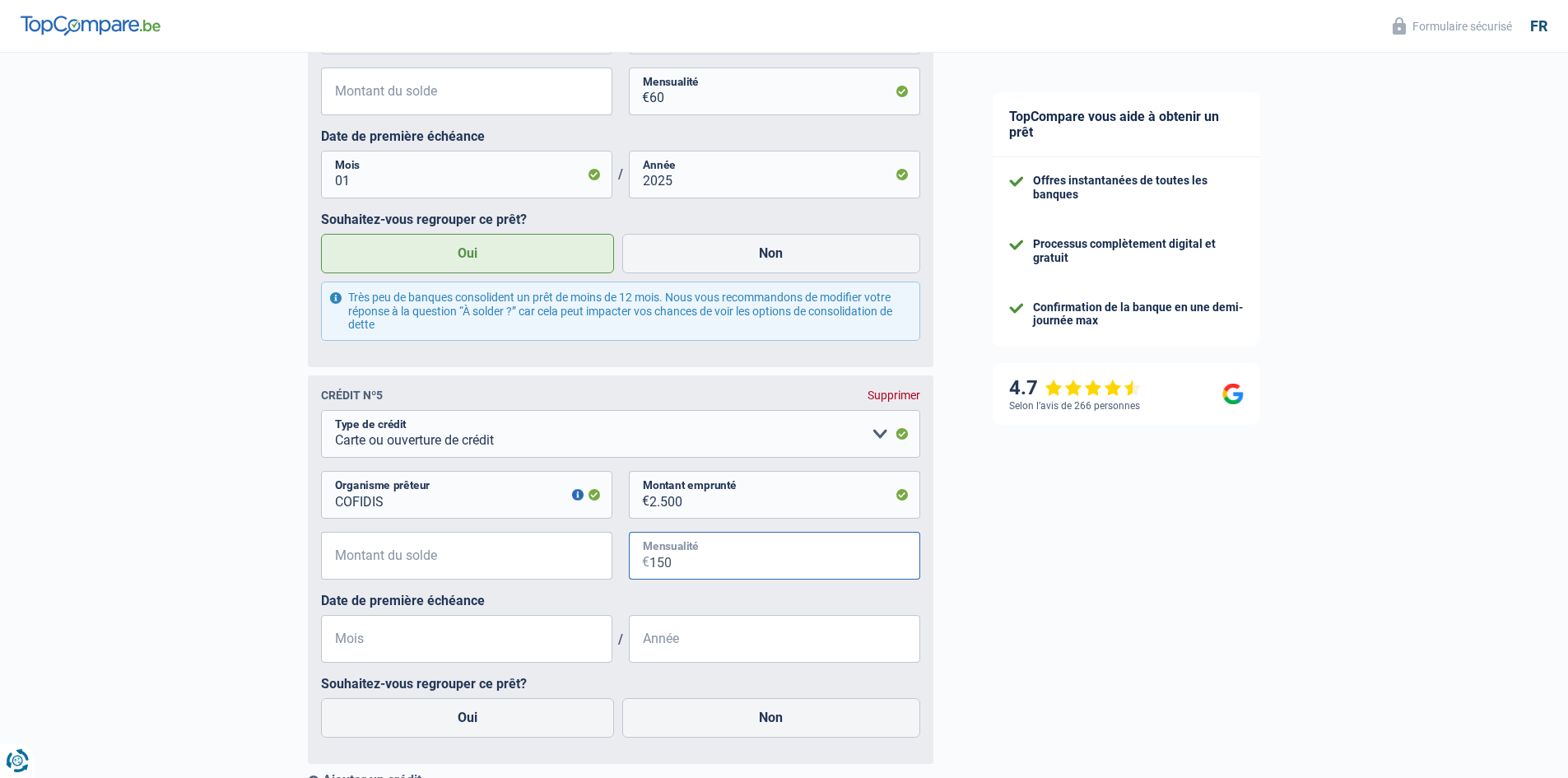
scroll to position [2388, 0]
type input "150"
click at [410, 628] on input "Mois" at bounding box center [467, 637] width 291 height 48
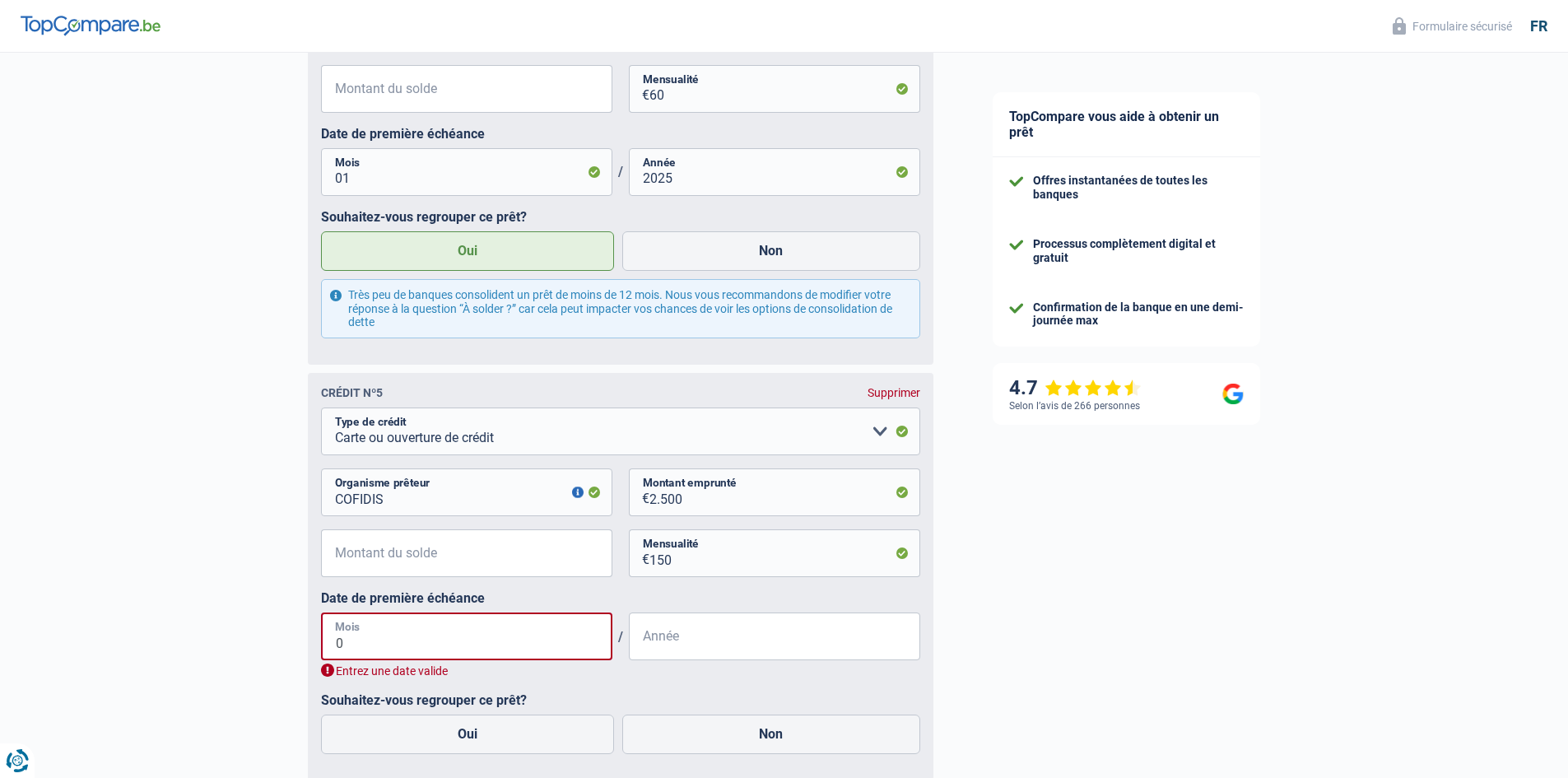
type input "07"
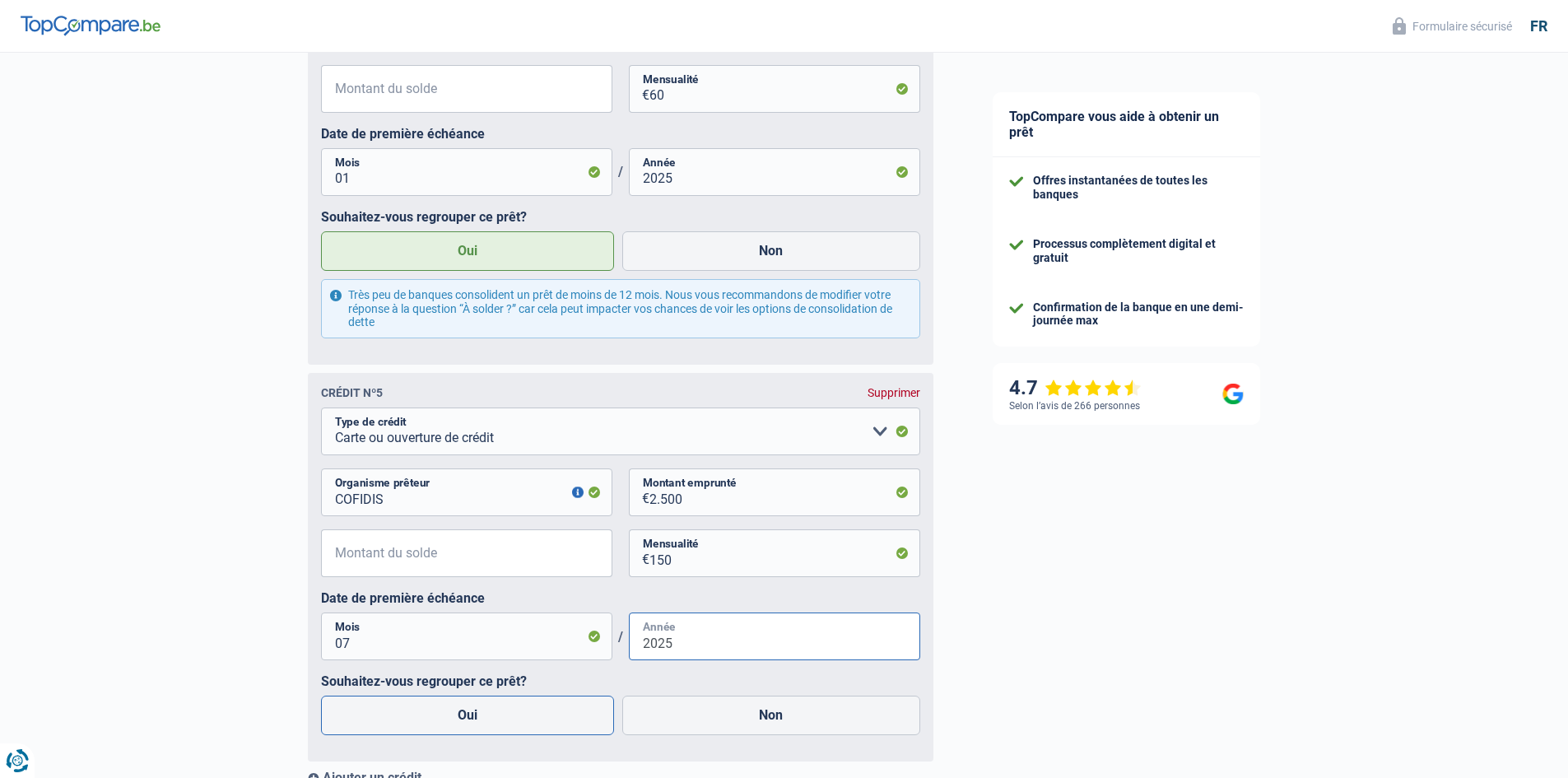
type input "2025"
click at [374, 718] on label "Oui" at bounding box center [468, 715] width 294 height 40
click at [374, 718] on input "Oui" at bounding box center [468, 715] width 294 height 40
radio input "true"
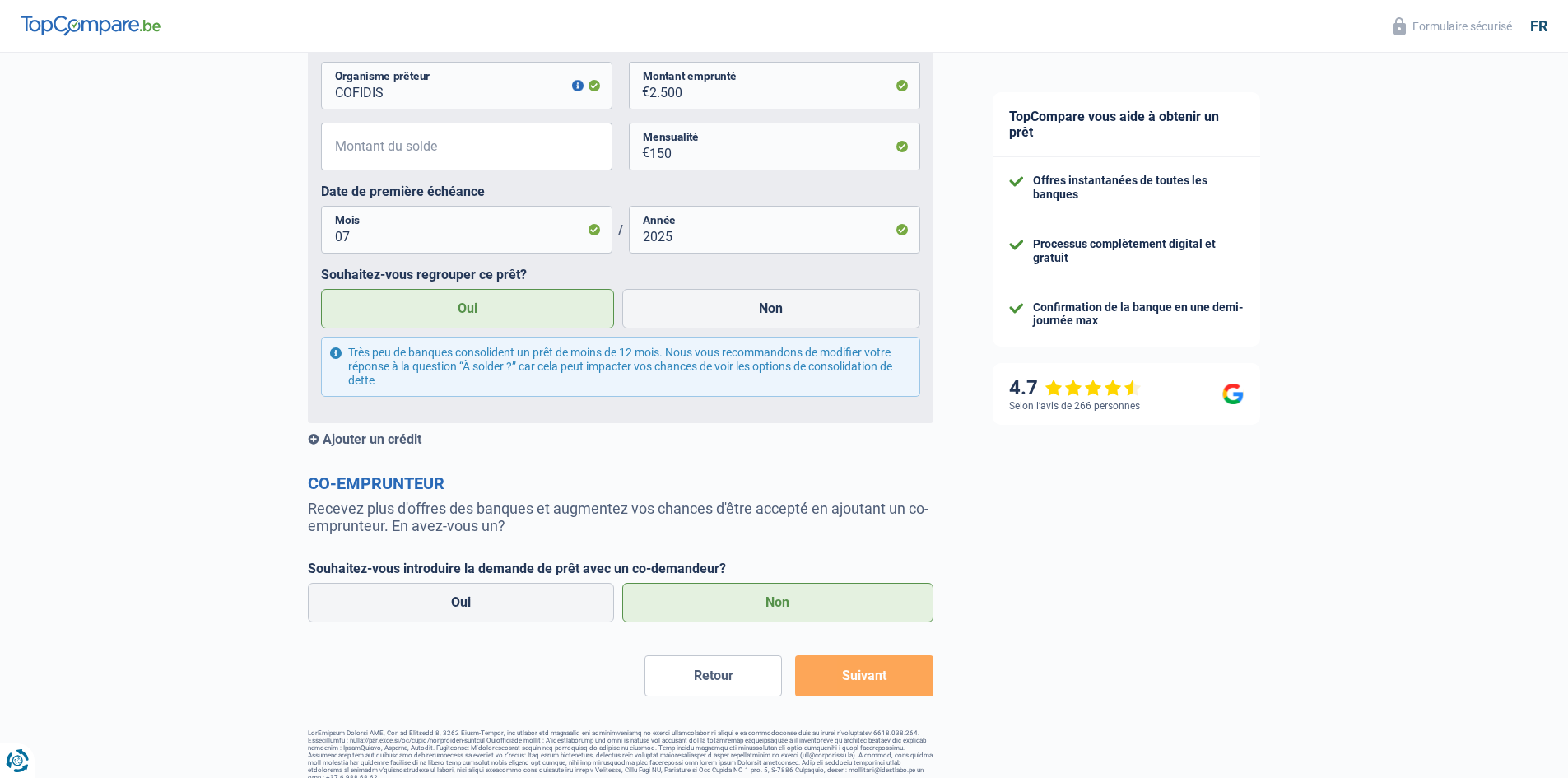
scroll to position [2819, 0]
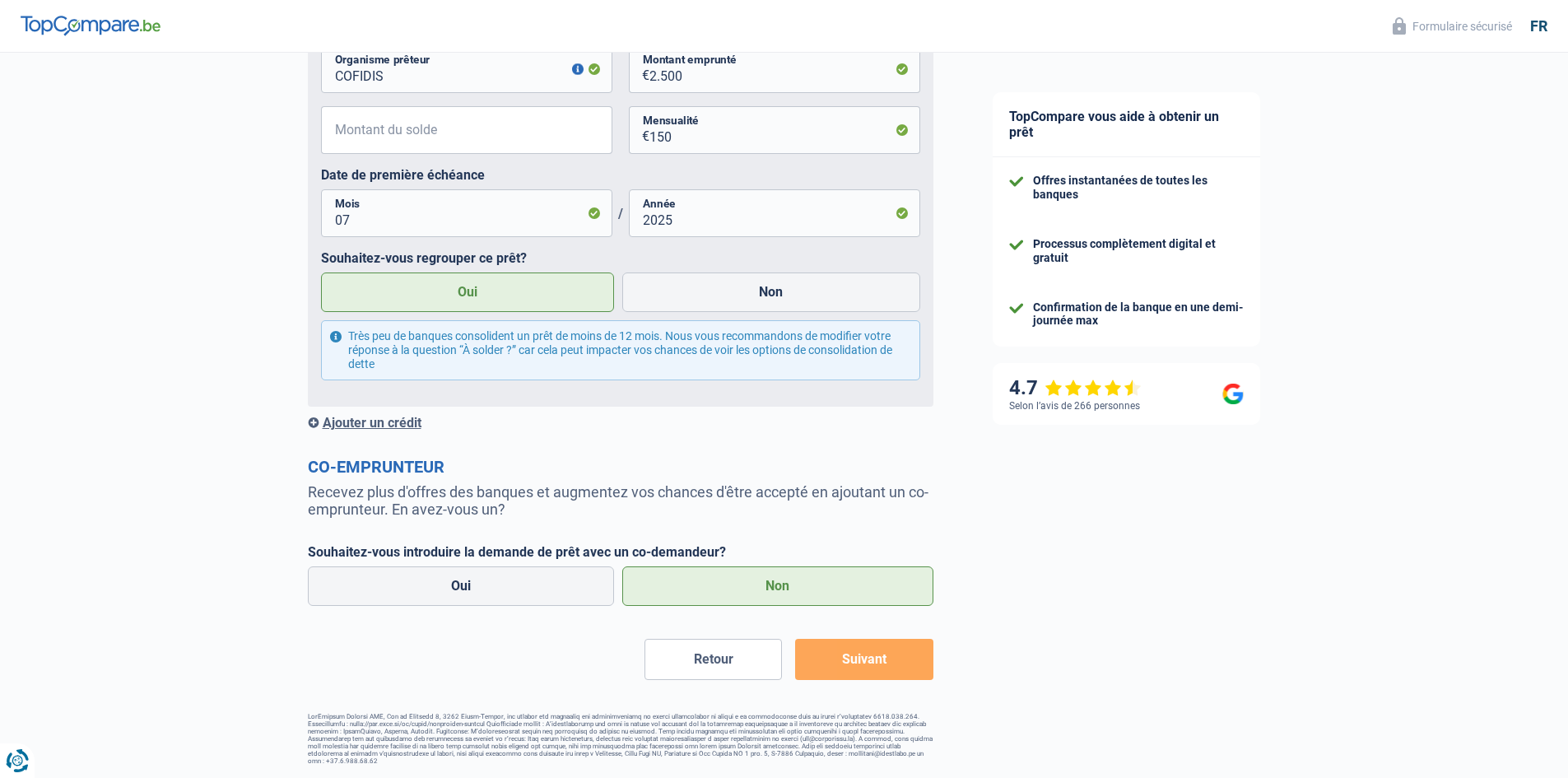
click at [903, 669] on button "Suivant" at bounding box center [863, 659] width 137 height 42
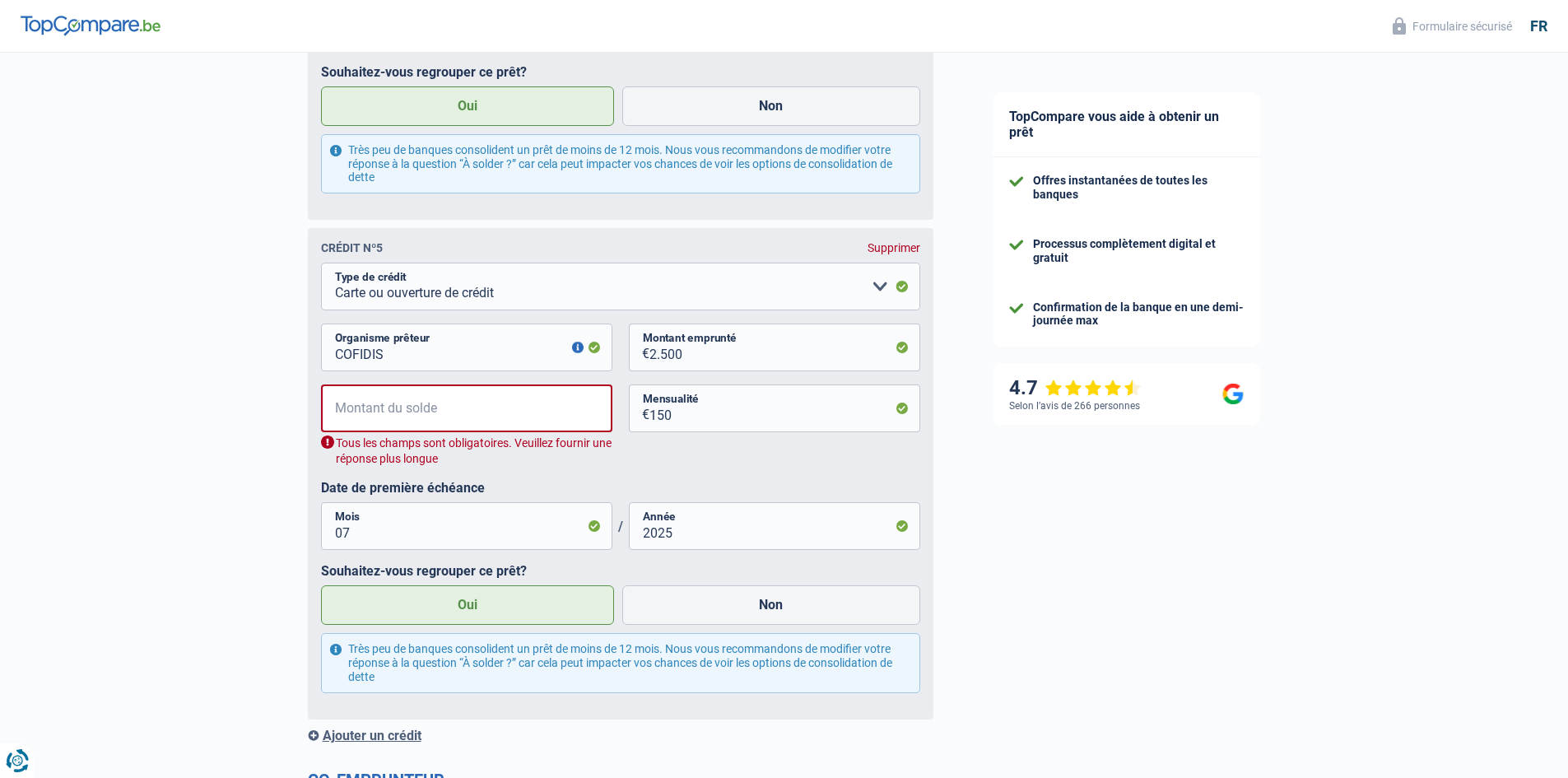
scroll to position [2523, 0]
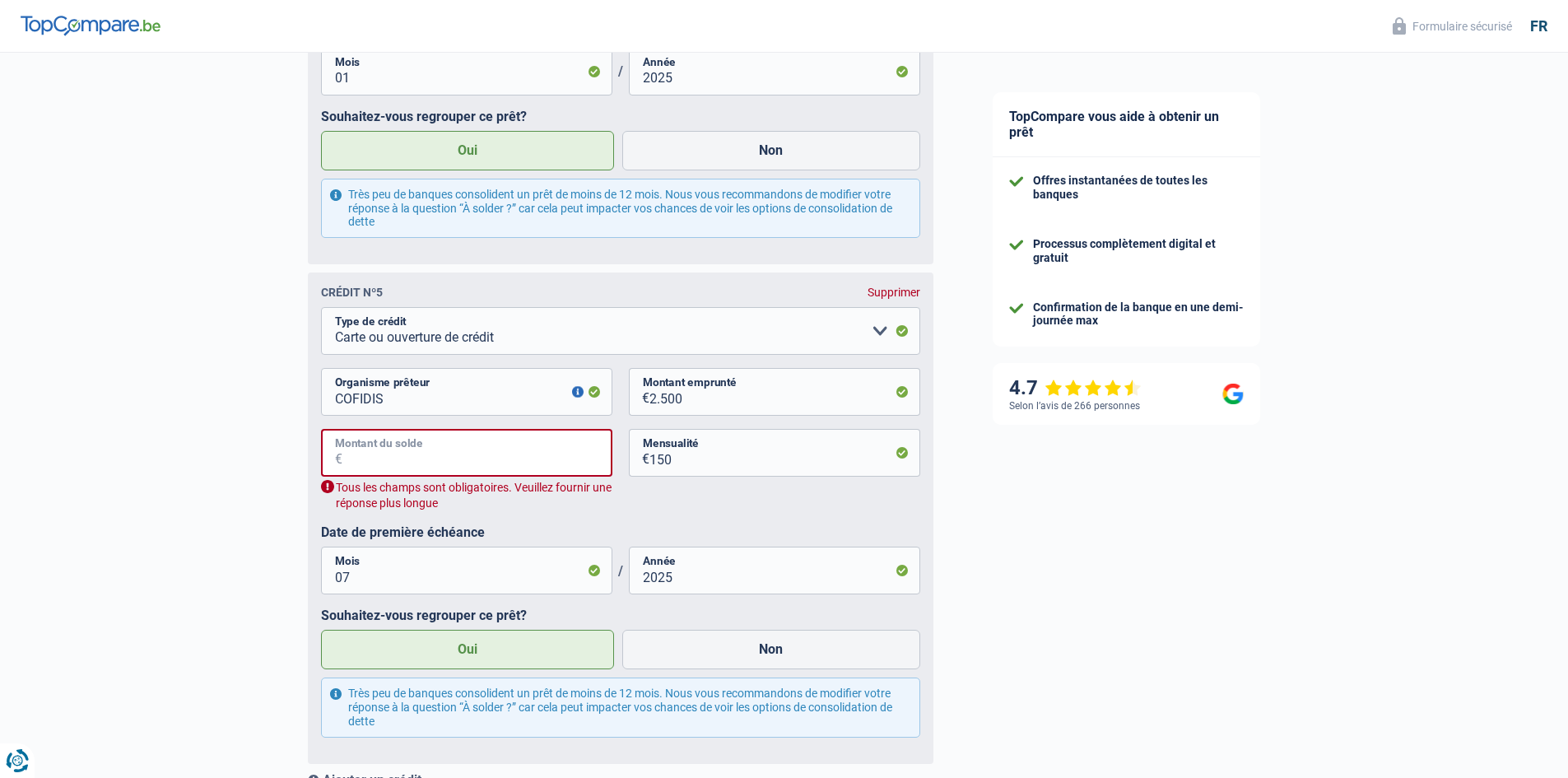
click at [389, 470] on input "Montant du solde" at bounding box center [477, 453] width 270 height 48
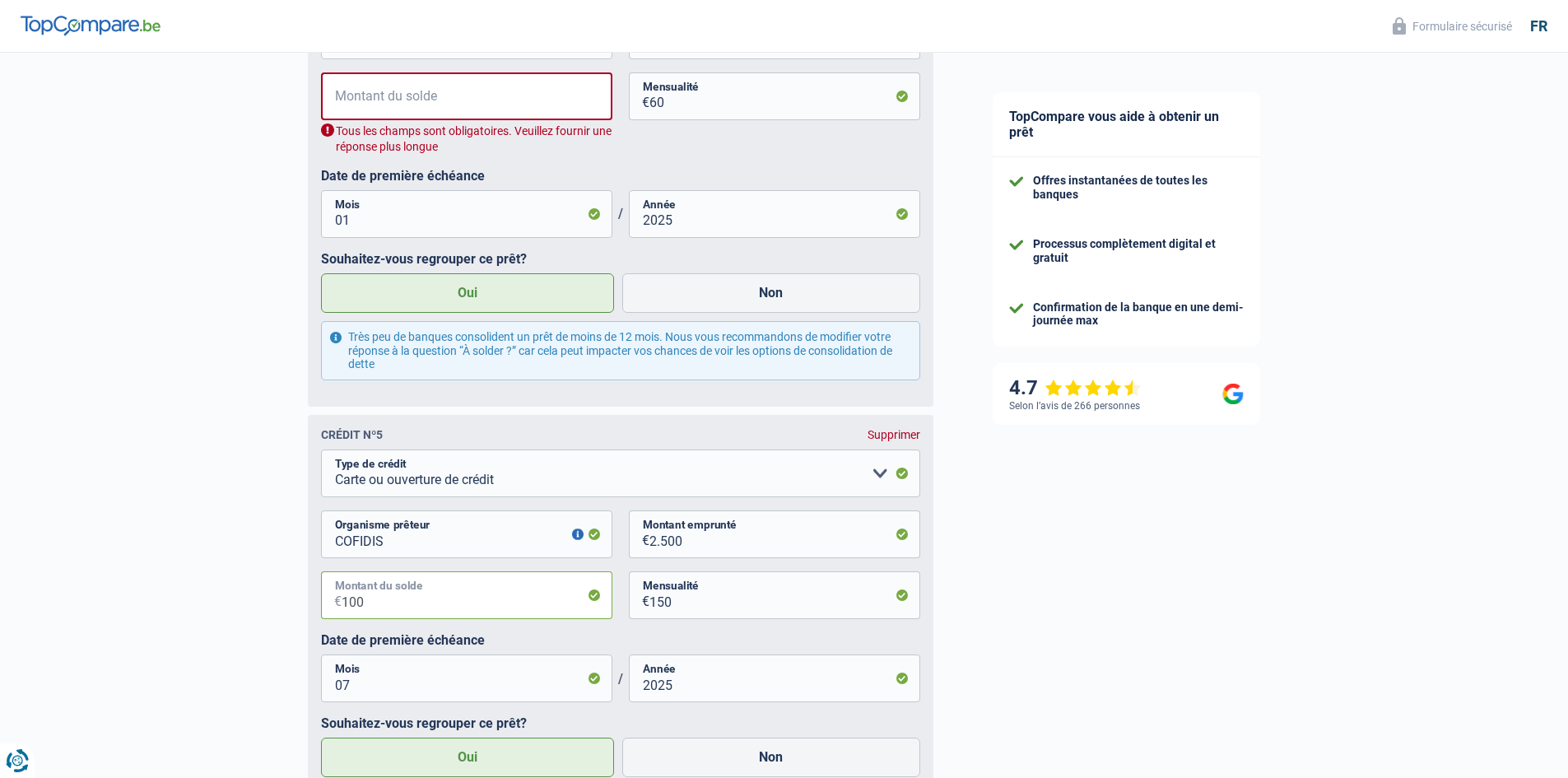
scroll to position [2112, 0]
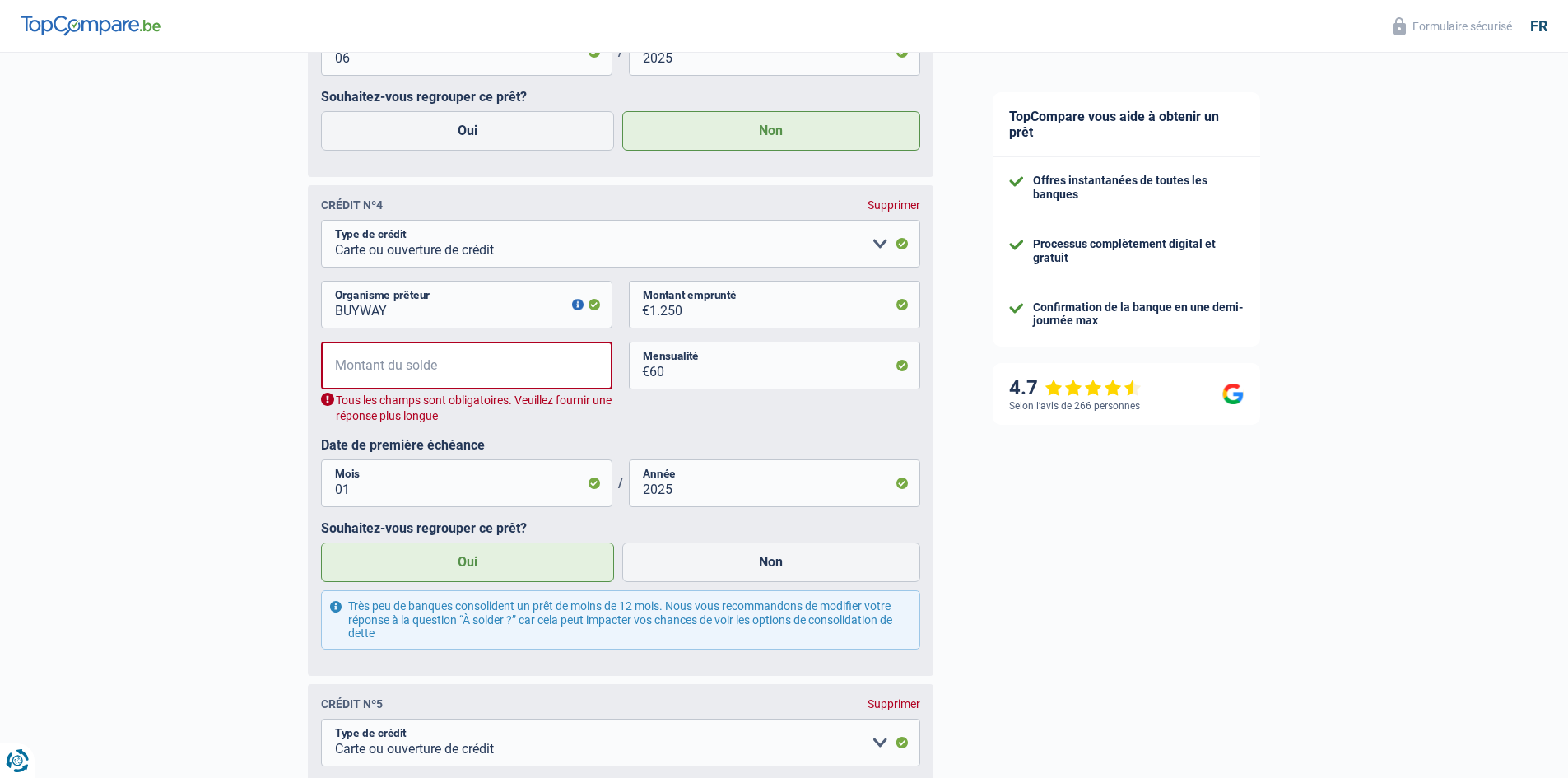
type input "100"
click at [442, 396] on div "€ Montant du solde Tous les champs sont obligatoires. Veuillez fournir une répo…" at bounding box center [467, 382] width 291 height 82
click at [445, 386] on input "Montant du solde" at bounding box center [477, 365] width 270 height 48
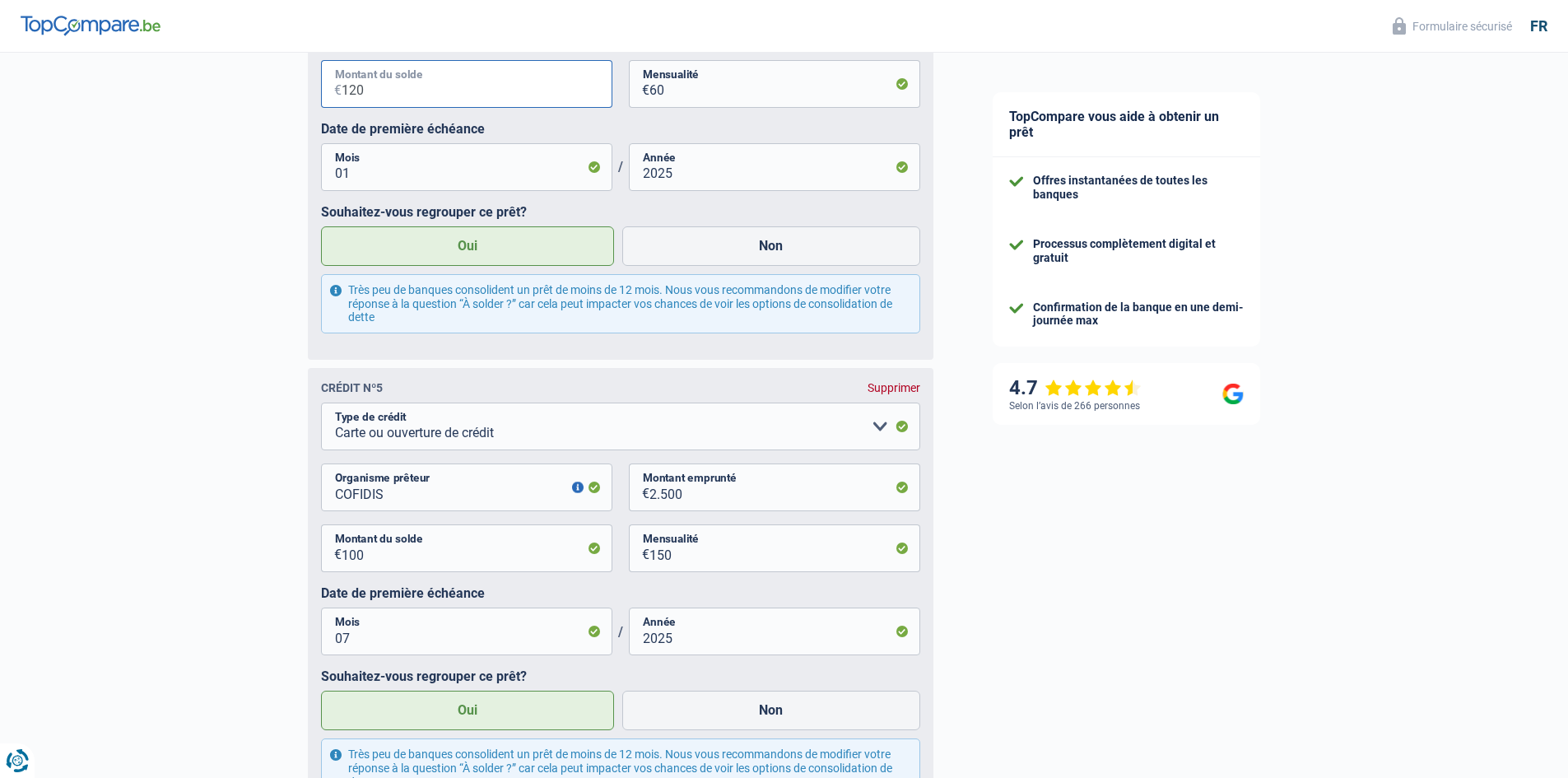
scroll to position [2819, 0]
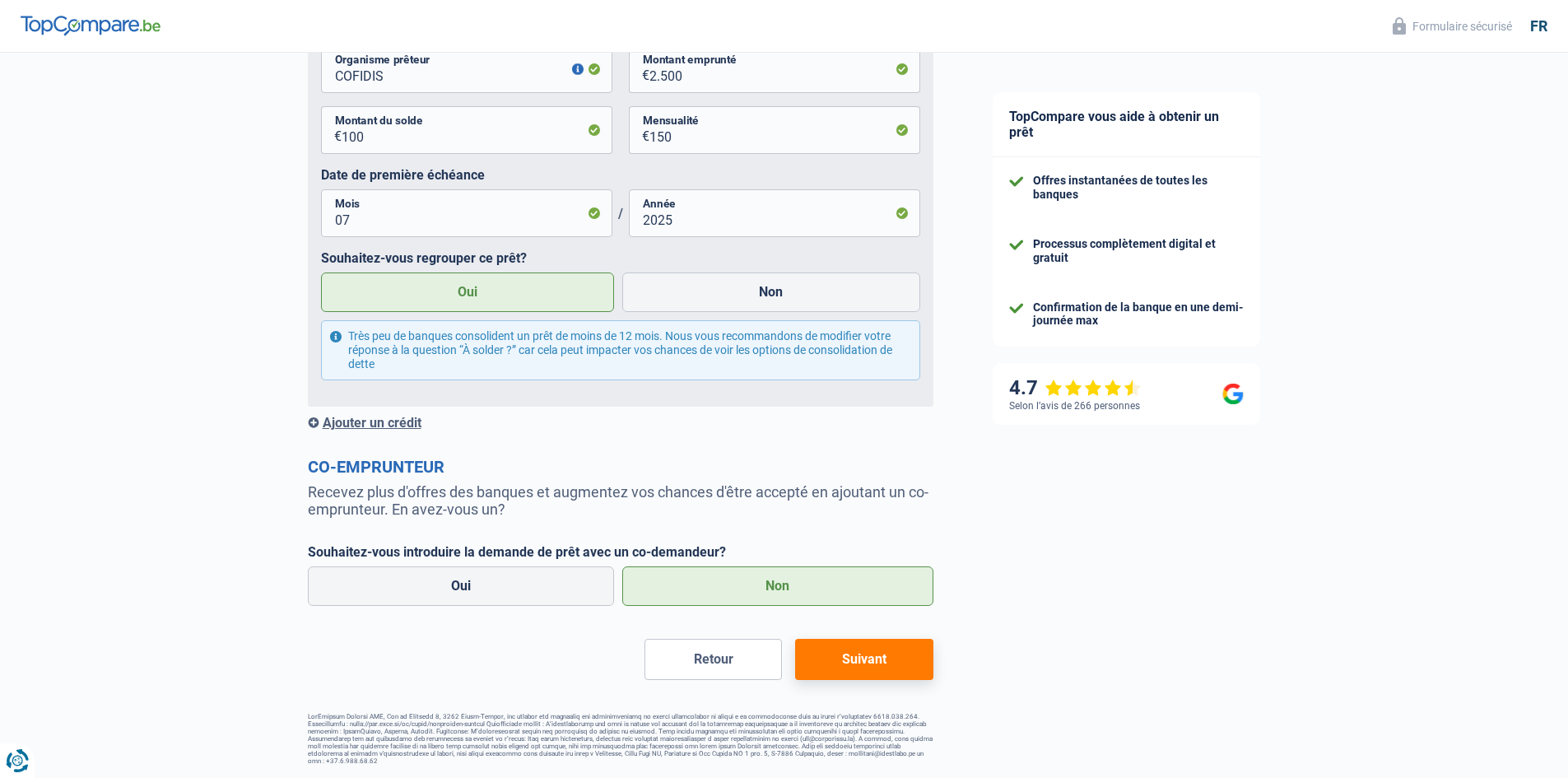
type input "120"
click at [894, 676] on button "Suivant" at bounding box center [863, 659] width 137 height 42
select select "refinancing"
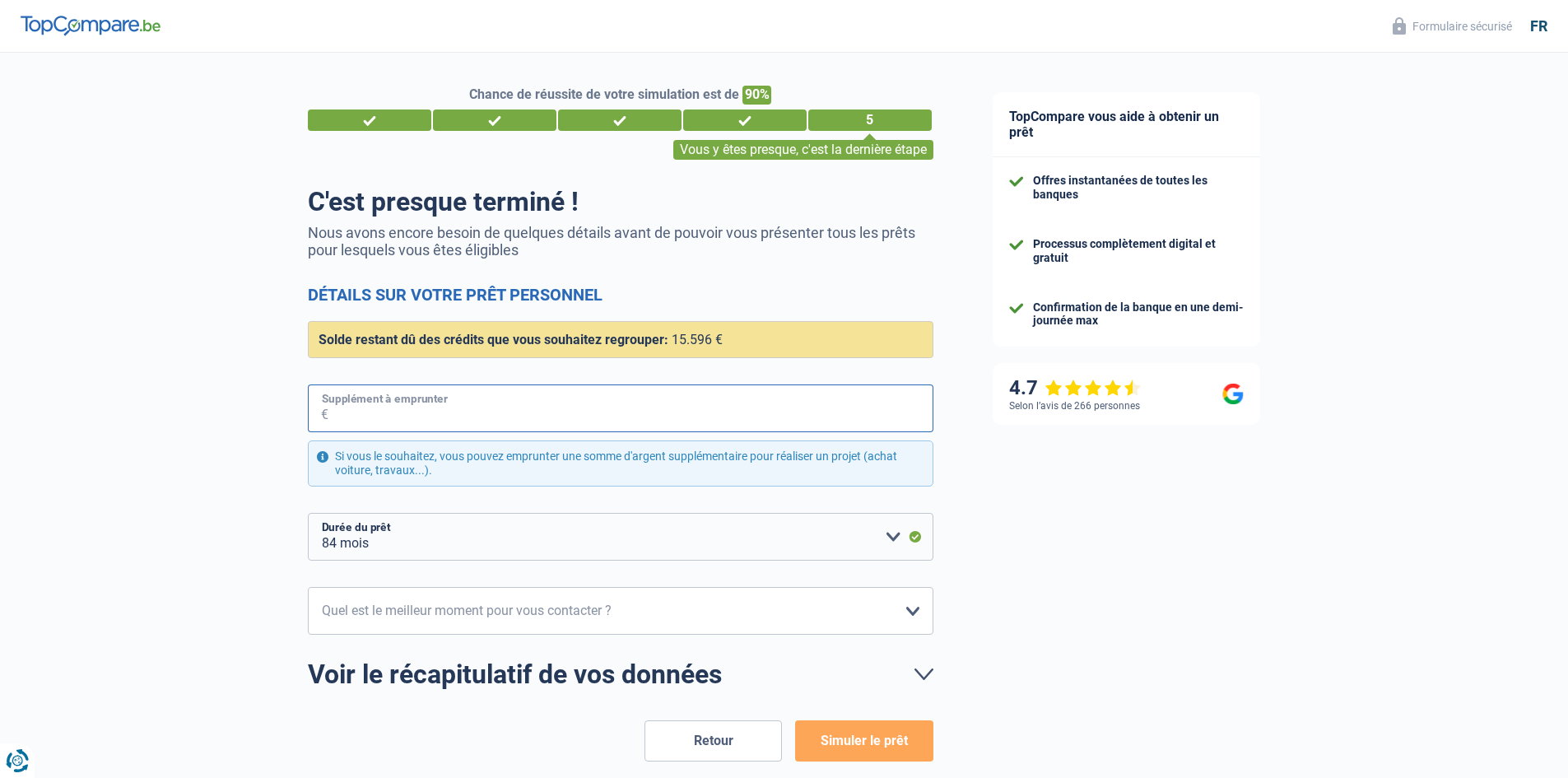
click at [528, 417] on input "Supplément à emprunter" at bounding box center [631, 409] width 605 height 48
click at [878, 530] on select "12 mois 18 mois 24 mois 30 mois 36 mois 42 mois 48 mois 60 mois 72 mois 84 mois…" at bounding box center [621, 537] width 625 height 48
select select "42"
click at [308, 514] on select "12 mois 18 mois 24 mois 30 mois 36 mois 42 mois 48 mois 60 mois 72 mois 84 mois…" at bounding box center [621, 537] width 625 height 48
click at [688, 734] on button "Retour" at bounding box center [713, 741] width 137 height 42
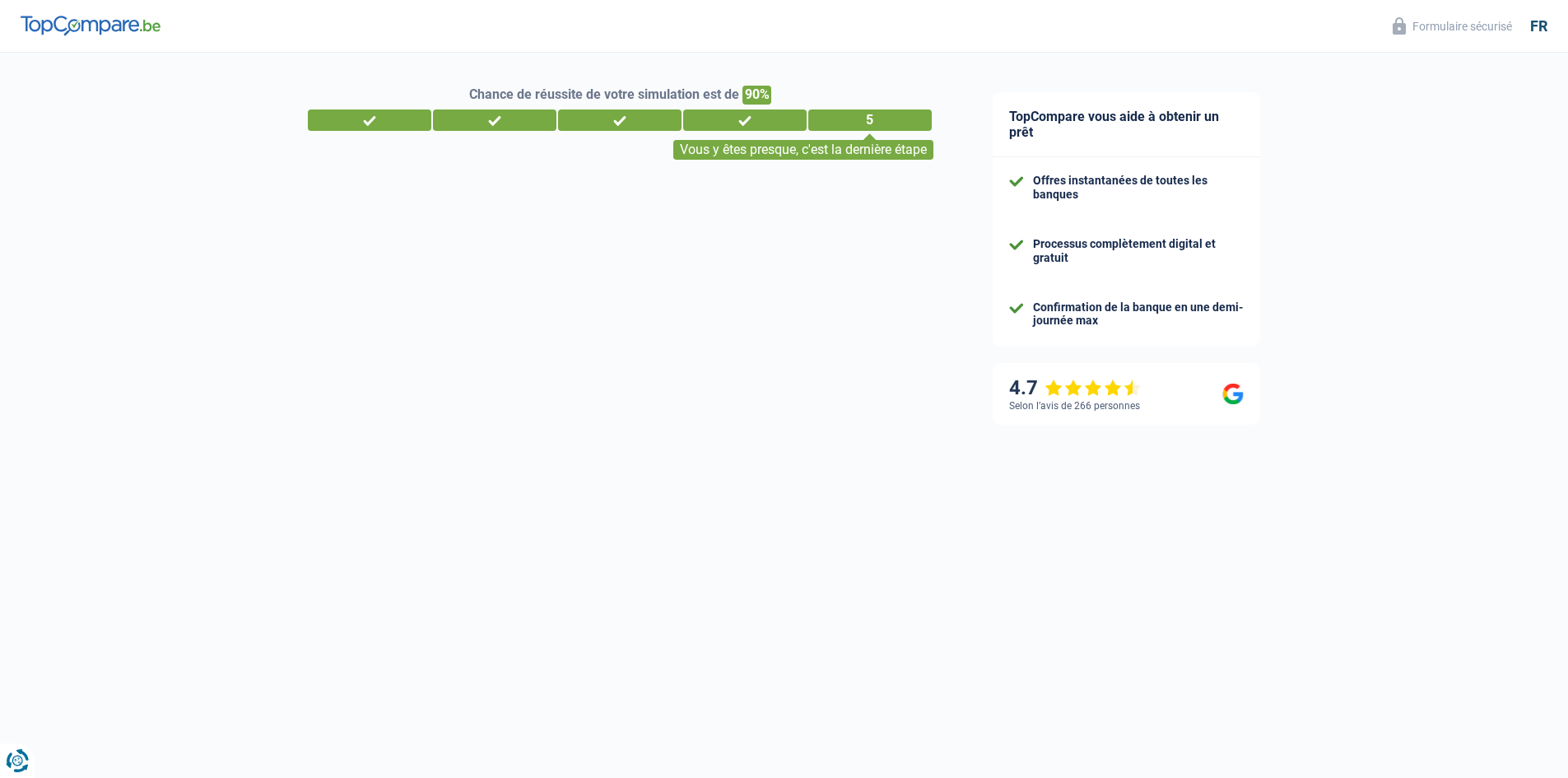
select select "netSalary"
select select "mealVouchers"
select select "carLoan"
select select "60"
select select "personalLoan"
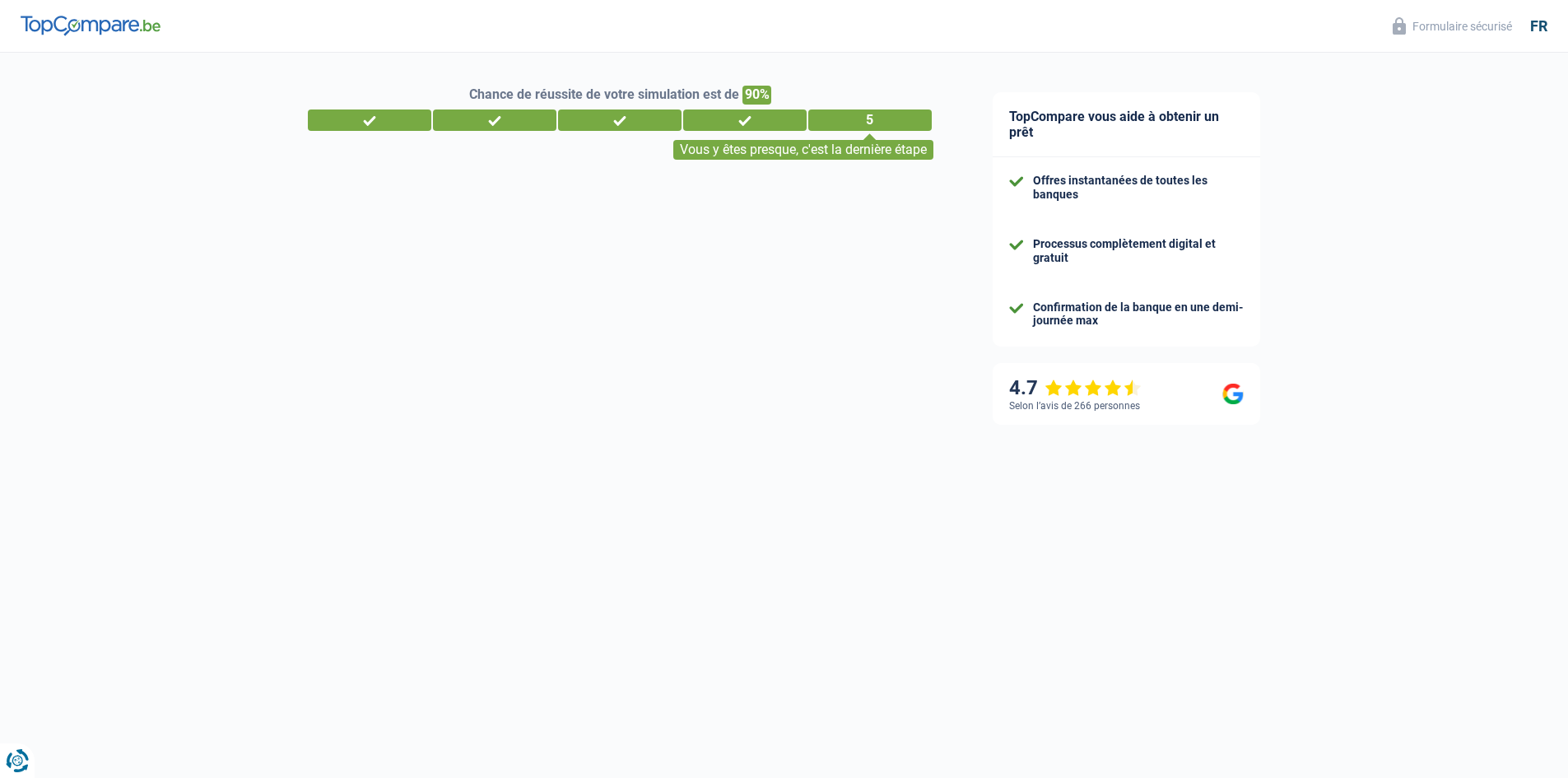
select select "familyEvent"
select select "30"
select select "personalLoan"
select select "familyEvent"
select select "24"
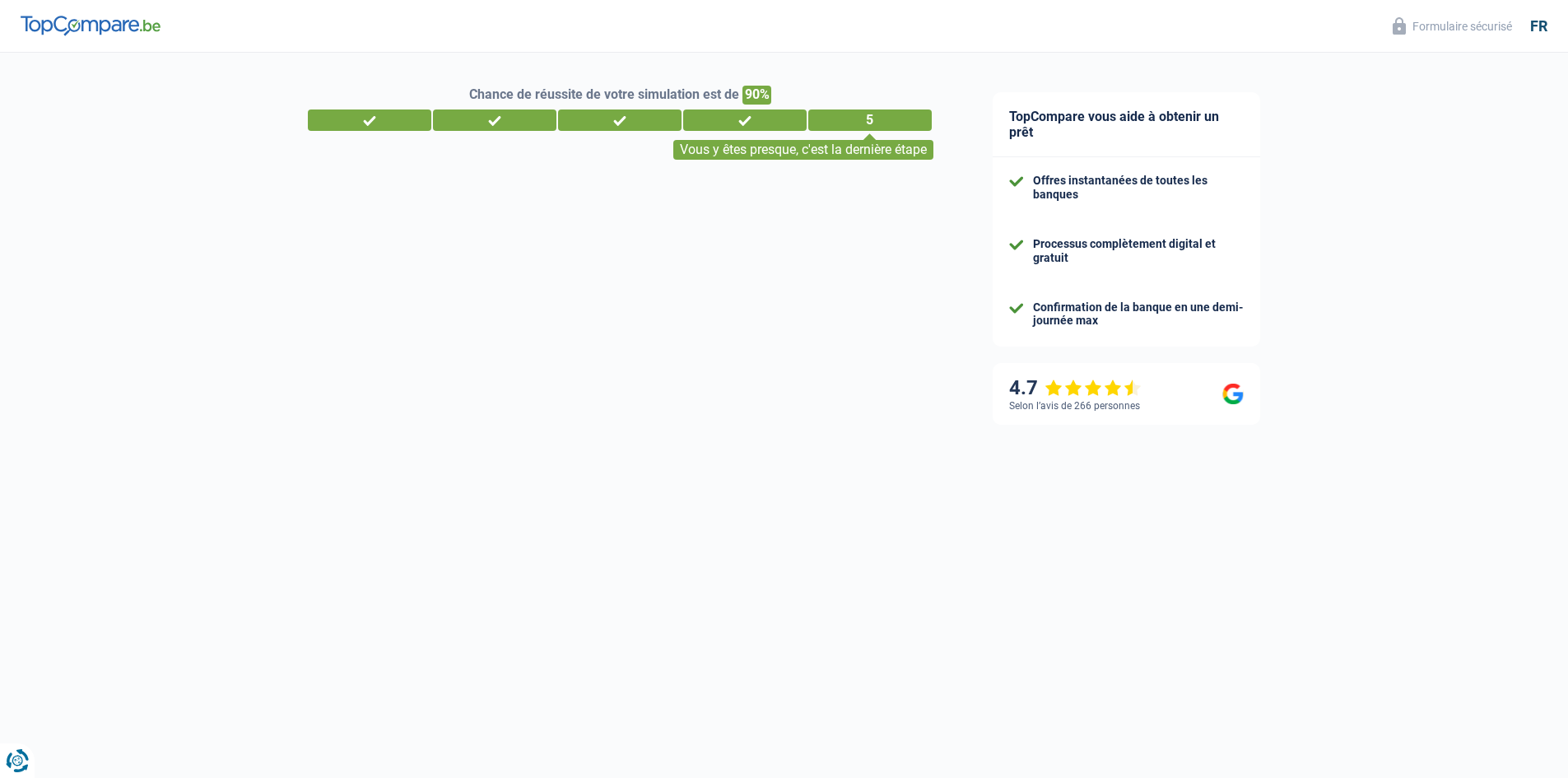
select select "cardOrCredit"
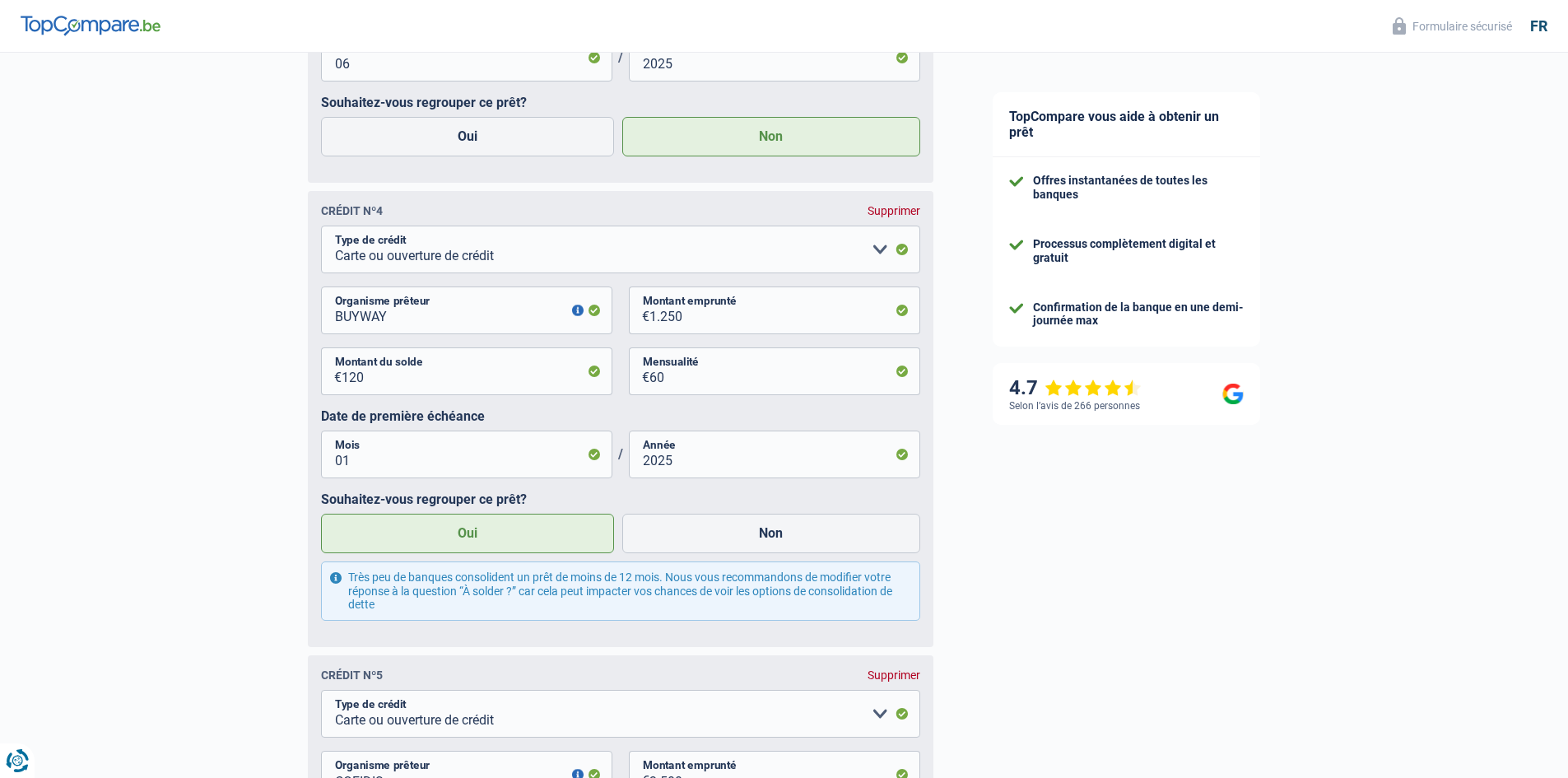
scroll to position [2059, 0]
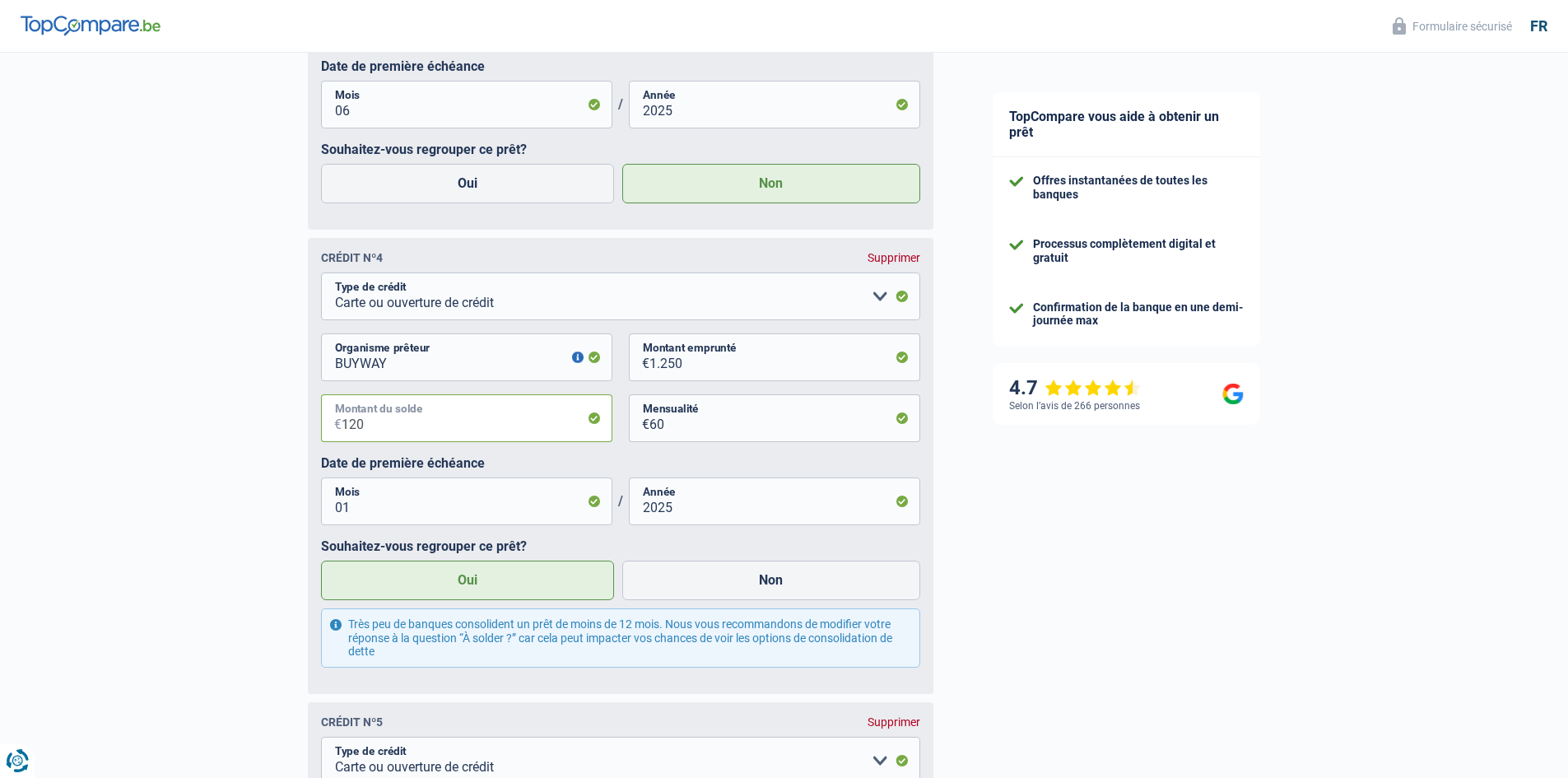
click at [371, 432] on input "120" at bounding box center [477, 418] width 271 height 48
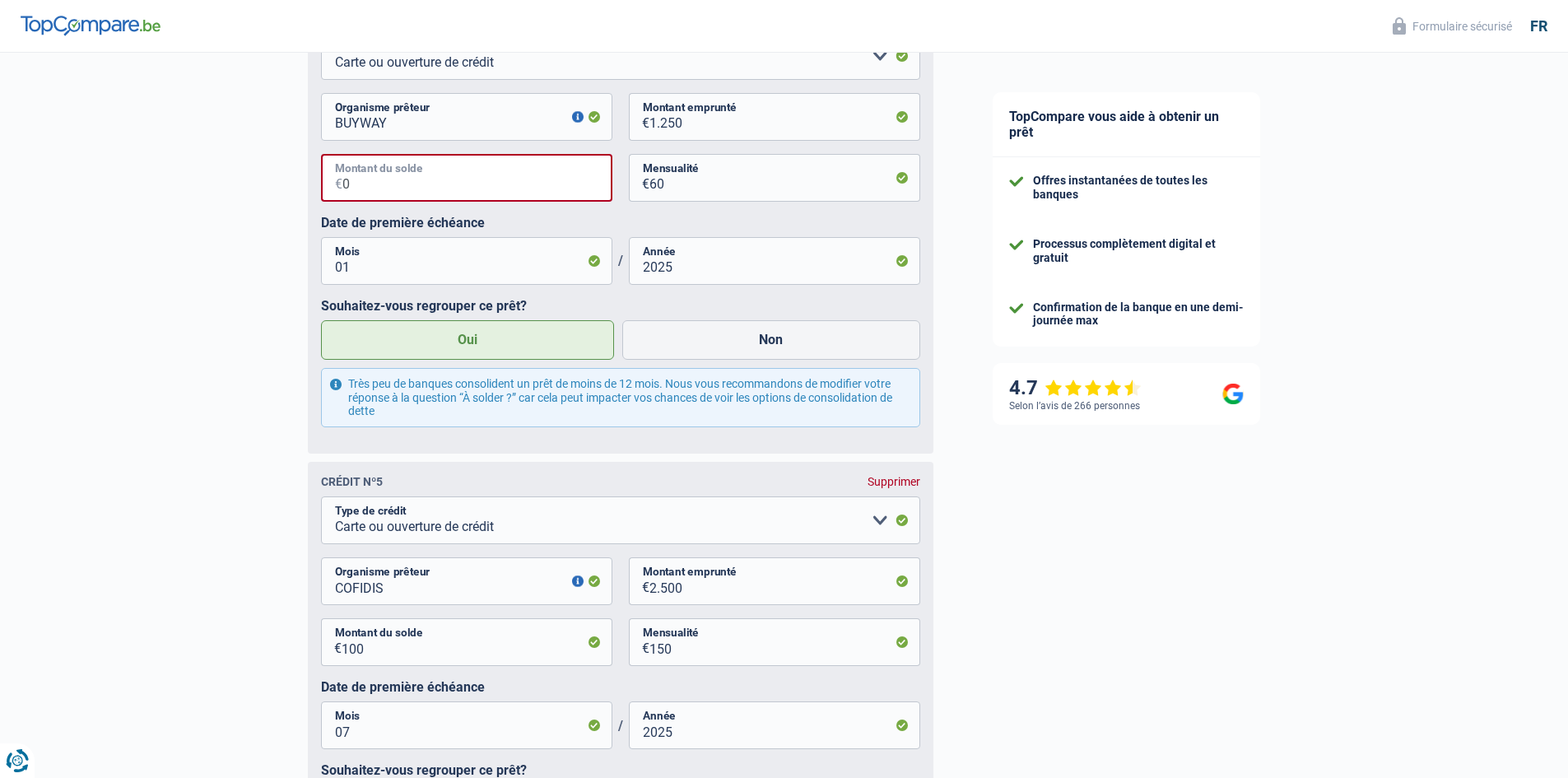
scroll to position [2471, 0]
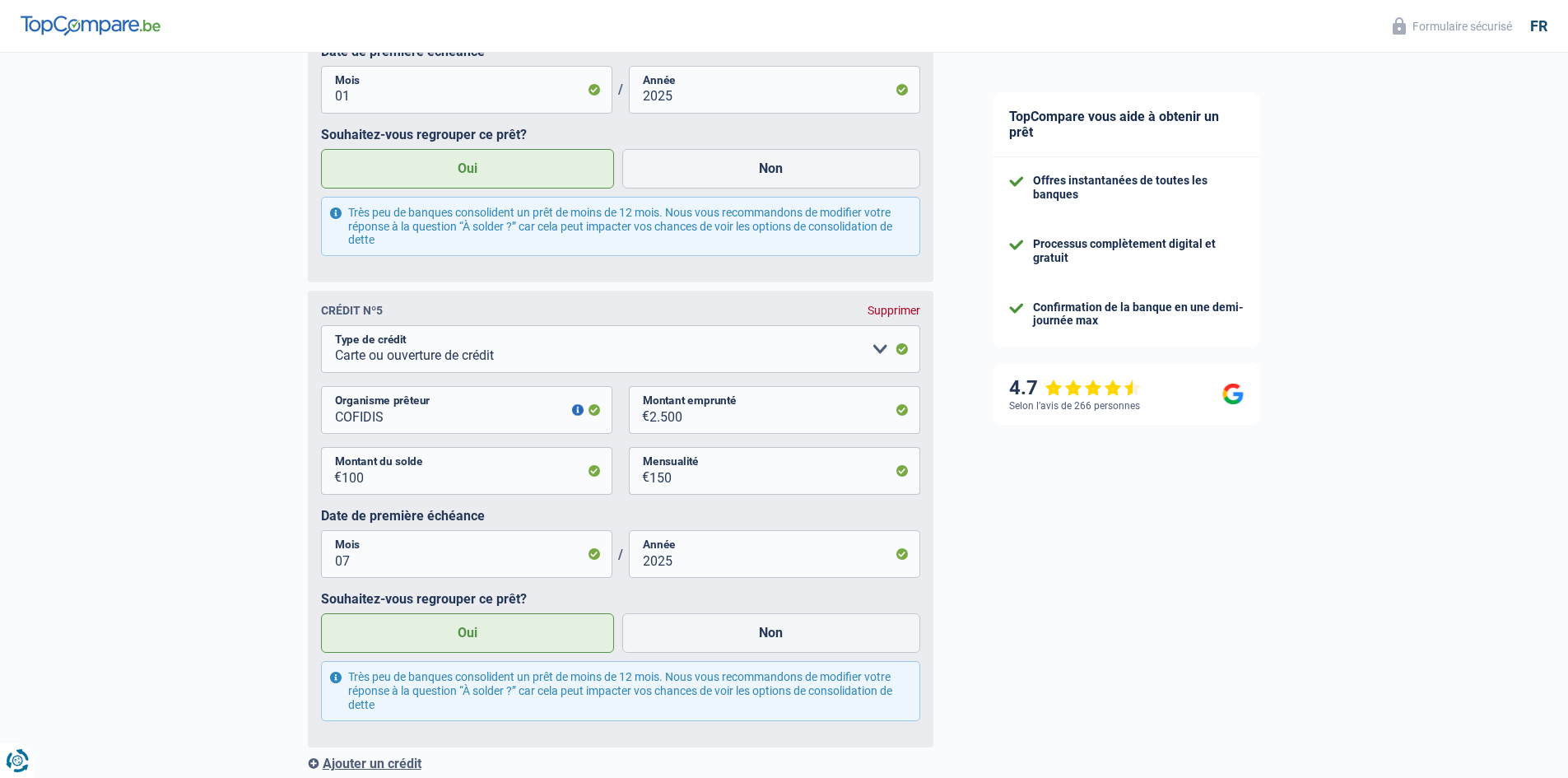
type input "0"
click at [379, 493] on input "100" at bounding box center [477, 472] width 271 height 48
click at [379, 492] on input "100" at bounding box center [477, 472] width 271 height 48
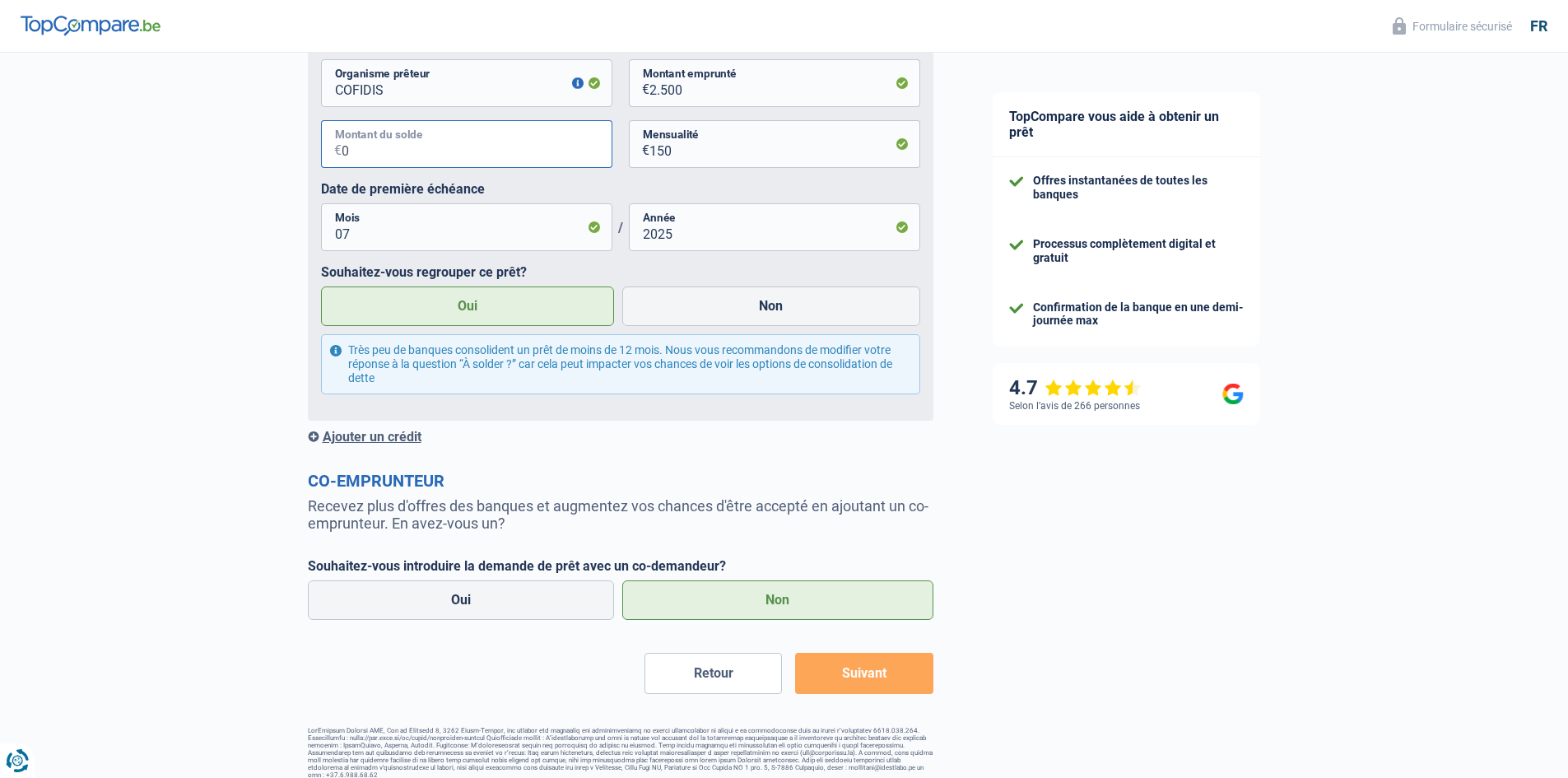
scroll to position [2800, 0]
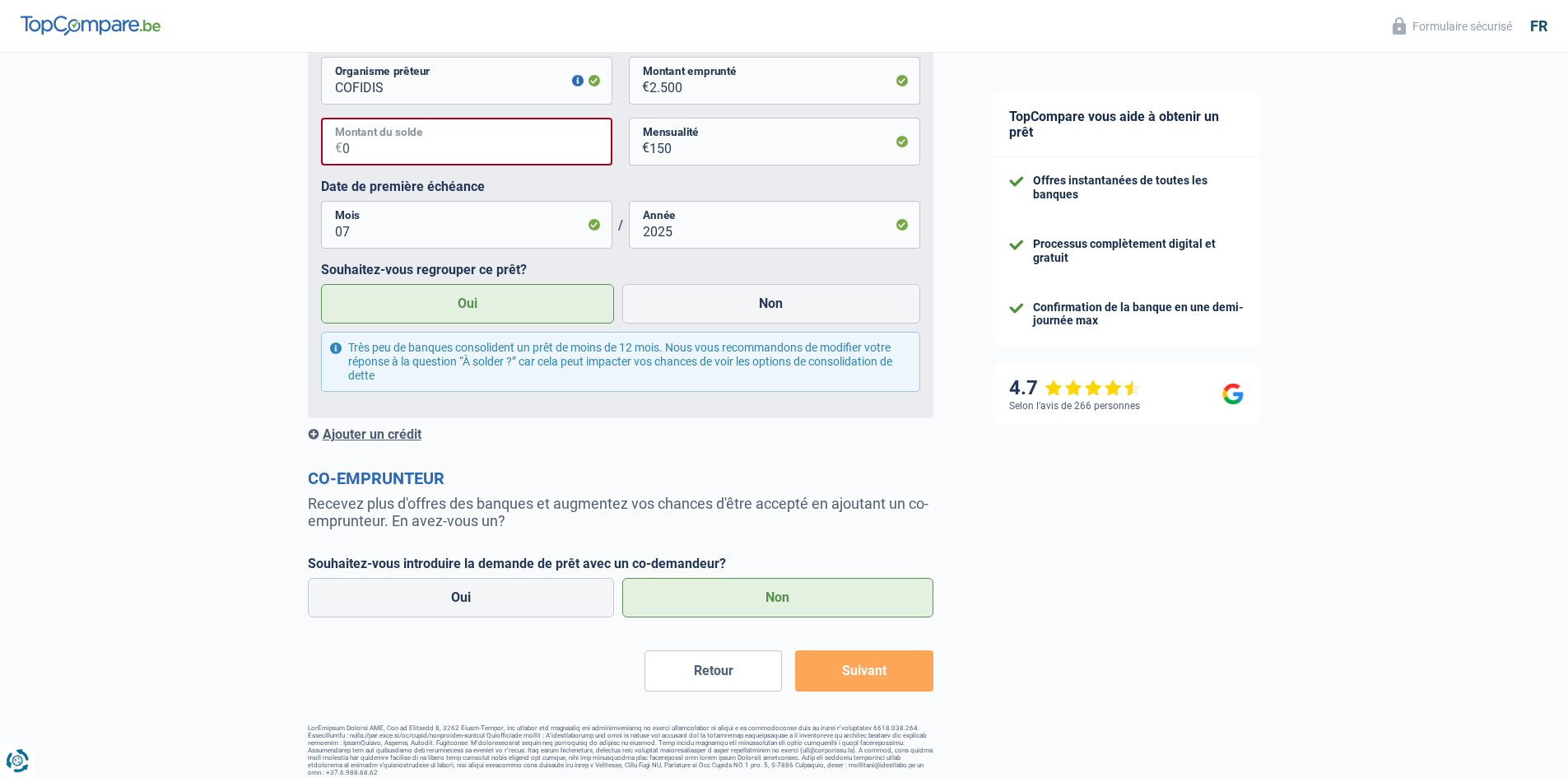
type input "0"
click at [858, 682] on button "Suivant" at bounding box center [863, 671] width 137 height 42
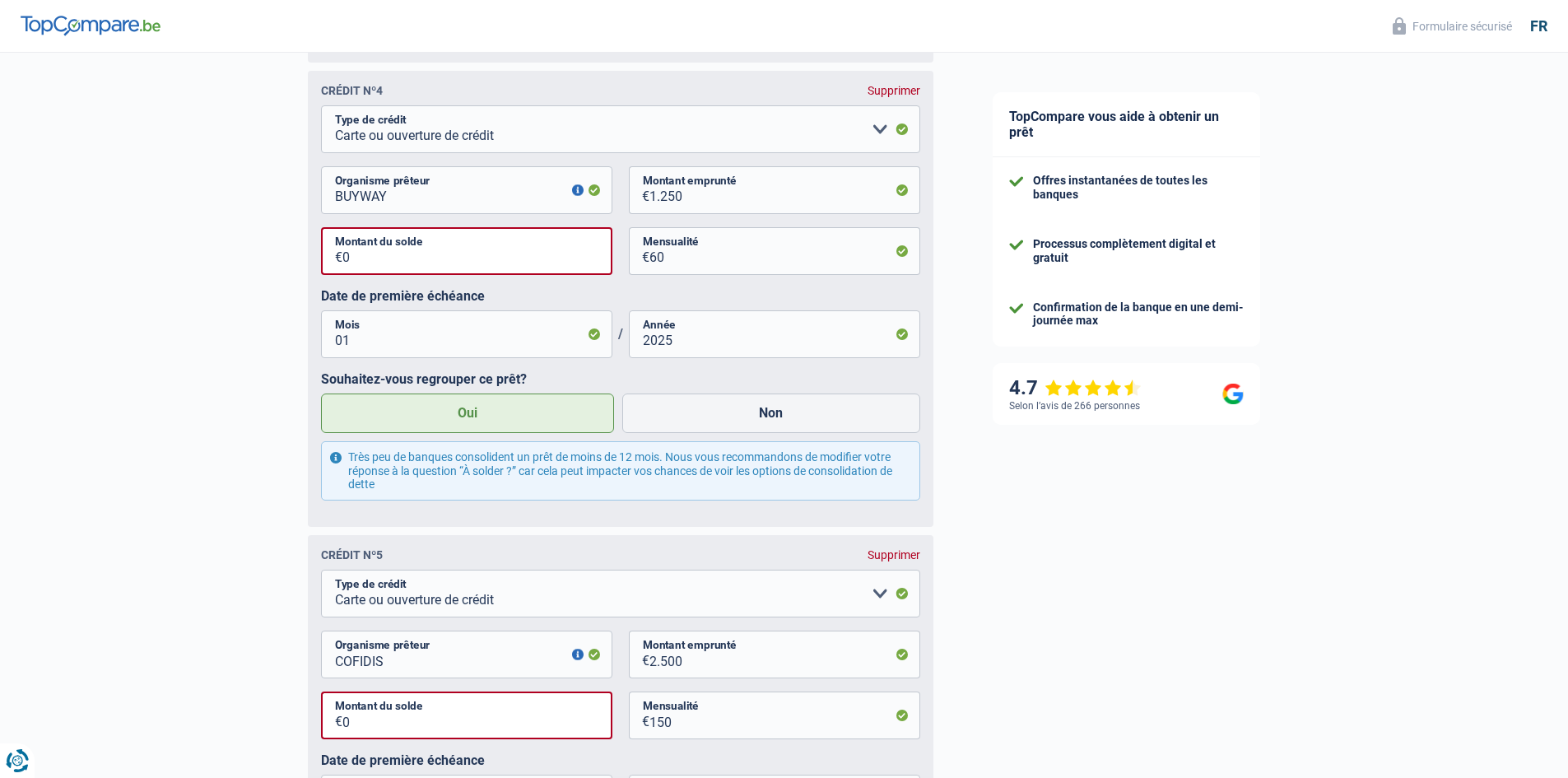
scroll to position [2223, 0]
click at [388, 268] on input "0" at bounding box center [477, 254] width 270 height 48
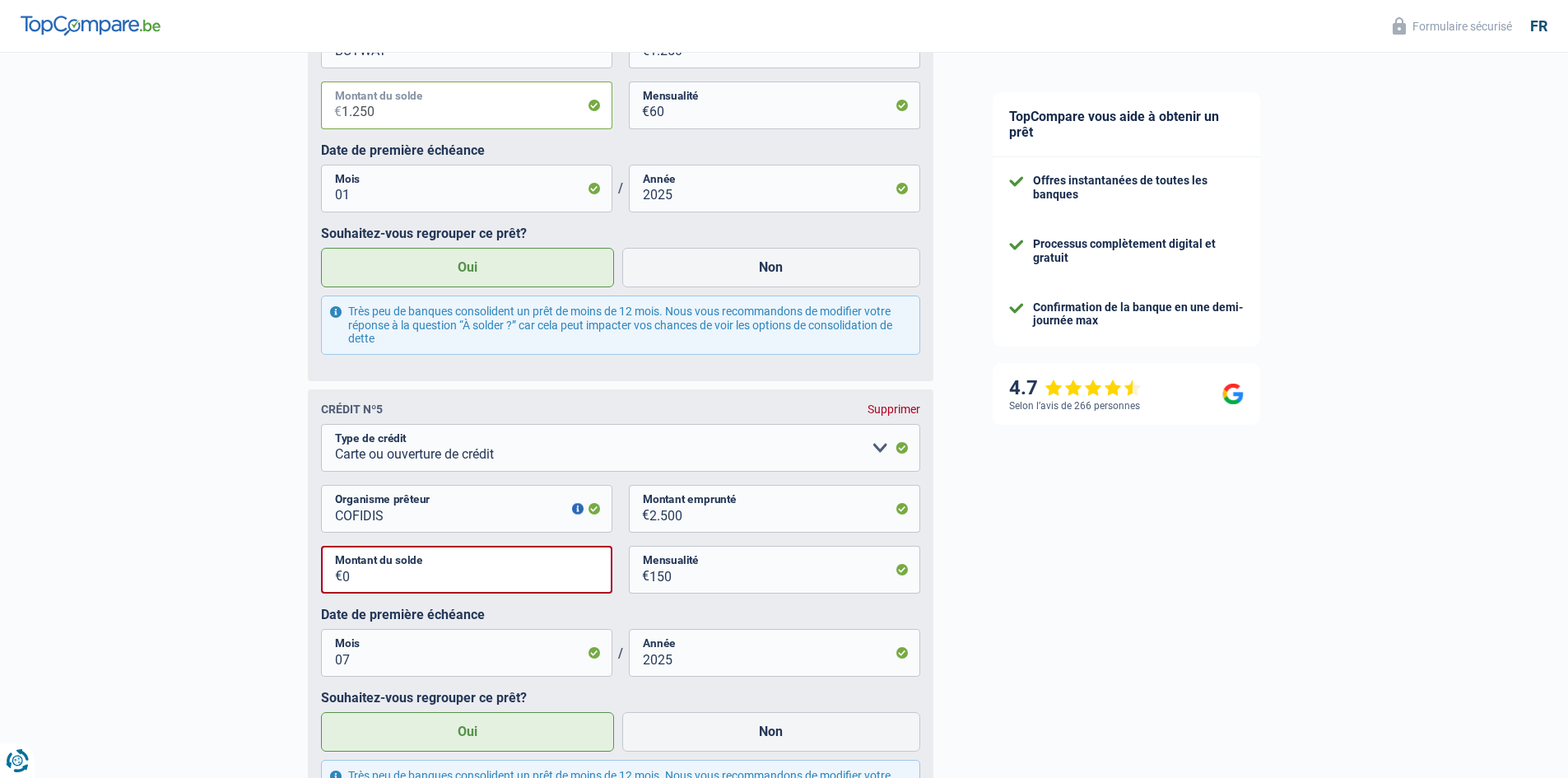
scroll to position [2388, 0]
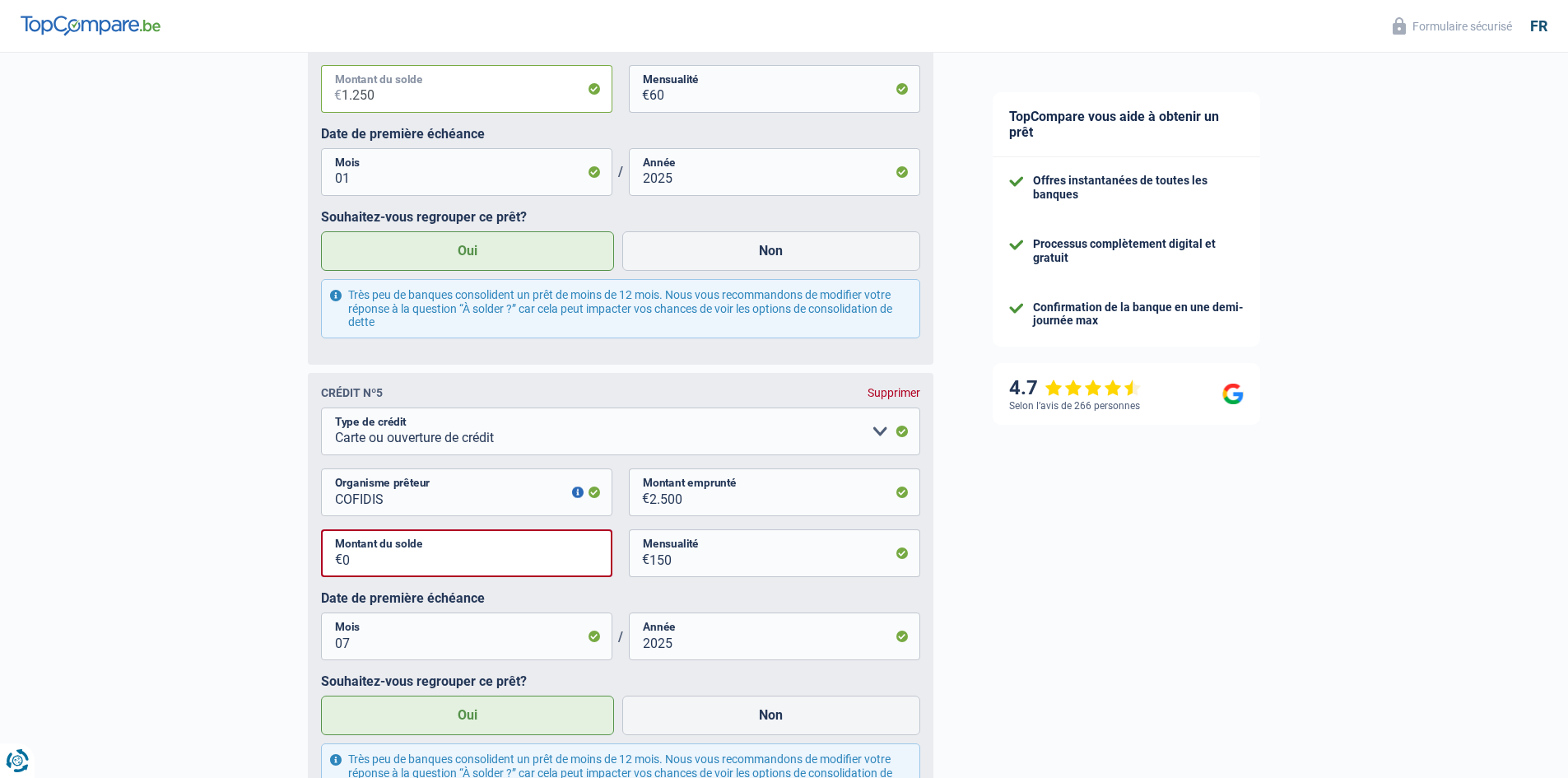
type input "1.250"
click at [432, 574] on input "0" at bounding box center [477, 554] width 270 height 48
click at [432, 569] on input "0" at bounding box center [477, 554] width 270 height 48
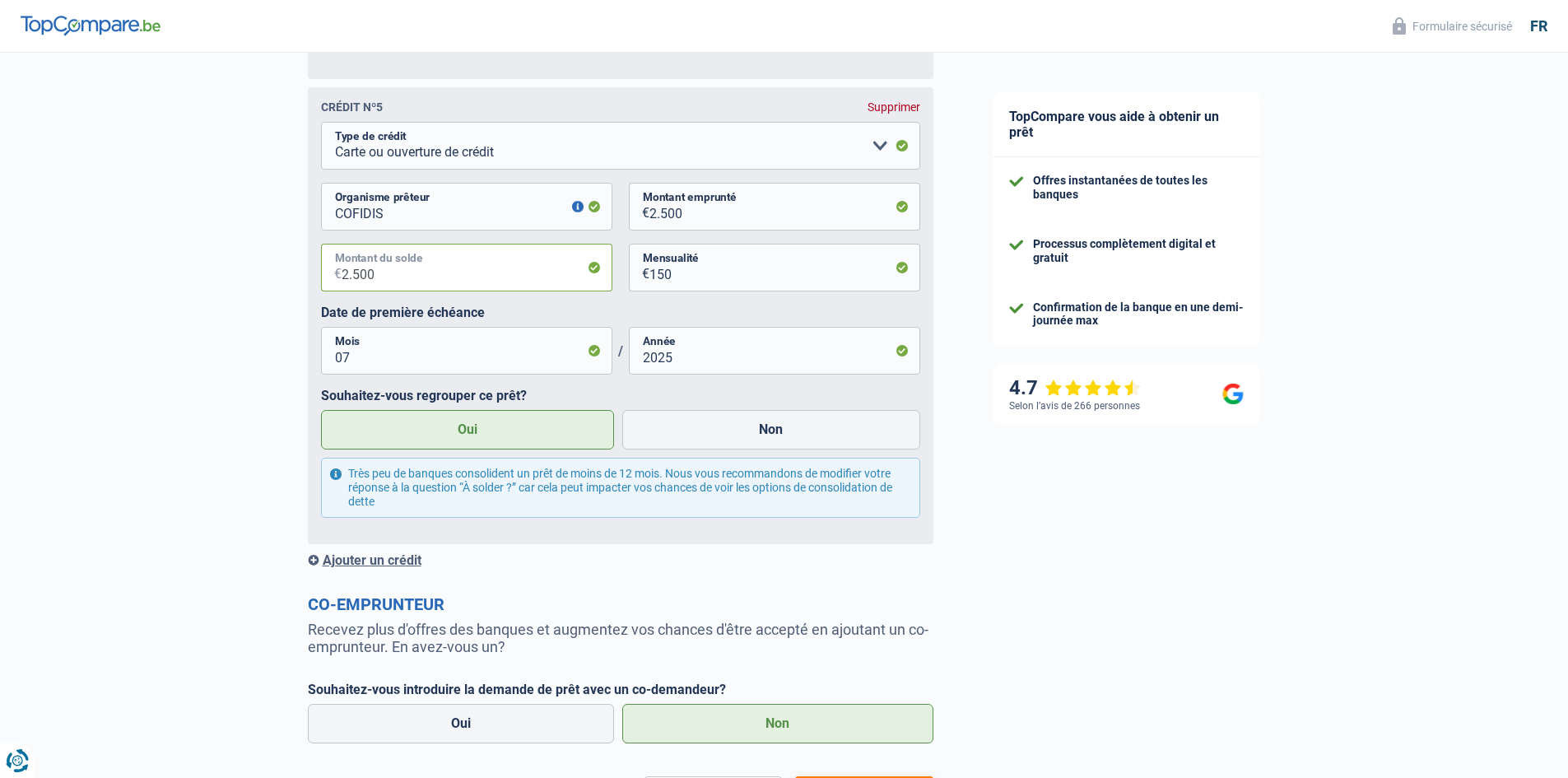
scroll to position [2800, 0]
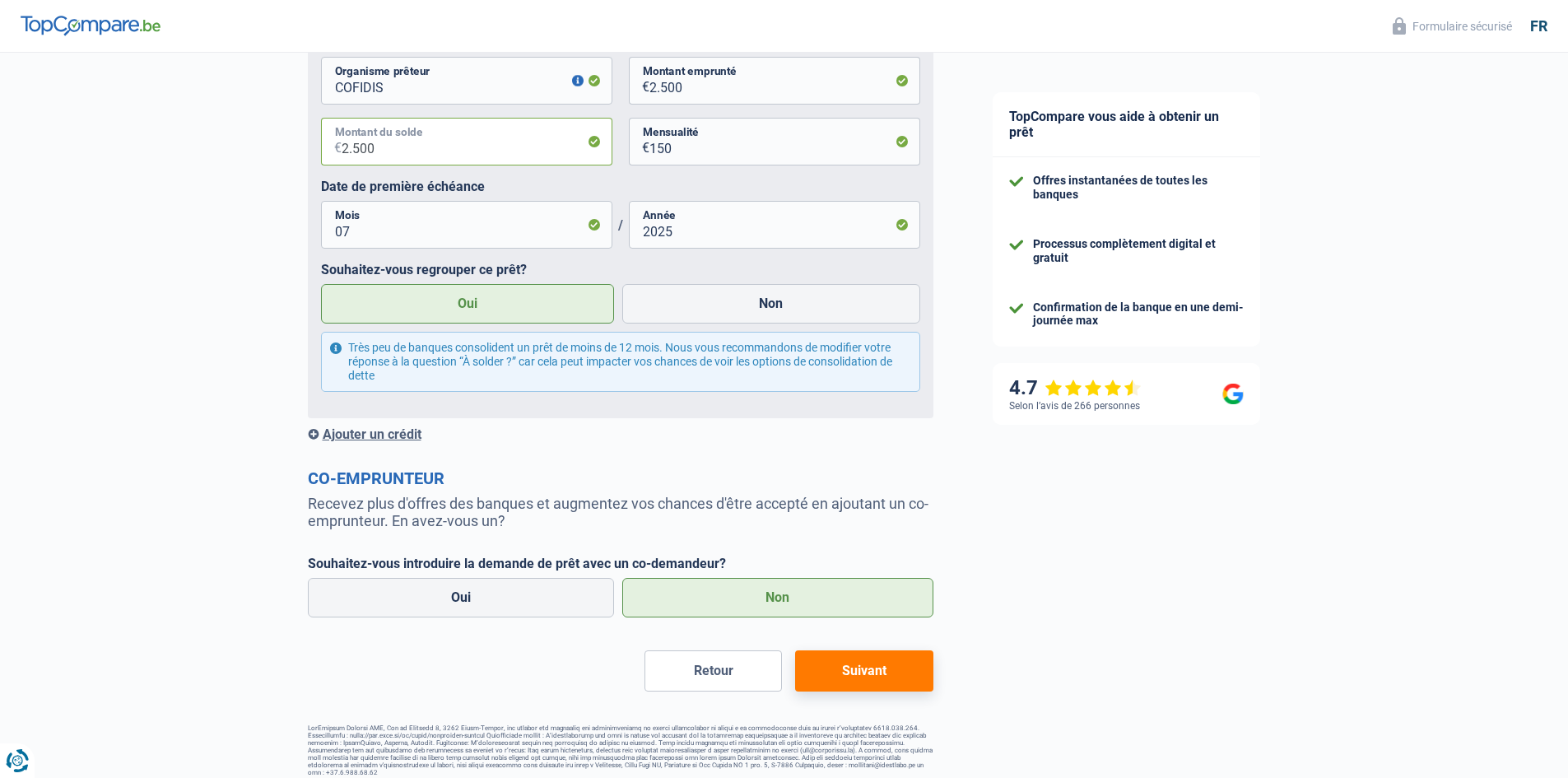
type input "2.500"
click at [839, 670] on button "Suivant" at bounding box center [863, 671] width 137 height 42
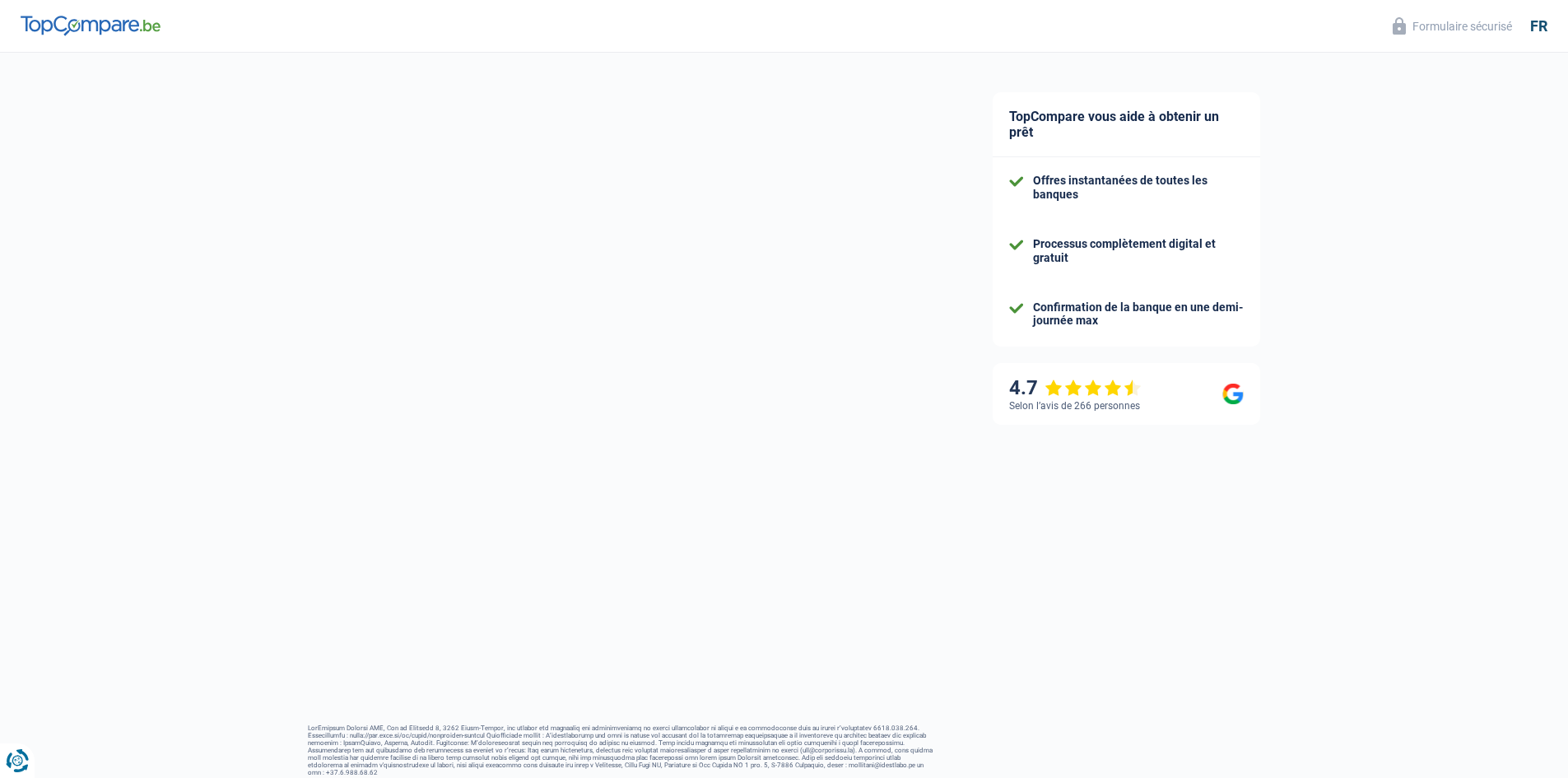
scroll to position [11, 0]
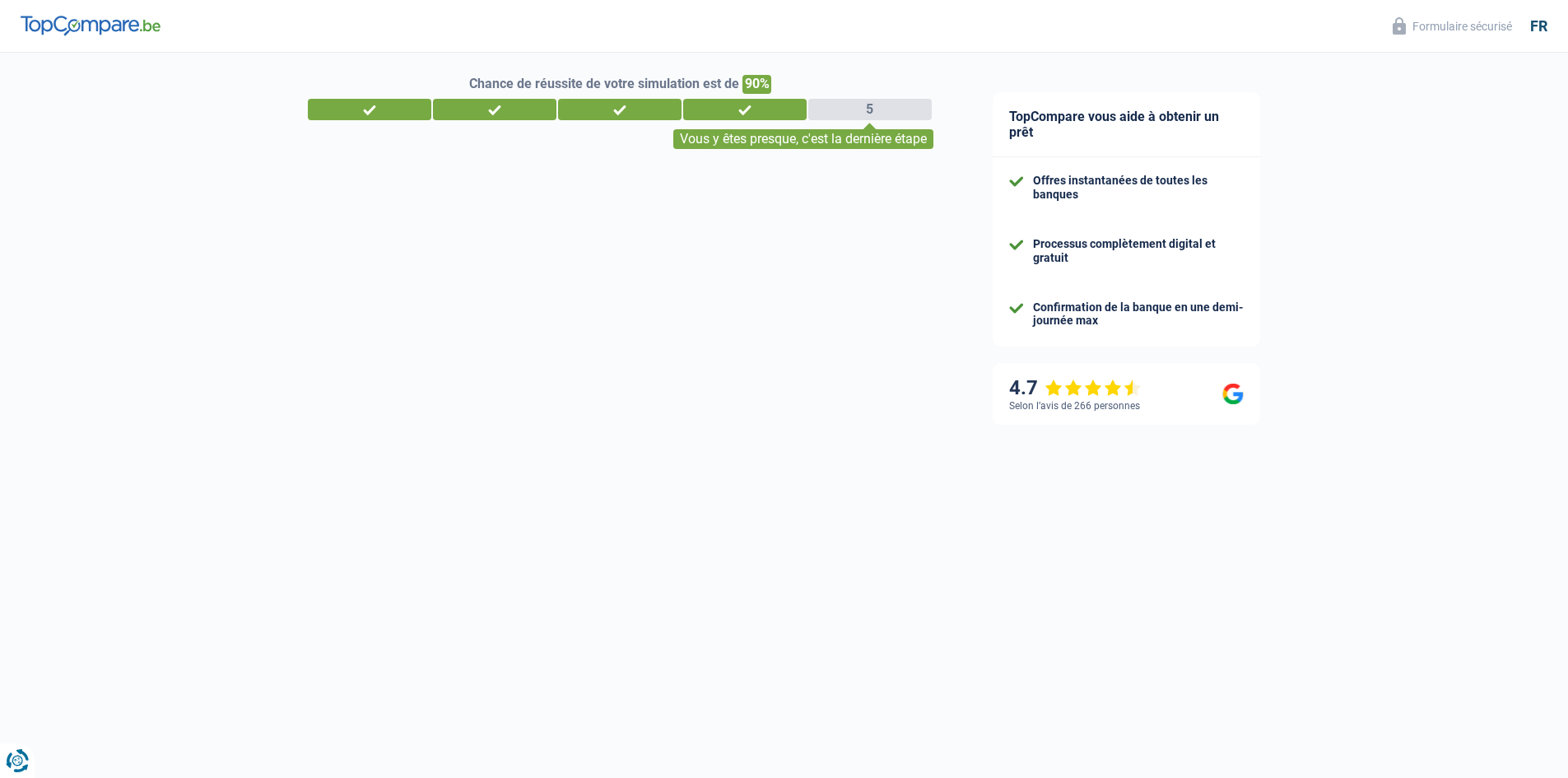
select select "refinancing"
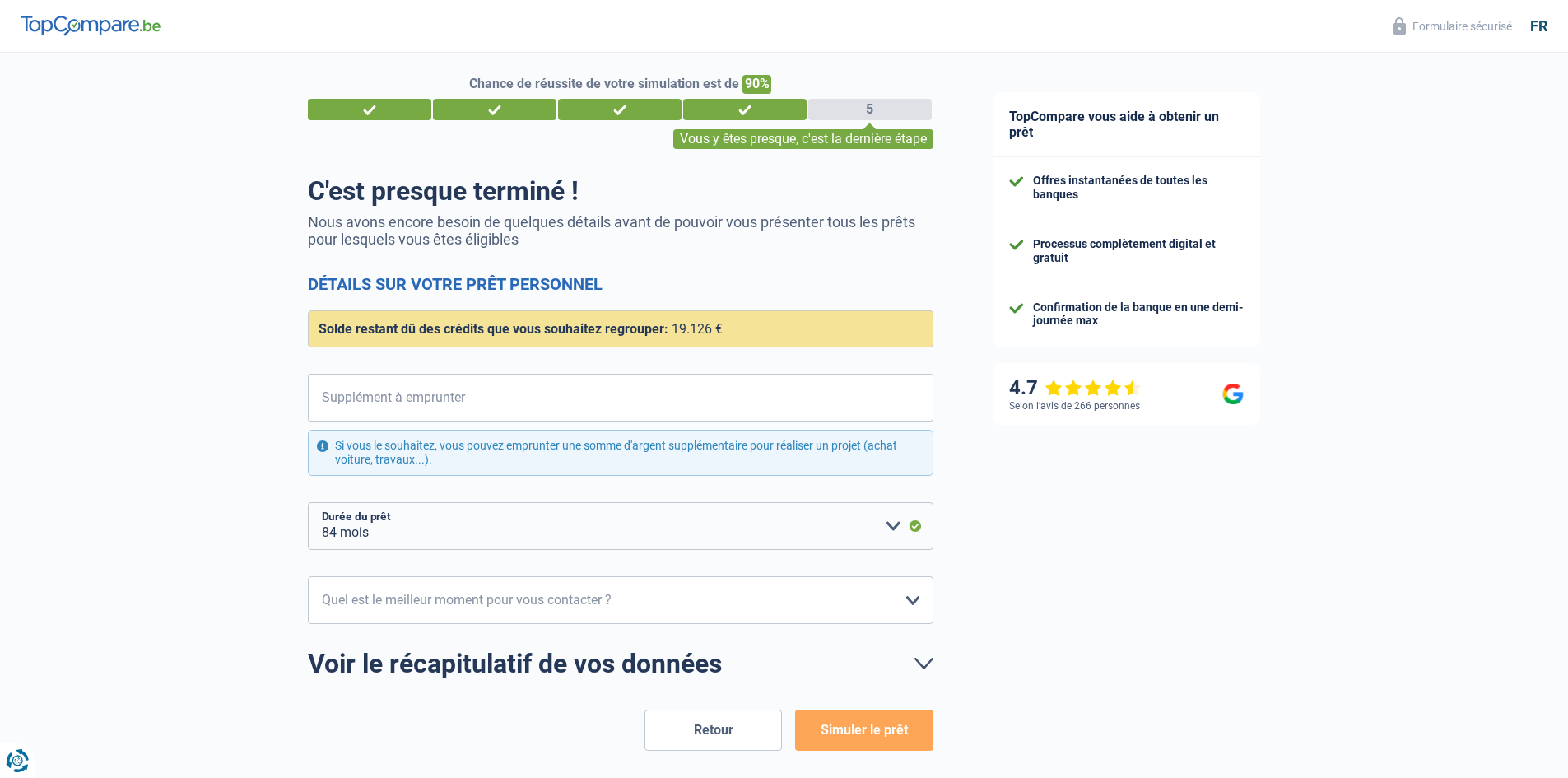
scroll to position [0, 0]
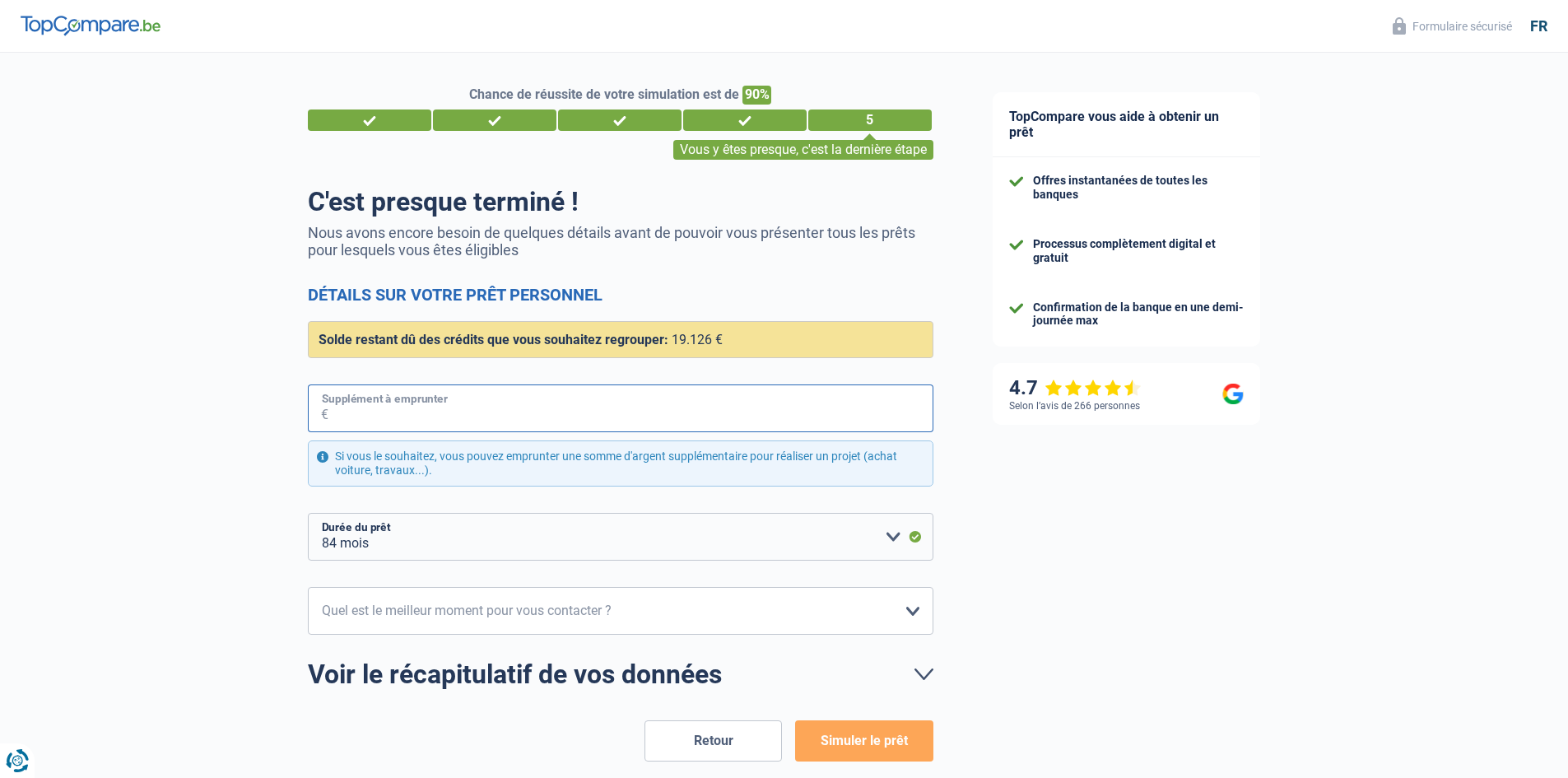
click at [614, 418] on input "Supplément à emprunter" at bounding box center [631, 409] width 605 height 48
click at [555, 532] on select "12 mois 18 mois 24 mois 30 mois 36 mois 42 mois 48 mois 60 mois 72 mois 84 mois…" at bounding box center [621, 537] width 625 height 48
select select "42"
click at [308, 514] on select "12 mois 18 mois 24 mois 30 mois 36 mois 42 mois 48 mois 60 mois 72 mois 84 mois…" at bounding box center [621, 537] width 625 height 48
click at [412, 415] on input "Supplément à emprunter" at bounding box center [631, 409] width 605 height 48
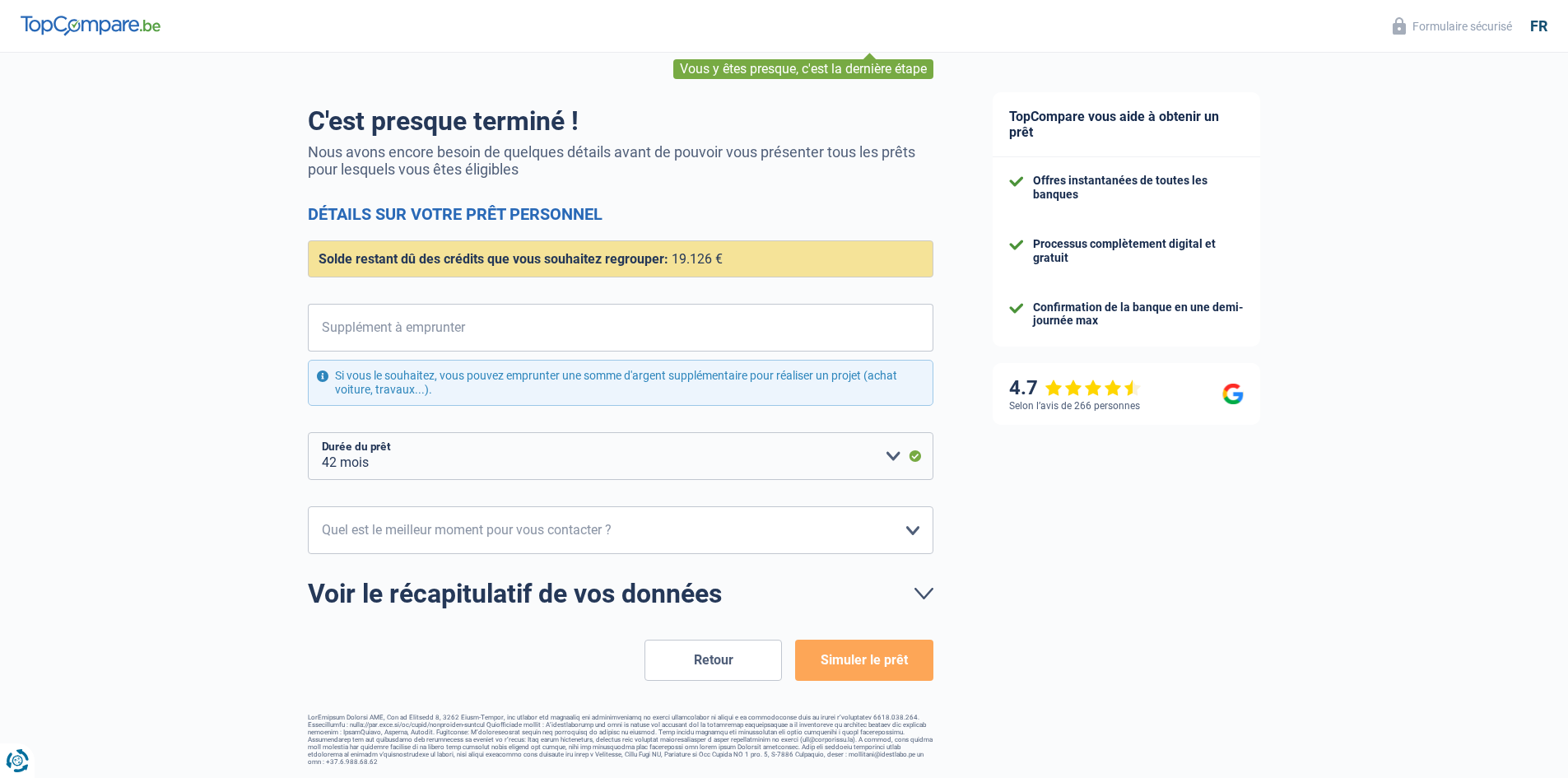
click at [668, 667] on button "Retour" at bounding box center [713, 660] width 137 height 42
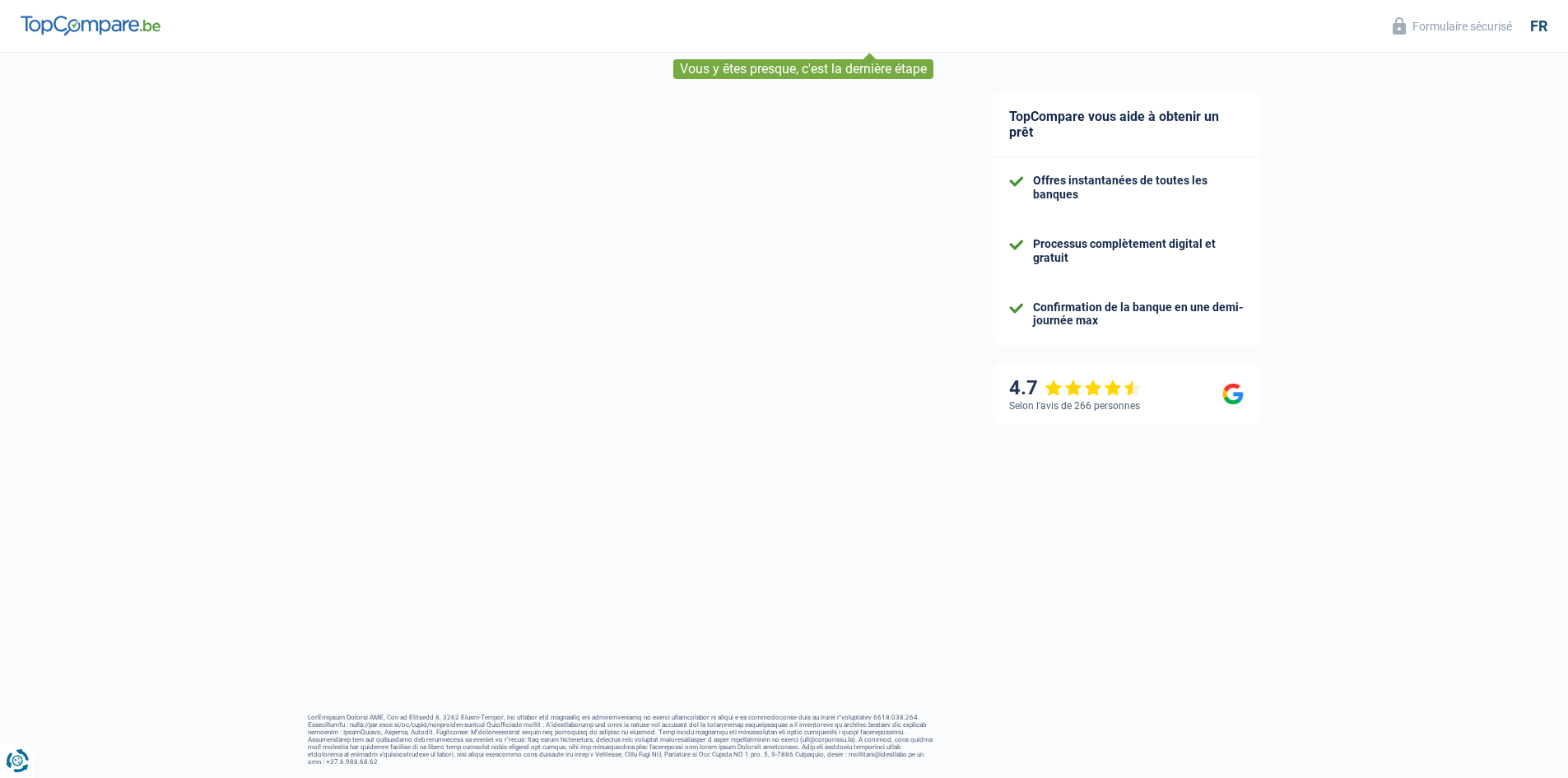
select select "netSalary"
select select "mealVouchers"
select select "carLoan"
select select "60"
select select "personalLoan"
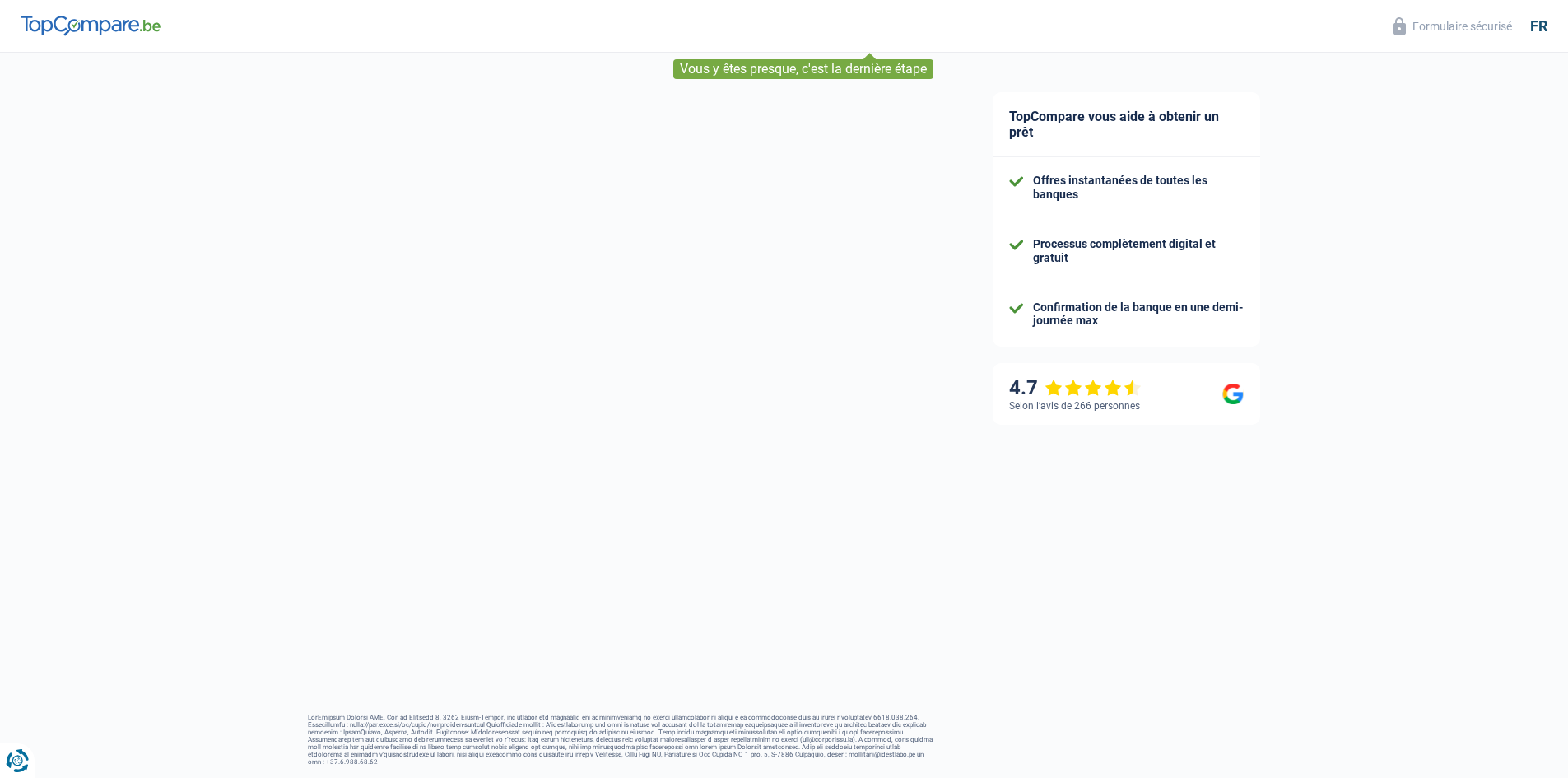
select select "familyEvent"
select select "30"
select select "personalLoan"
select select "familyEvent"
select select "24"
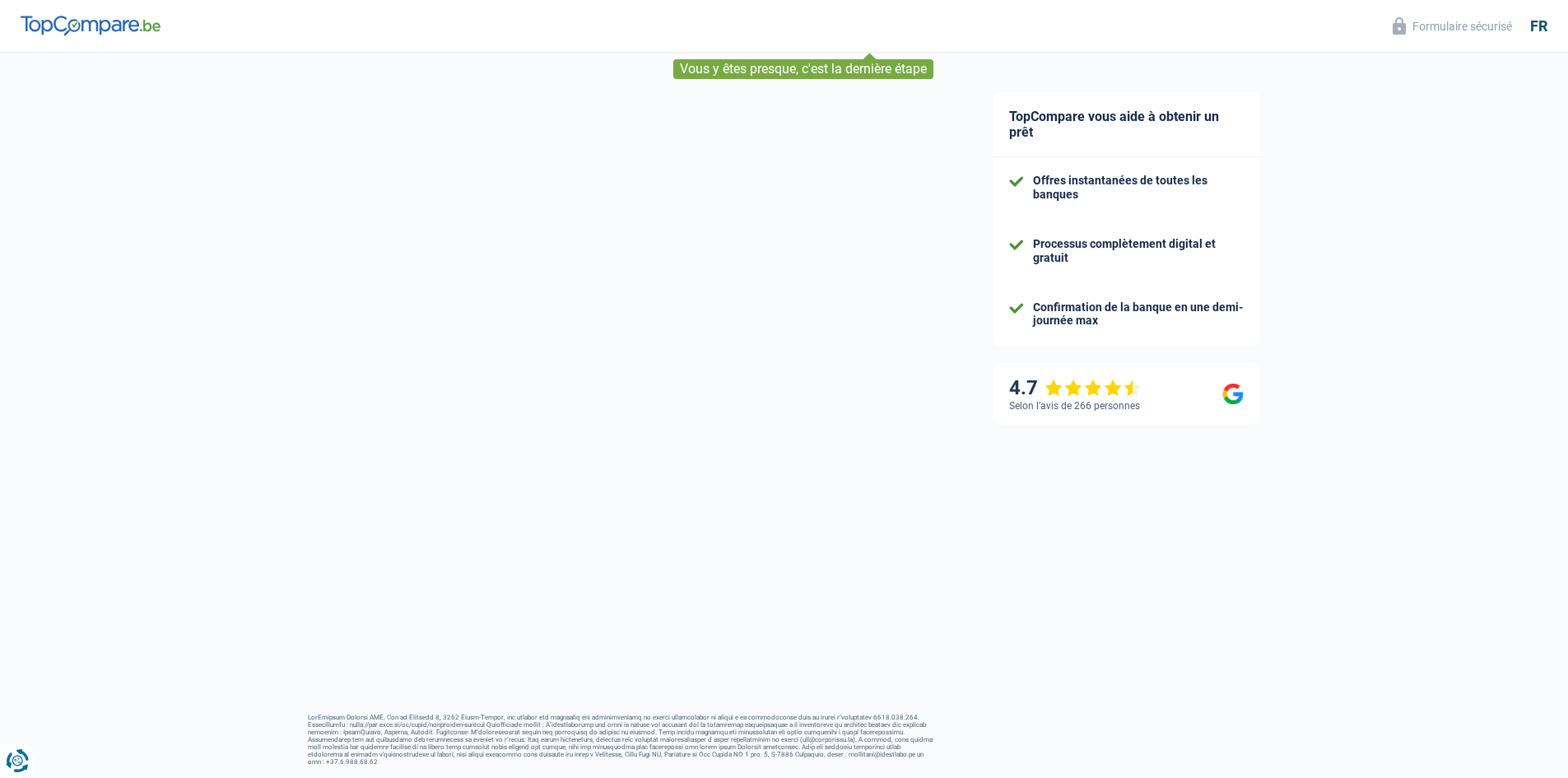
select select "cardOrCredit"
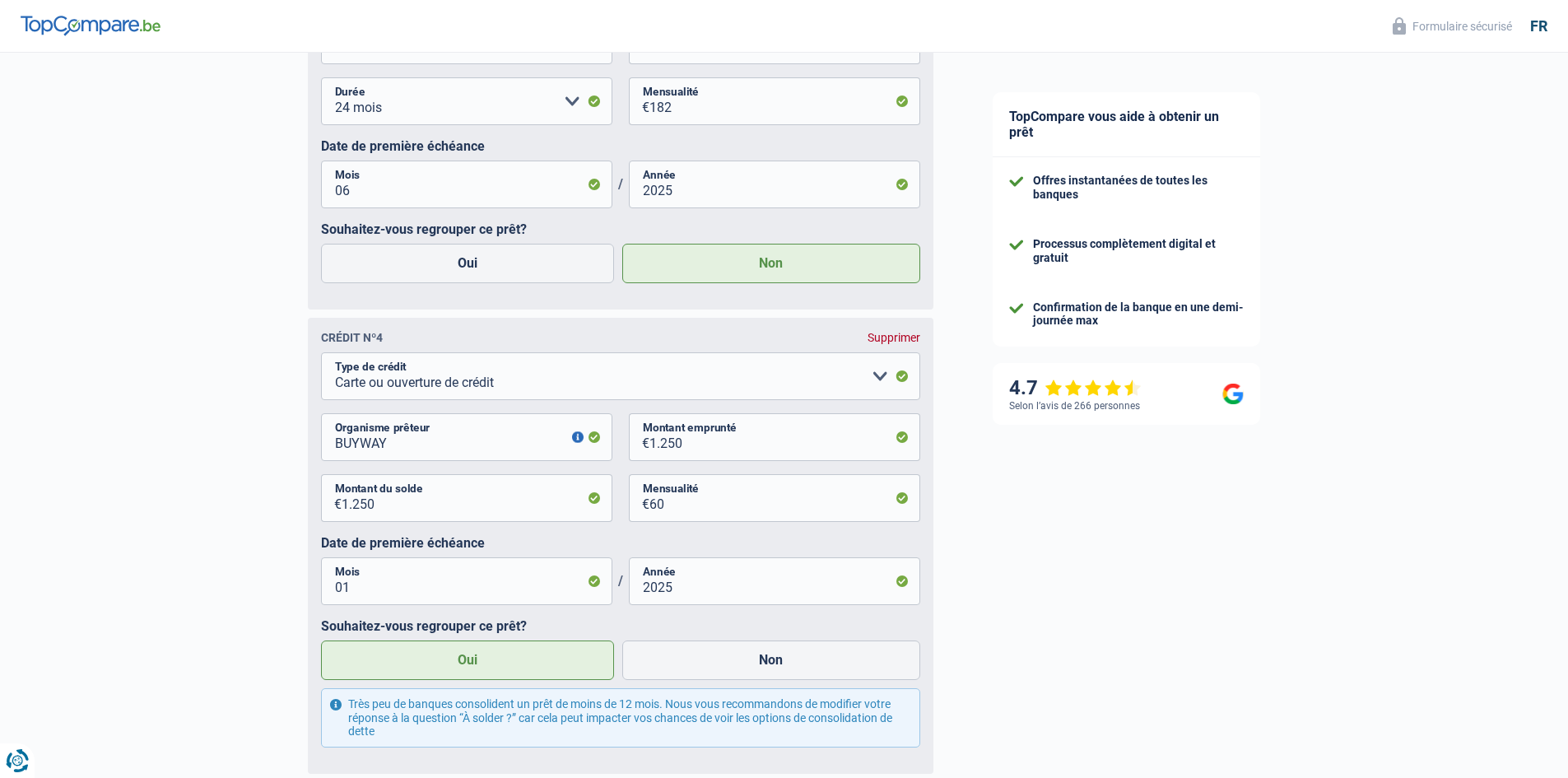
scroll to position [1977, 0]
click at [427, 521] on input "1.250" at bounding box center [477, 501] width 271 height 48
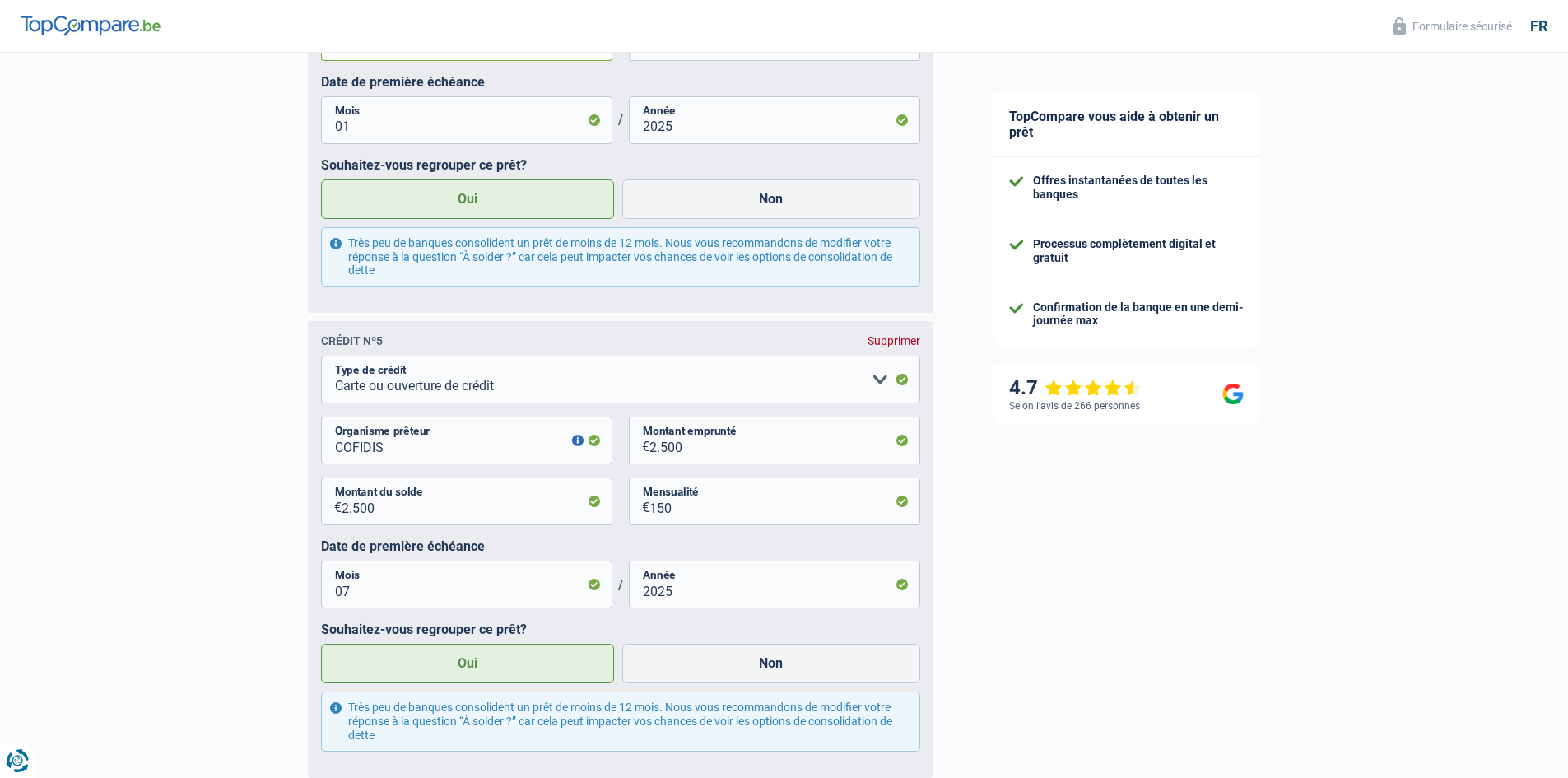
scroll to position [2471, 0]
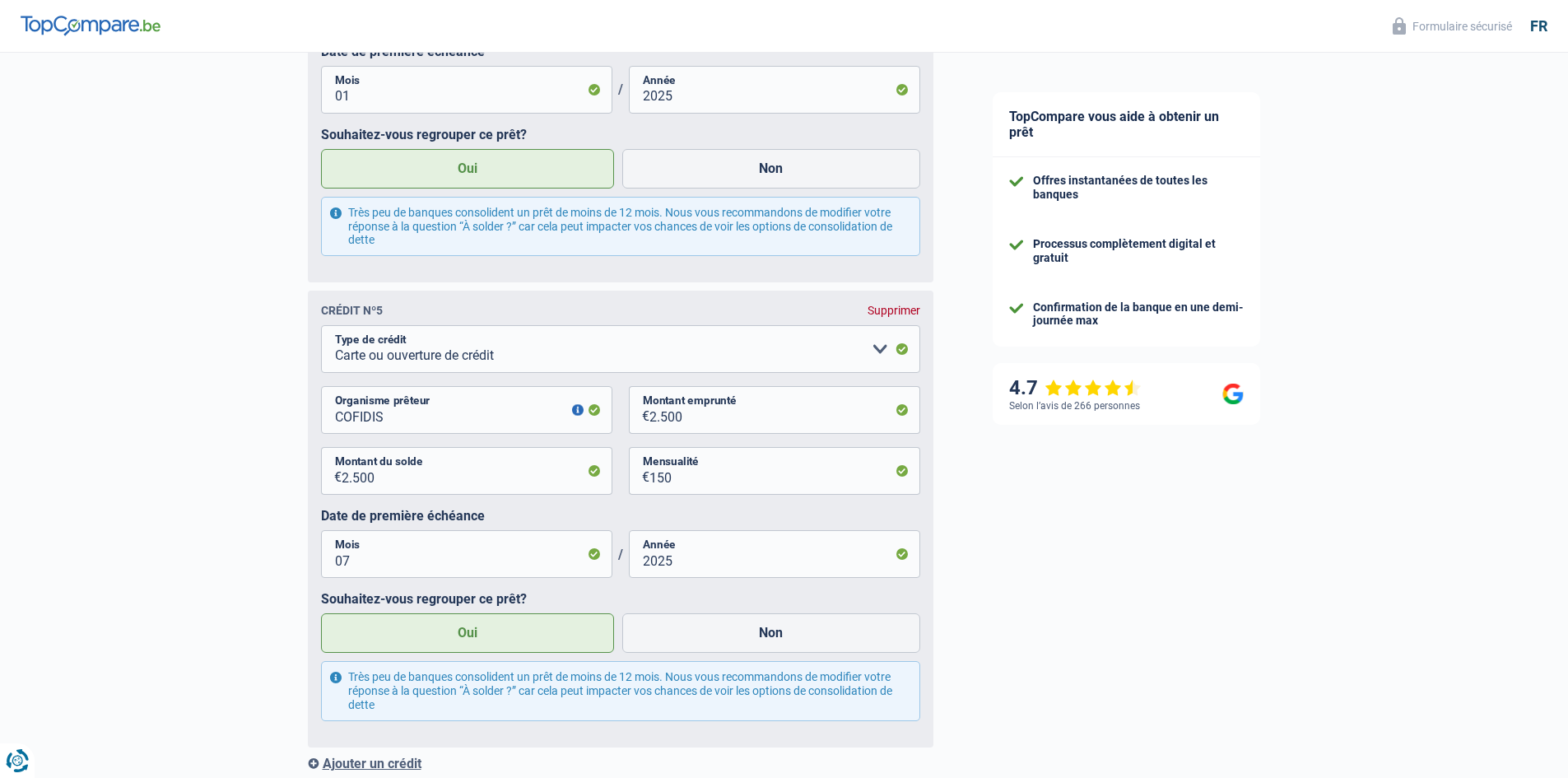
type input "1.000"
click at [453, 490] on input "2.500" at bounding box center [477, 472] width 271 height 48
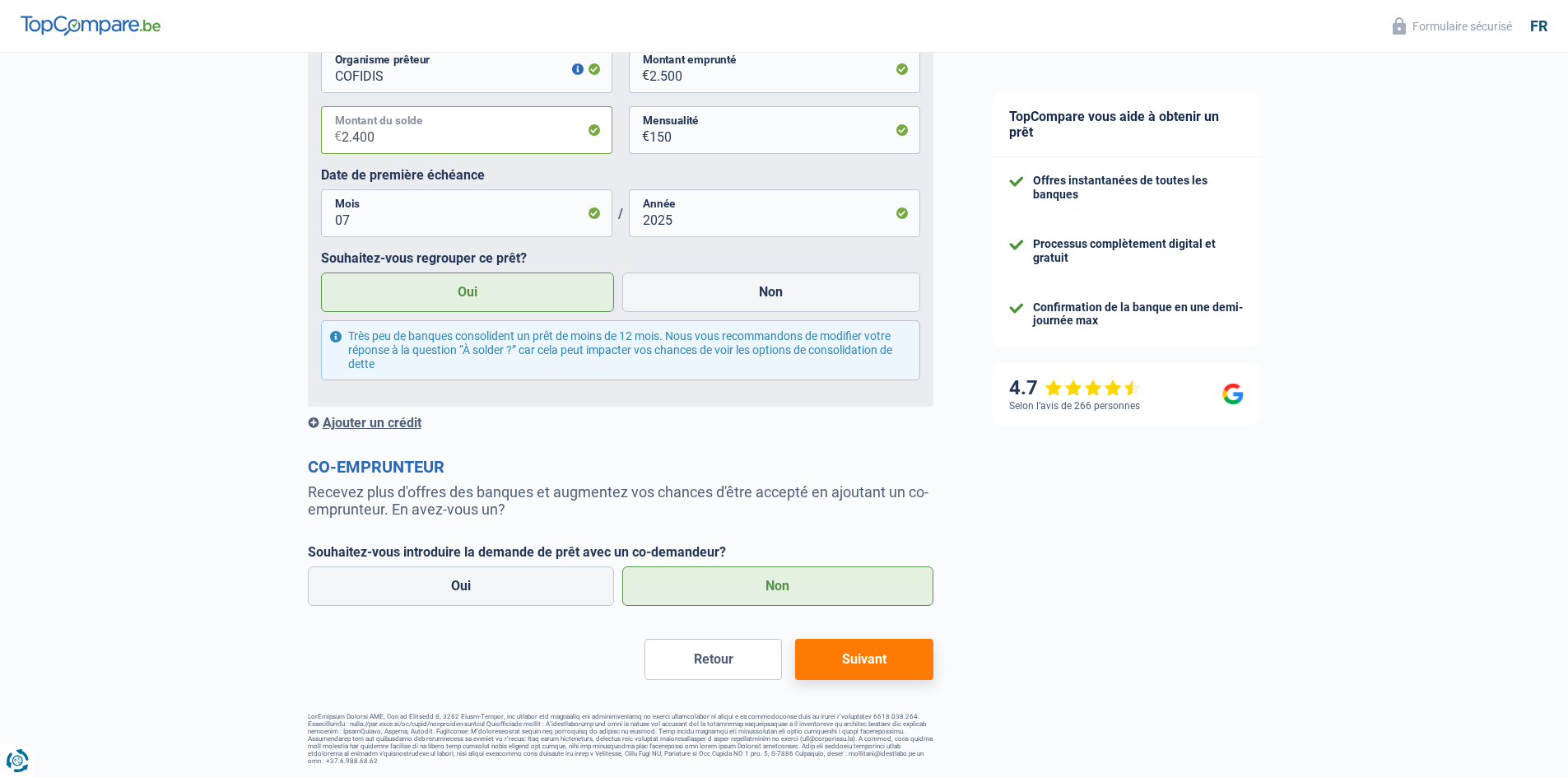
type input "2.400"
click at [871, 667] on button "Suivant" at bounding box center [863, 659] width 137 height 42
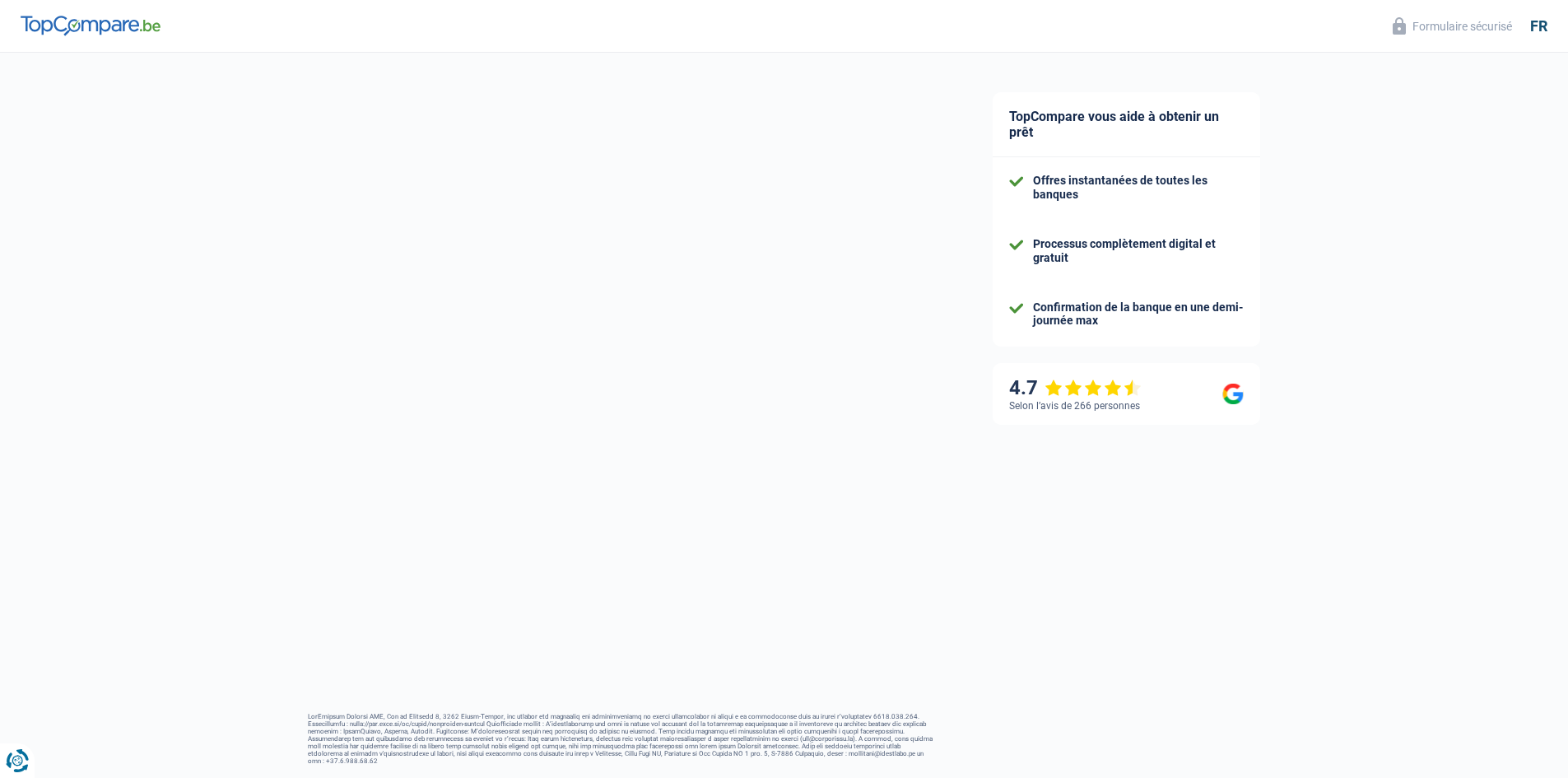
scroll to position [19, 0]
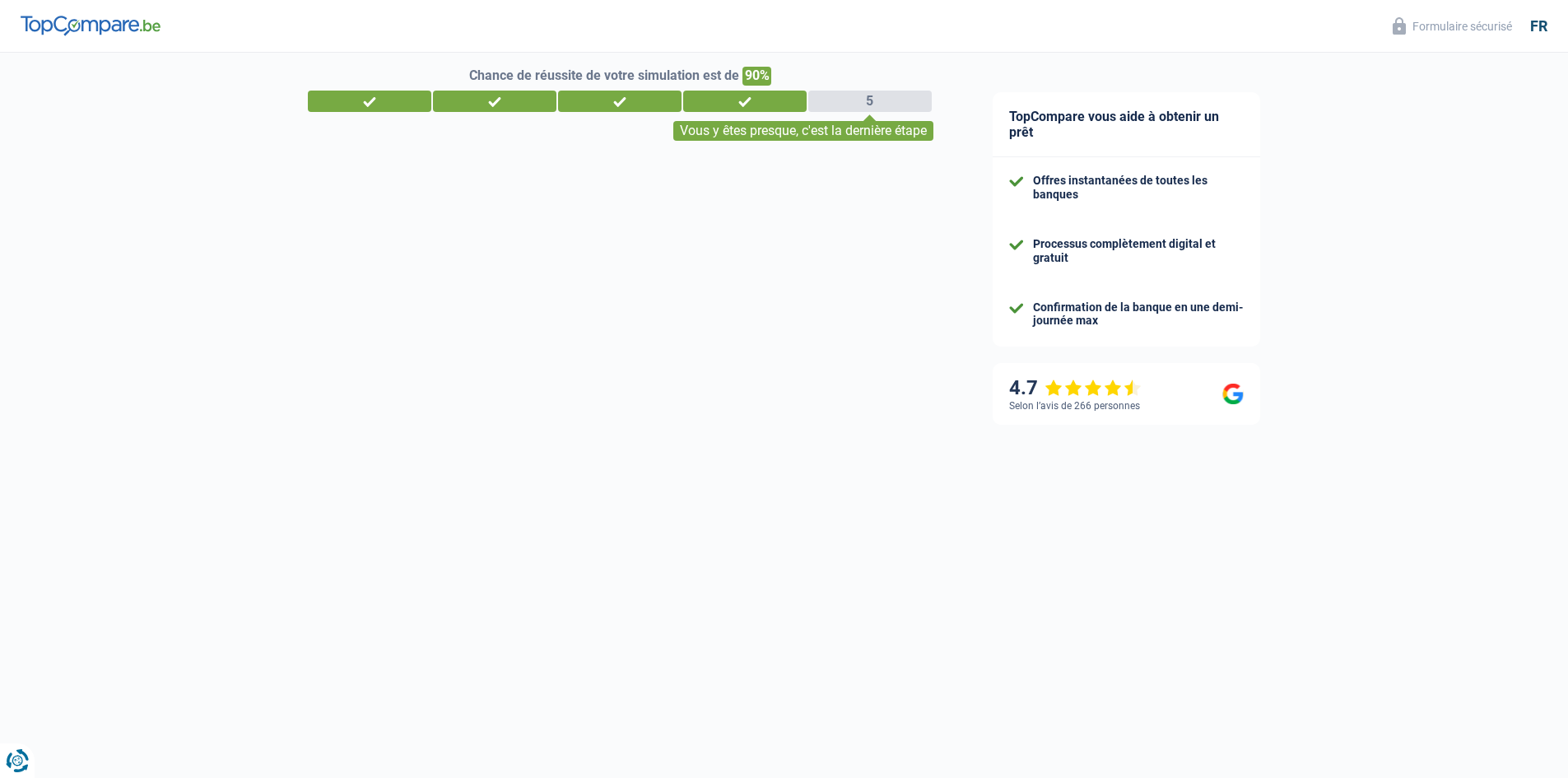
select select "refinancing"
select select "84"
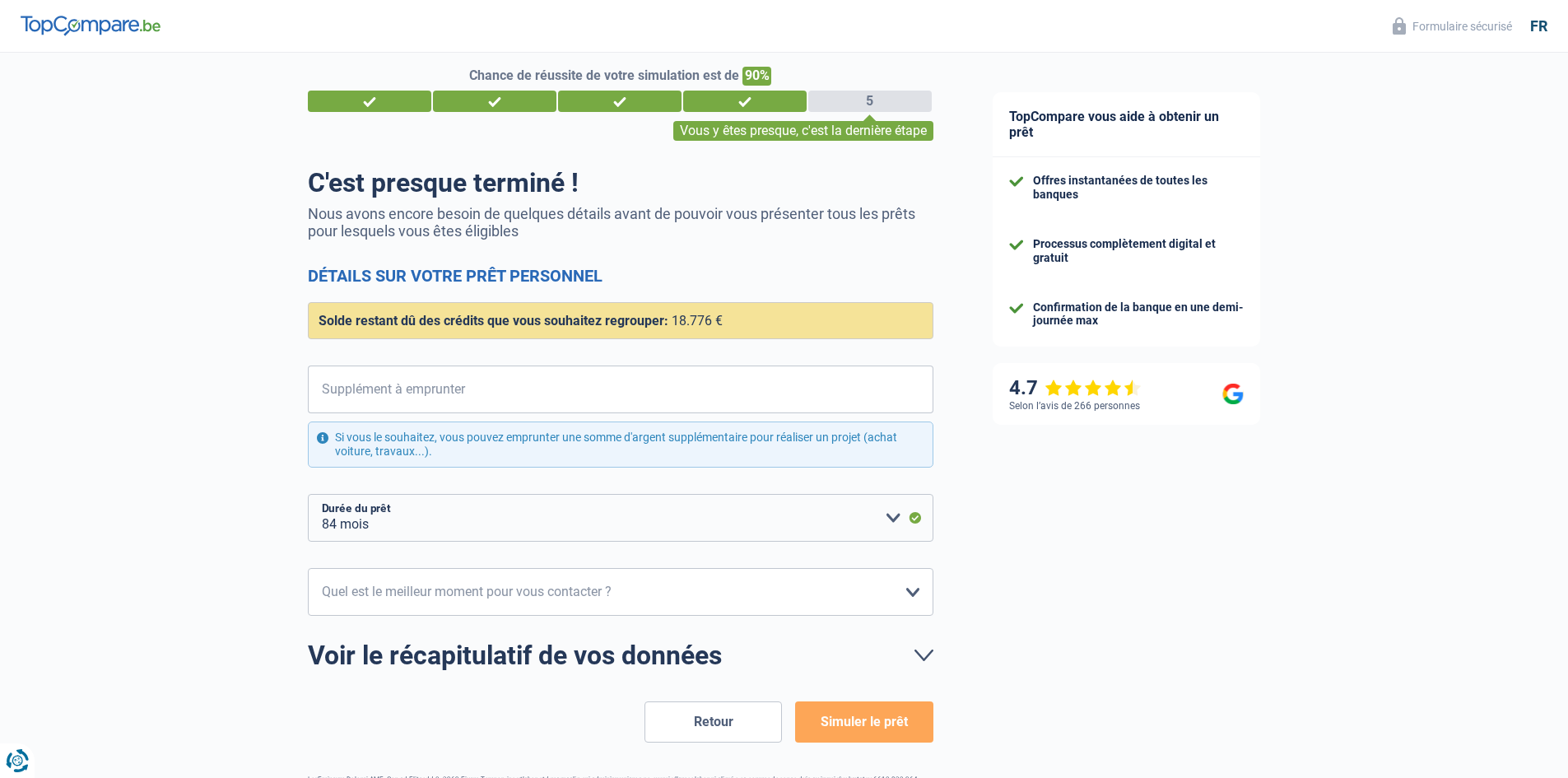
scroll to position [0, 0]
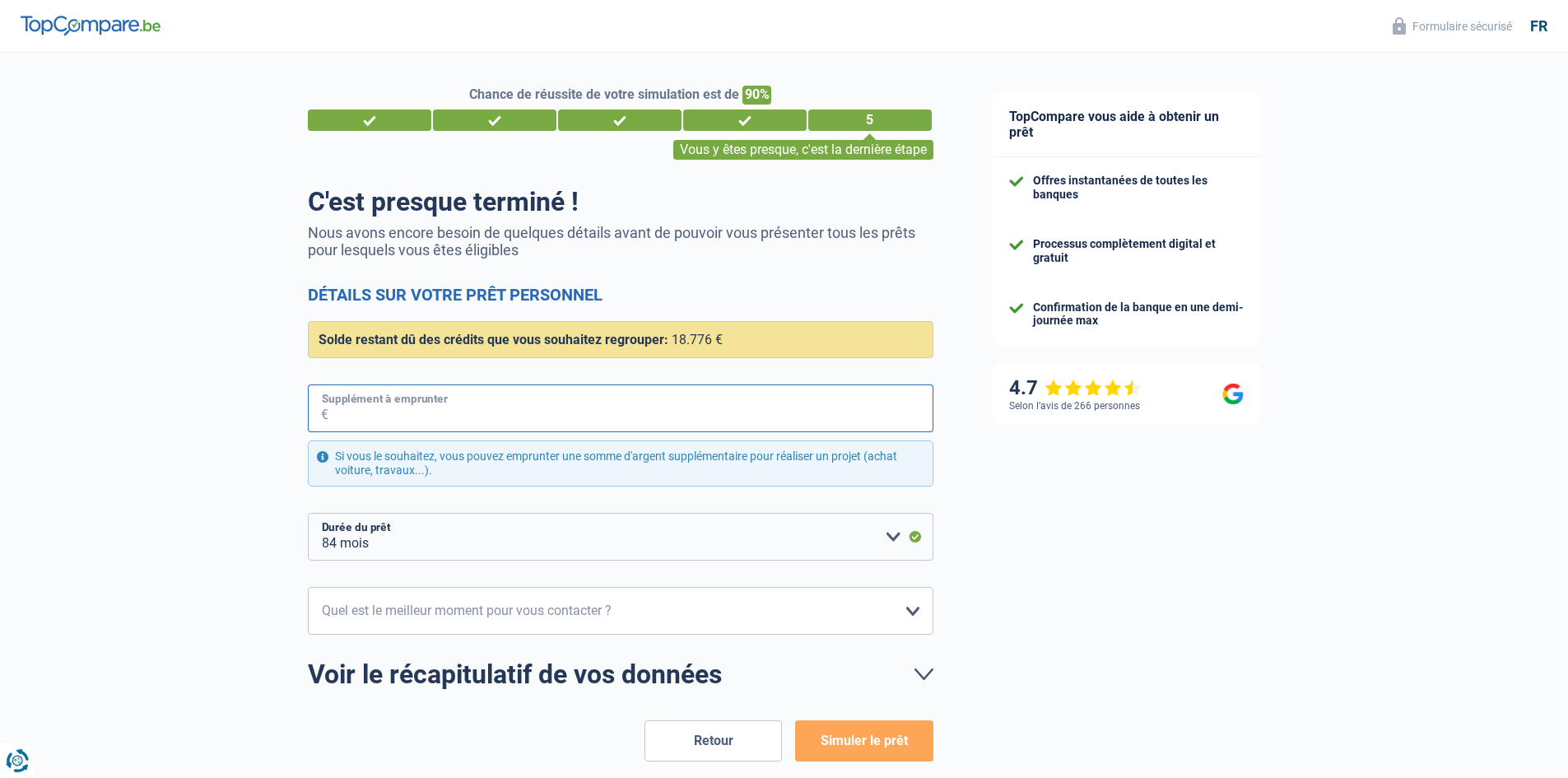
click at [742, 425] on input "Supplément à emprunter" at bounding box center [631, 409] width 605 height 48
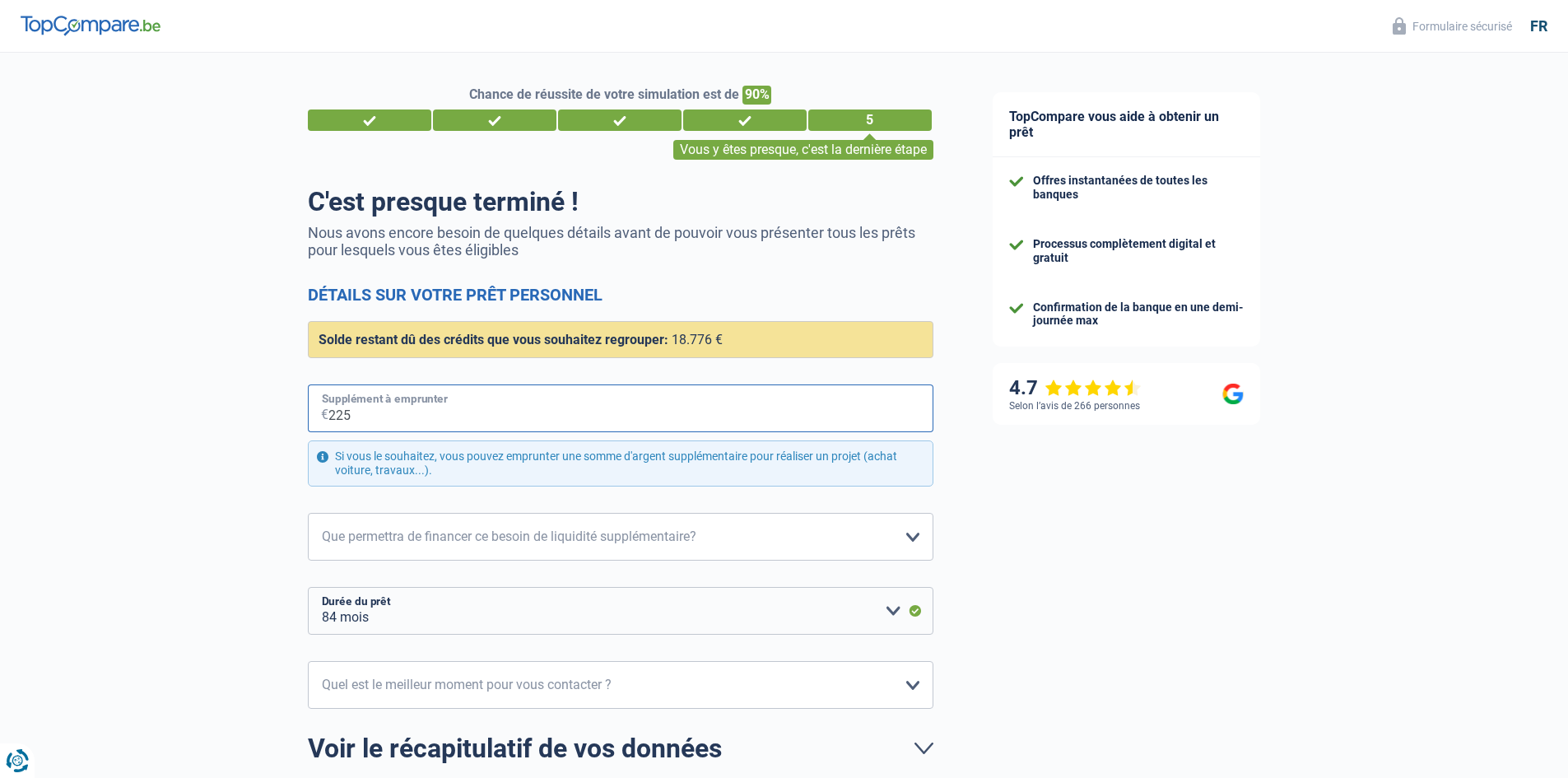
type input "2.250"
select select "120"
type input "2.250"
click at [523, 624] on select "12 mois 18 mois 24 mois 30 mois 36 mois 42 mois 48 mois 60 mois 72 mois 84 mois…" at bounding box center [621, 611] width 625 height 48
select select "42"
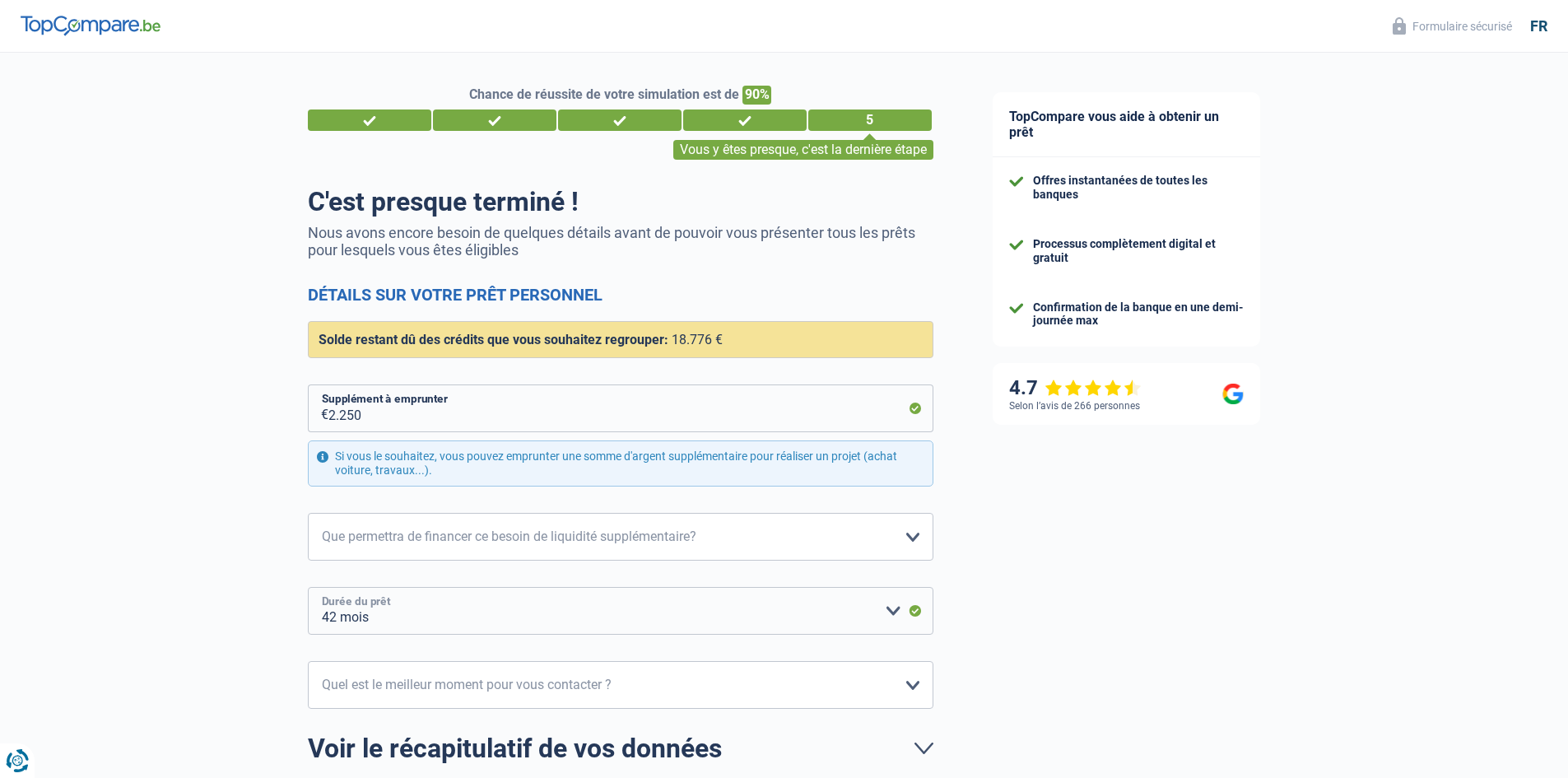
click at [308, 588] on select "12 mois 18 mois 24 mois 30 mois 36 mois 42 mois 48 mois 60 mois 72 mois 84 mois…" at bounding box center [621, 611] width 625 height 48
click at [437, 547] on select "Confort maison: meubles, textile, peinture, électroménager, outillage non-profe…" at bounding box center [621, 537] width 625 height 48
select select "familyEvent"
click at [308, 514] on select "Confort maison: meubles, textile, peinture, électroménager, outillage non-profe…" at bounding box center [621, 537] width 625 height 48
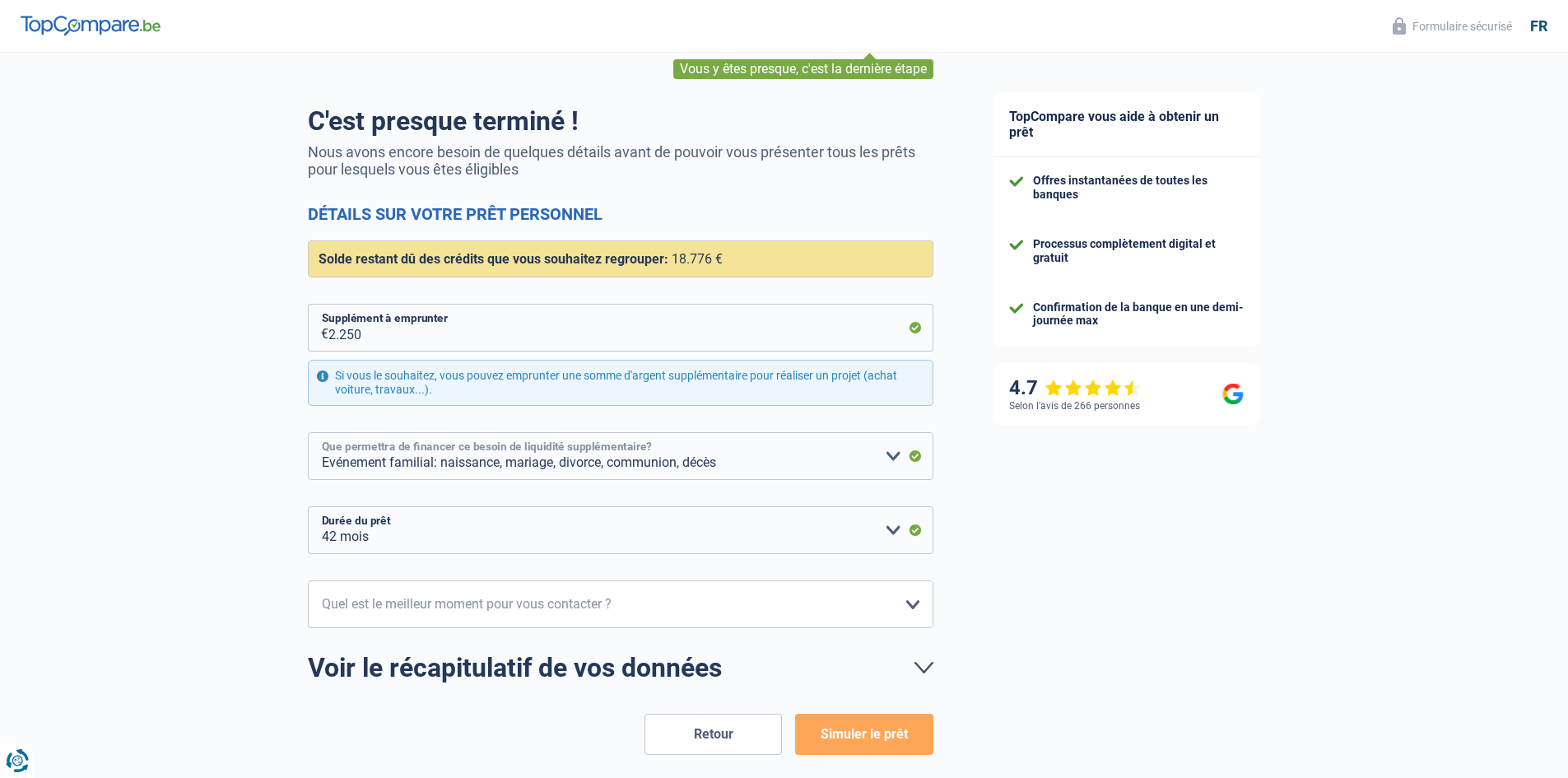
scroll to position [82, 0]
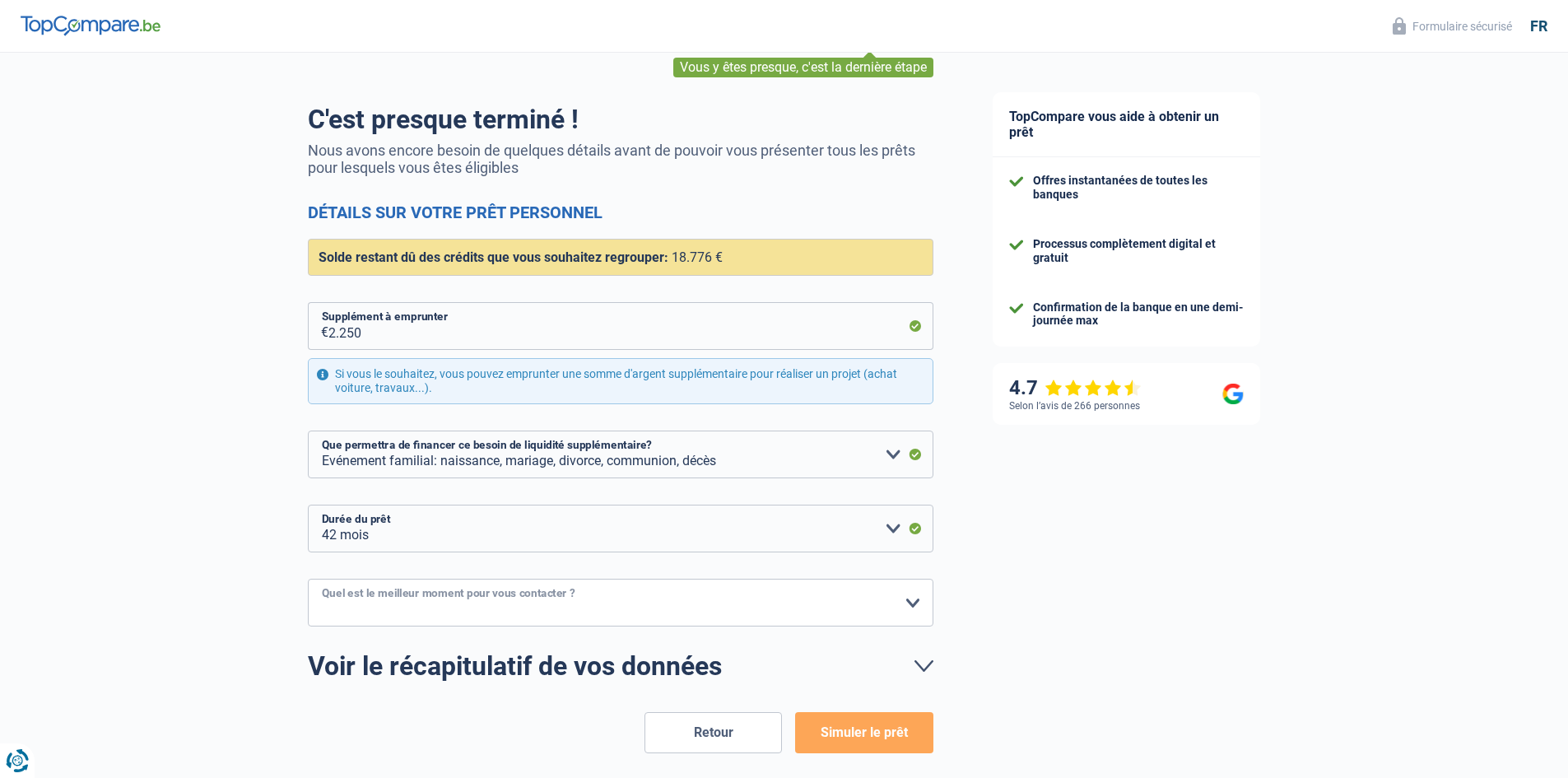
click at [605, 601] on select "10h-12h 12h-14h 14h-16h 16h-18h Veuillez sélectionner une option" at bounding box center [621, 603] width 625 height 48
select select "10-12"
click at [308, 580] on select "10h-12h 12h-14h 14h-16h 16h-18h Veuillez sélectionner une option" at bounding box center [621, 603] width 625 height 48
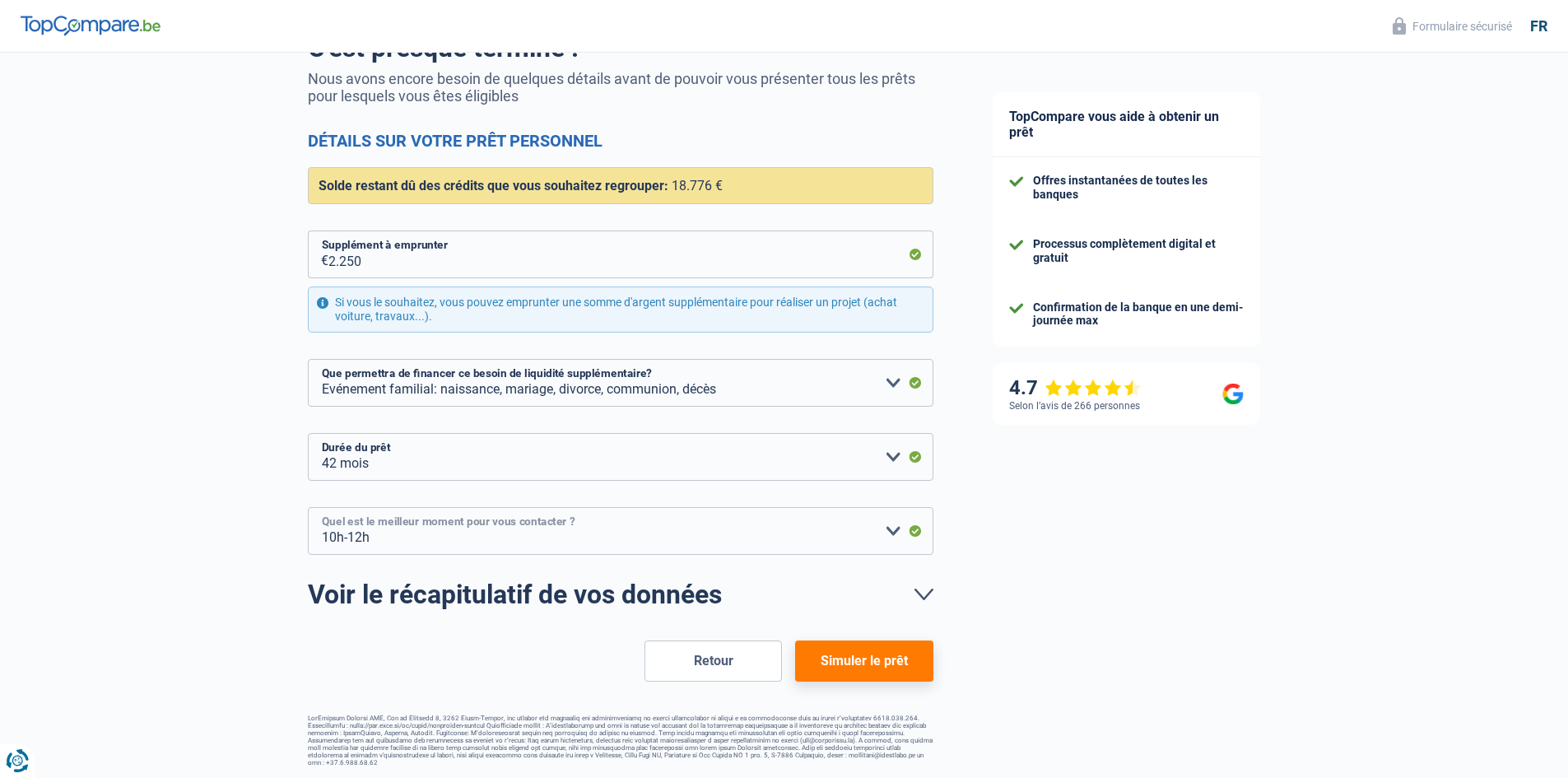
scroll to position [155, 0]
click at [857, 674] on button "Simuler le prêt" at bounding box center [863, 660] width 137 height 42
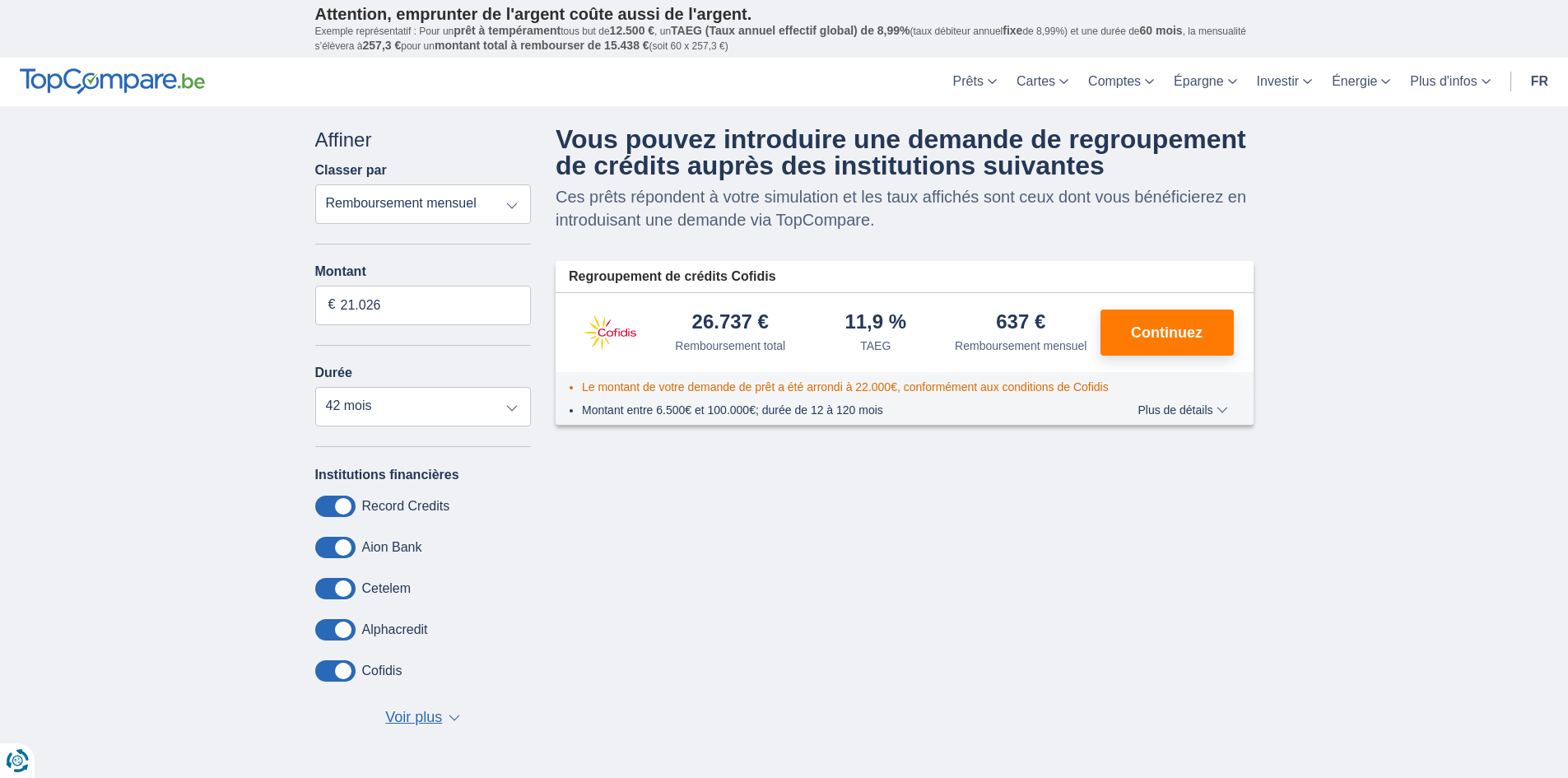
click at [453, 713] on button "Voir plus Voir moins ▼ ▲" at bounding box center [422, 718] width 85 height 23
click at [1173, 345] on button "Continuez" at bounding box center [1167, 333] width 134 height 46
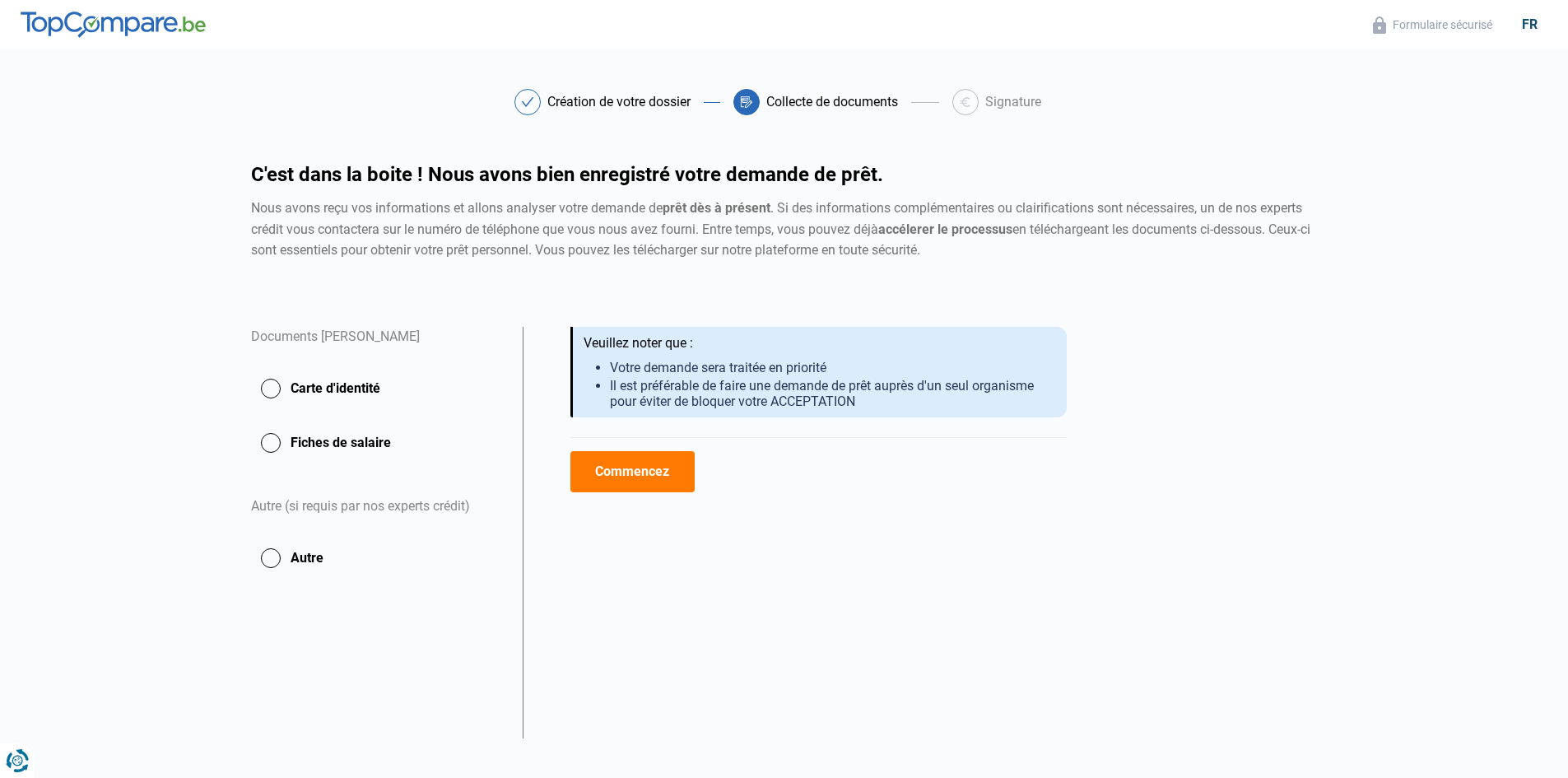
click at [652, 464] on button "Commencez" at bounding box center [632, 472] width 125 height 42
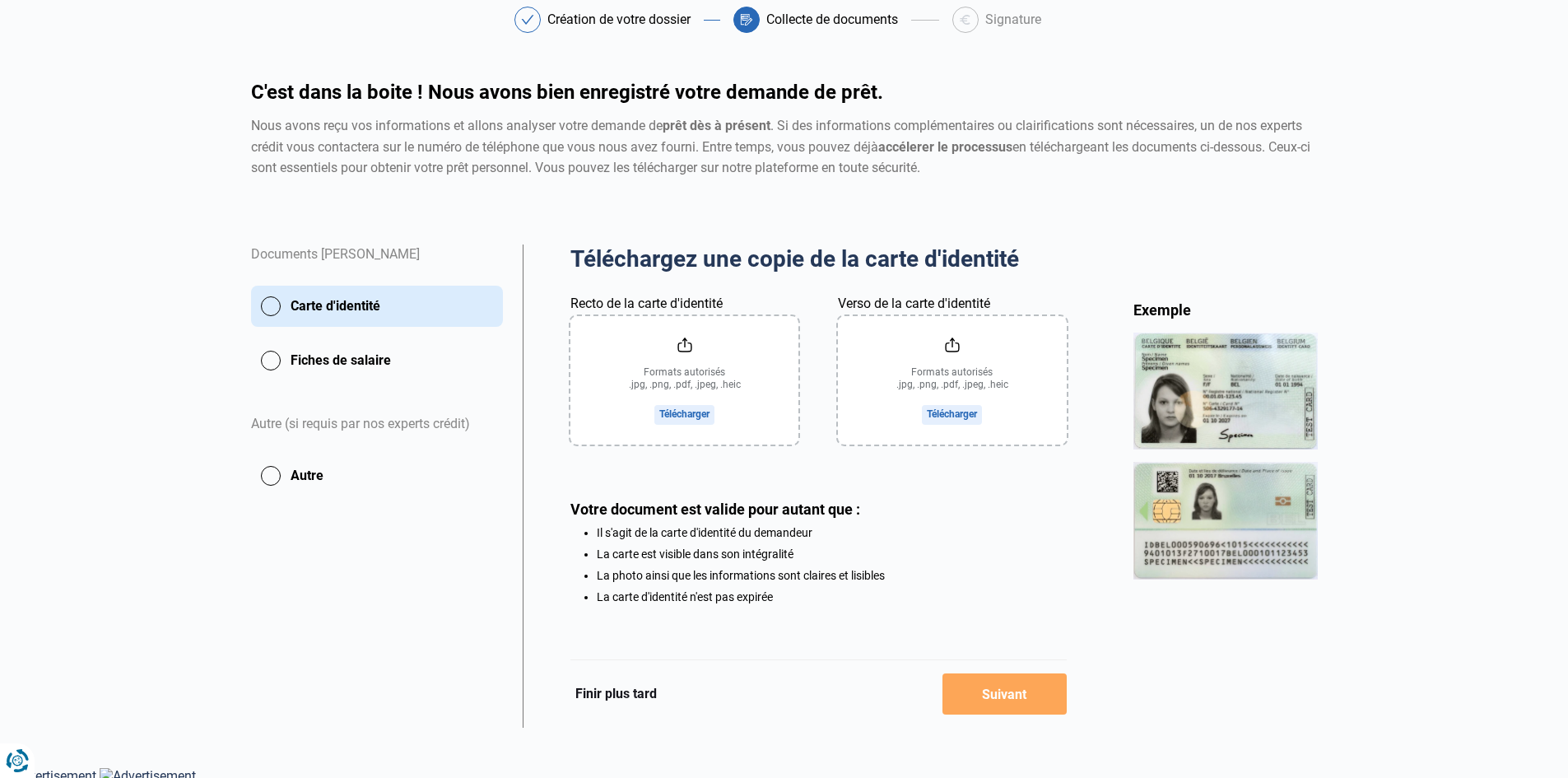
scroll to position [91, 0]
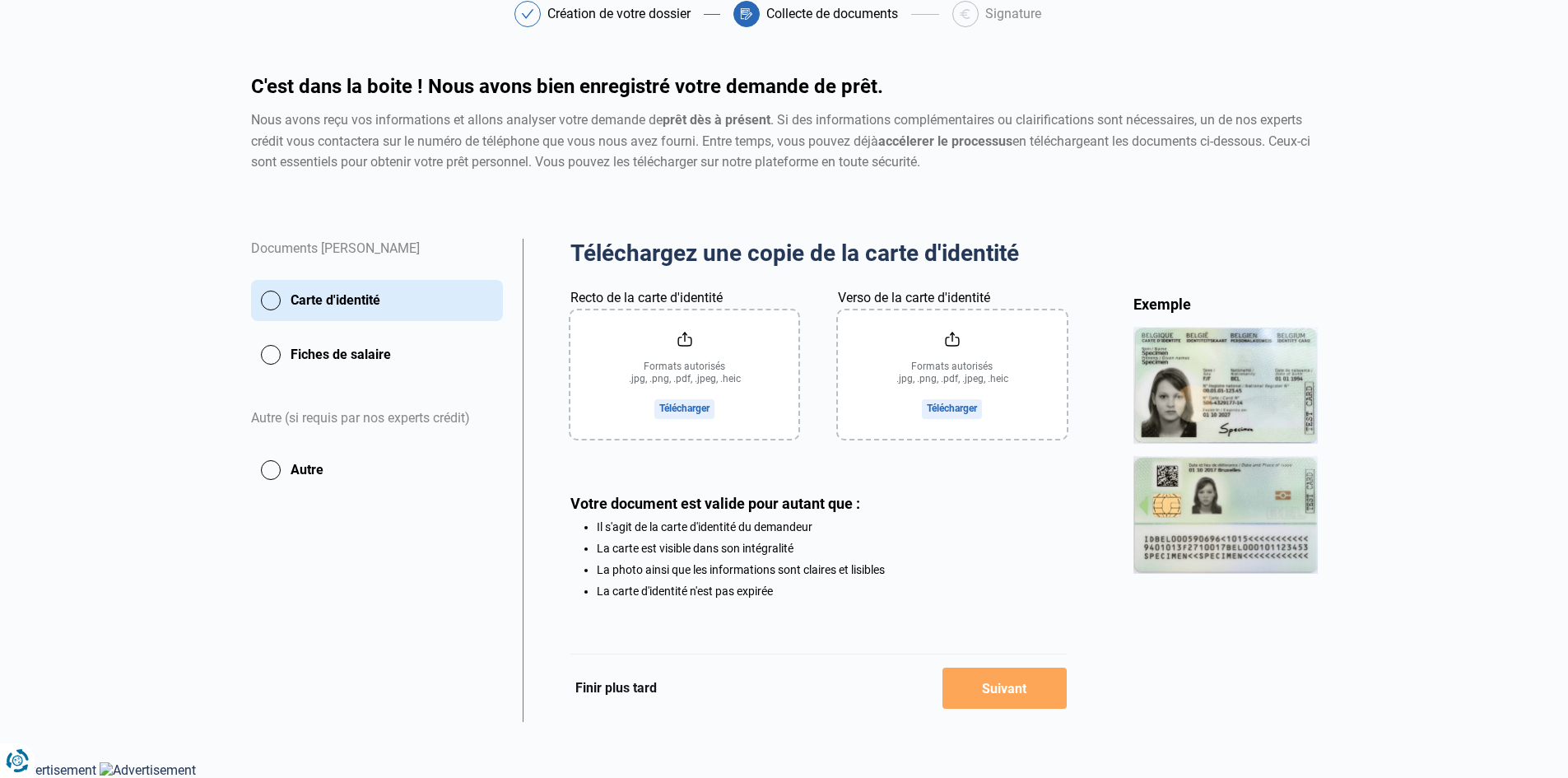
click at [621, 369] on input "Recto de la carte d'identité" at bounding box center [683, 374] width 228 height 128
click at [728, 353] on input "Recto de la carte d'identité" at bounding box center [683, 374] width 228 height 128
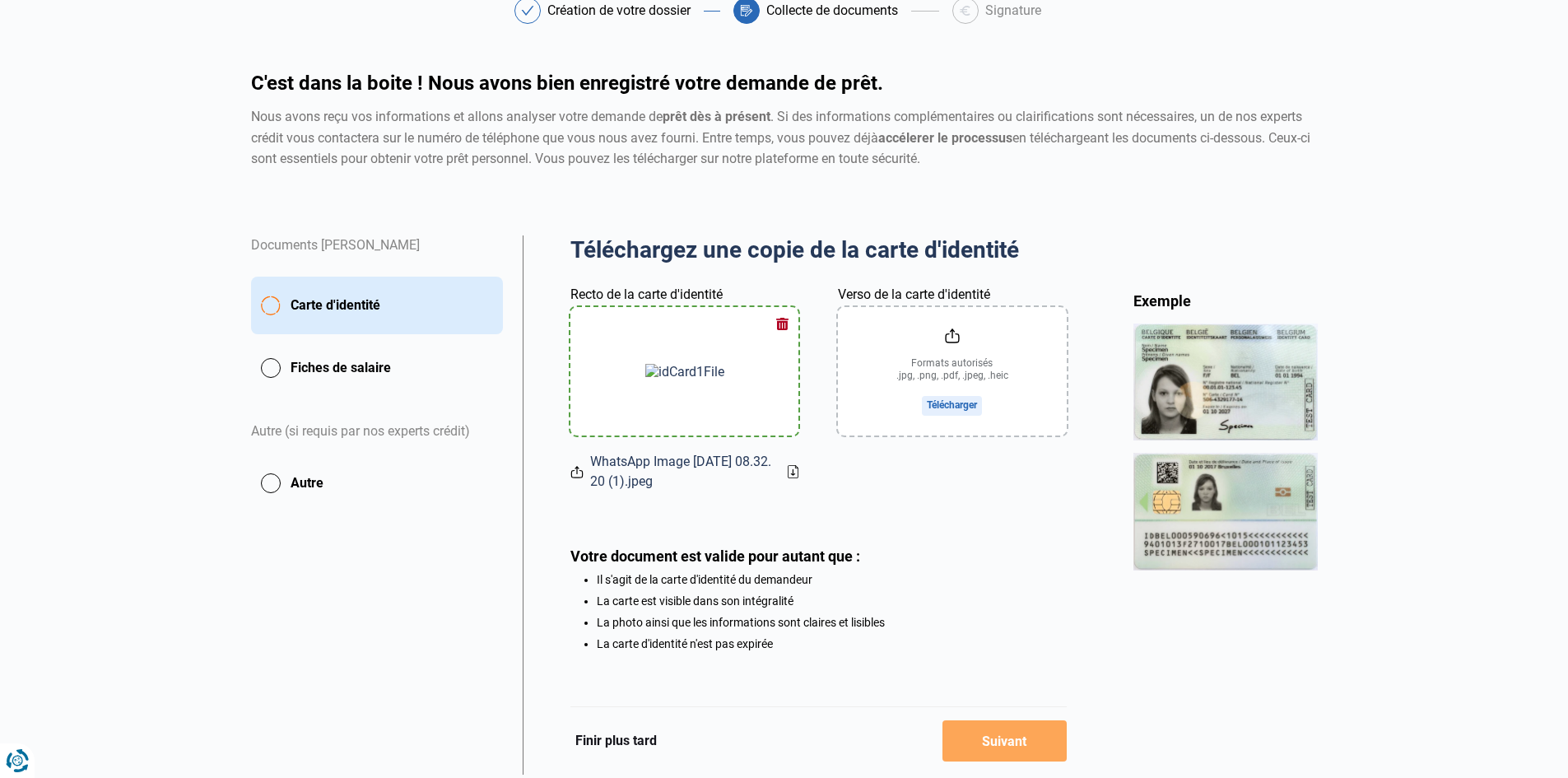
click at [1005, 366] on input "Verso de la carte d'identité" at bounding box center [951, 371] width 228 height 128
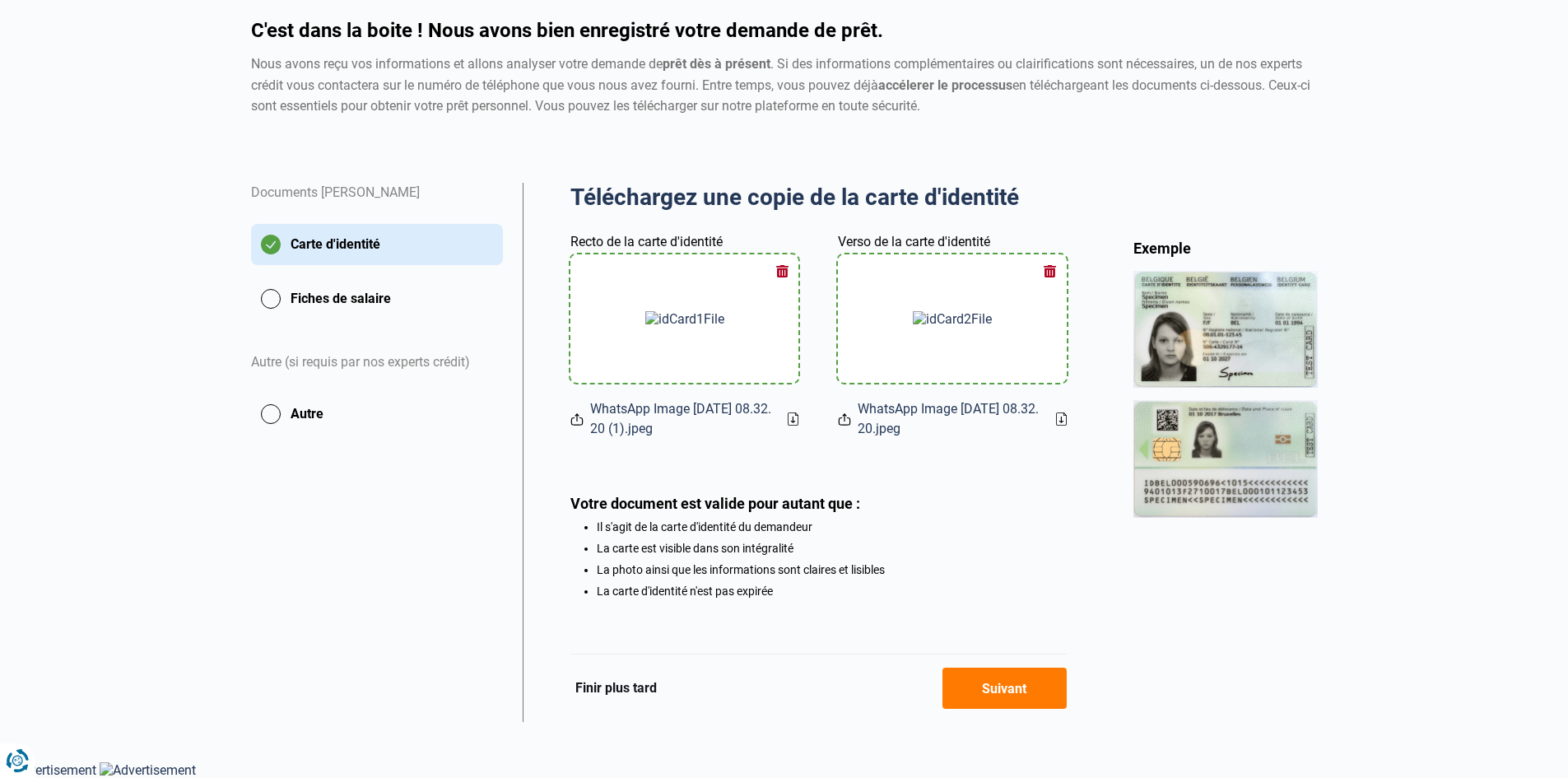
click at [999, 697] on button "Suivant" at bounding box center [1004, 688] width 125 height 42
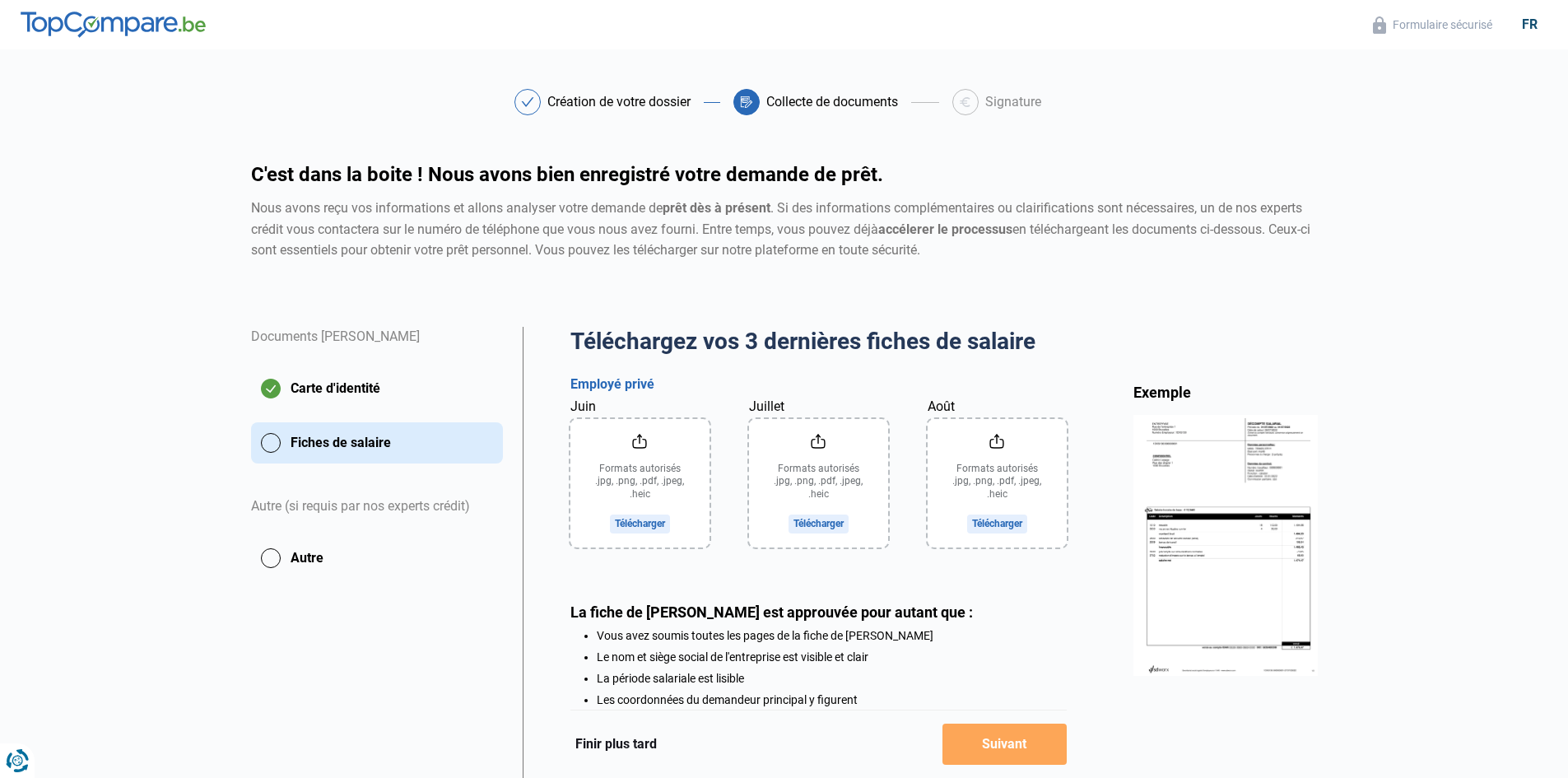
click at [613, 459] on input "Juin" at bounding box center [639, 483] width 139 height 128
click at [635, 488] on input "Juin" at bounding box center [639, 483] width 139 height 128
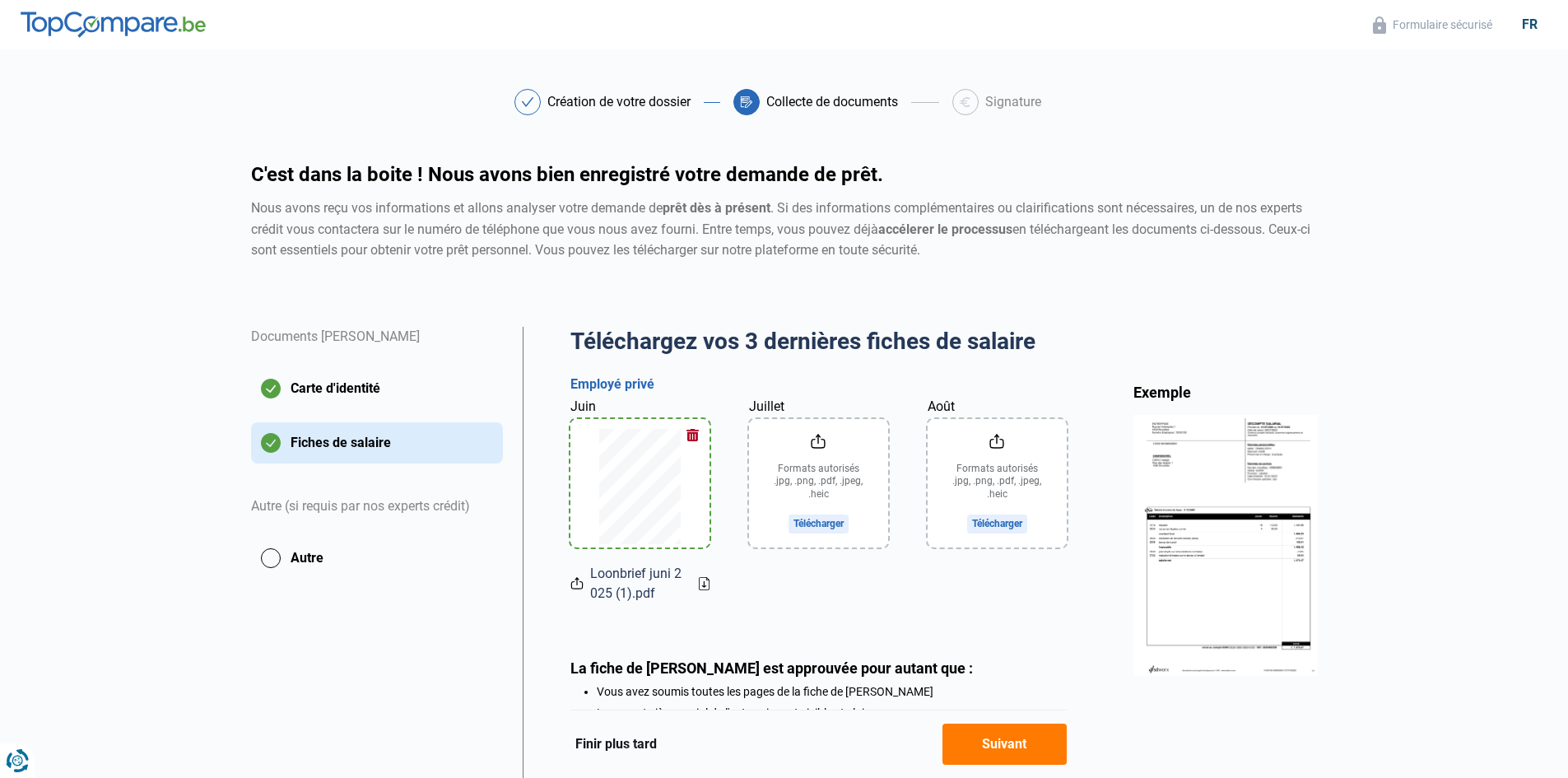
click at [827, 468] on input "Juillet" at bounding box center [818, 483] width 139 height 128
click at [1018, 481] on input "Août" at bounding box center [997, 483] width 139 height 128
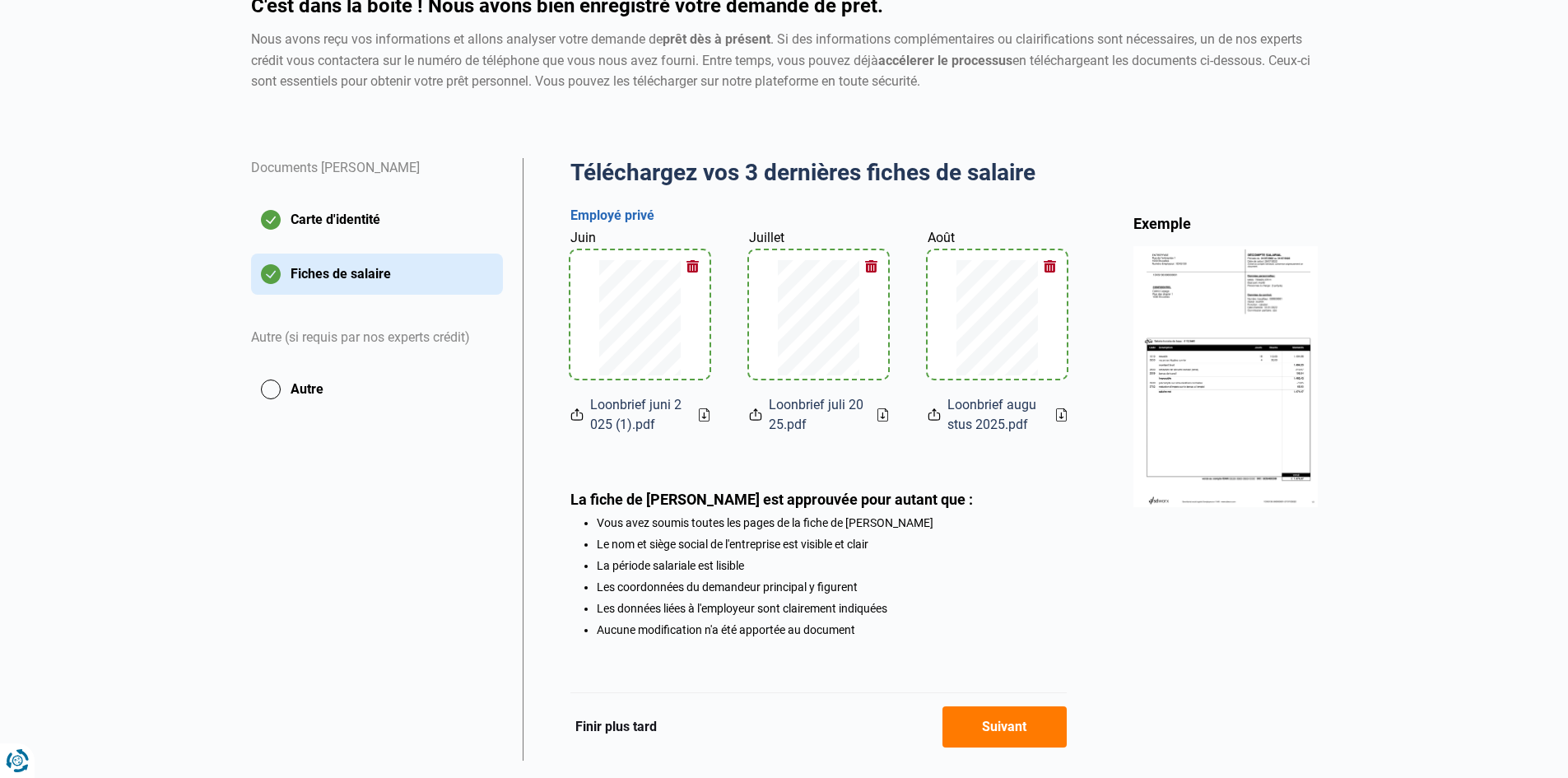
scroll to position [212, 0]
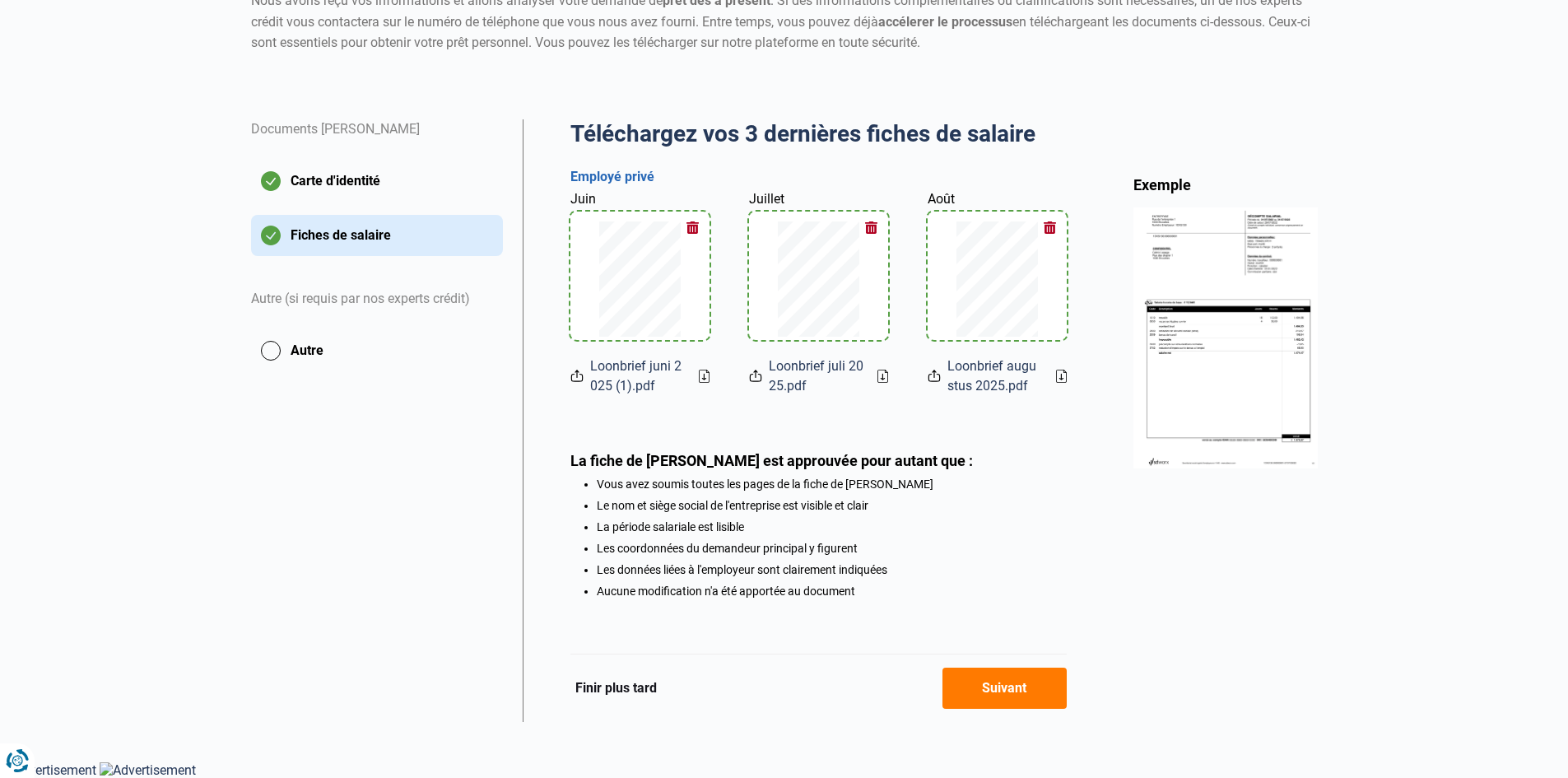
click at [1021, 694] on button "Suivant" at bounding box center [1004, 688] width 125 height 42
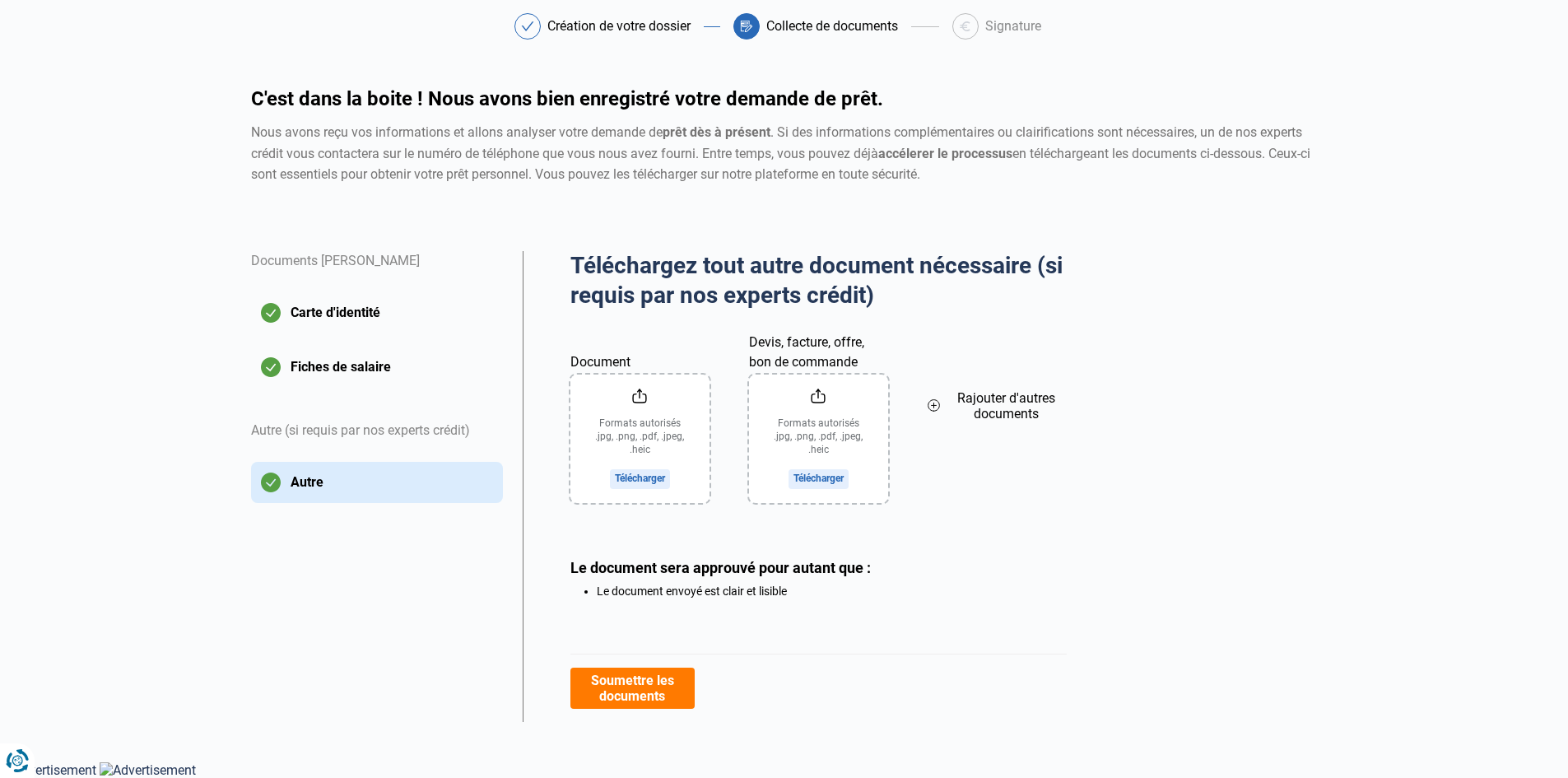
click at [670, 688] on button "Soumettre les documents" at bounding box center [632, 688] width 125 height 42
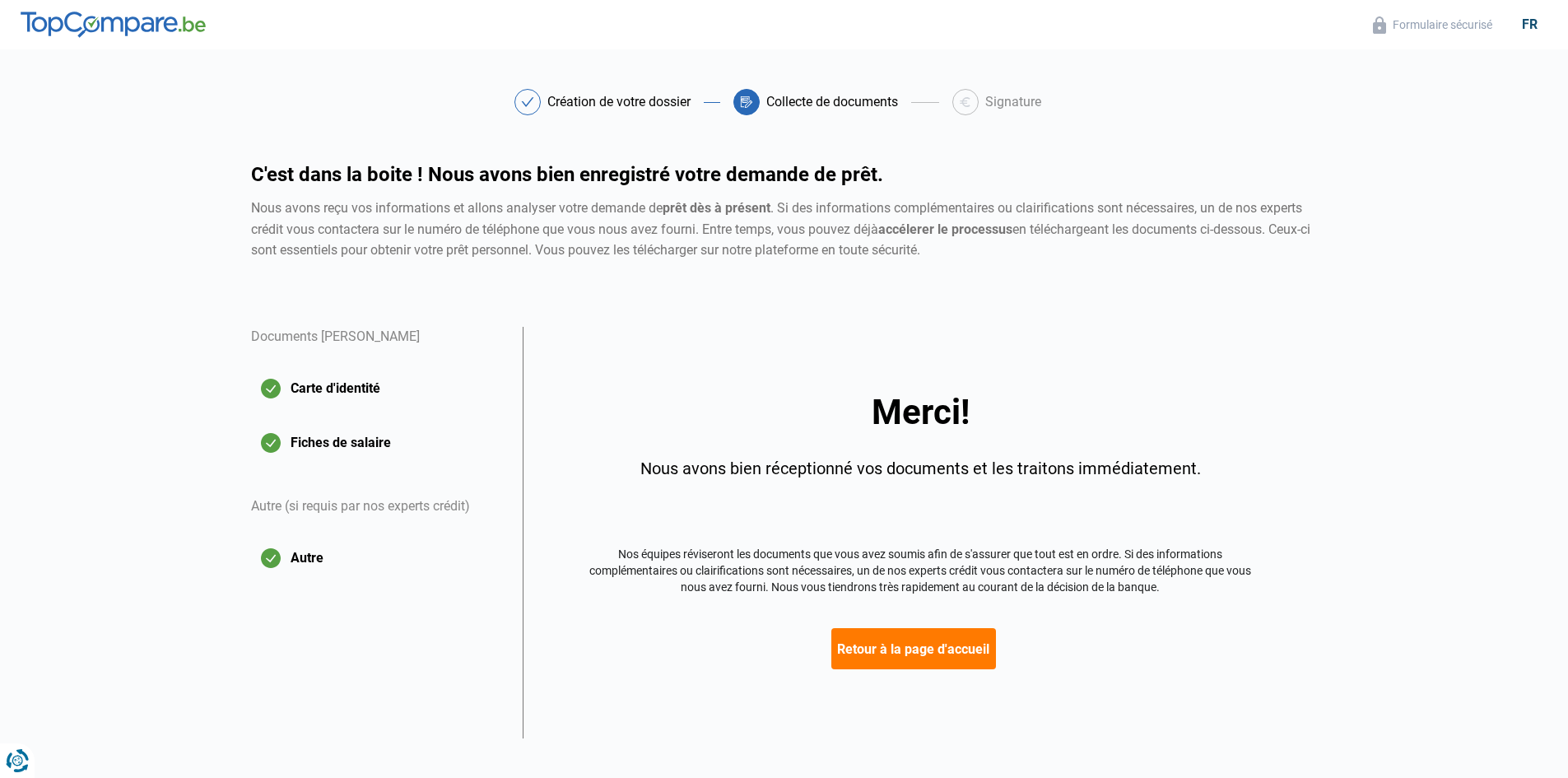
click at [969, 640] on button "Retour à la page d'accueil" at bounding box center [913, 649] width 164 height 42
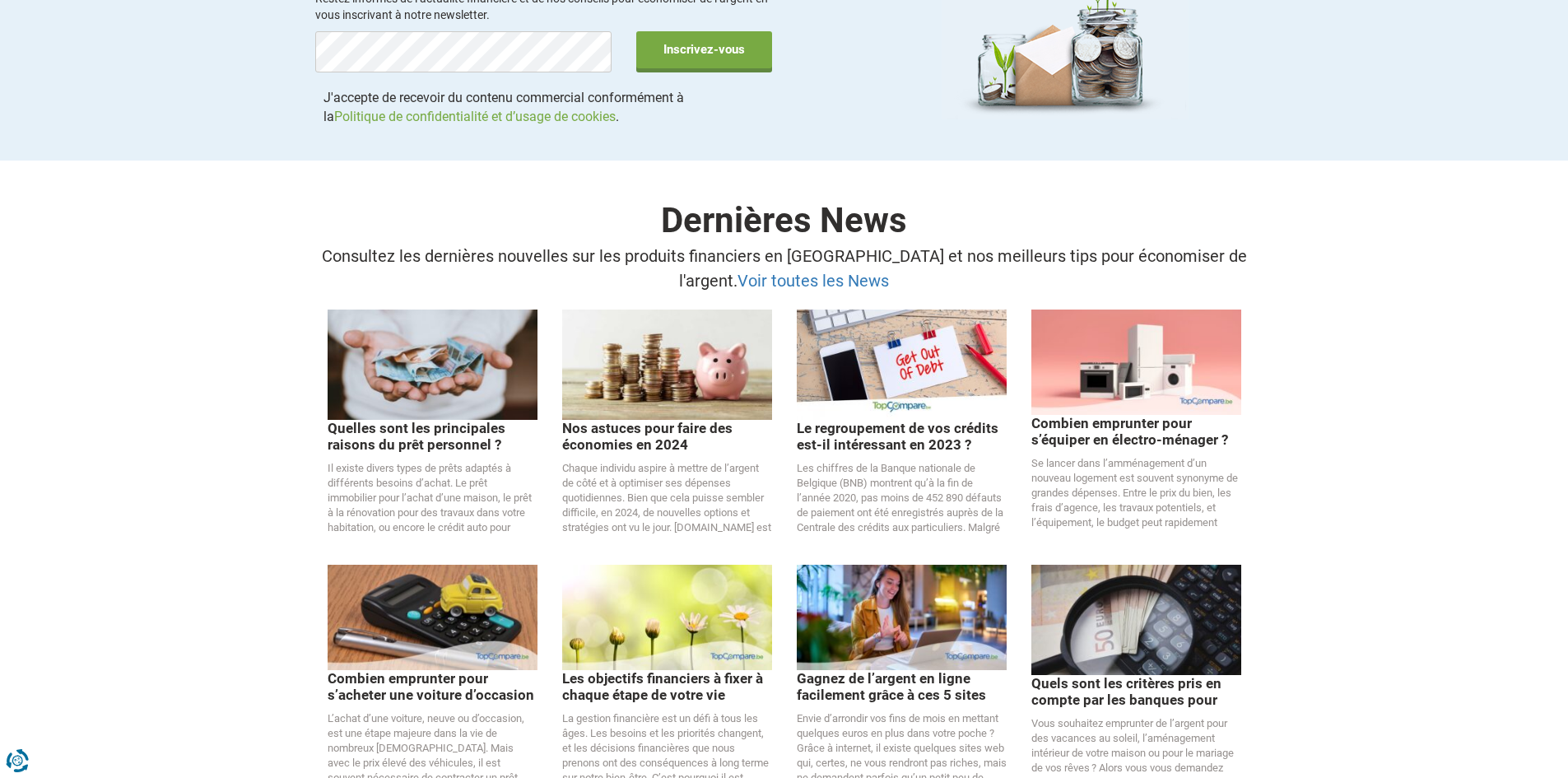
scroll to position [3377, 0]
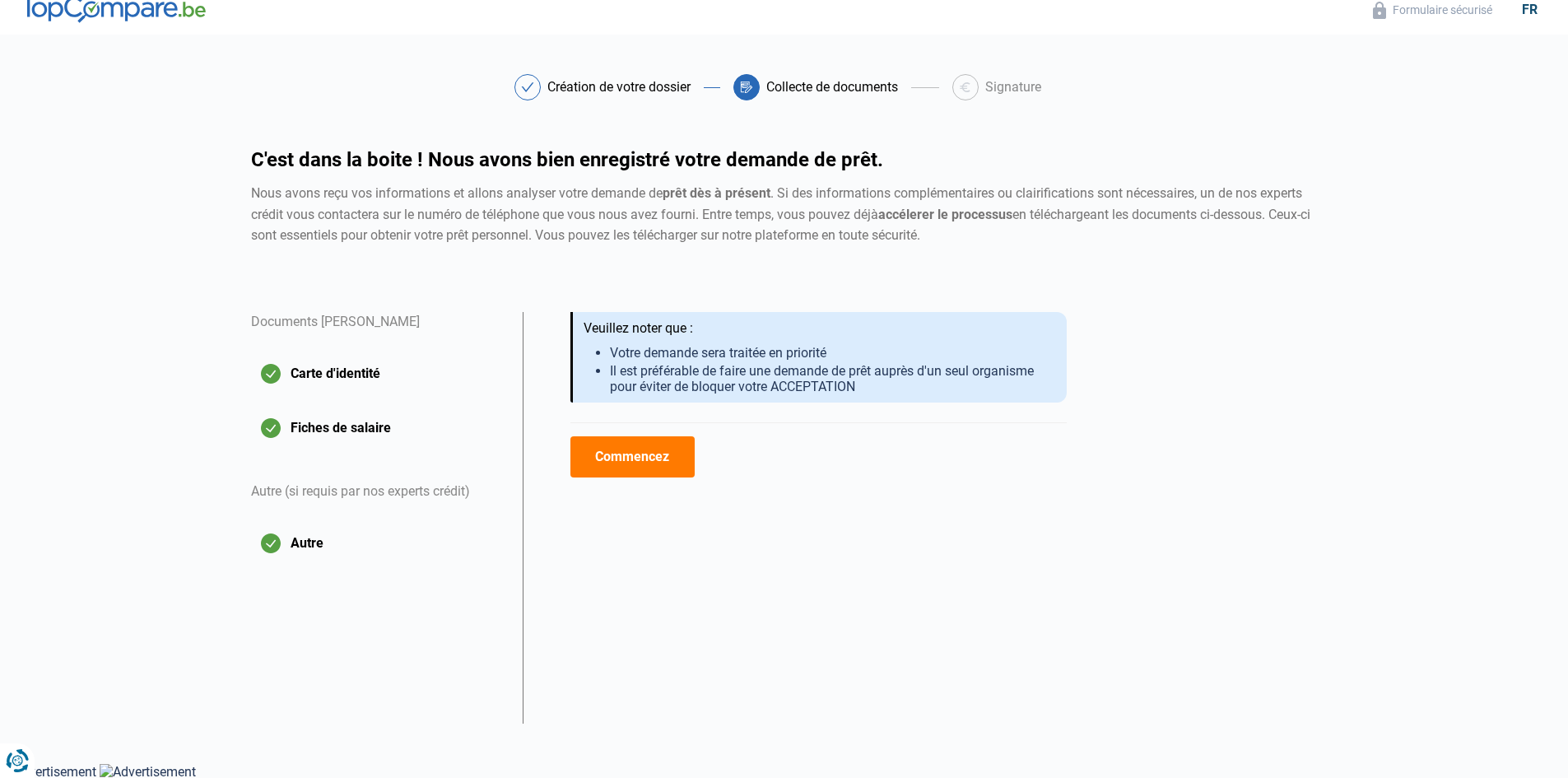
scroll to position [16, 0]
click at [684, 468] on button "Commencez" at bounding box center [632, 456] width 125 height 42
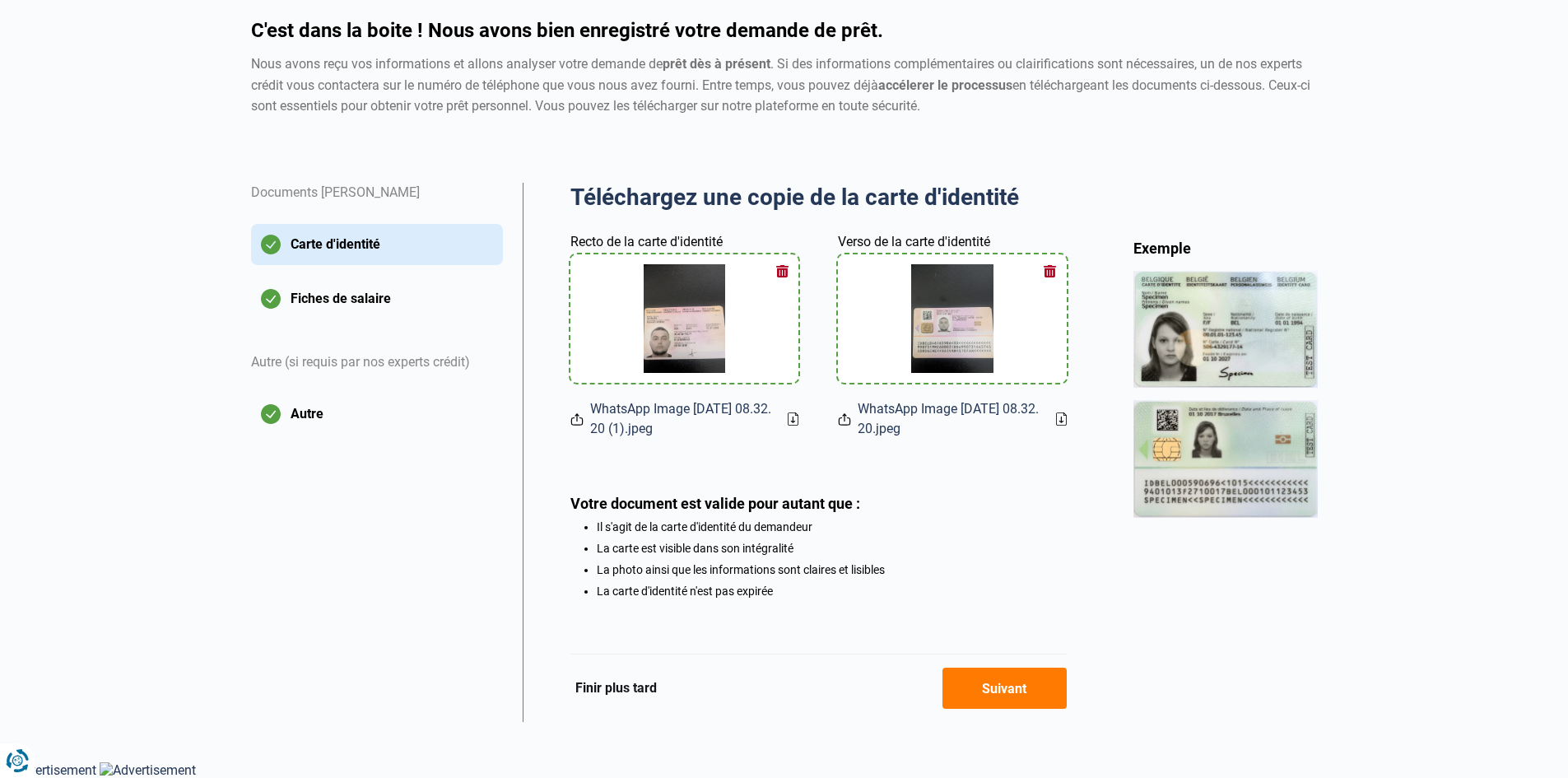
click at [988, 681] on button "Suivant" at bounding box center [1004, 688] width 125 height 42
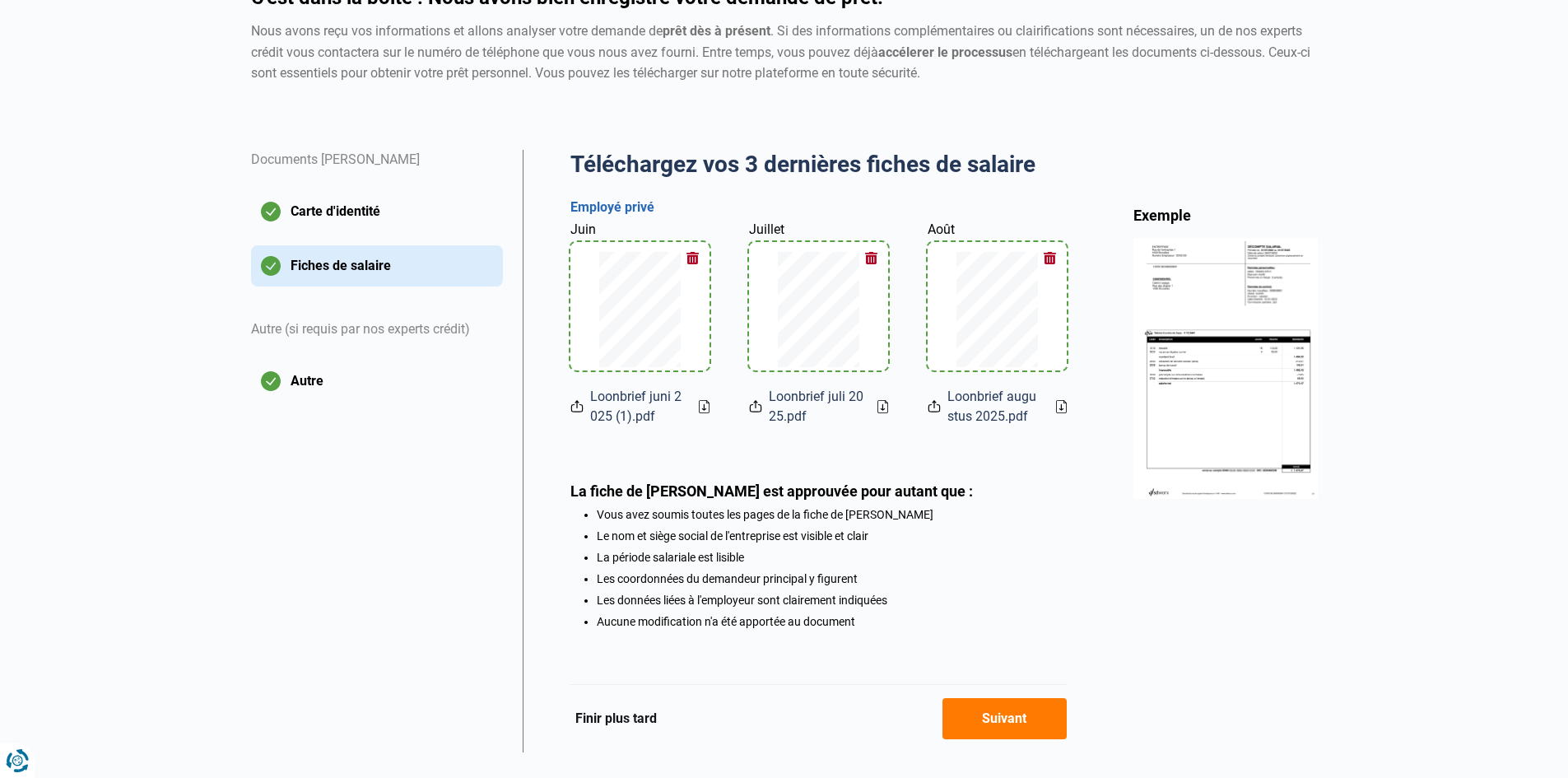
scroll to position [130, 0]
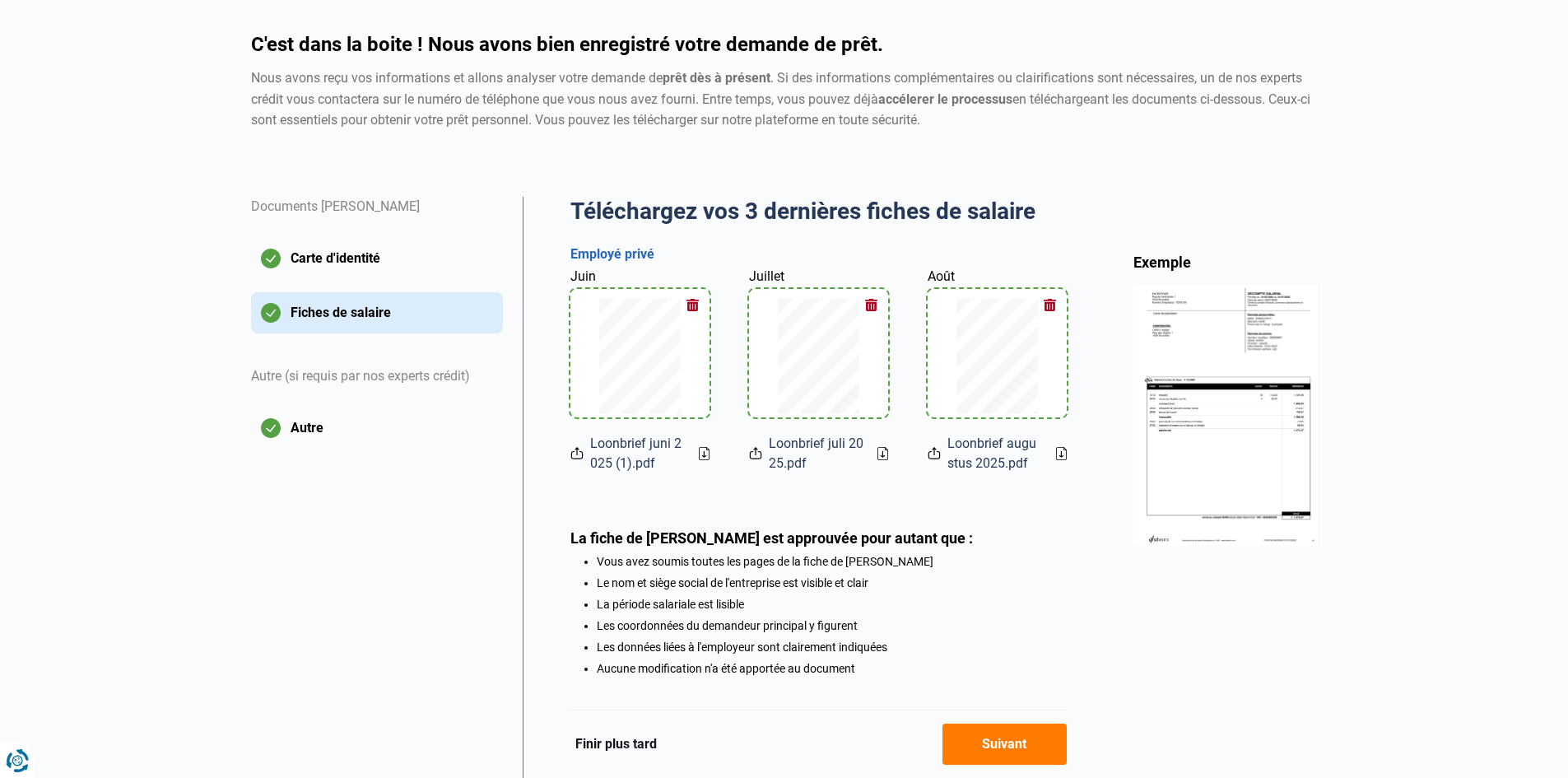
click at [1015, 747] on button "Suivant" at bounding box center [1004, 744] width 125 height 42
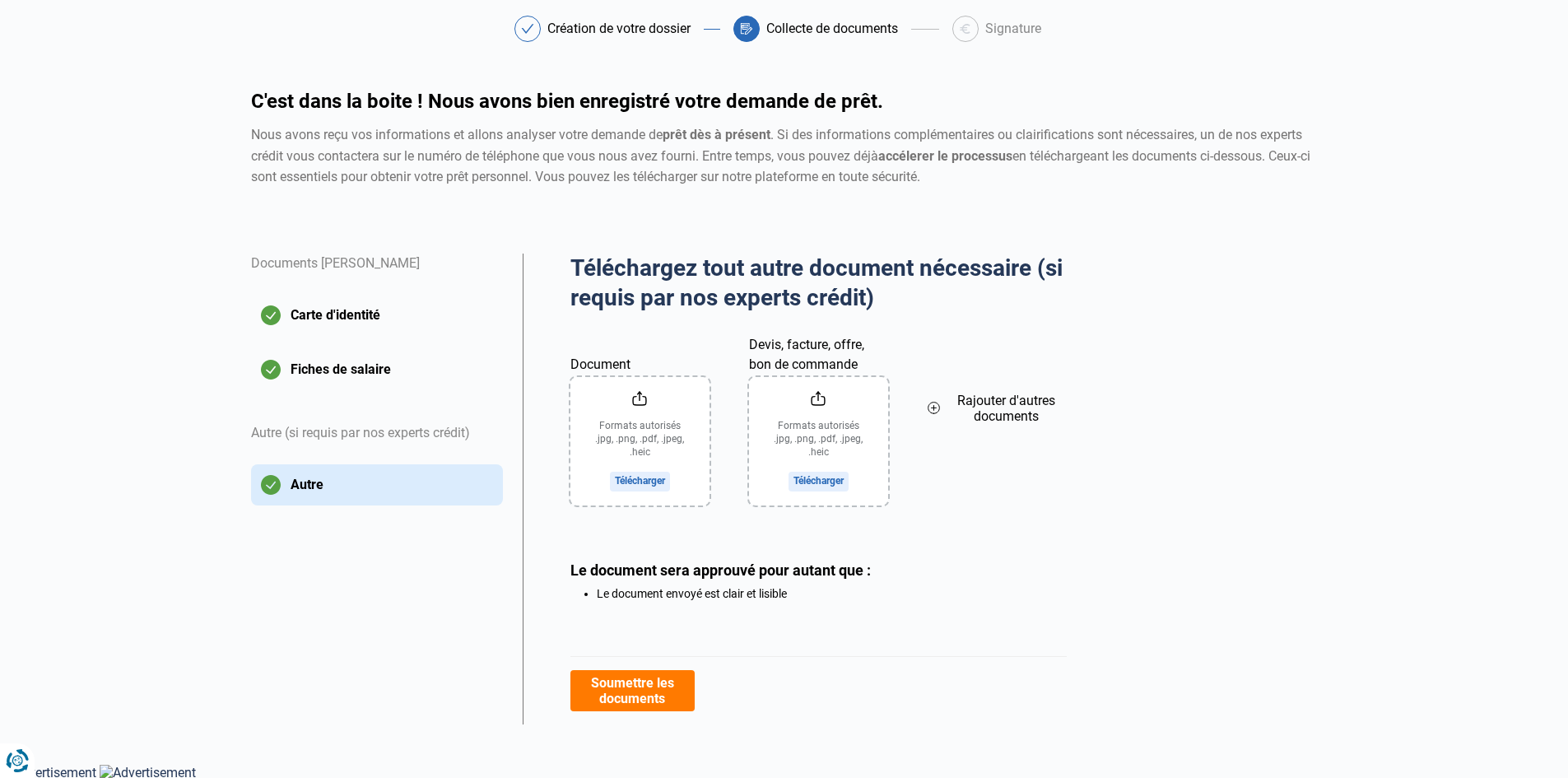
scroll to position [77, 0]
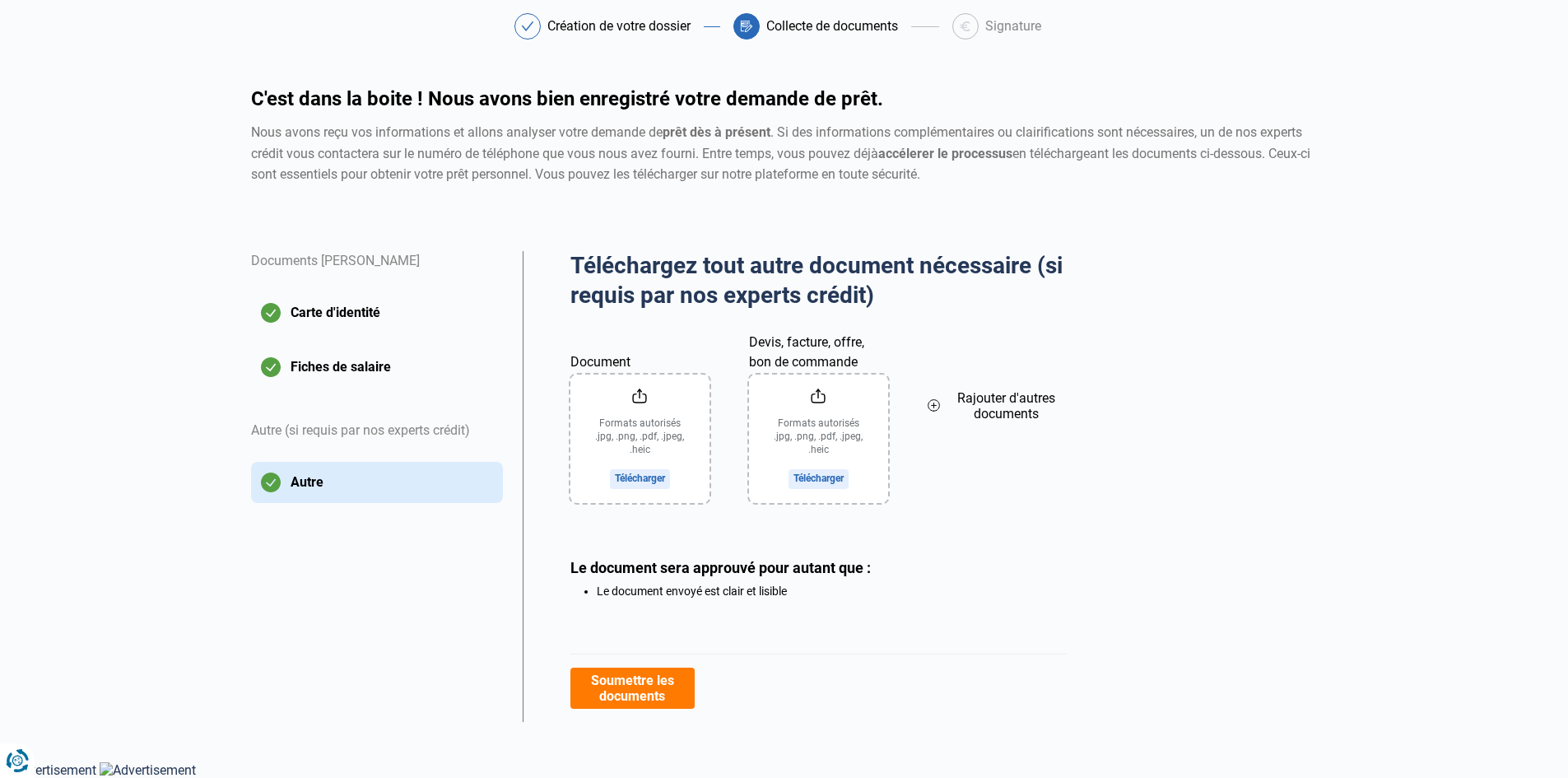
click at [680, 706] on button "Soumettre les documents" at bounding box center [632, 688] width 125 height 42
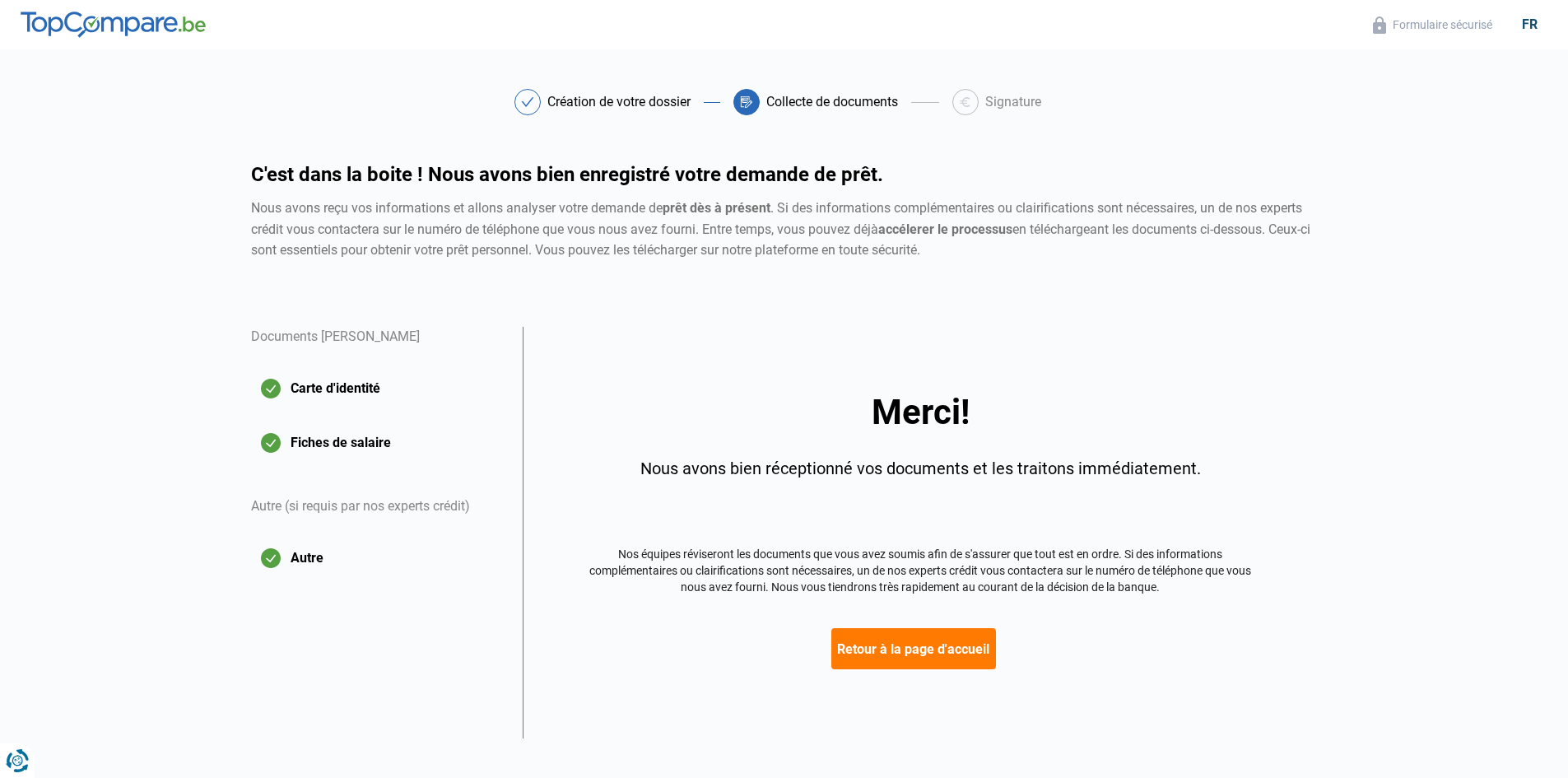
click at [959, 658] on button "Retour à la page d'accueil" at bounding box center [913, 649] width 164 height 42
